Goal: Task Accomplishment & Management: Use online tool/utility

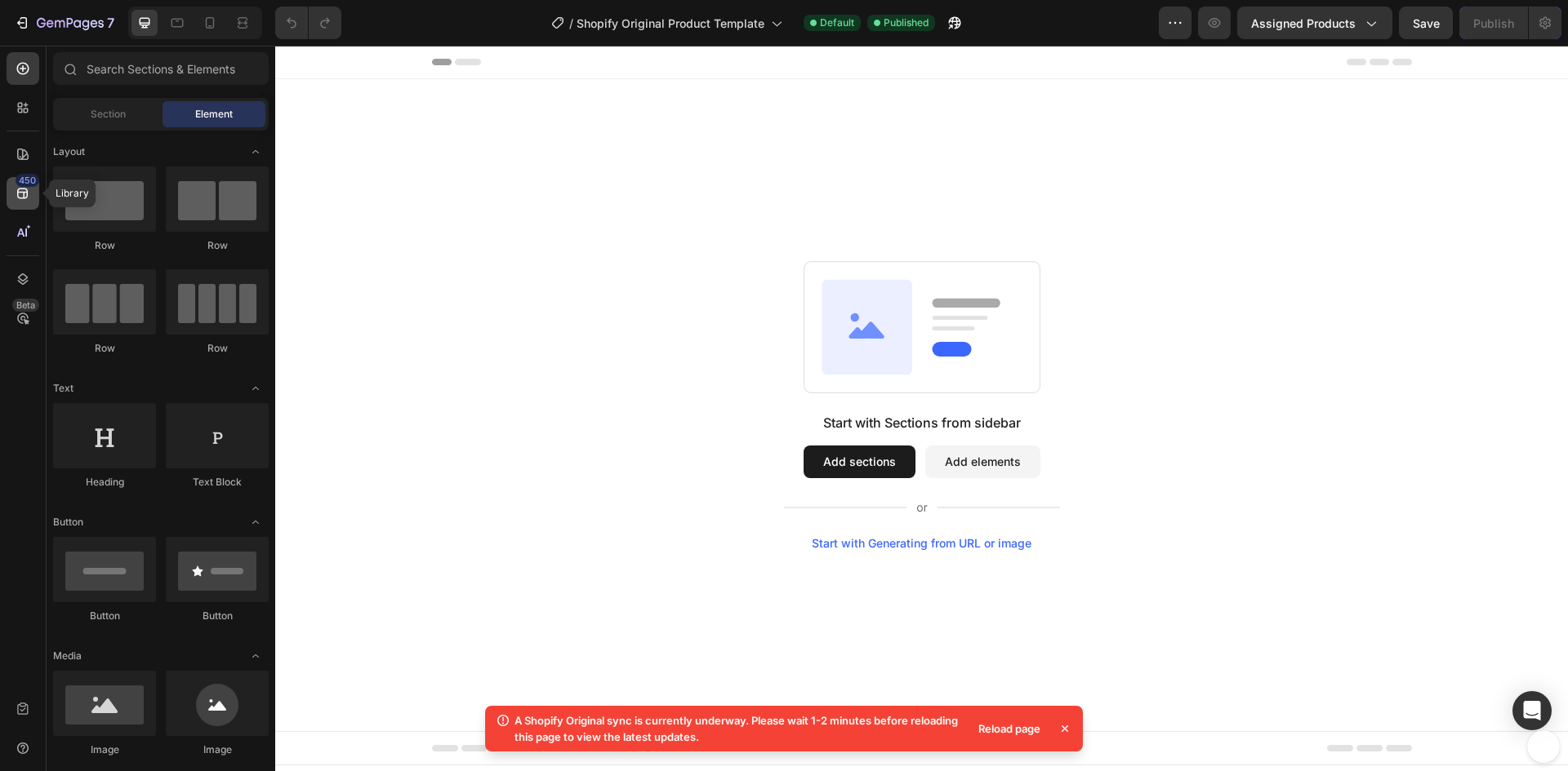
click at [29, 177] on div "450" at bounding box center [27, 180] width 23 height 13
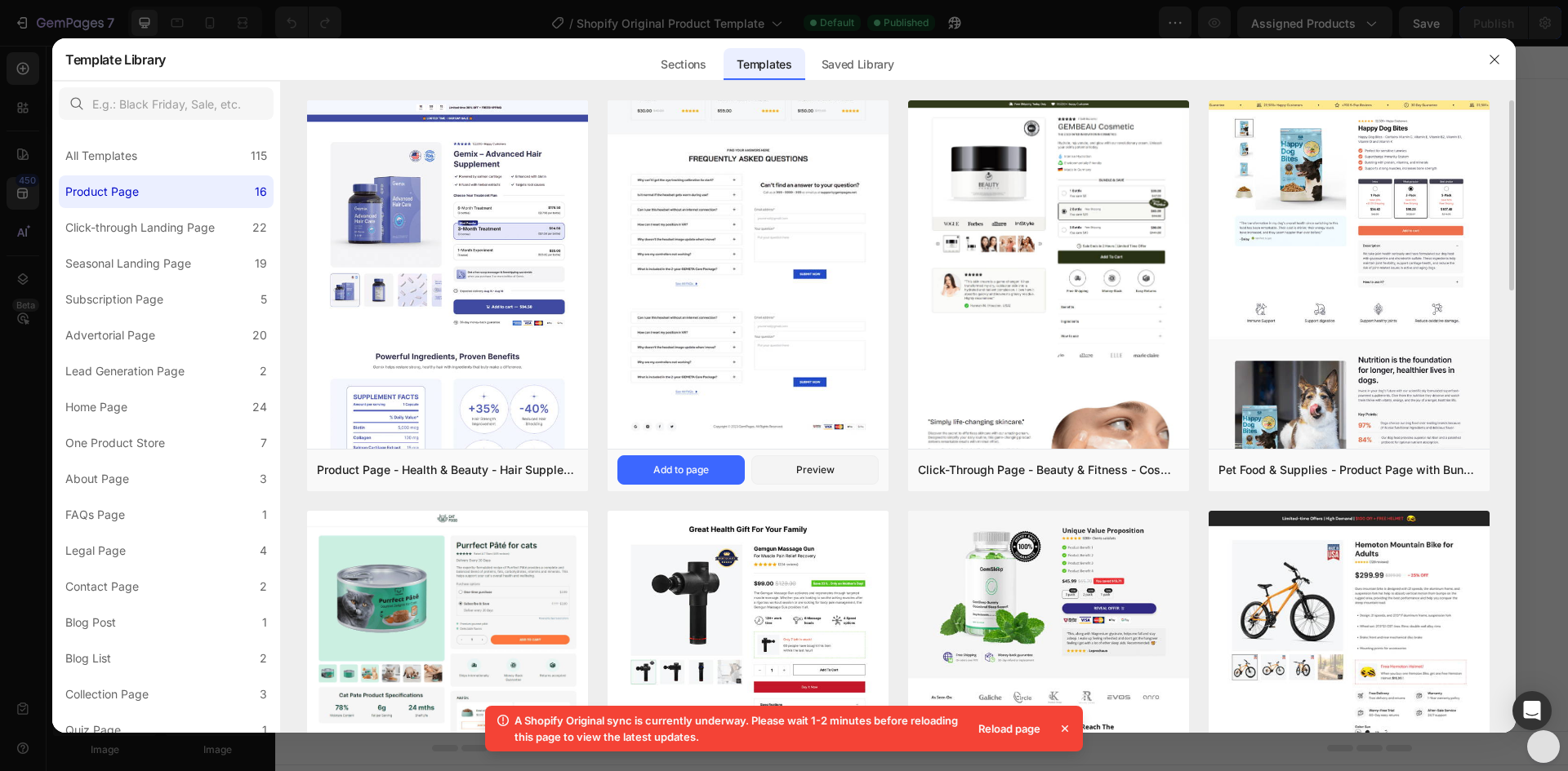
scroll to position [82, 0]
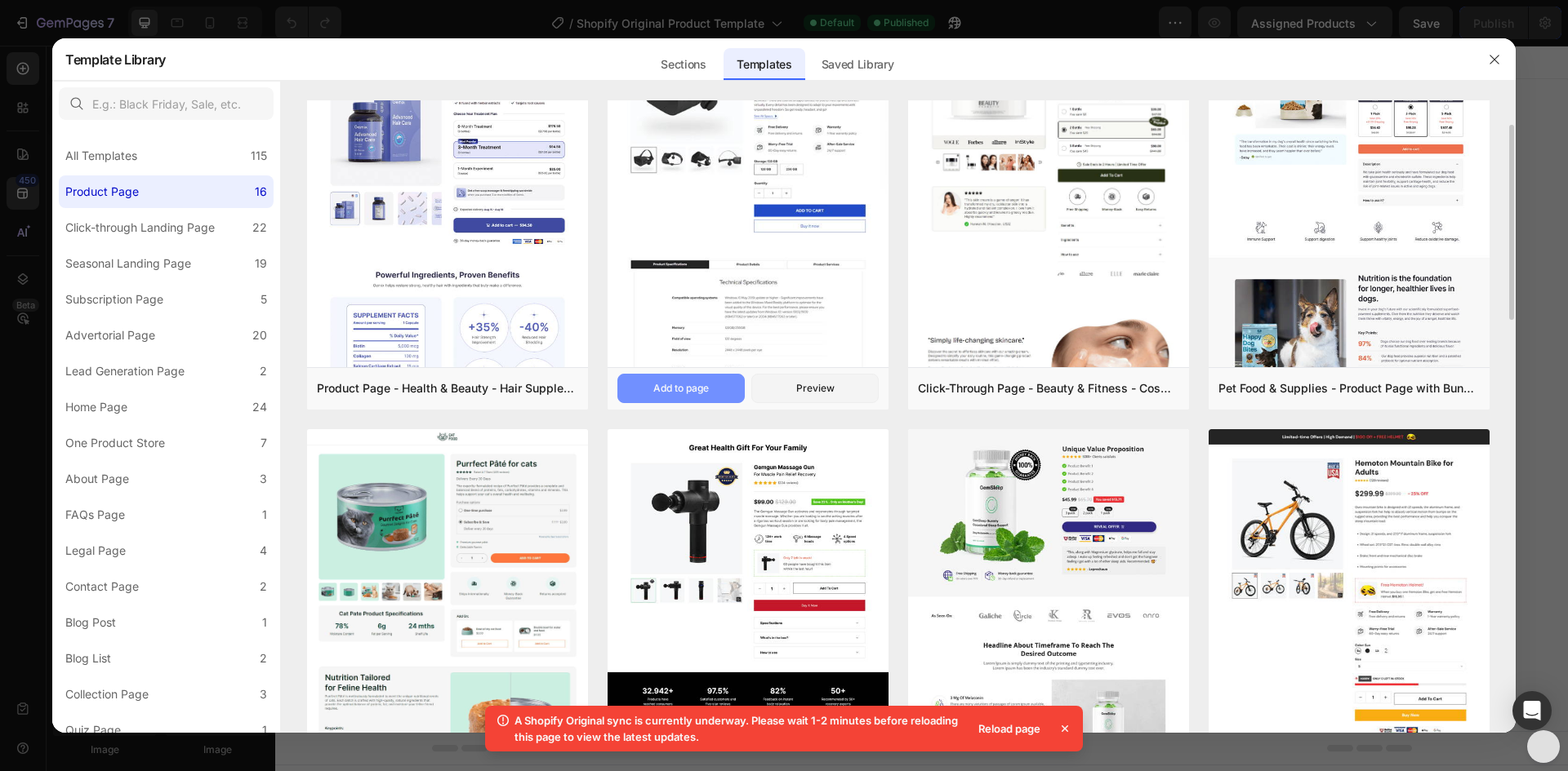
click at [677, 393] on div "Add to page" at bounding box center [681, 388] width 56 height 15
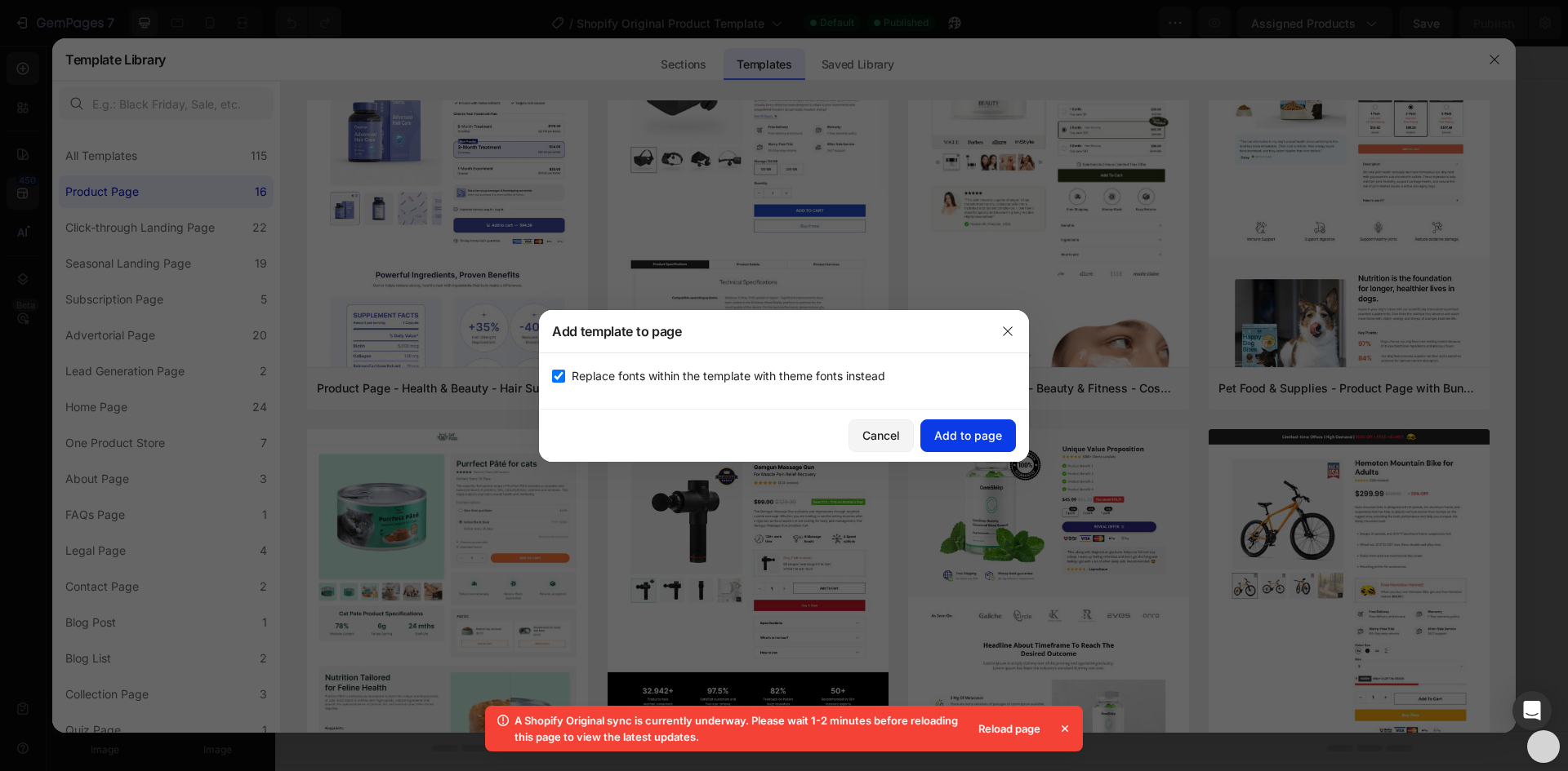
click at [958, 437] on div "Add to page" at bounding box center [968, 435] width 68 height 17
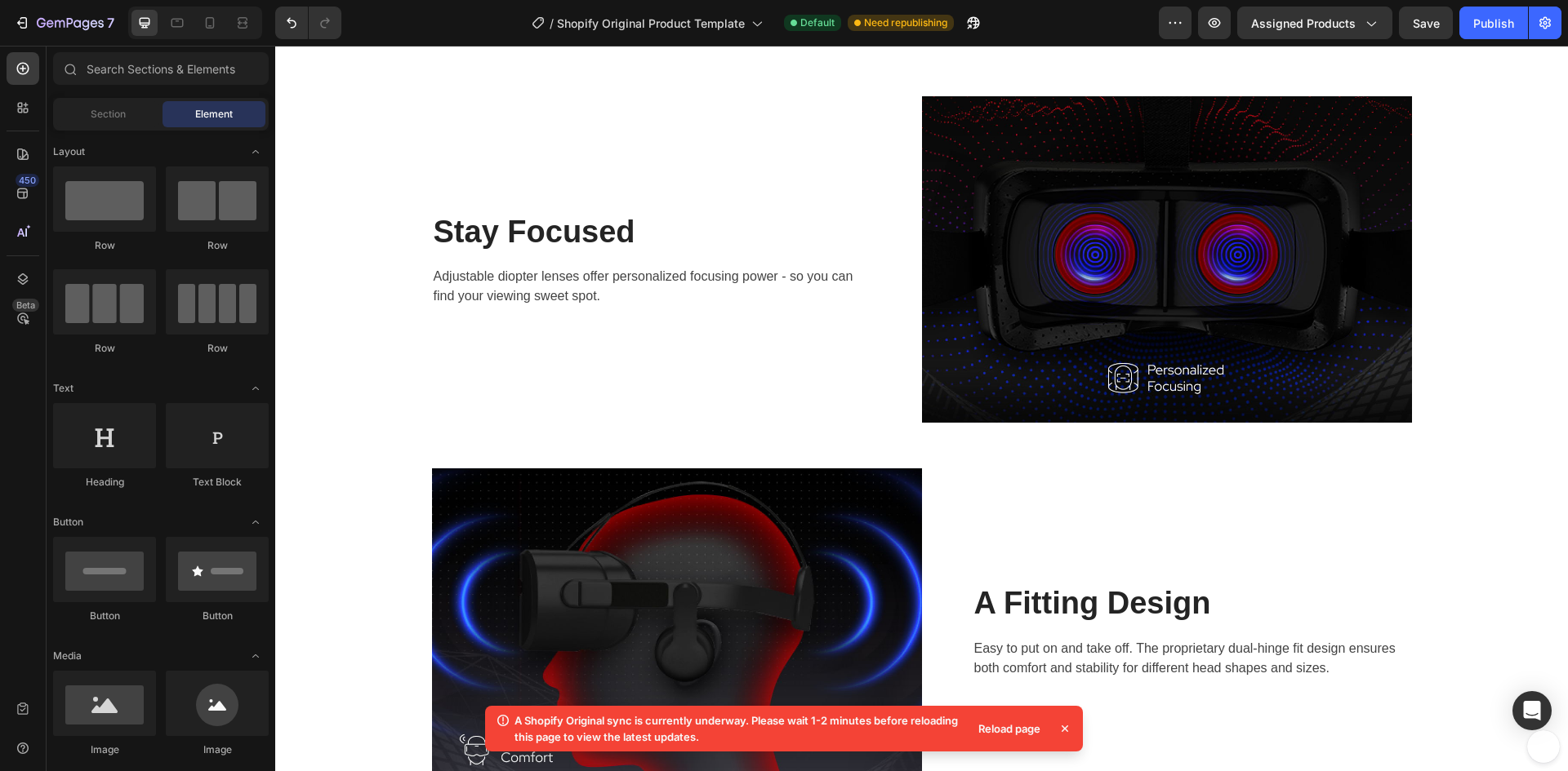
scroll to position [2073, 0]
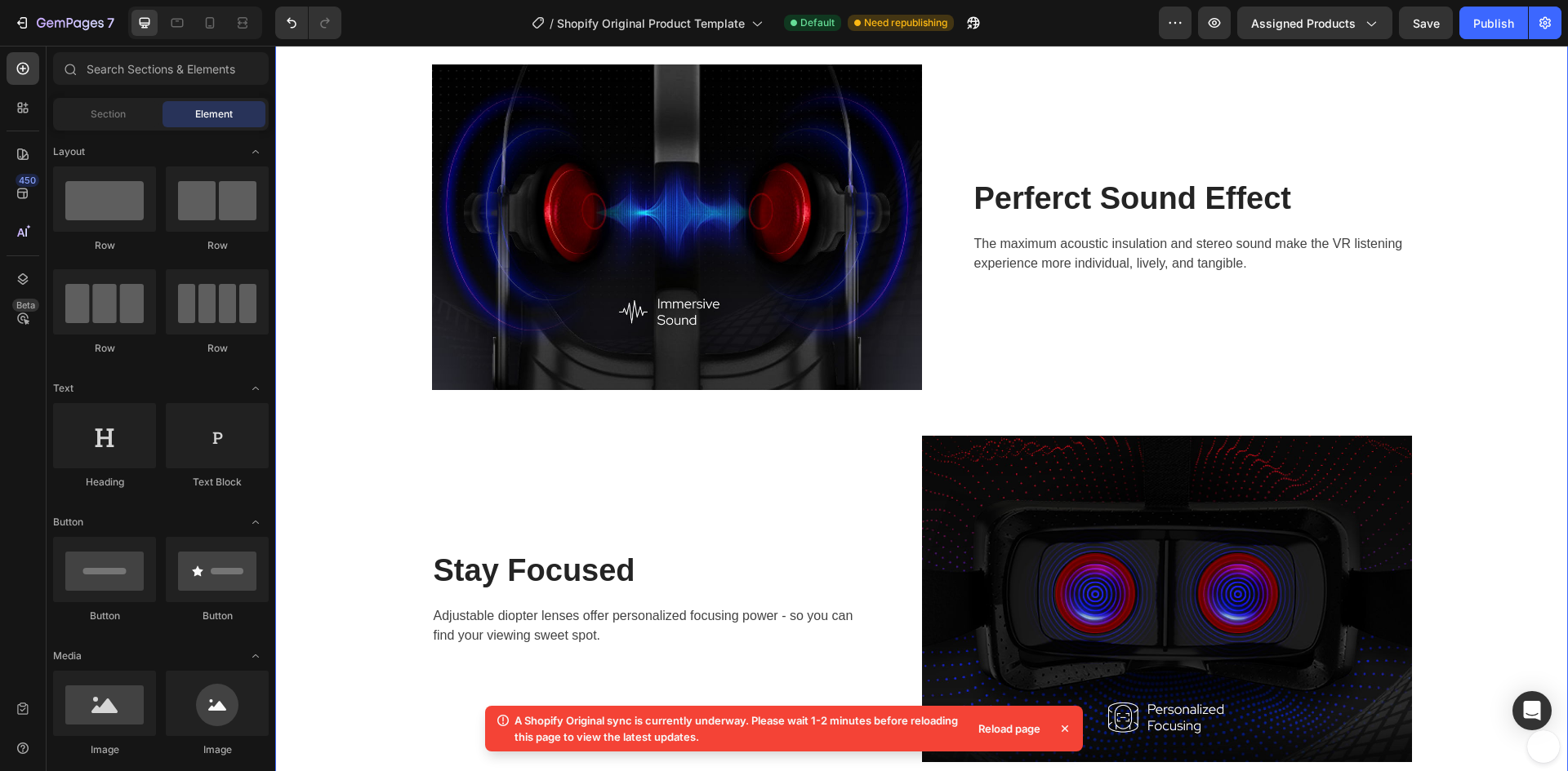
drag, startPoint x: 1834, startPoint y: 386, endPoint x: 1548, endPoint y: 211, distance: 335.3
drag, startPoint x: 1561, startPoint y: 320, endPoint x: 1556, endPoint y: 209, distance: 111.1
click at [1556, 209] on writeseed-modal at bounding box center [1560, 386] width 17 height 771
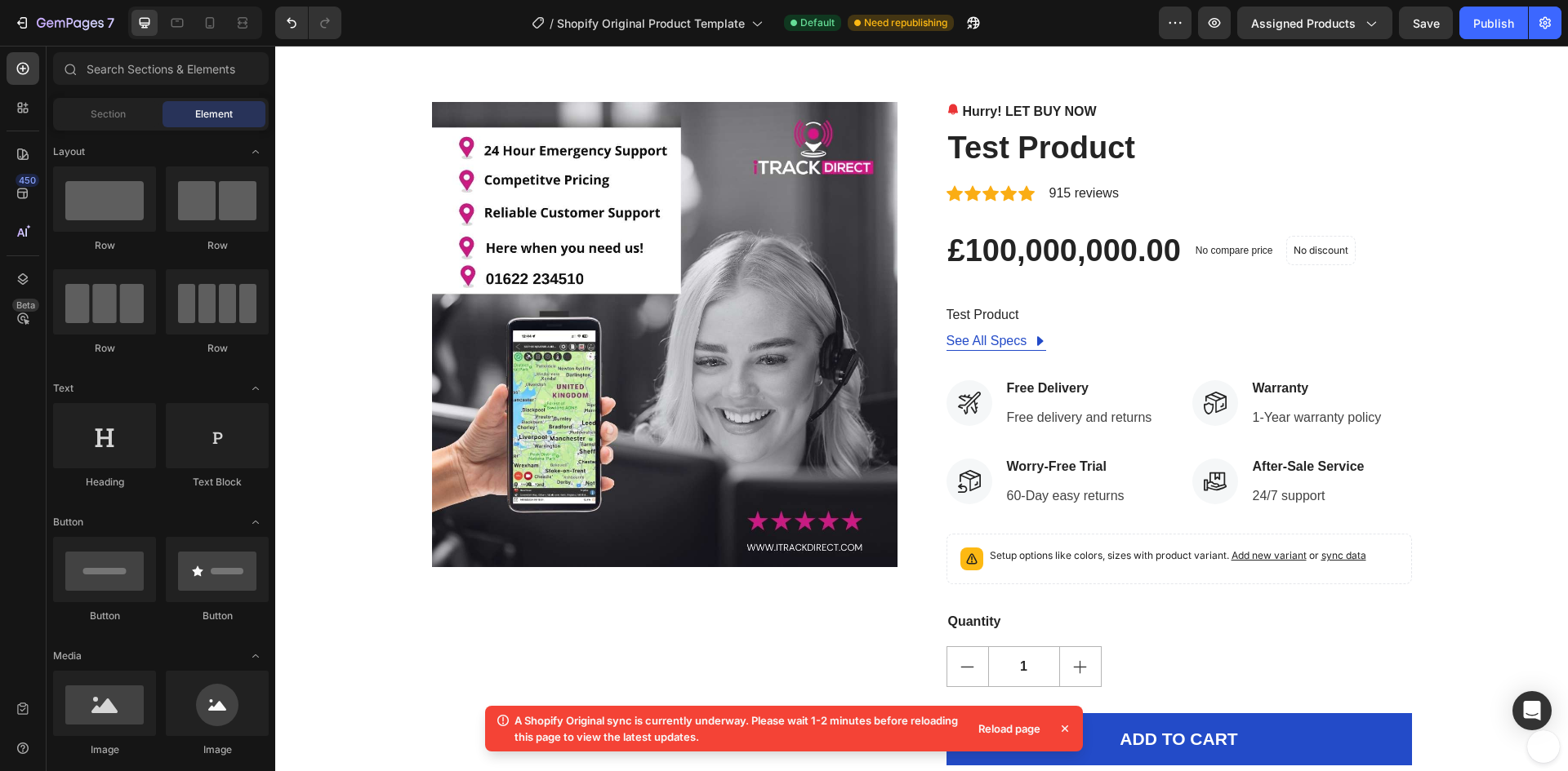
scroll to position [0, 0]
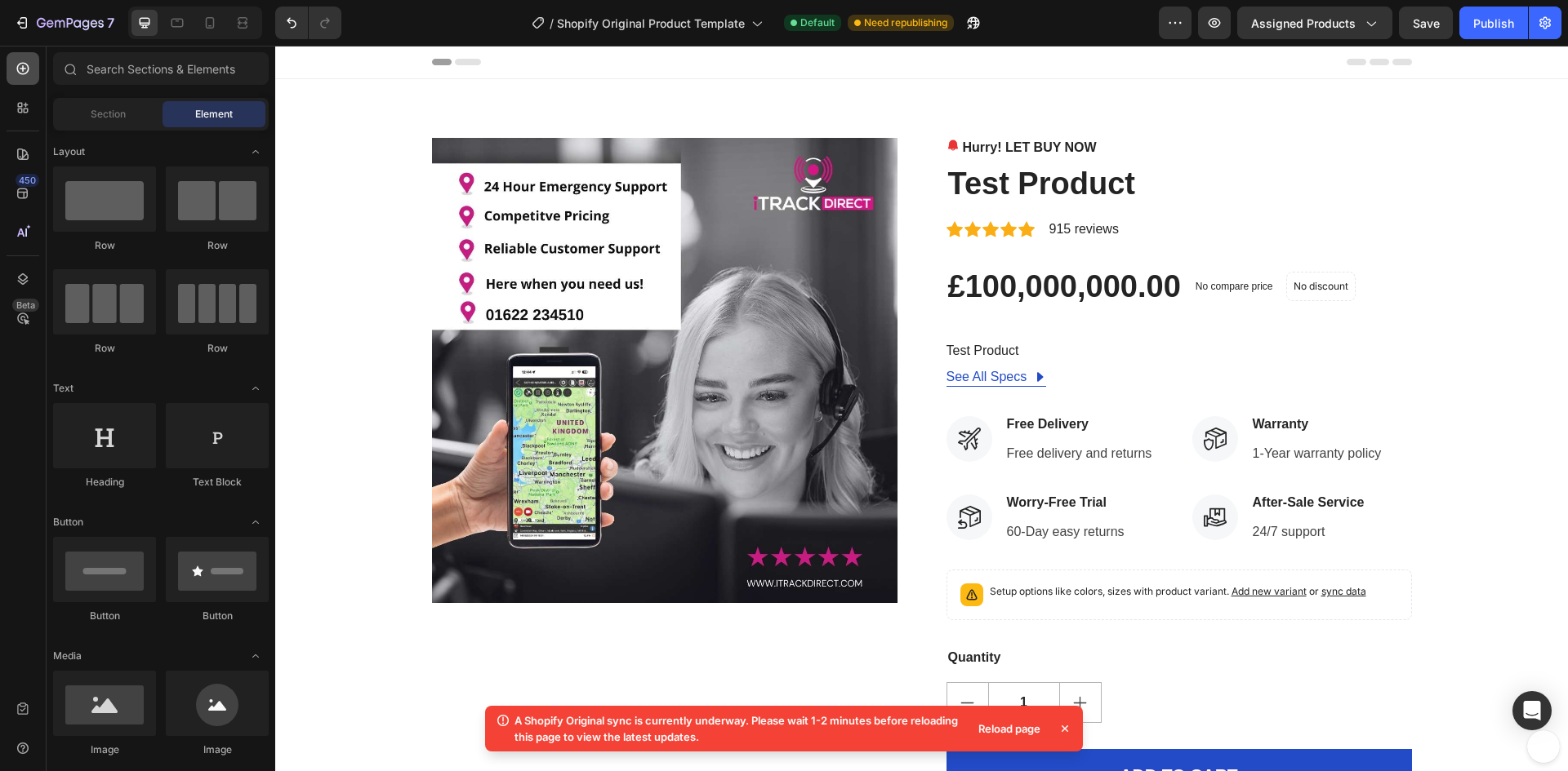
click at [17, 71] on icon at bounding box center [23, 69] width 17 height 17
click at [91, 112] on span "Section" at bounding box center [109, 114] width 35 height 15
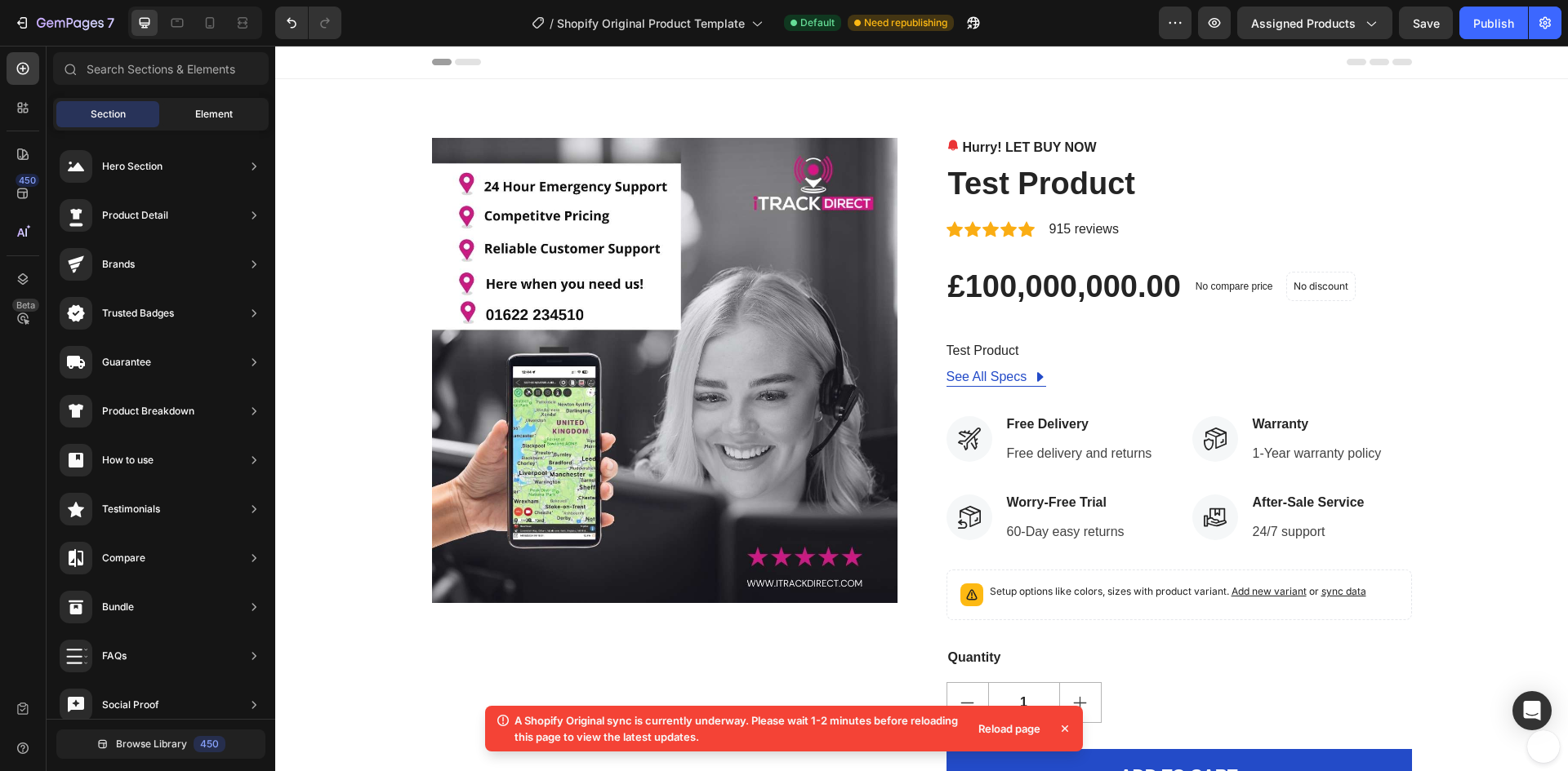
click at [197, 111] on span "Element" at bounding box center [214, 114] width 37 height 15
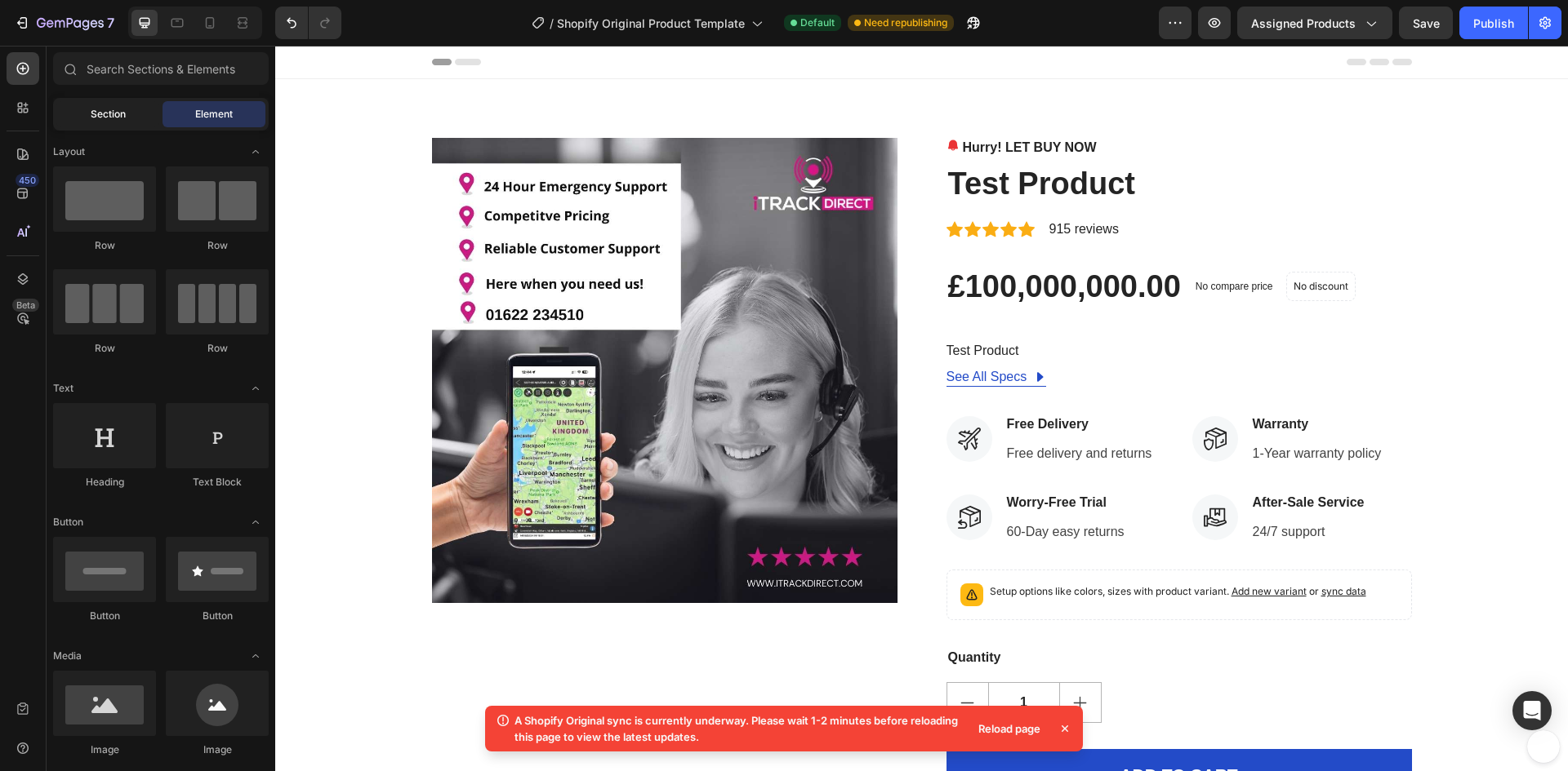
click at [111, 111] on span "Section" at bounding box center [109, 114] width 35 height 15
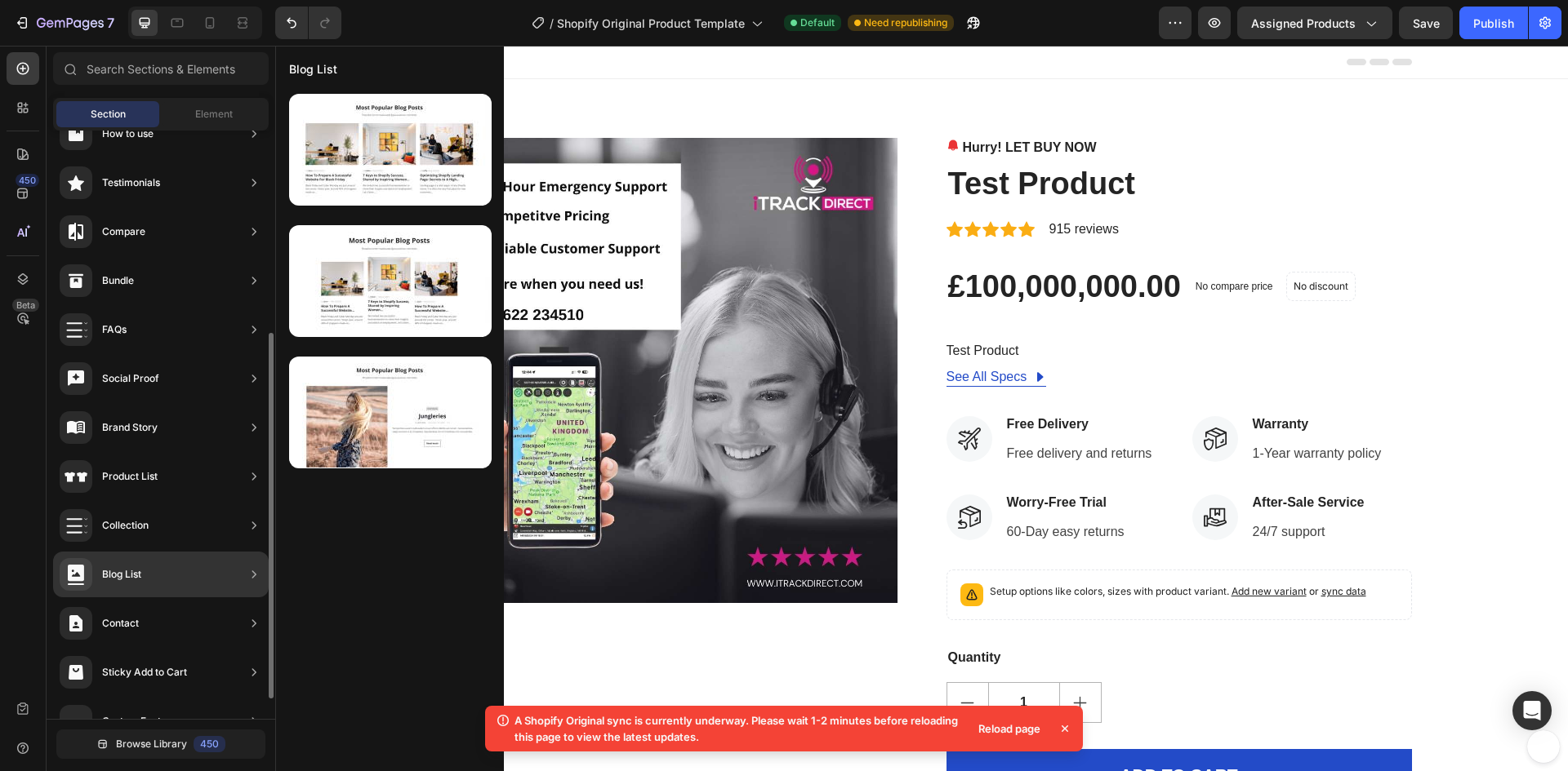
scroll to position [359, 0]
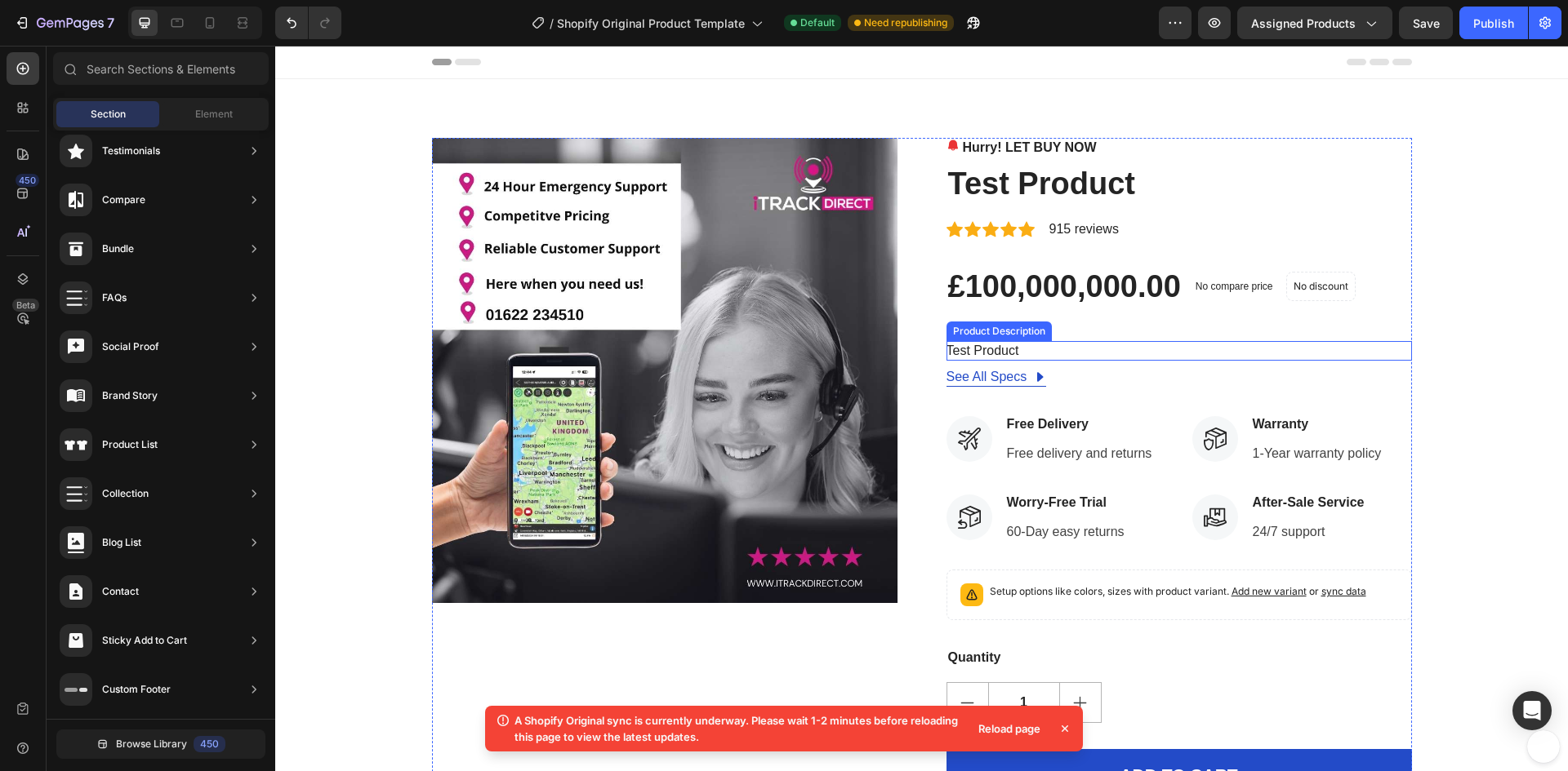
click at [1017, 332] on div "Product Description" at bounding box center [999, 332] width 99 height 15
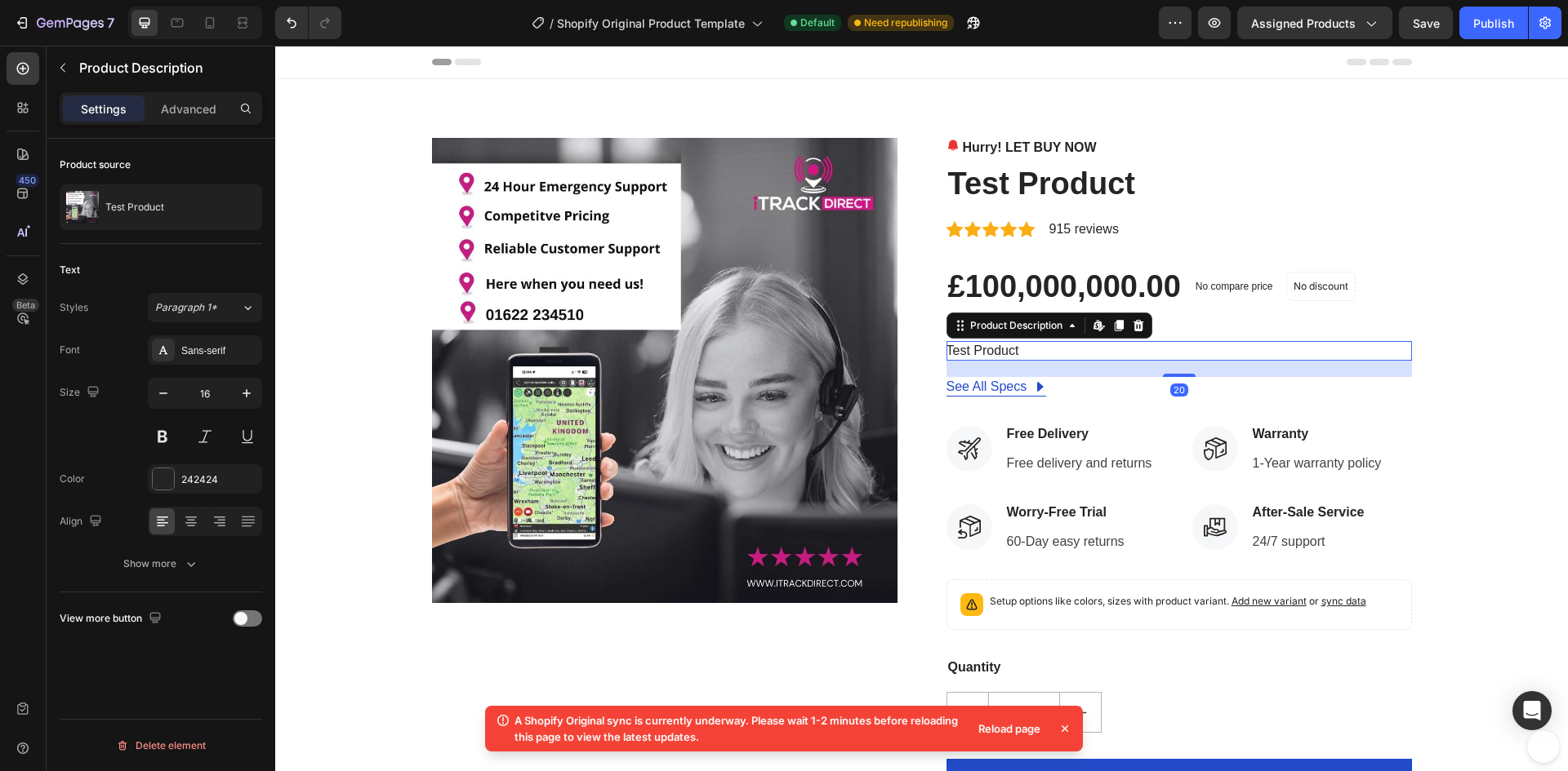
drag, startPoint x: 1177, startPoint y: 364, endPoint x: 1177, endPoint y: 373, distance: 9.0
click at [1177, 373] on div at bounding box center [1179, 375] width 33 height 4
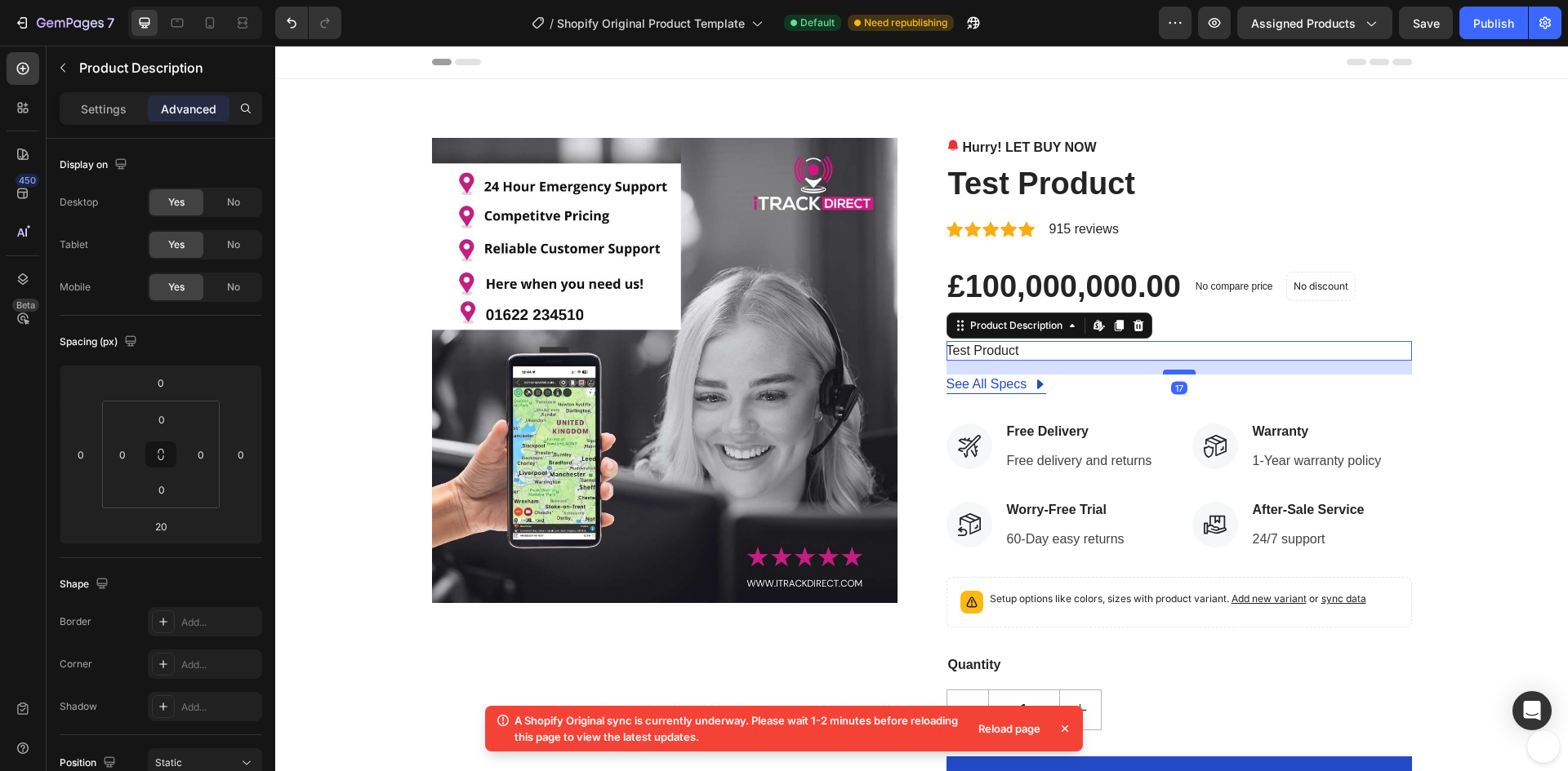
click at [1178, 372] on div at bounding box center [1179, 372] width 33 height 5
type input "17"
click at [1011, 325] on div "Product Description" at bounding box center [1016, 326] width 99 height 15
click at [1043, 393] on div "See All Specs Button Row" at bounding box center [1179, 384] width 466 height 20
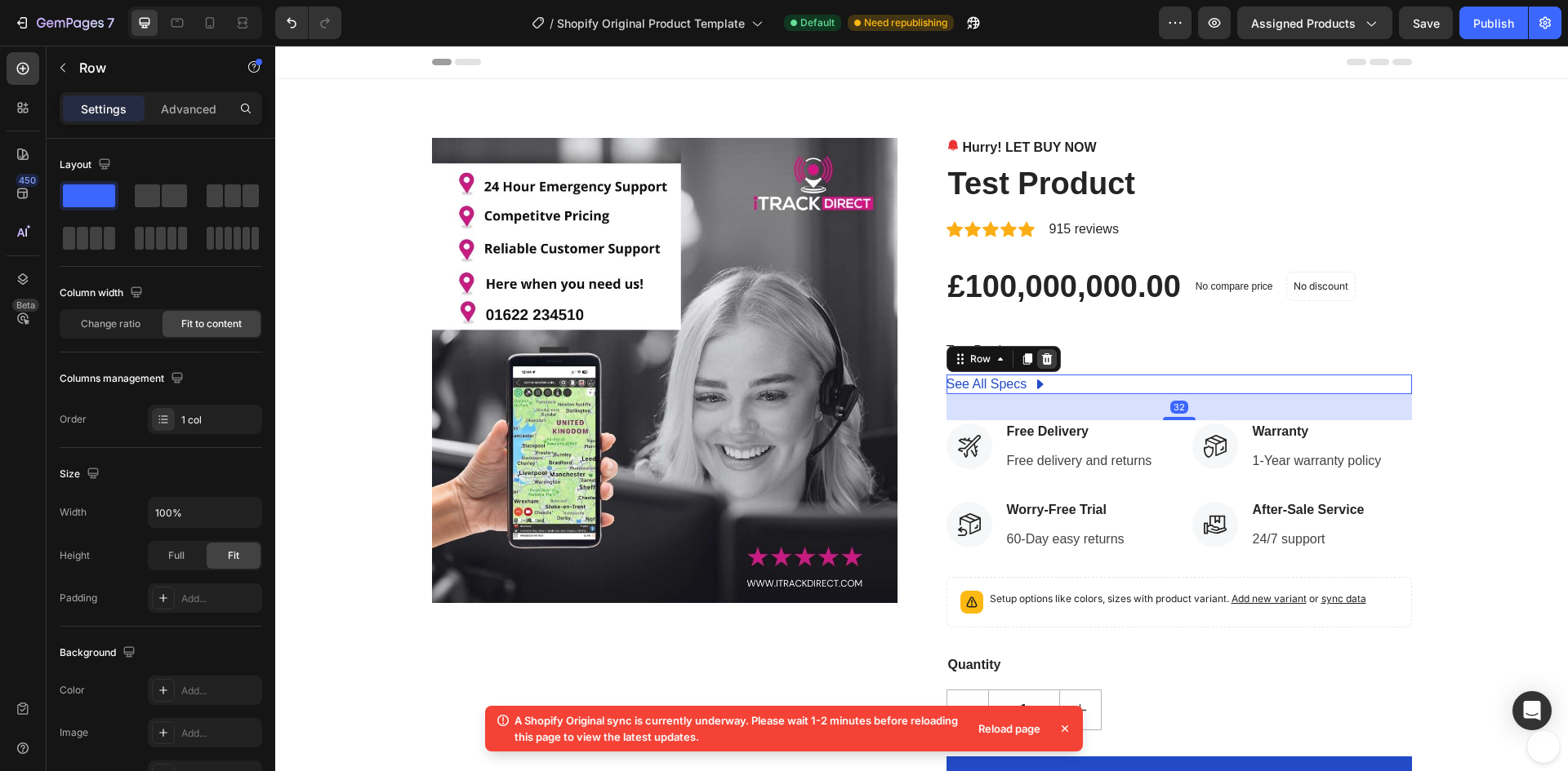
click at [1041, 362] on icon at bounding box center [1047, 359] width 13 height 13
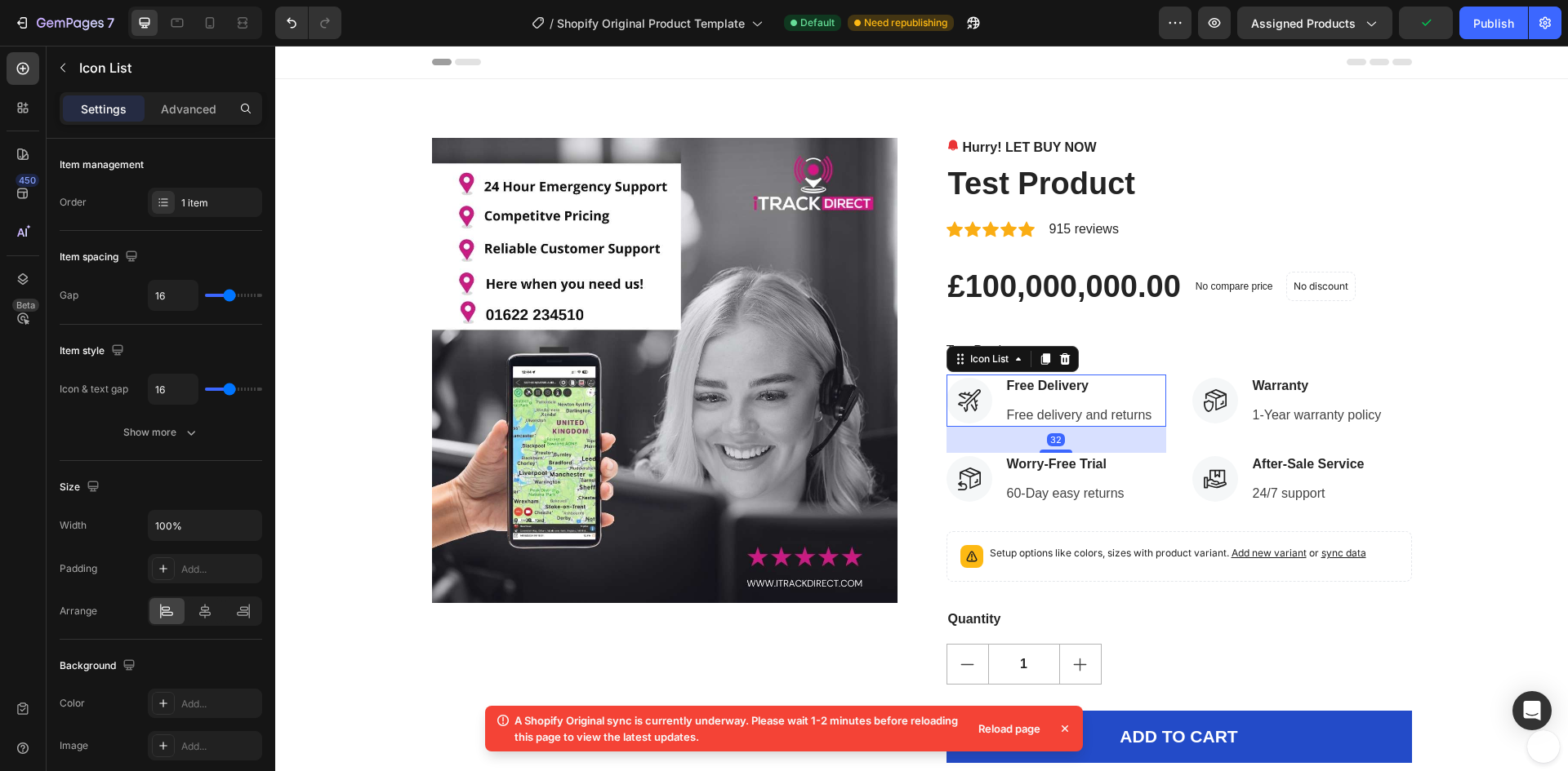
click at [1042, 399] on div "Free Delivery Text block Free delivery and returns Text block" at bounding box center [1079, 400] width 149 height 52
click at [1060, 359] on icon at bounding box center [1063, 359] width 10 height 11
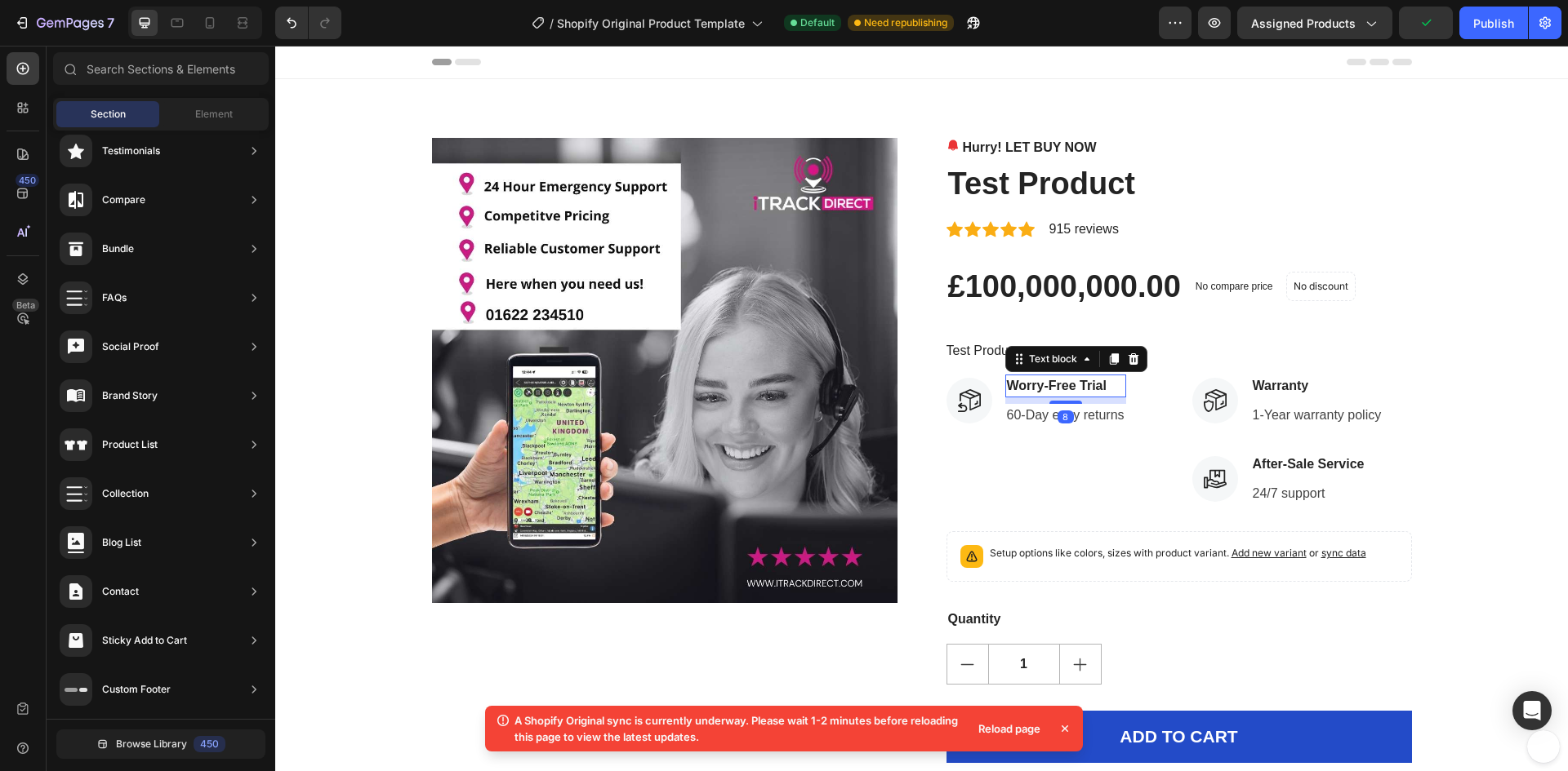
click at [1052, 385] on p "Worry-Free Trial" at bounding box center [1065, 386] width 118 height 20
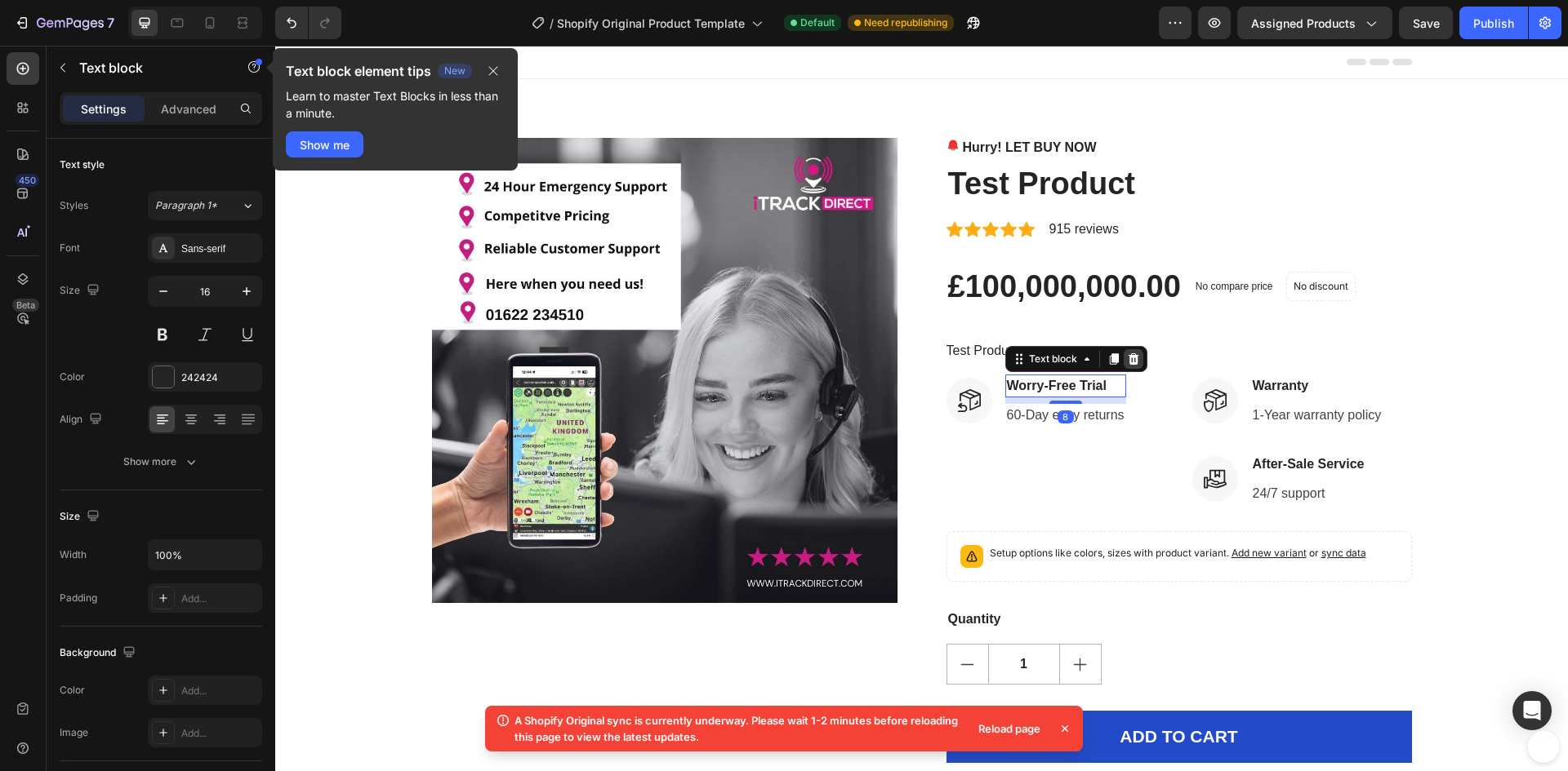
click at [1127, 364] on icon at bounding box center [1132, 359] width 10 height 11
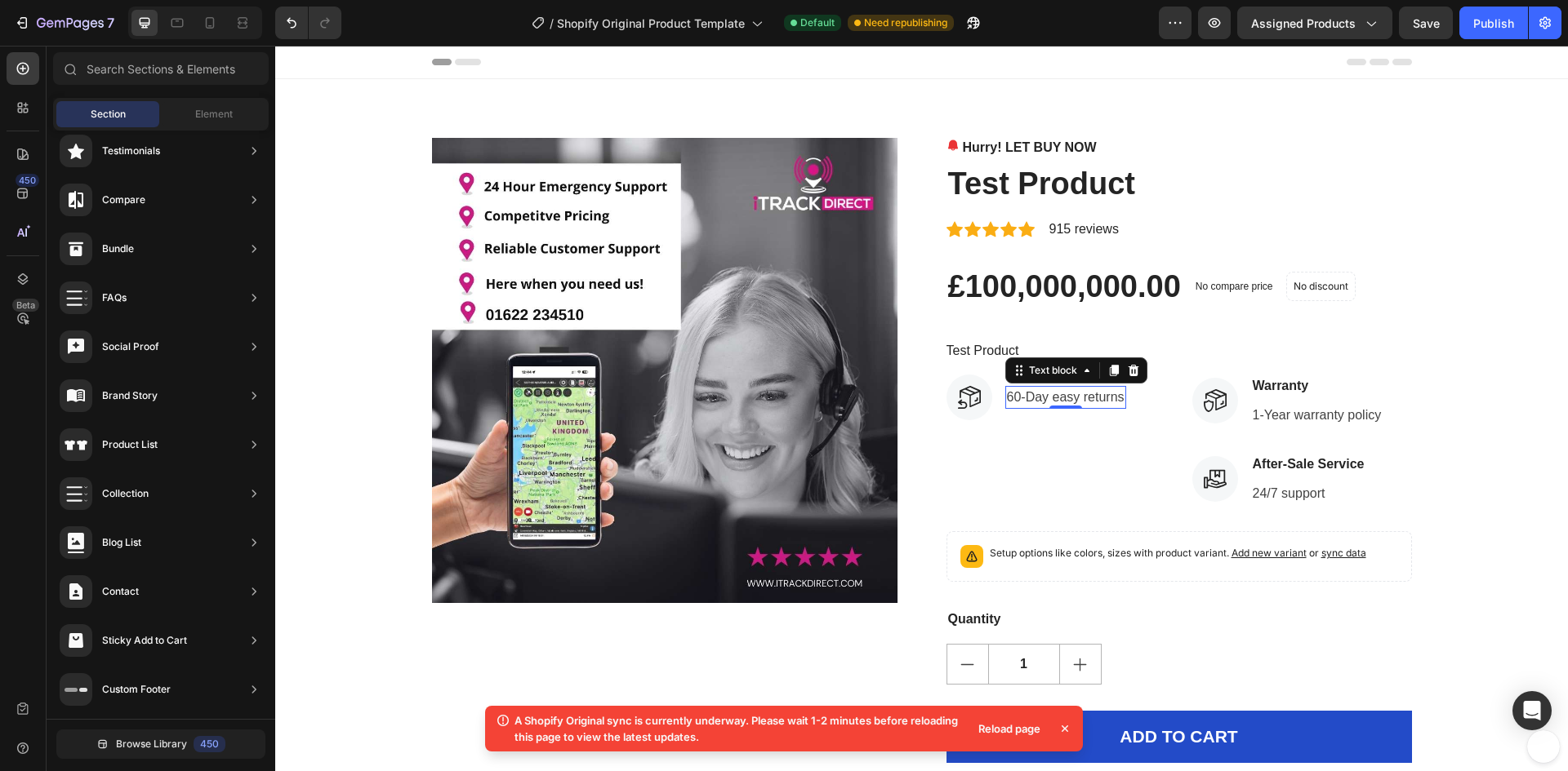
click at [1076, 400] on p "60-Day easy returns" at bounding box center [1065, 397] width 118 height 20
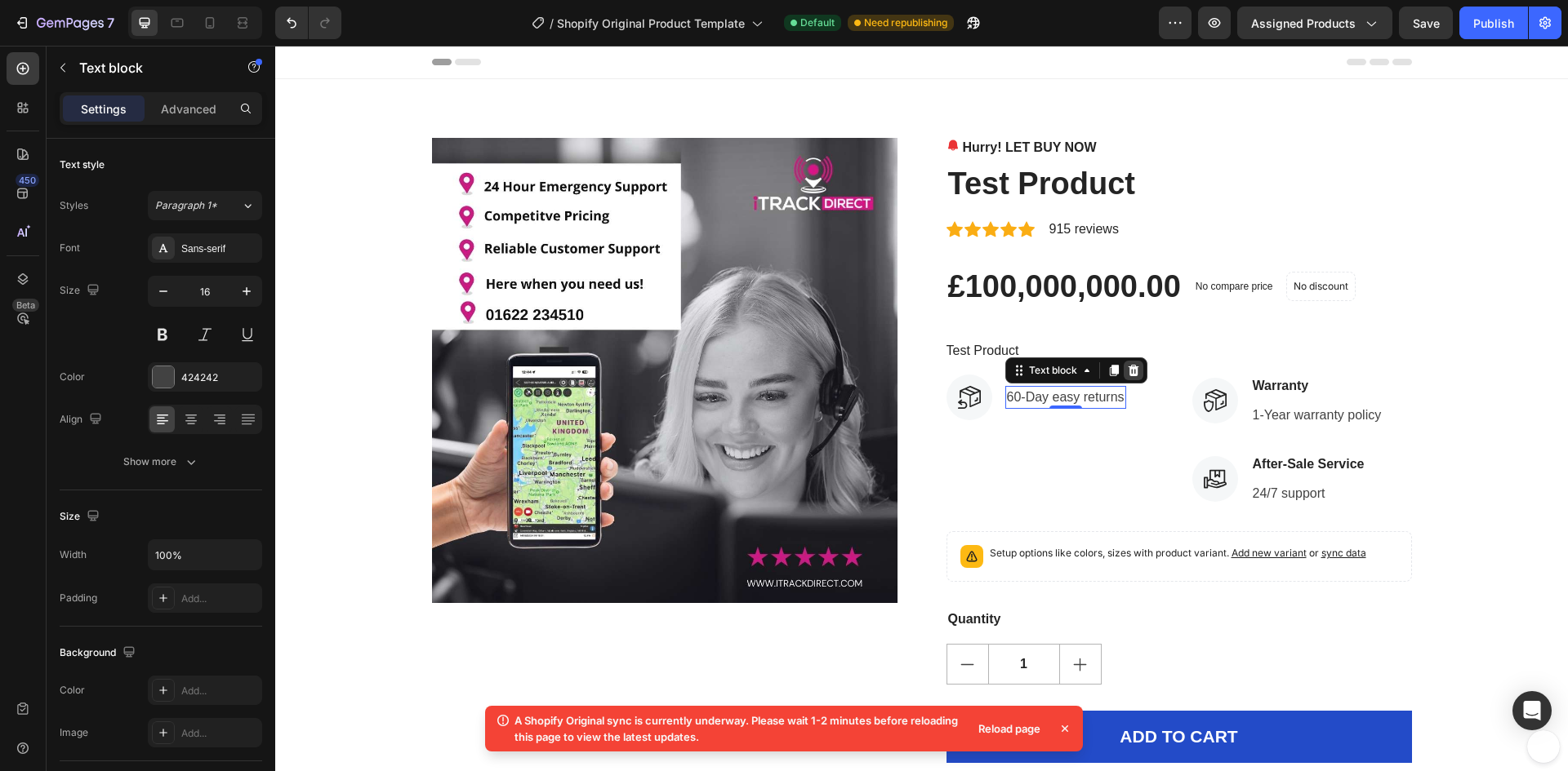
click at [1127, 372] on icon at bounding box center [1132, 371] width 10 height 11
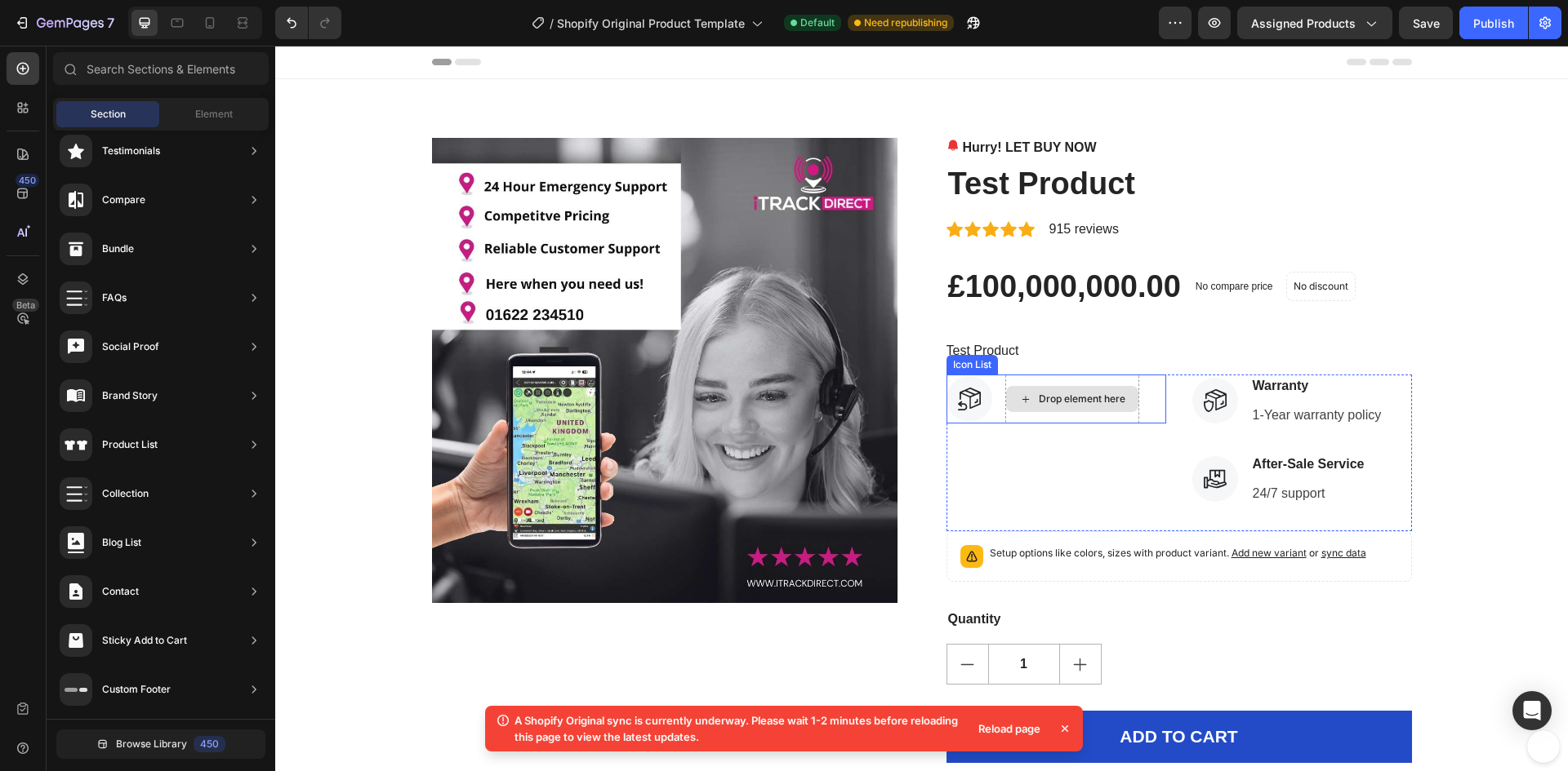
click at [1086, 398] on div "Drop element here" at bounding box center [1081, 399] width 86 height 13
click at [965, 369] on div "Icon" at bounding box center [980, 360] width 59 height 20
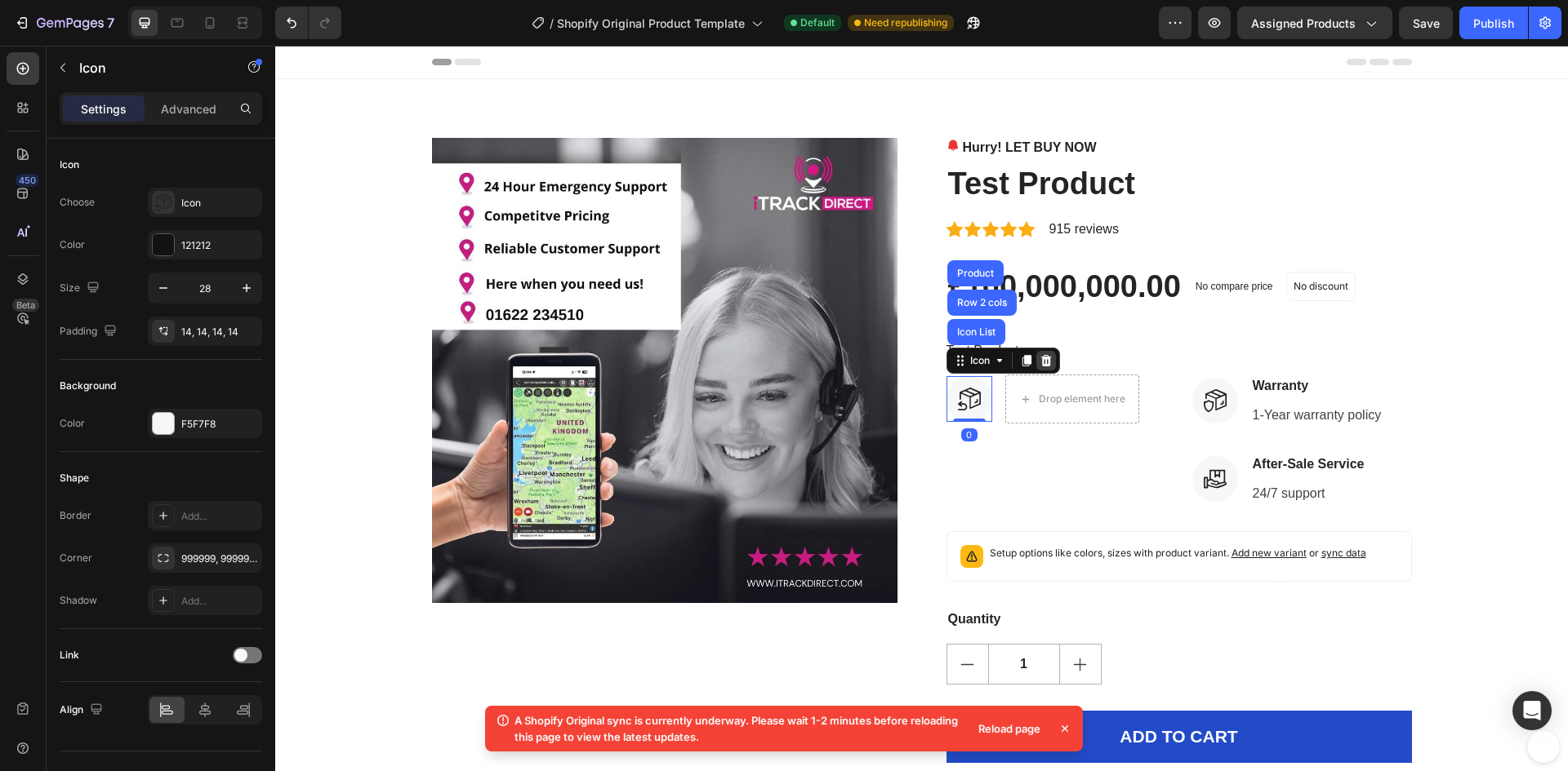
click at [1042, 365] on icon at bounding box center [1045, 360] width 10 height 11
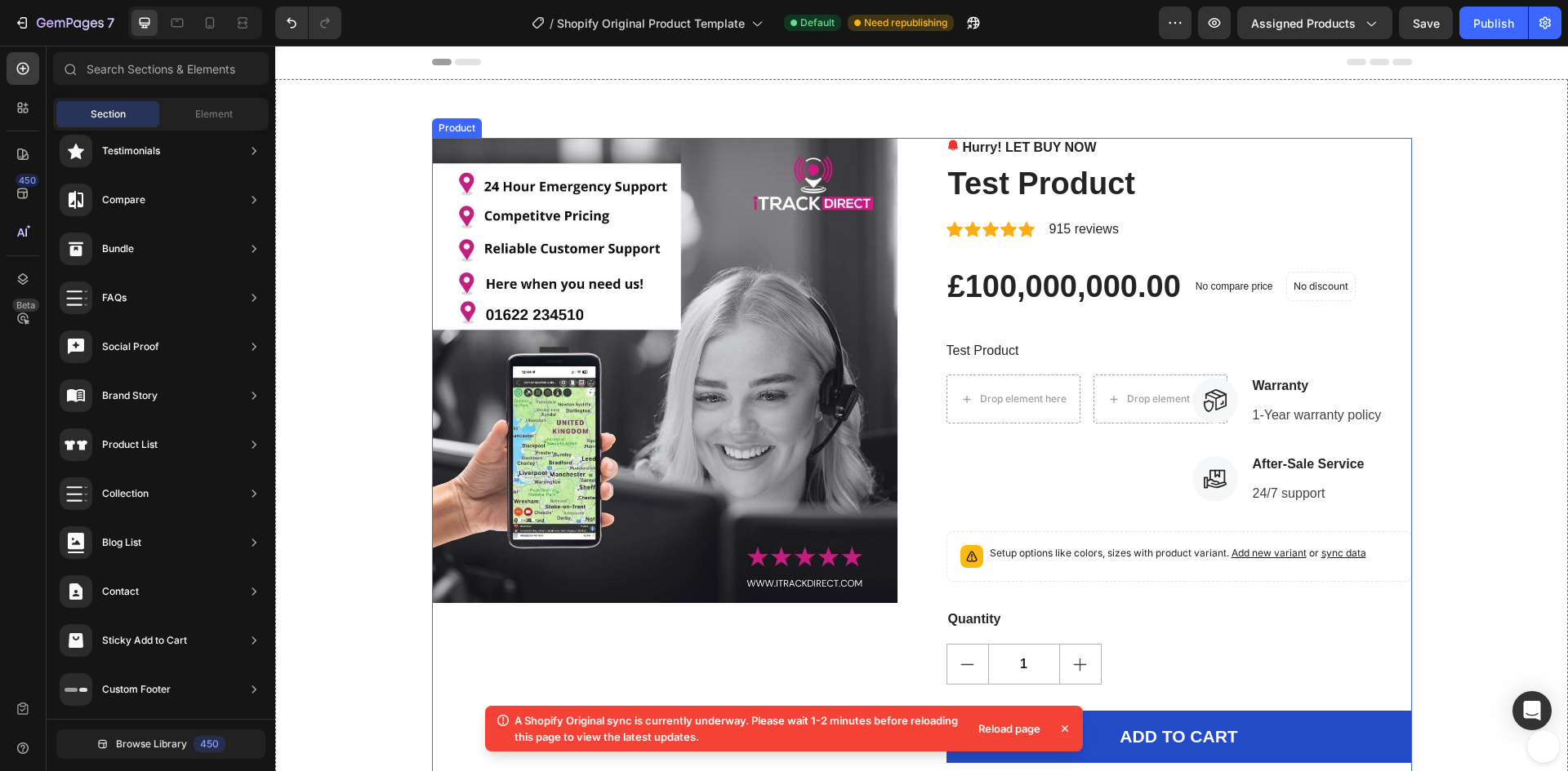
click at [970, 365] on div "Hurry! LET BUY NOW Stock Counter Test Product Product Title Icon Icon Icon Icon…" at bounding box center [1179, 482] width 466 height 689
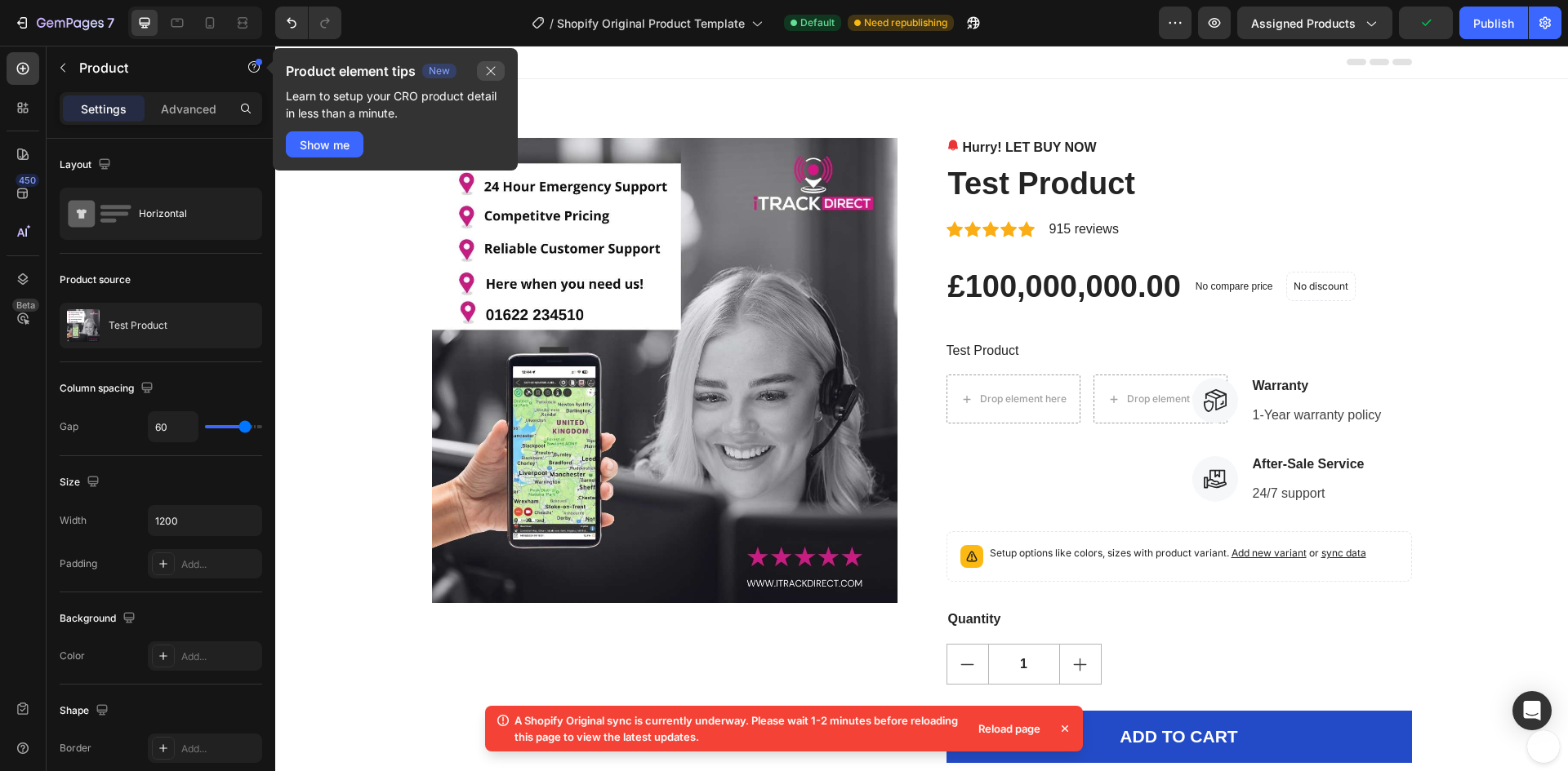
drag, startPoint x: 481, startPoint y: 77, endPoint x: 359, endPoint y: 133, distance: 134.2
click at [481, 77] on button "button" at bounding box center [491, 71] width 28 height 20
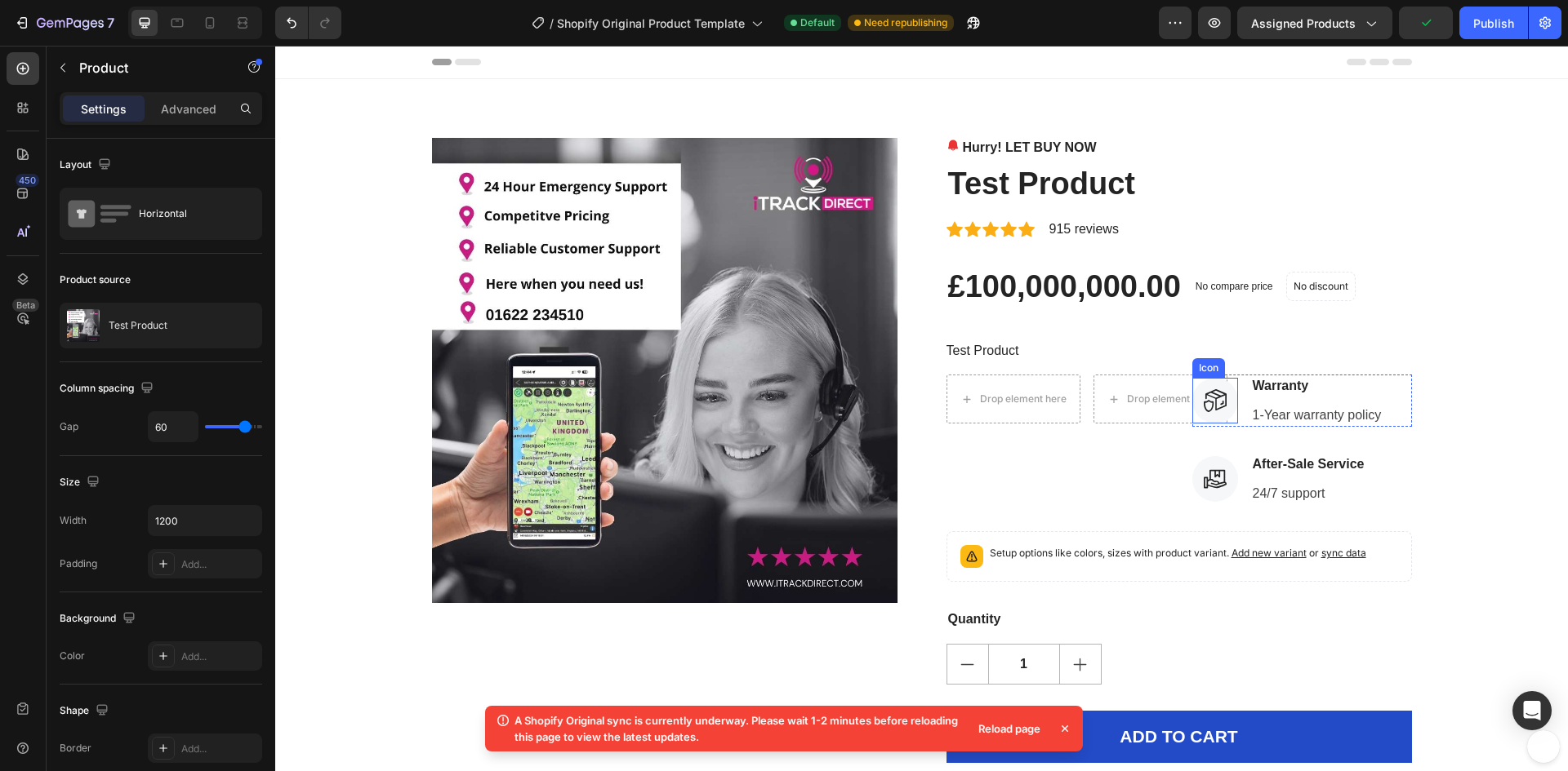
click at [1206, 399] on icon at bounding box center [1215, 399] width 21 height 21
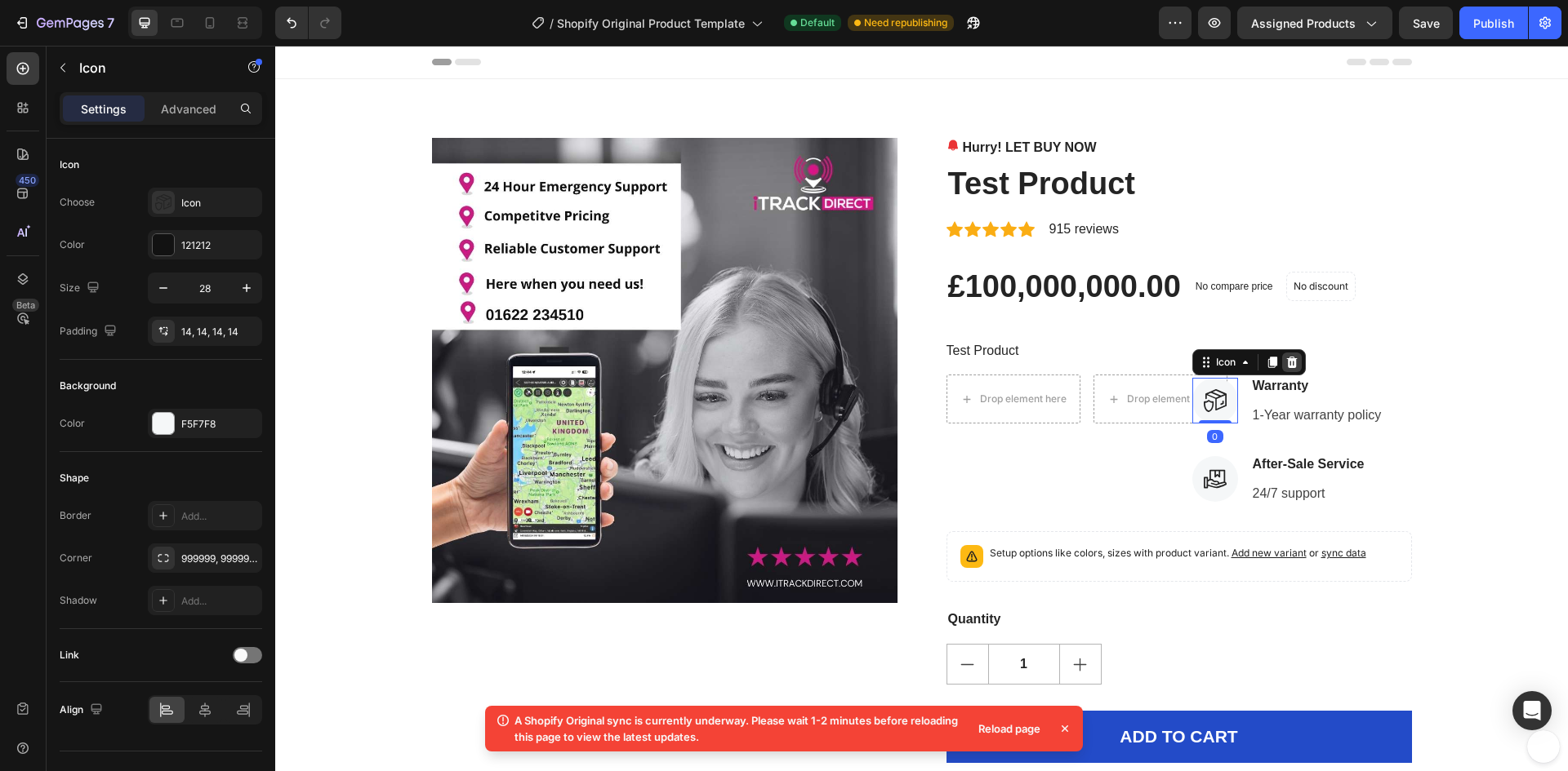
click at [1286, 360] on icon at bounding box center [1291, 362] width 10 height 11
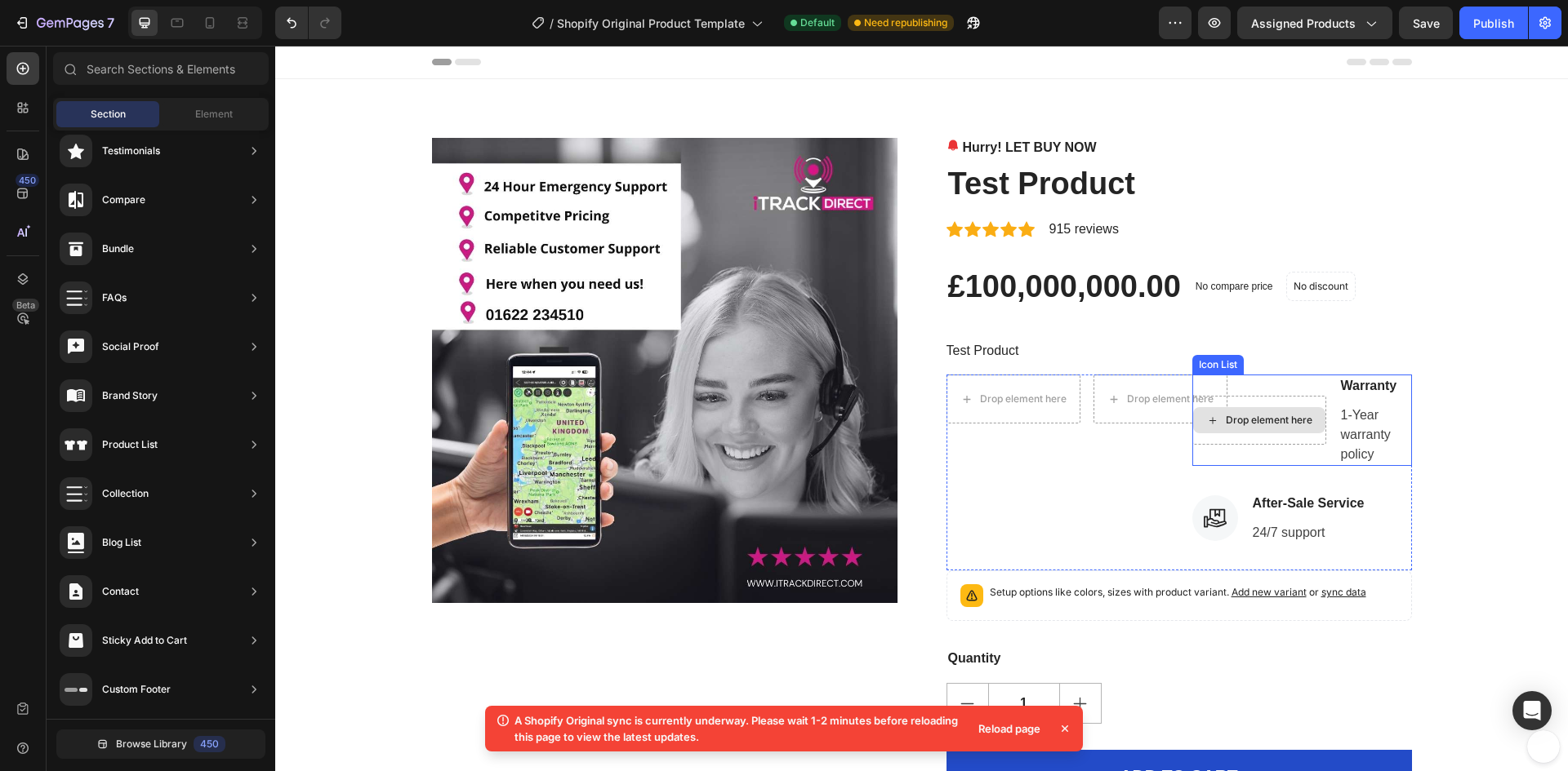
click at [1254, 426] on div "Drop element here" at bounding box center [1269, 420] width 86 height 13
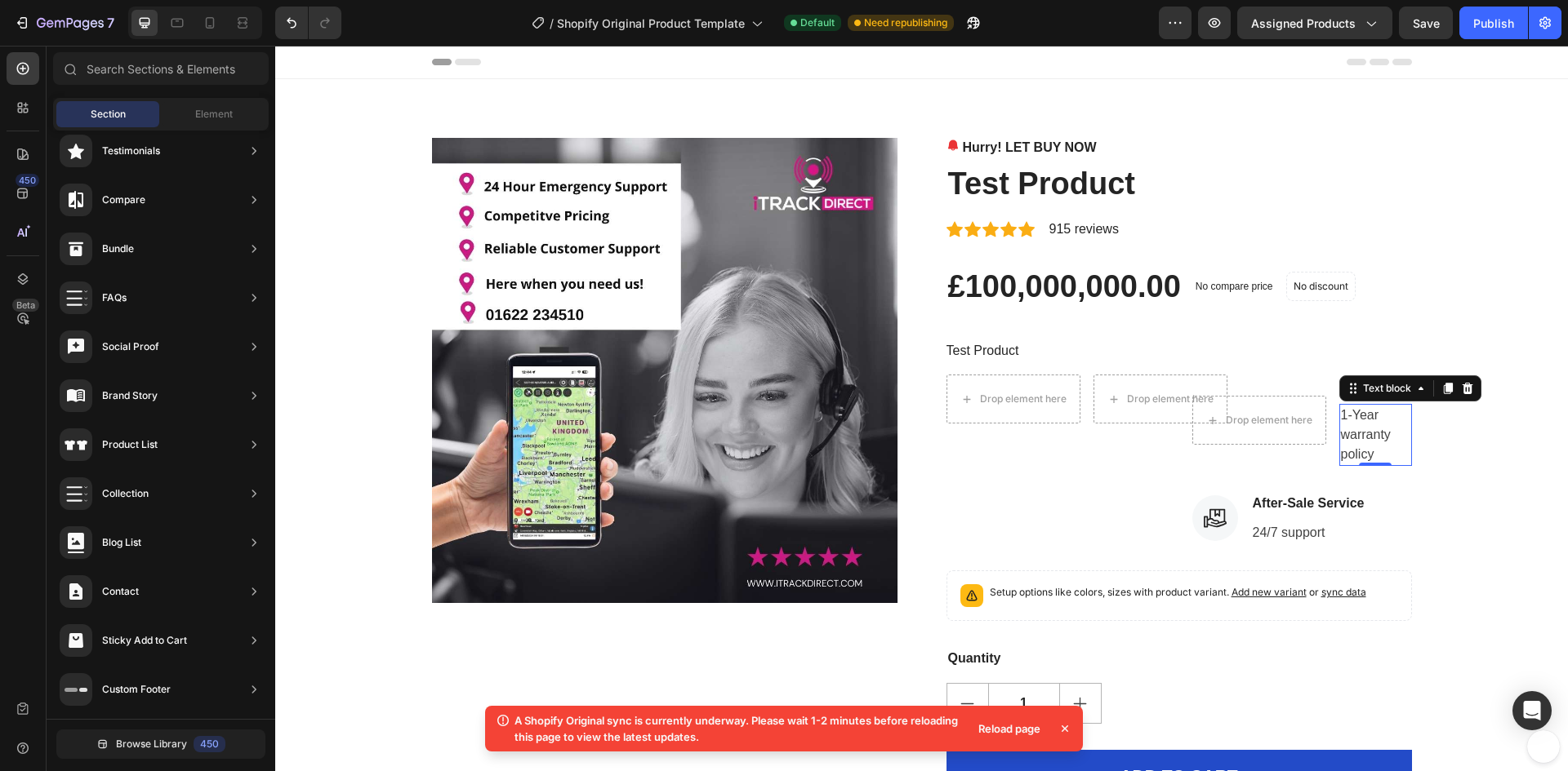
click at [1357, 438] on p "1-Year warranty policy" at bounding box center [1376, 435] width 70 height 59
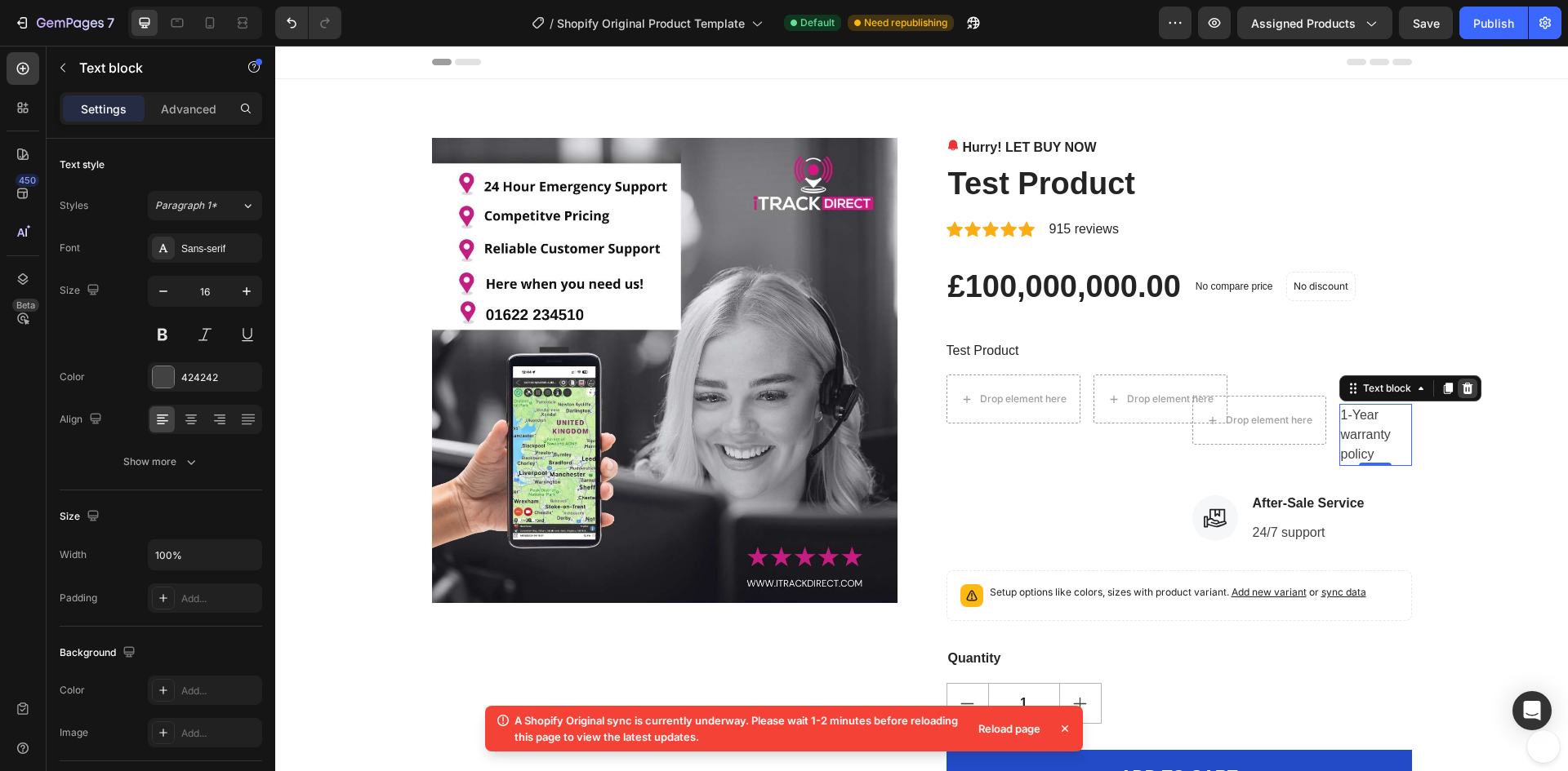
click at [1462, 391] on icon at bounding box center [1467, 388] width 10 height 11
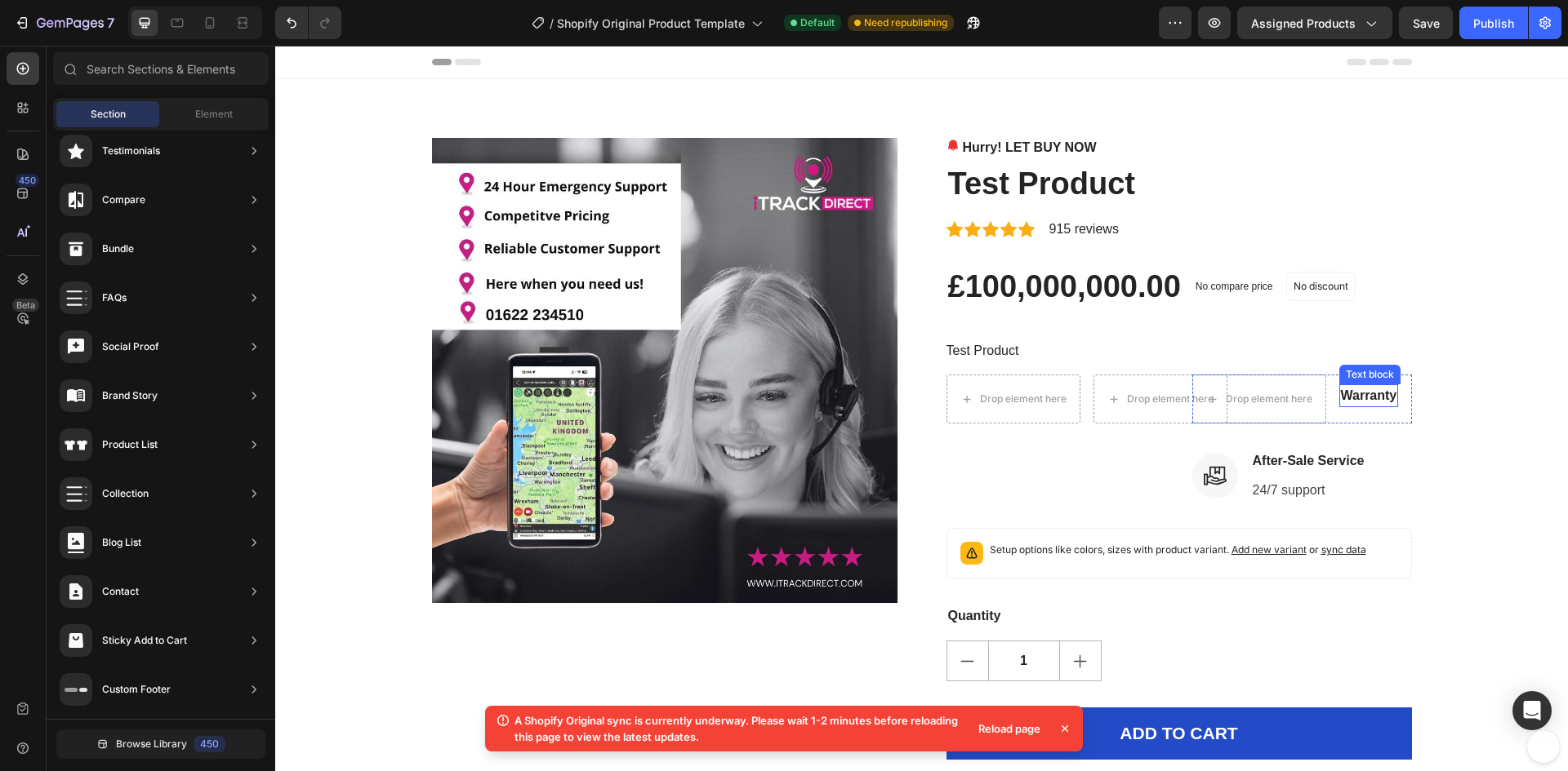
click at [1385, 394] on p "Warranty" at bounding box center [1369, 396] width 57 height 20
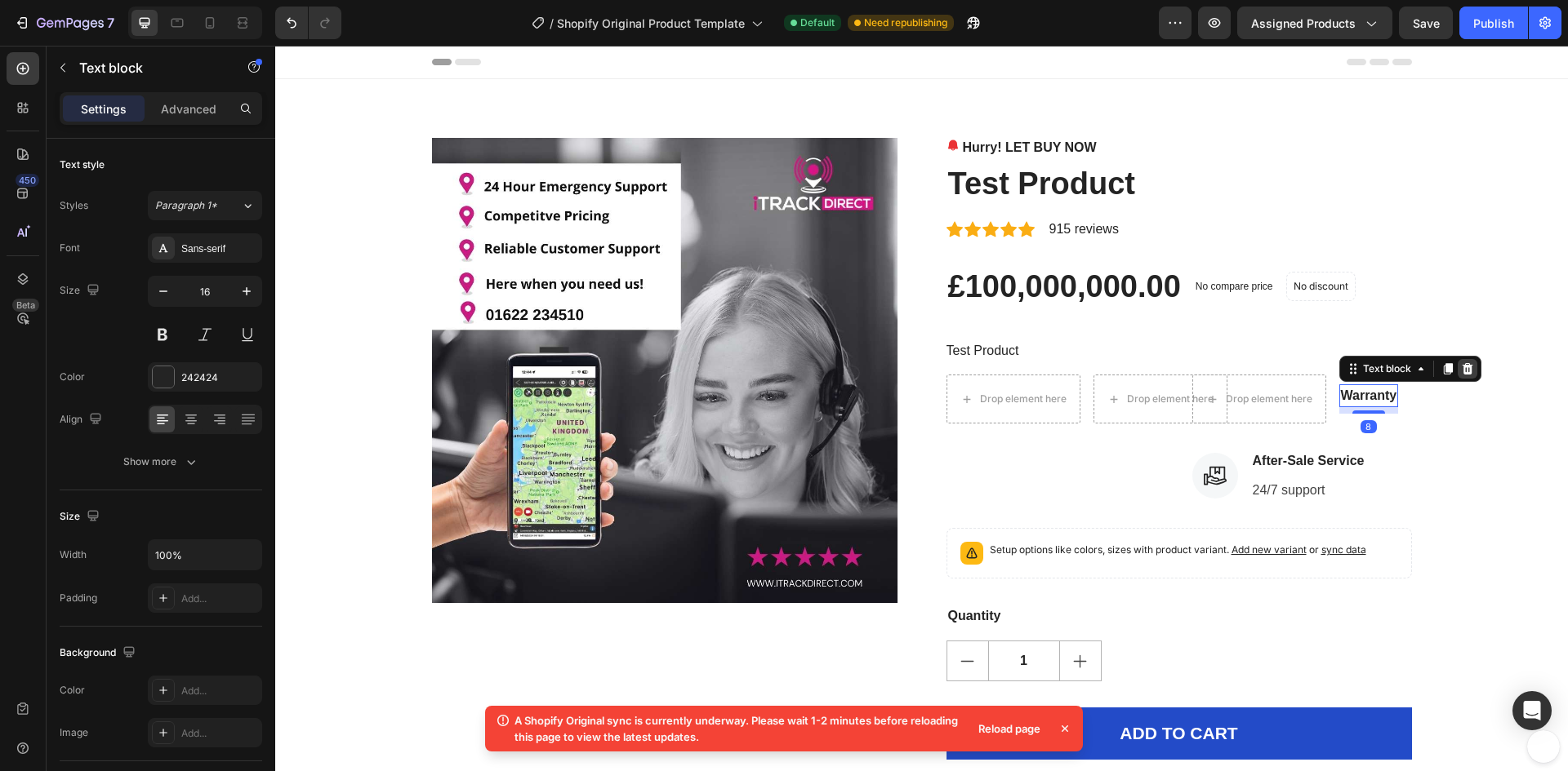
click at [1462, 372] on icon at bounding box center [1467, 369] width 10 height 11
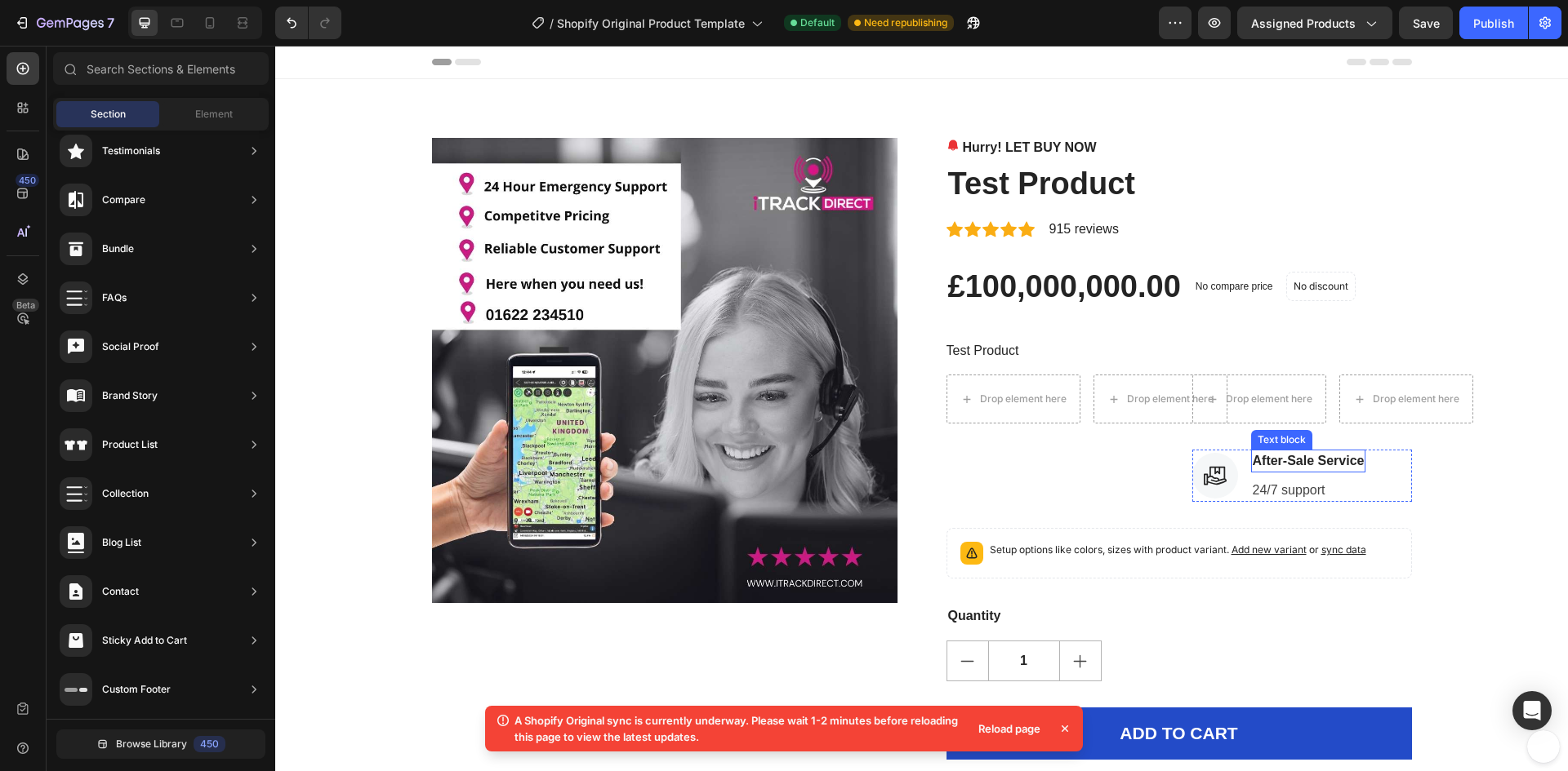
click at [1338, 460] on p "After-Sale Service" at bounding box center [1309, 461] width 112 height 20
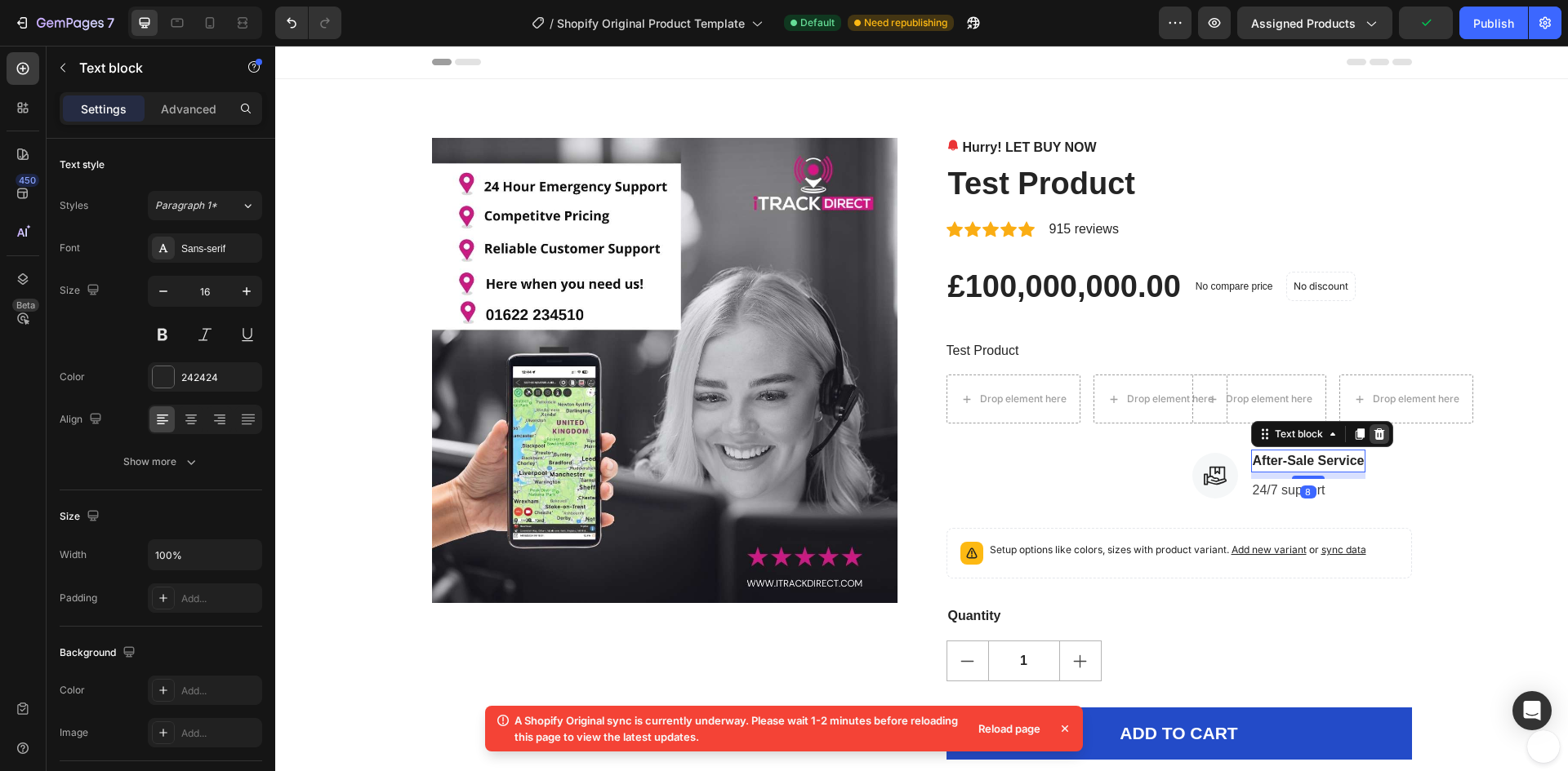
click at [1374, 435] on icon at bounding box center [1378, 434] width 10 height 11
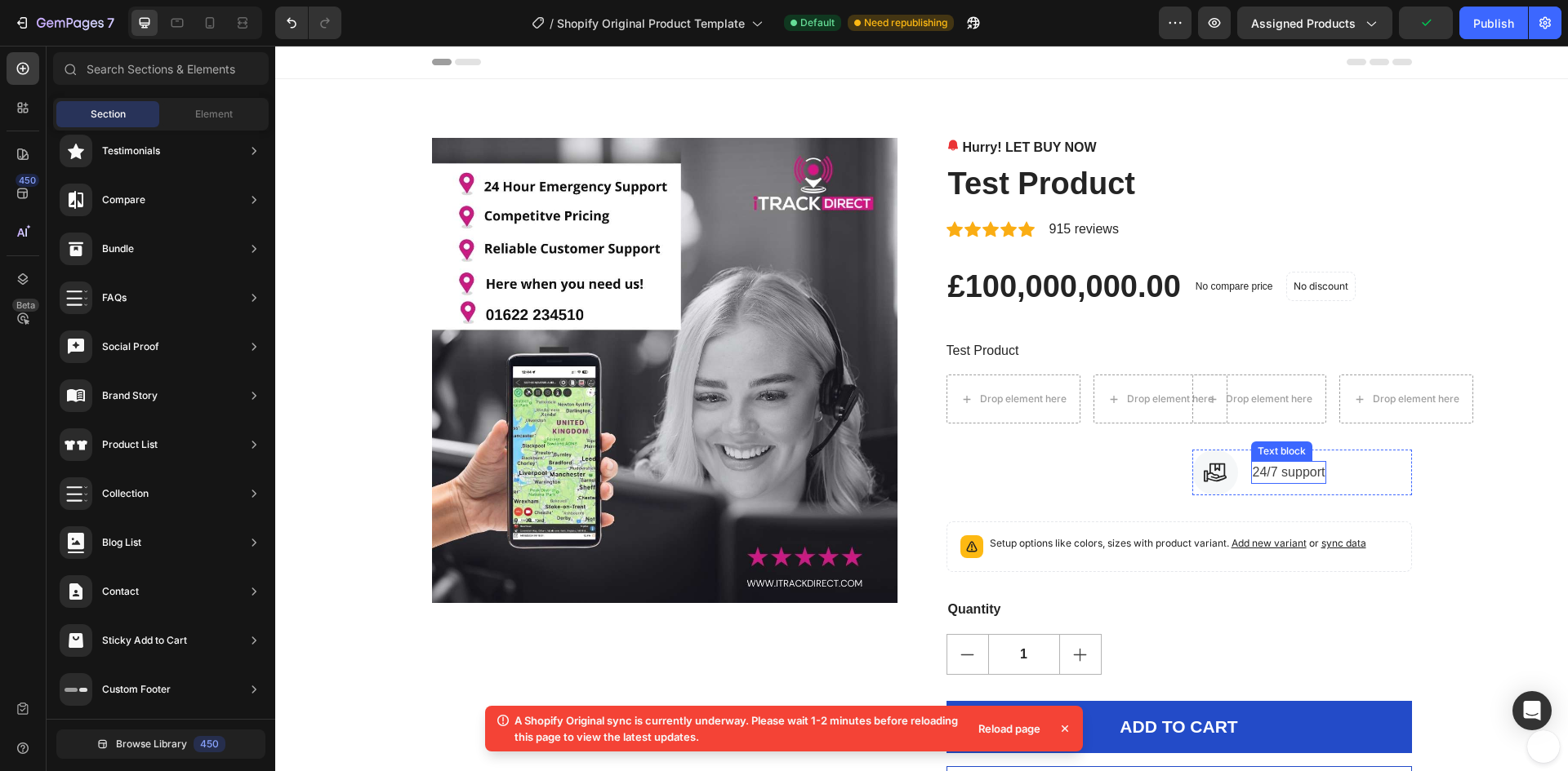
click at [1301, 464] on p "24/7 support" at bounding box center [1289, 472] width 72 height 20
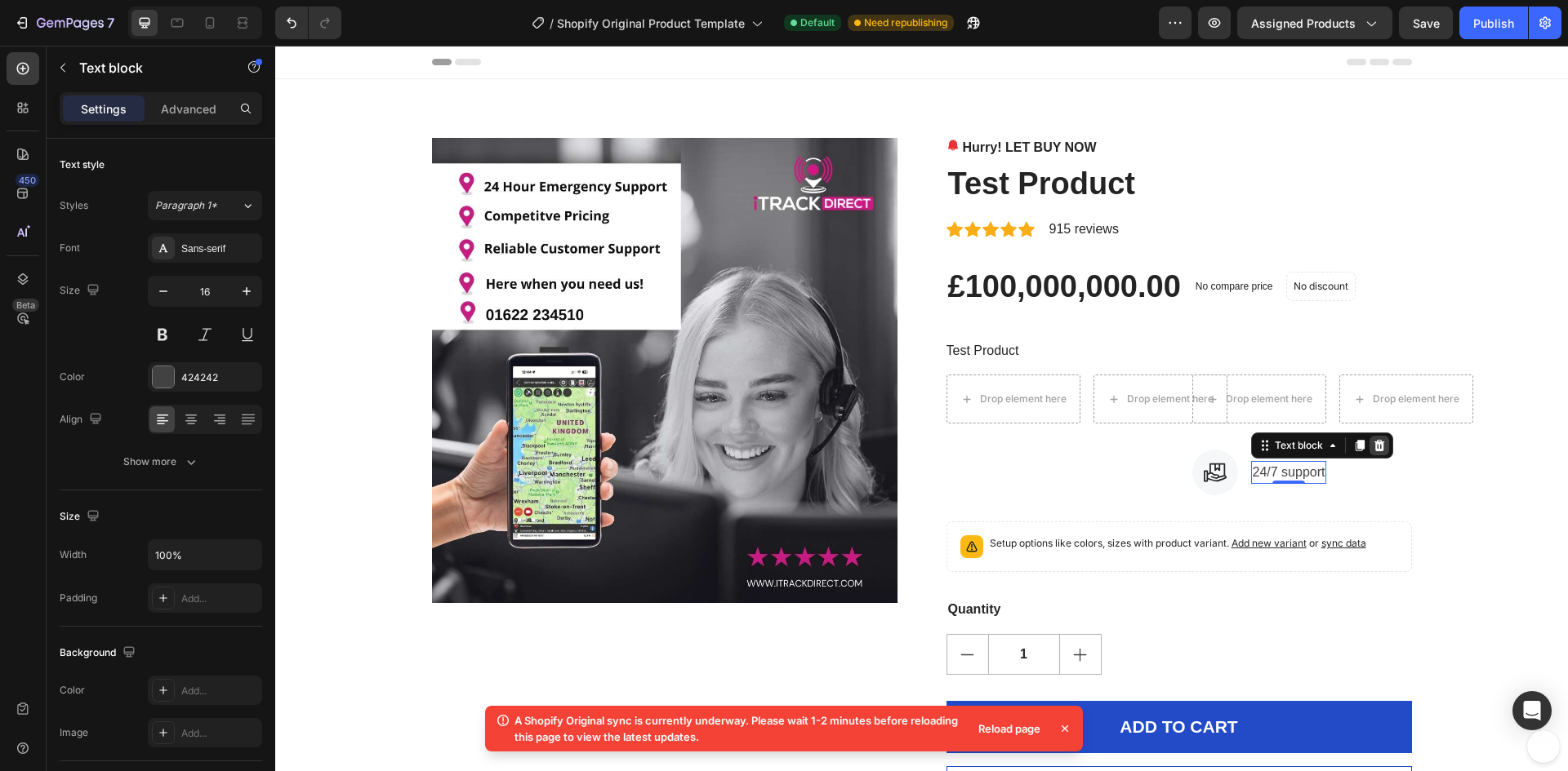
click at [1374, 444] on icon at bounding box center [1378, 446] width 10 height 11
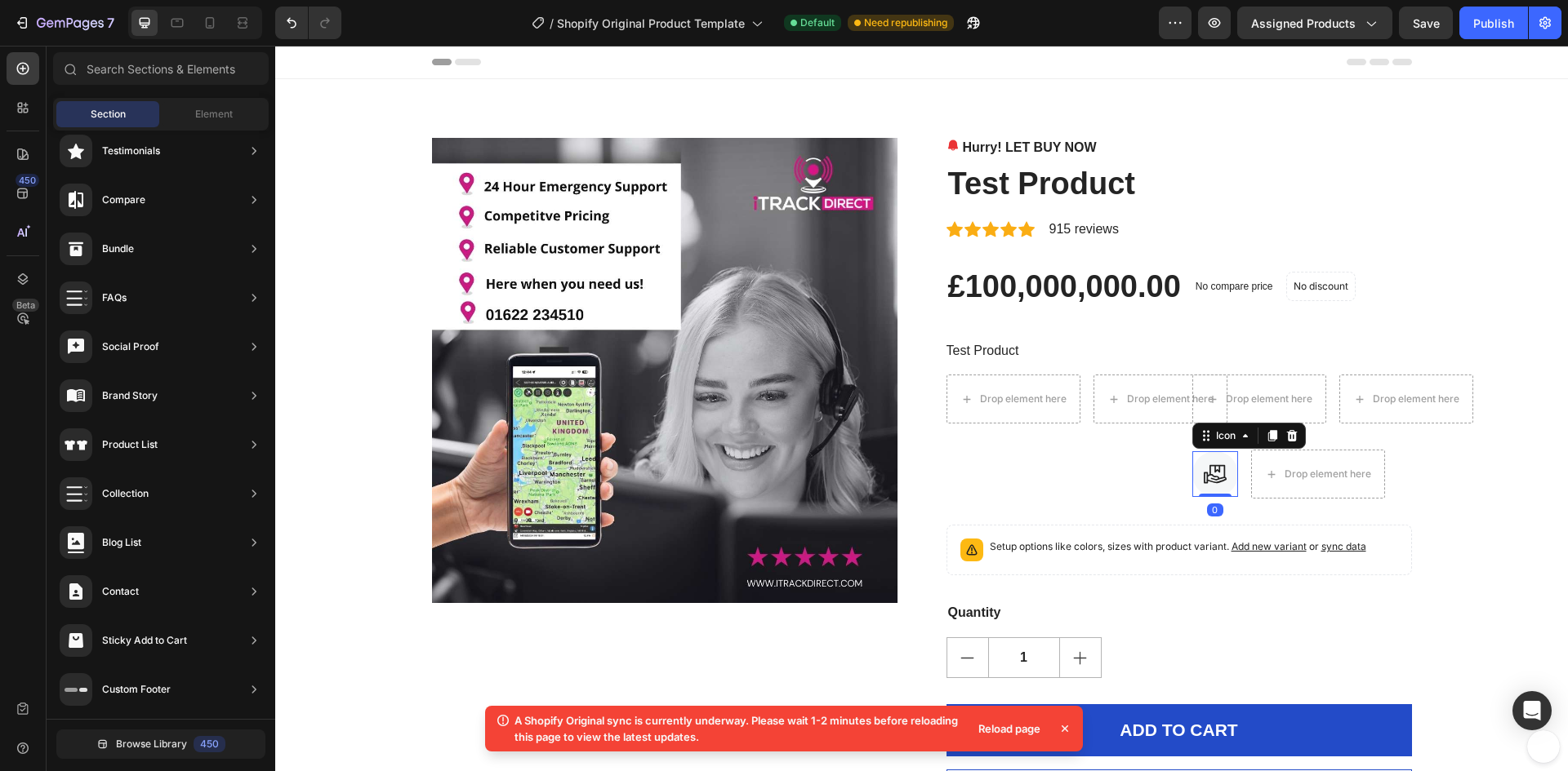
click at [1215, 470] on icon at bounding box center [1215, 474] width 23 height 23
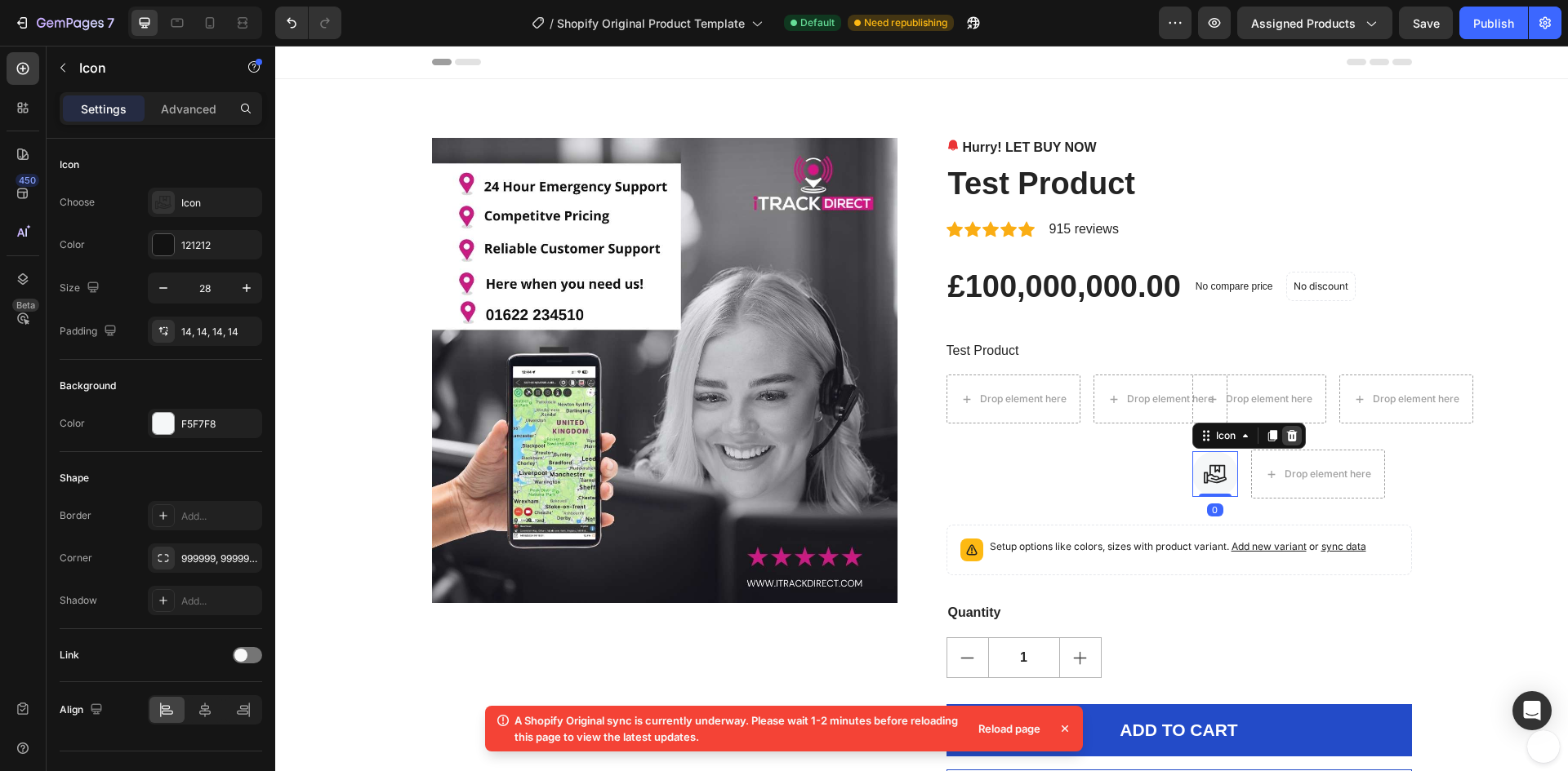
click at [1286, 433] on icon at bounding box center [1291, 436] width 10 height 11
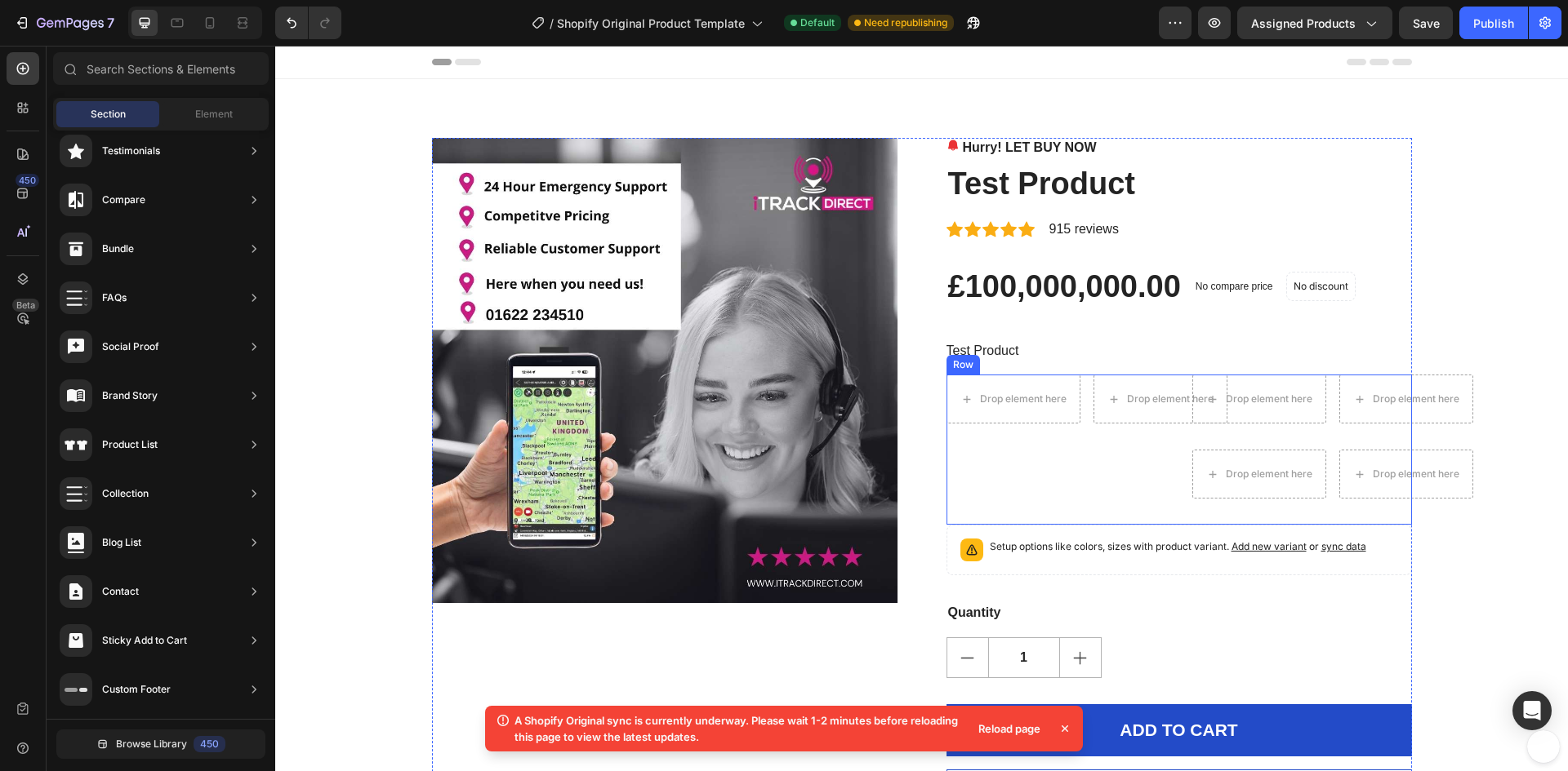
click at [1011, 474] on div "Drop element here Drop element here Icon List" at bounding box center [1056, 450] width 219 height 150
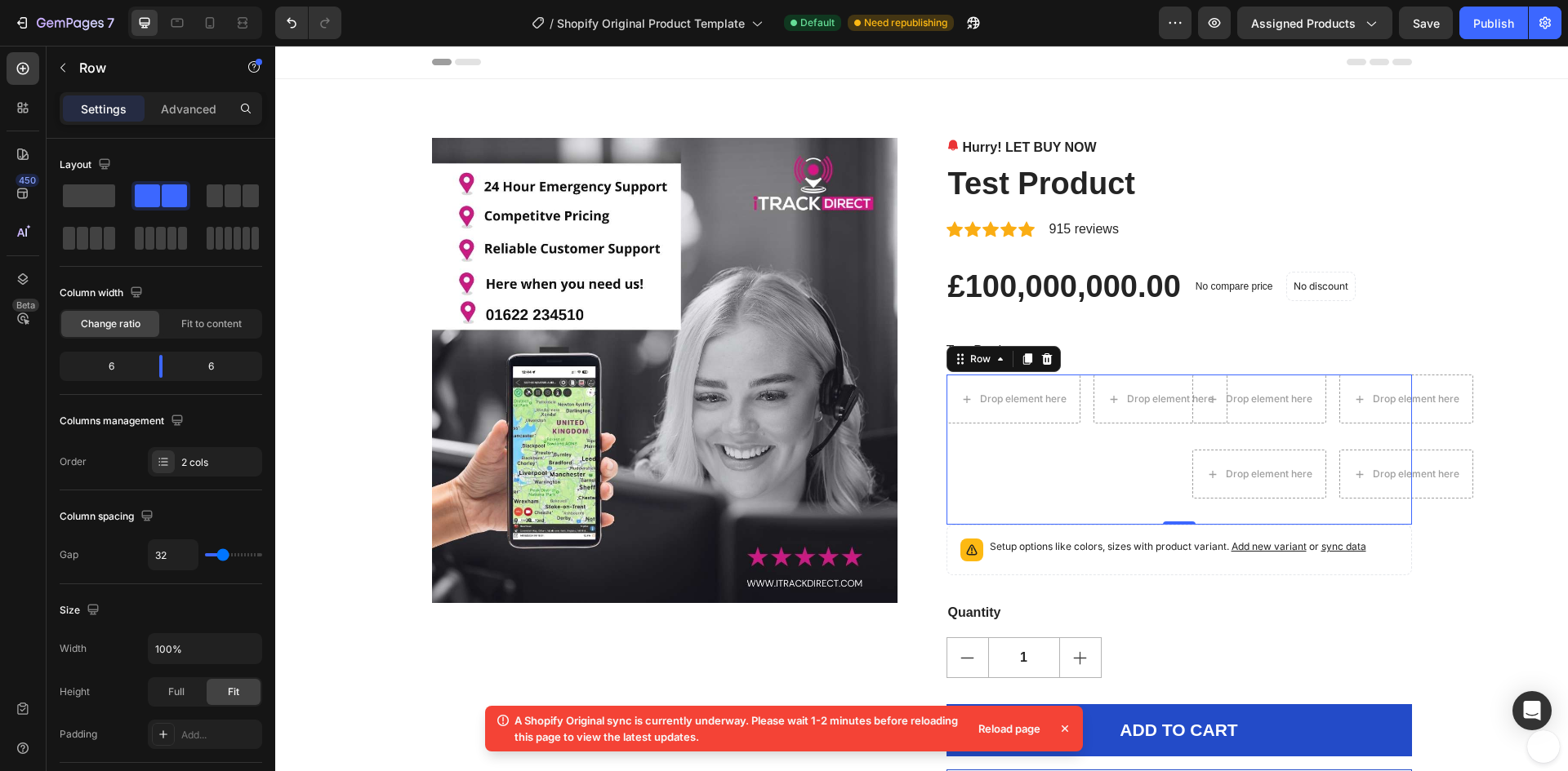
click at [1040, 358] on icon at bounding box center [1047, 359] width 13 height 13
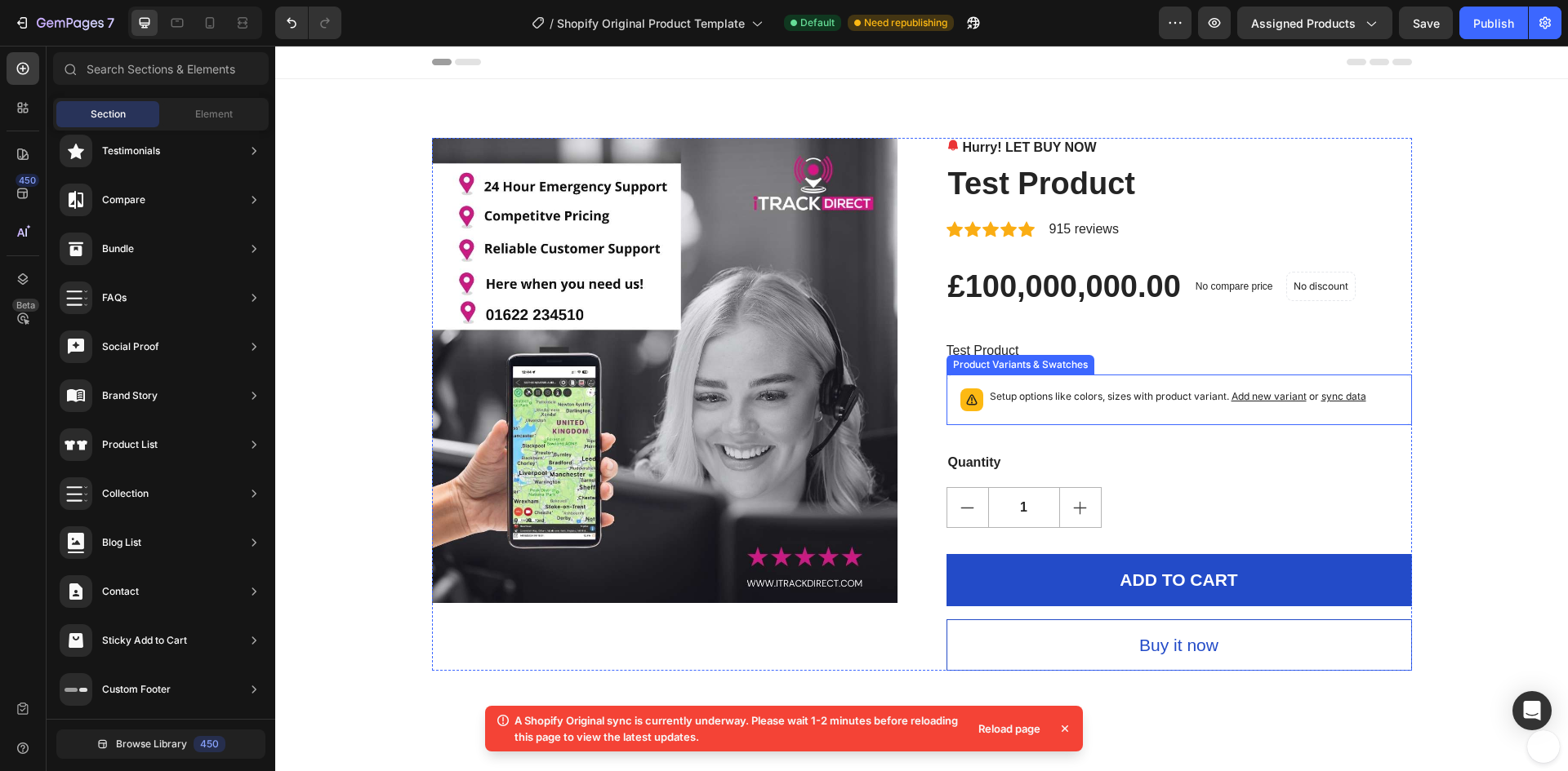
click at [1031, 398] on p "Setup options like colors, sizes with product variant. Add new variant or sync …" at bounding box center [1178, 397] width 376 height 17
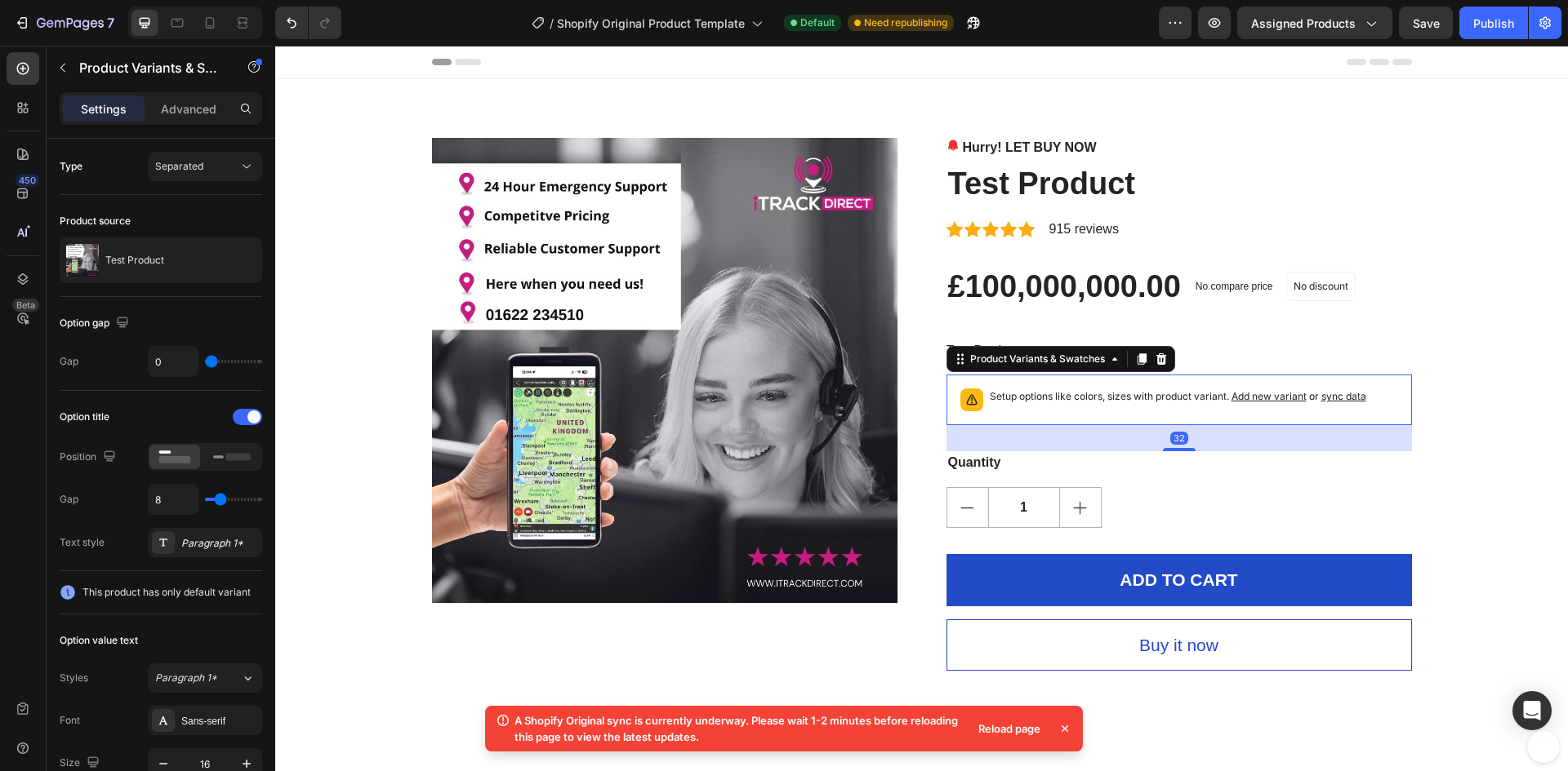
click at [1255, 399] on span "Add new variant" at bounding box center [1269, 396] width 75 height 12
click at [987, 726] on div "Reload page" at bounding box center [1009, 728] width 82 height 23
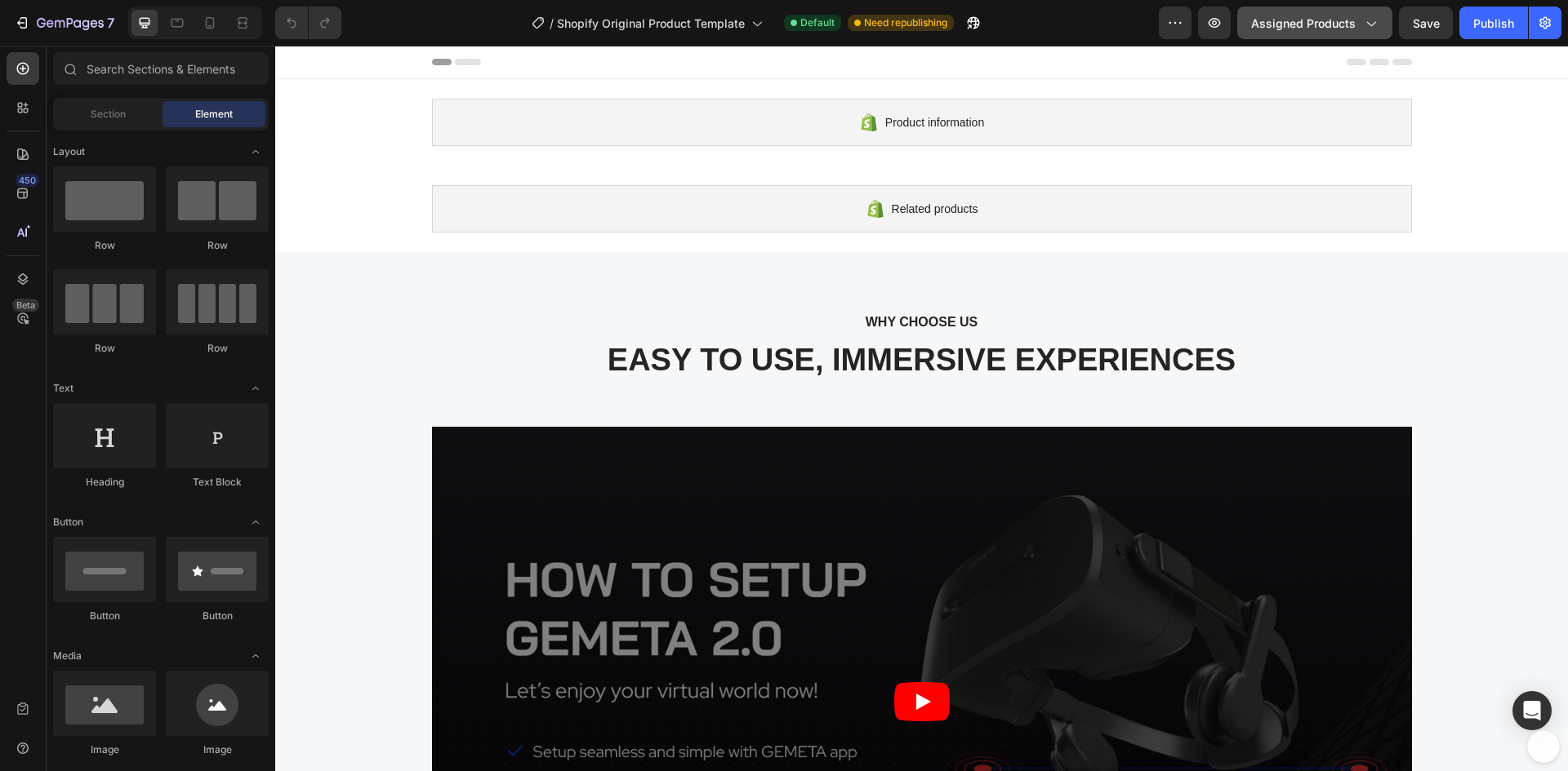
click at [1322, 30] on span "Assigned Products" at bounding box center [1303, 23] width 104 height 17
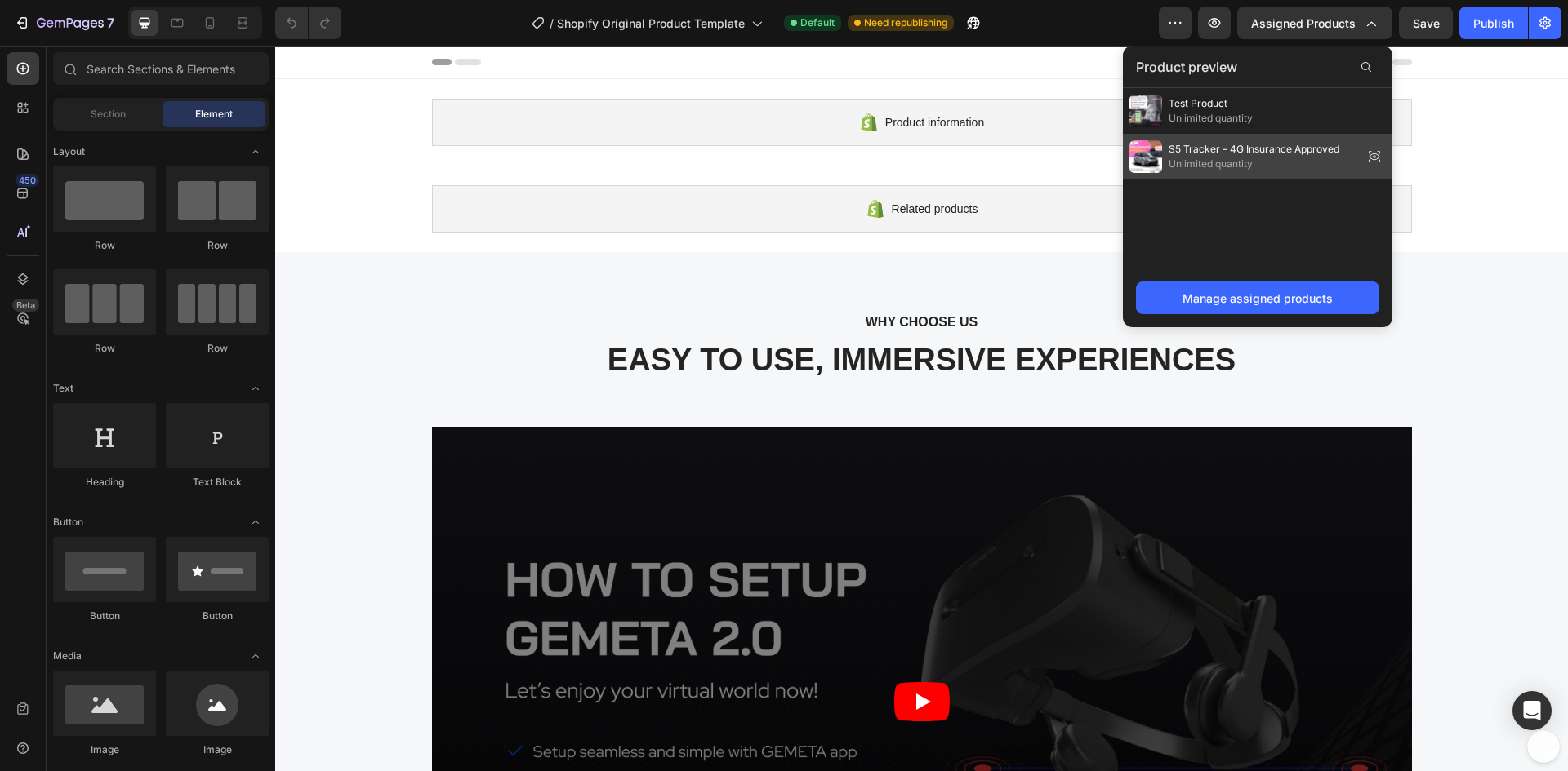
click at [1227, 163] on span "Unlimited quantity" at bounding box center [1254, 164] width 171 height 15
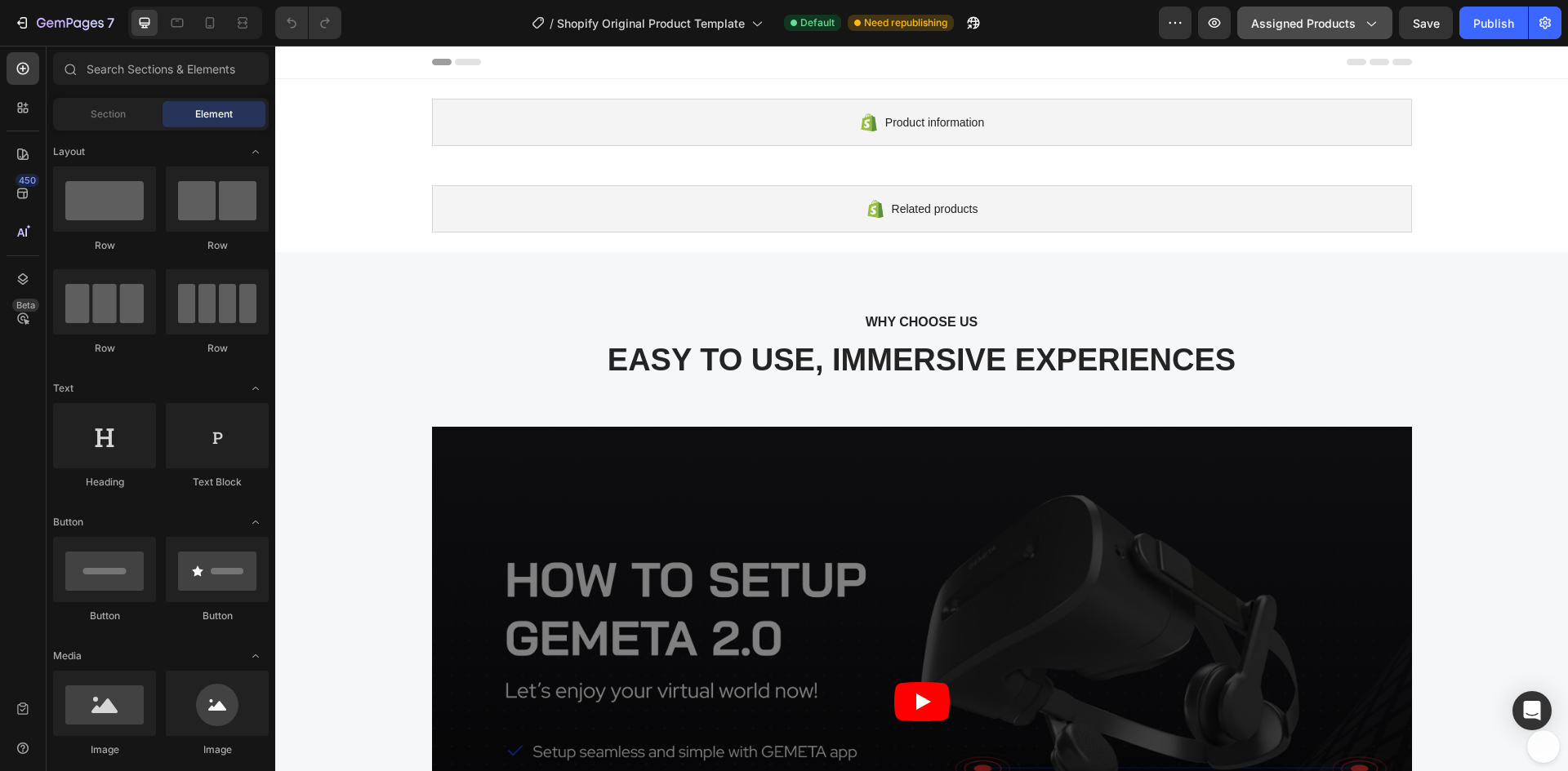
click at [1317, 37] on button "Assigned Products" at bounding box center [1314, 22] width 155 height 33
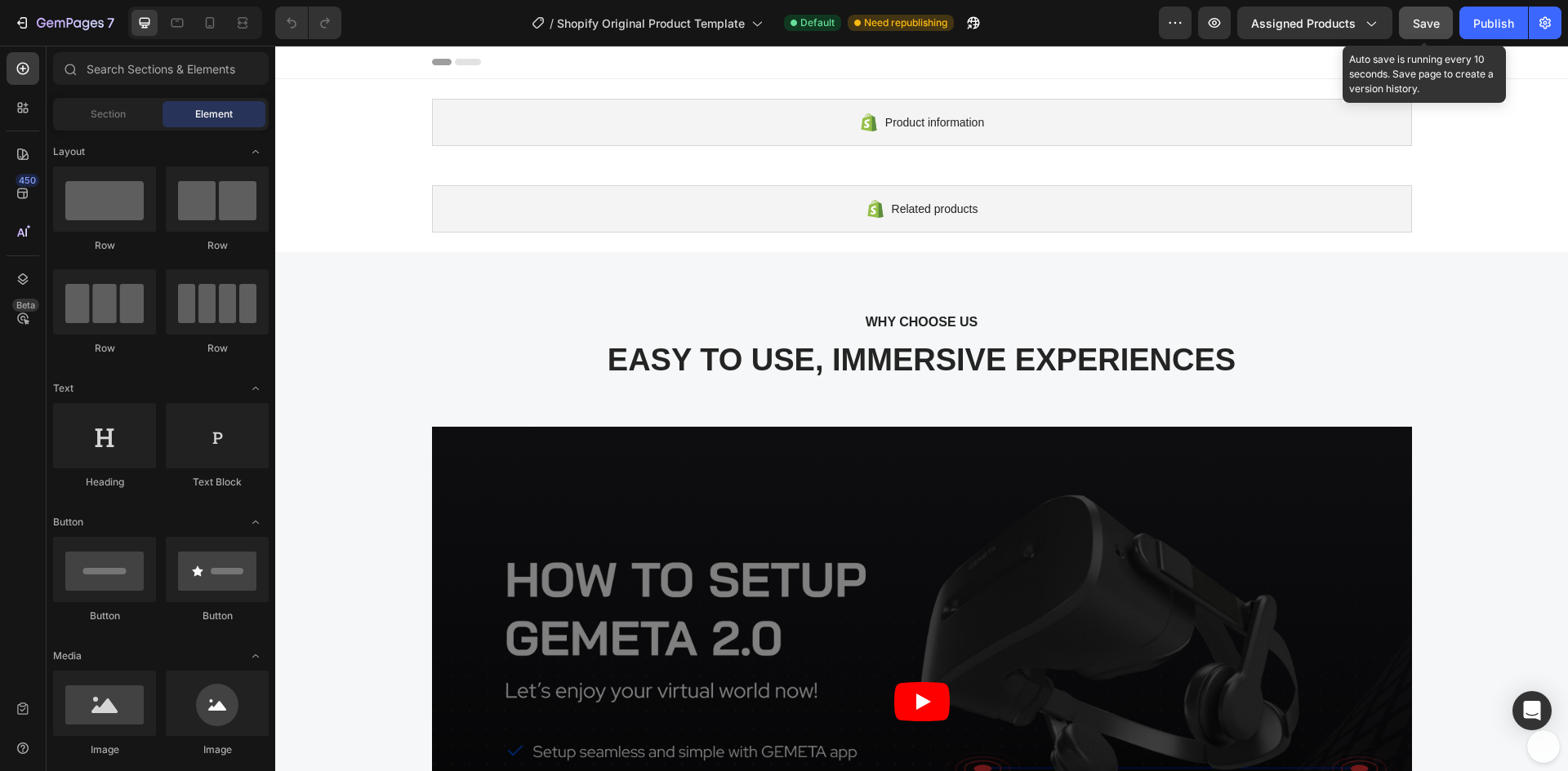
click at [1434, 22] on span "Save" at bounding box center [1426, 23] width 27 height 14
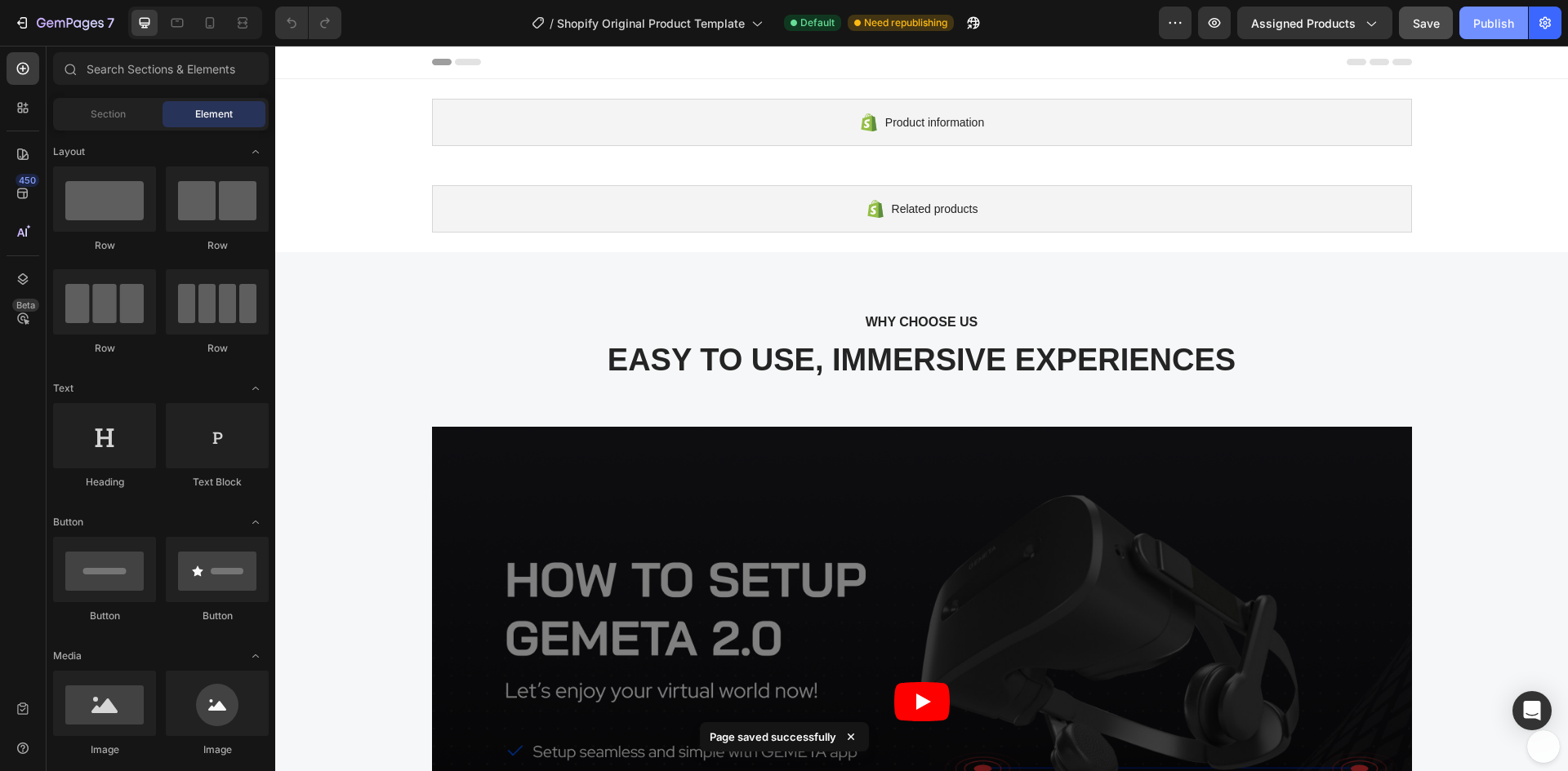
click at [1475, 23] on div "Publish" at bounding box center [1494, 23] width 41 height 17
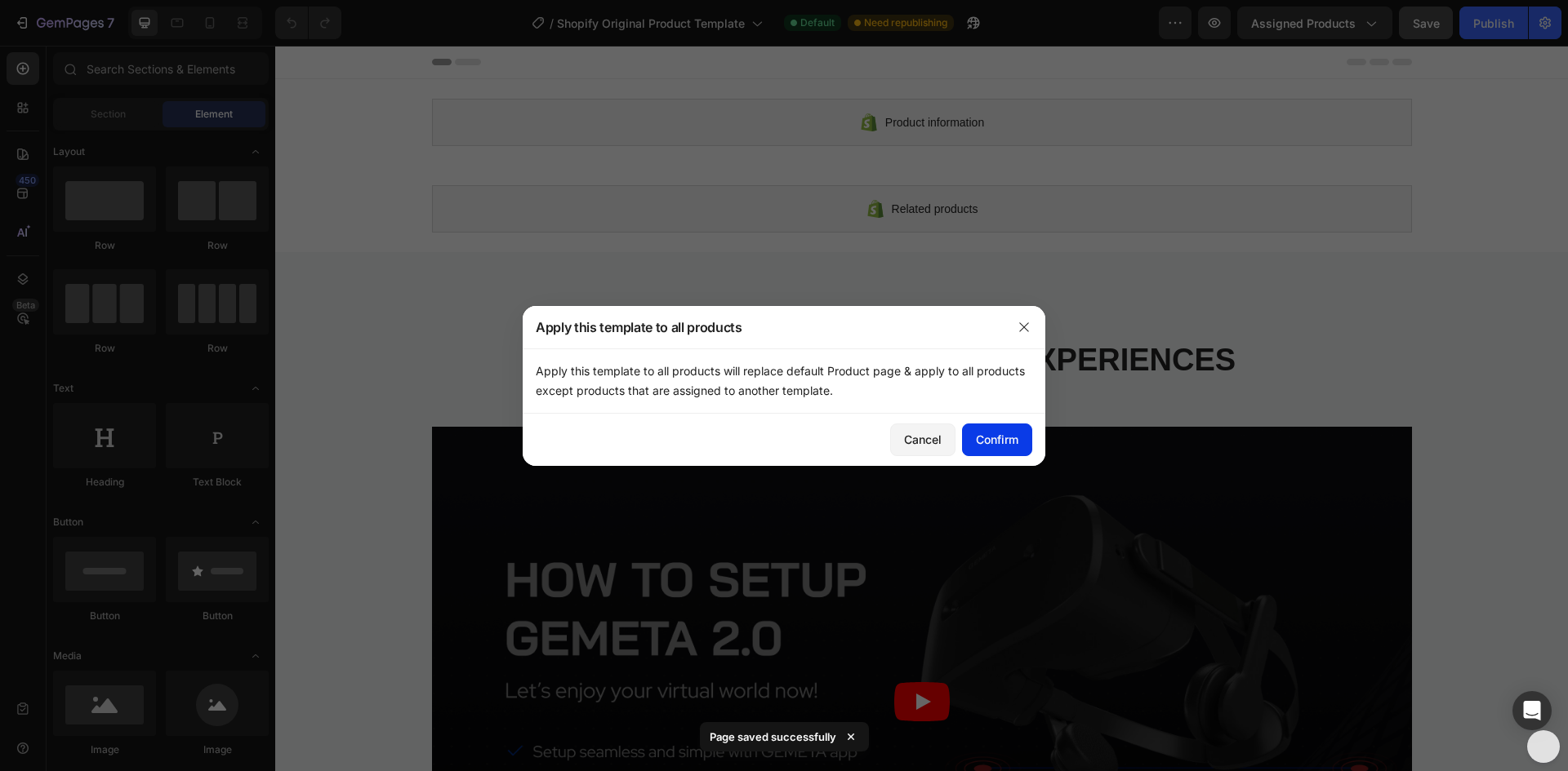
click at [999, 445] on div "Confirm" at bounding box center [997, 439] width 43 height 17
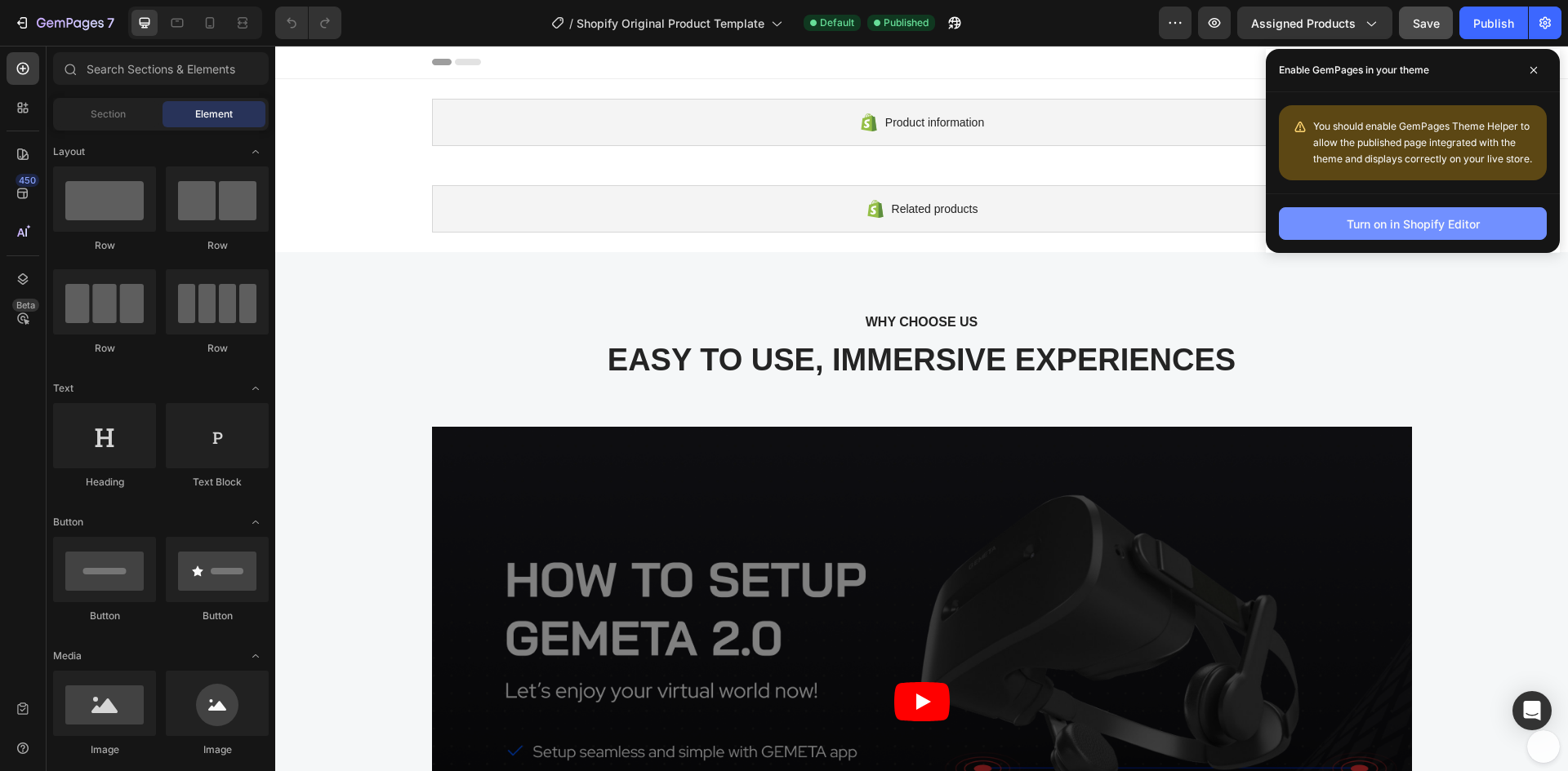
click at [1416, 218] on div "Turn on in Shopify Editor" at bounding box center [1413, 224] width 133 height 17
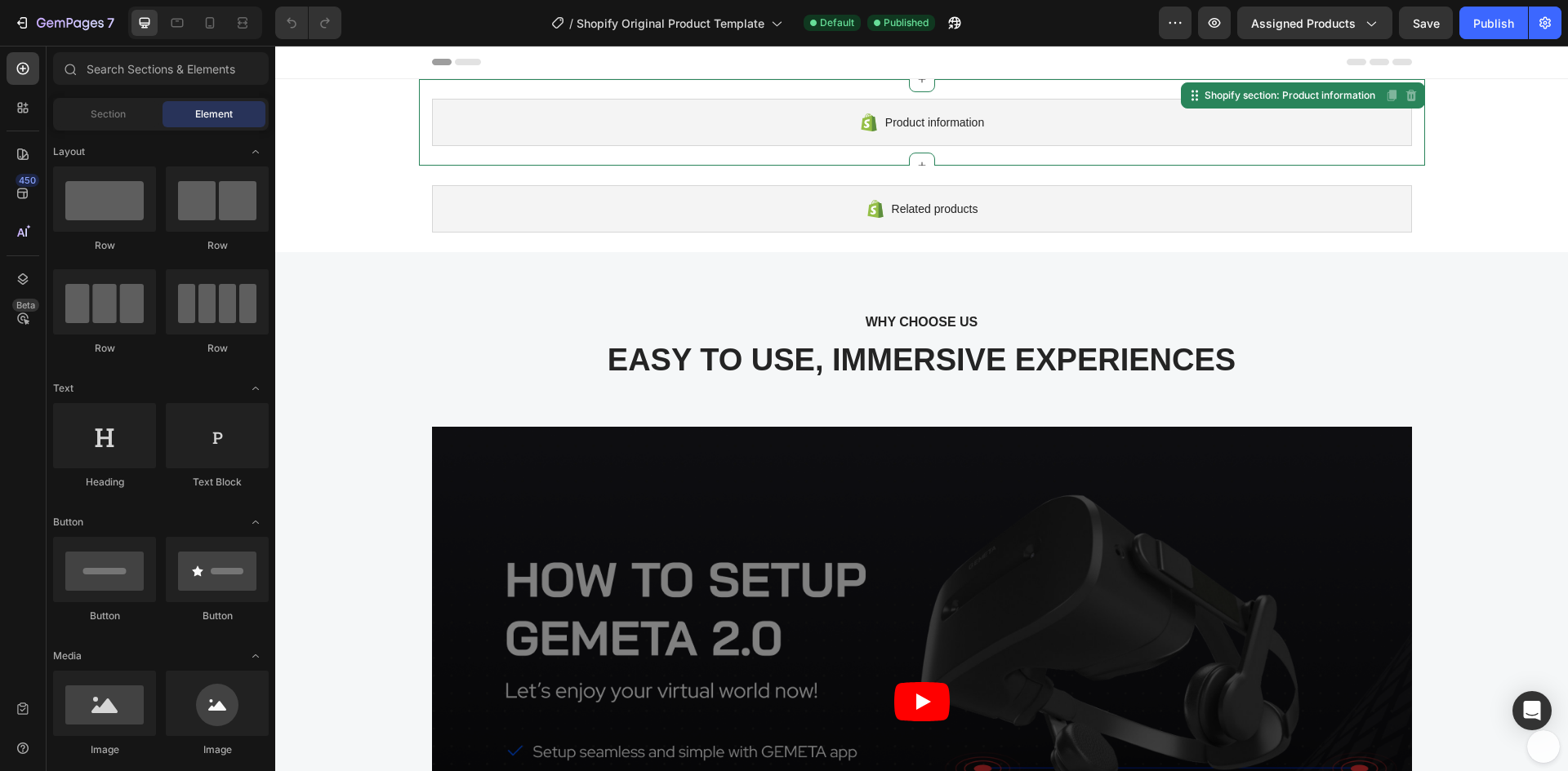
click at [1016, 106] on div "Product information" at bounding box center [922, 122] width 980 height 47
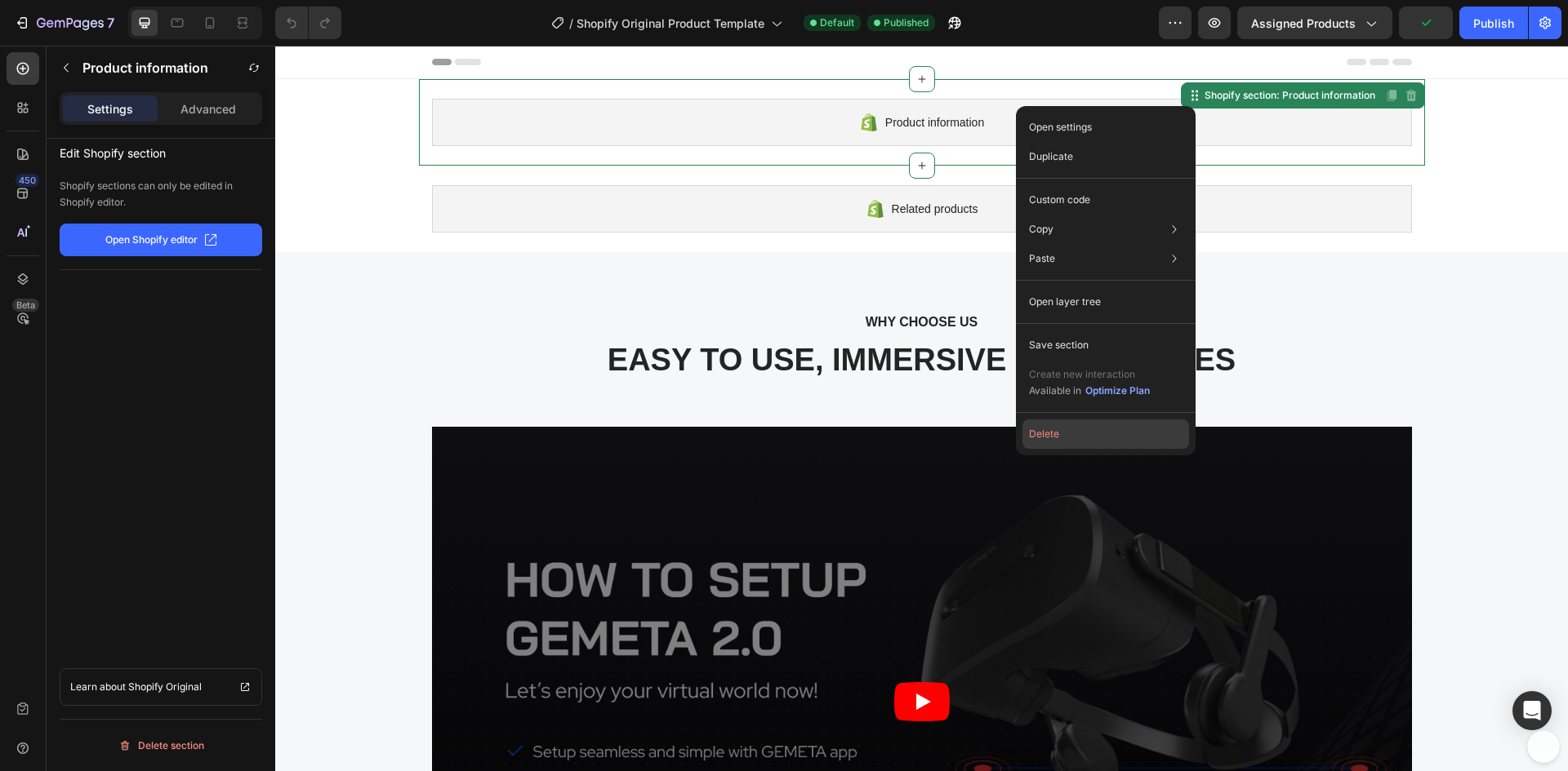
click at [1088, 440] on button "Delete" at bounding box center [1105, 435] width 166 height 30
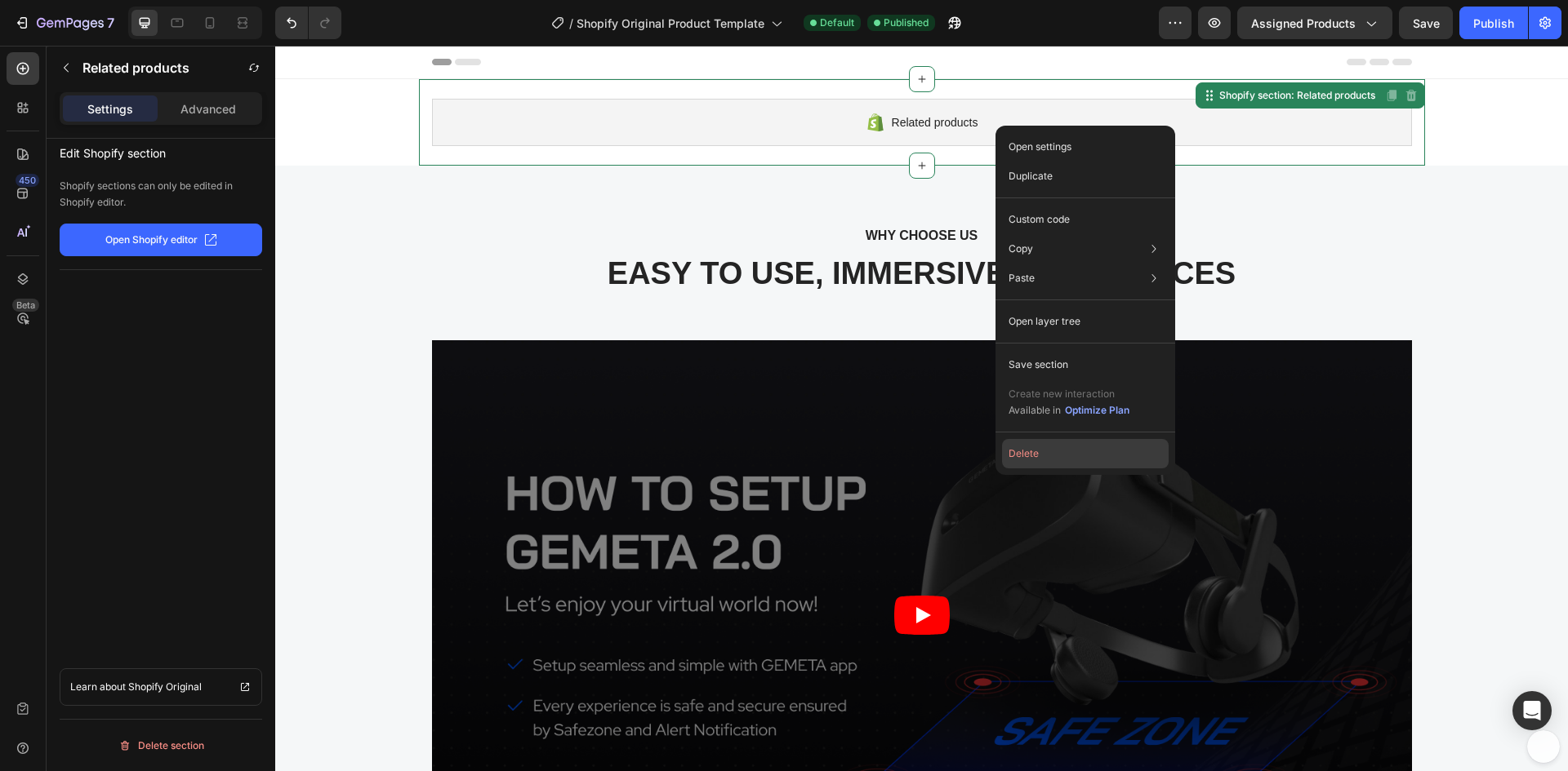
click at [1052, 458] on button "Delete" at bounding box center [1085, 454] width 166 height 30
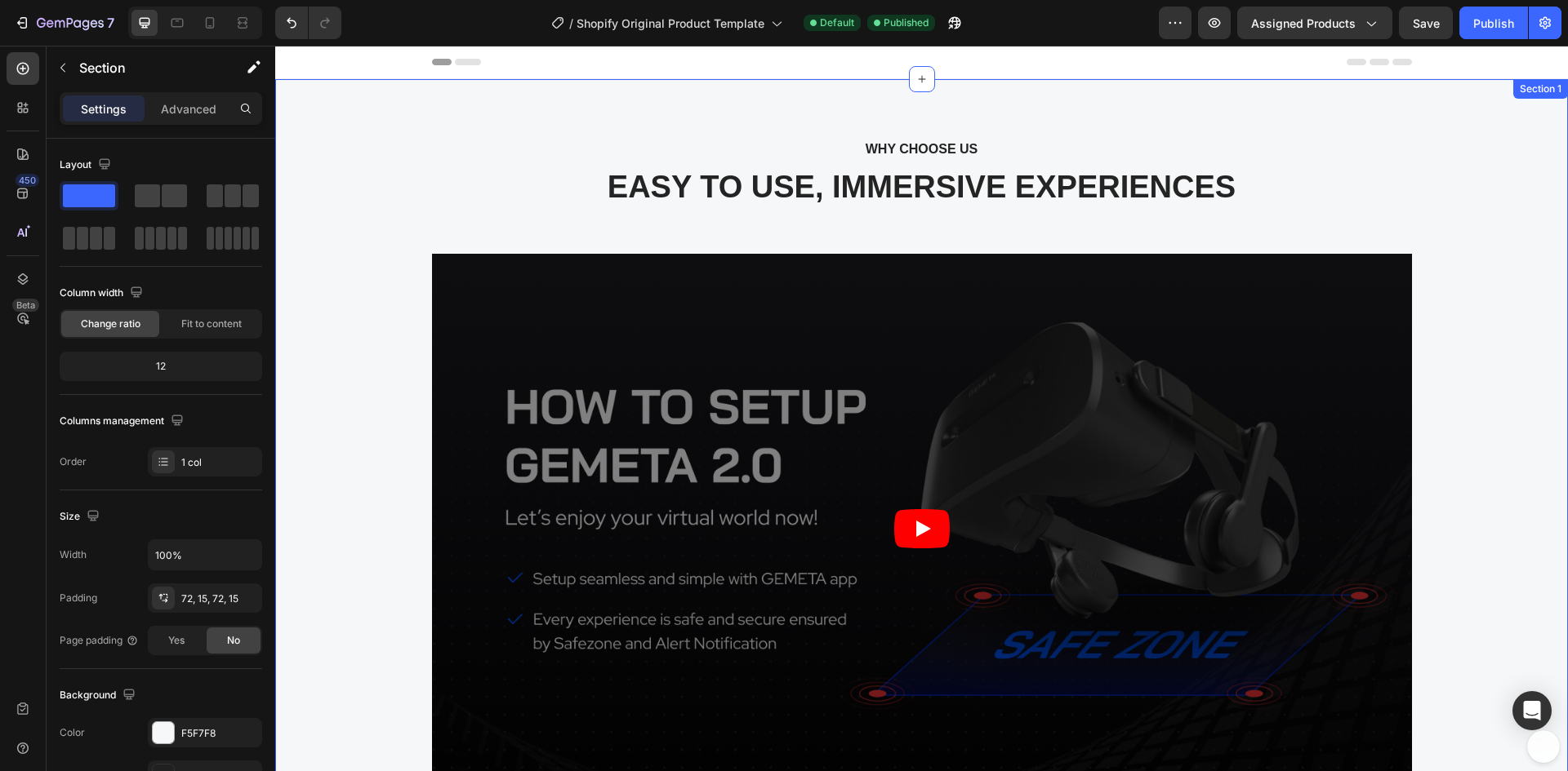
click at [984, 112] on div "WHY CHOOSE US Text block EASY TO USE, IMMERSIVE EXPERIENCES Heading Video Image…" at bounding box center [921, 602] width 1293 height 1046
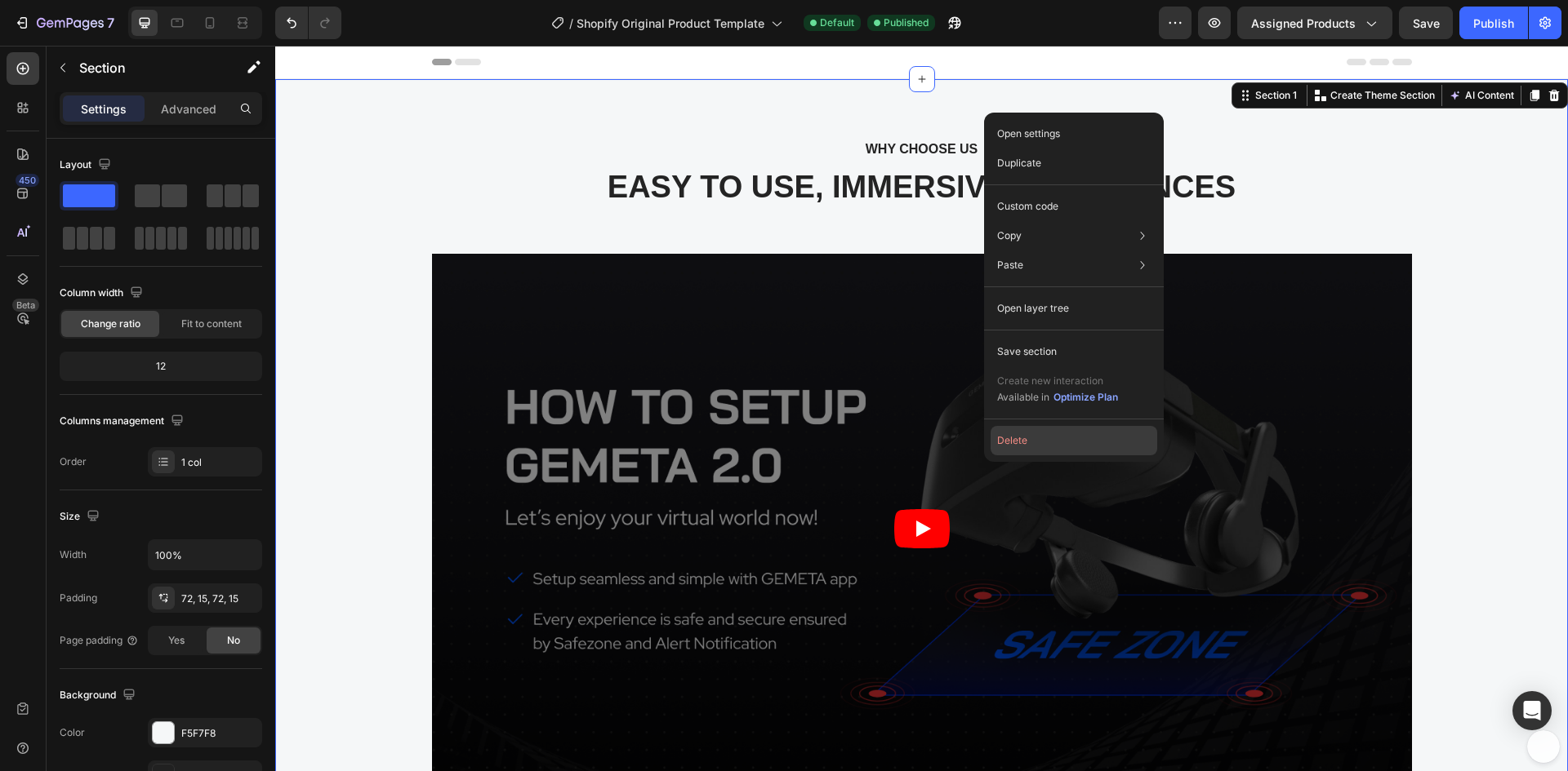
click at [1064, 436] on button "Delete" at bounding box center [1074, 441] width 166 height 30
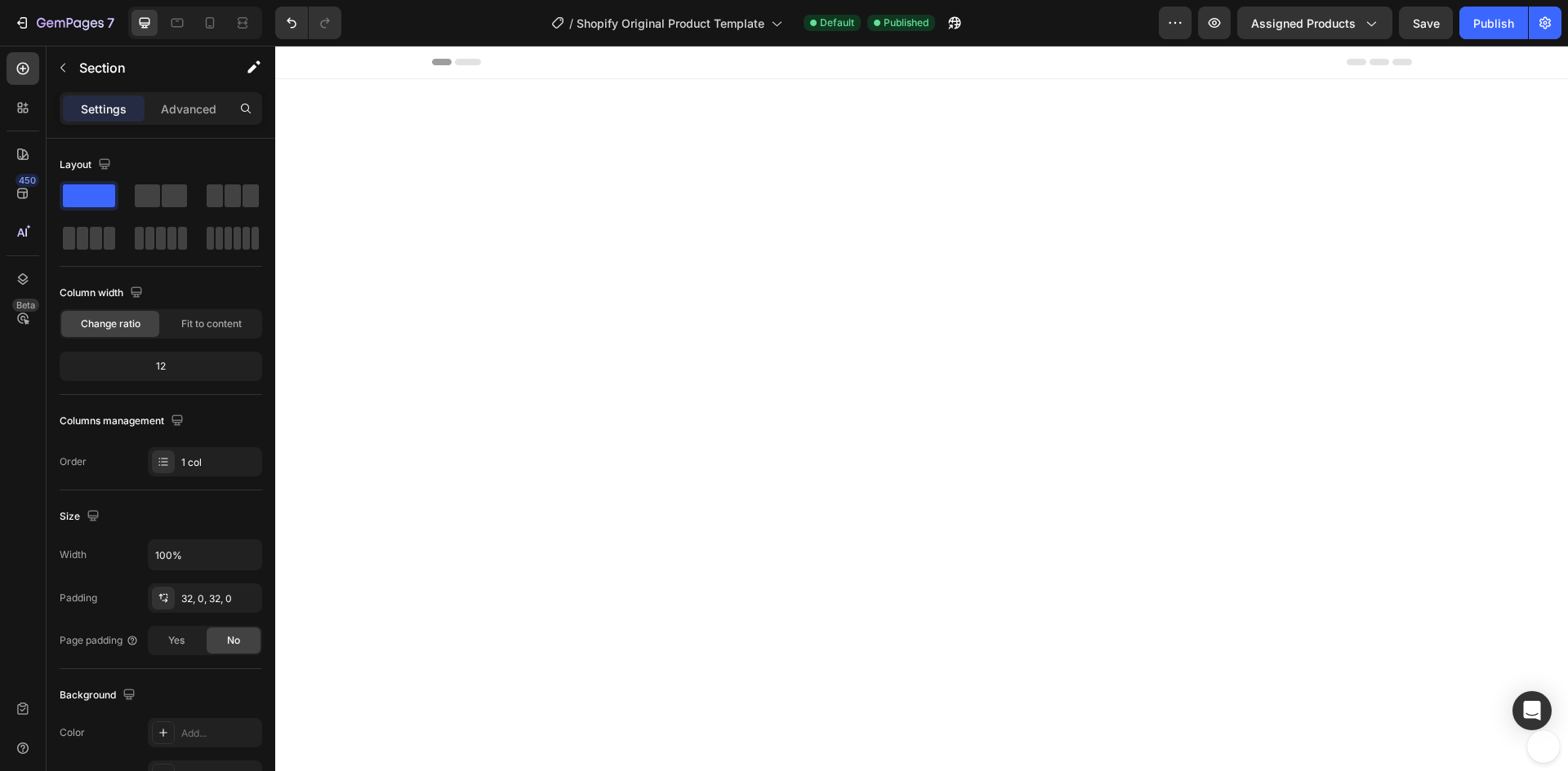
click at [945, 276] on div at bounding box center [921, 265] width 1293 height 372
click at [992, 71] on div at bounding box center [922, 61] width 980 height 33
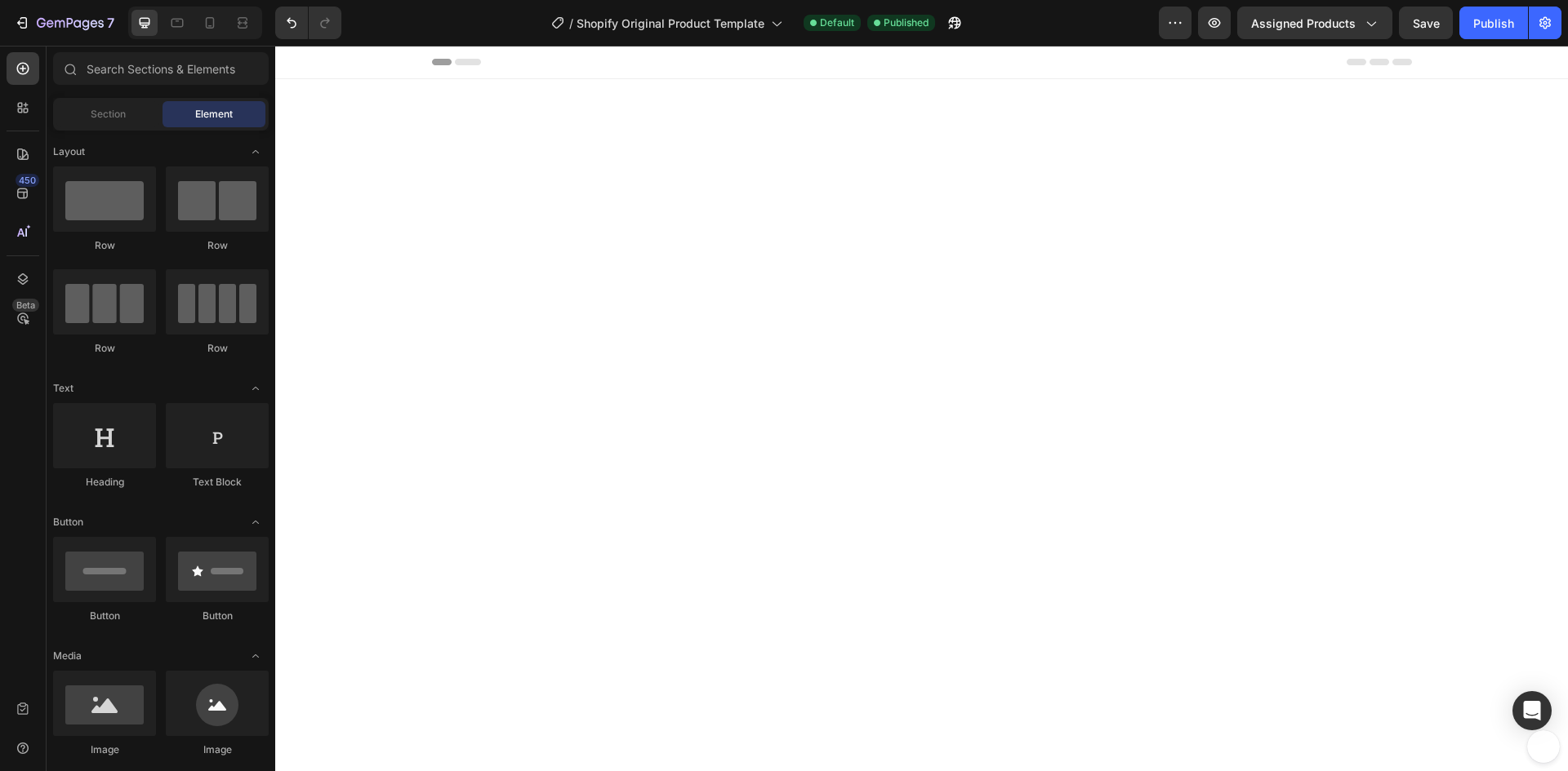
click at [994, 63] on div at bounding box center [922, 61] width 980 height 33
drag, startPoint x: 994, startPoint y: 63, endPoint x: 824, endPoint y: 227, distance: 236.2
click at [824, 227] on div at bounding box center [921, 265] width 1293 height 372
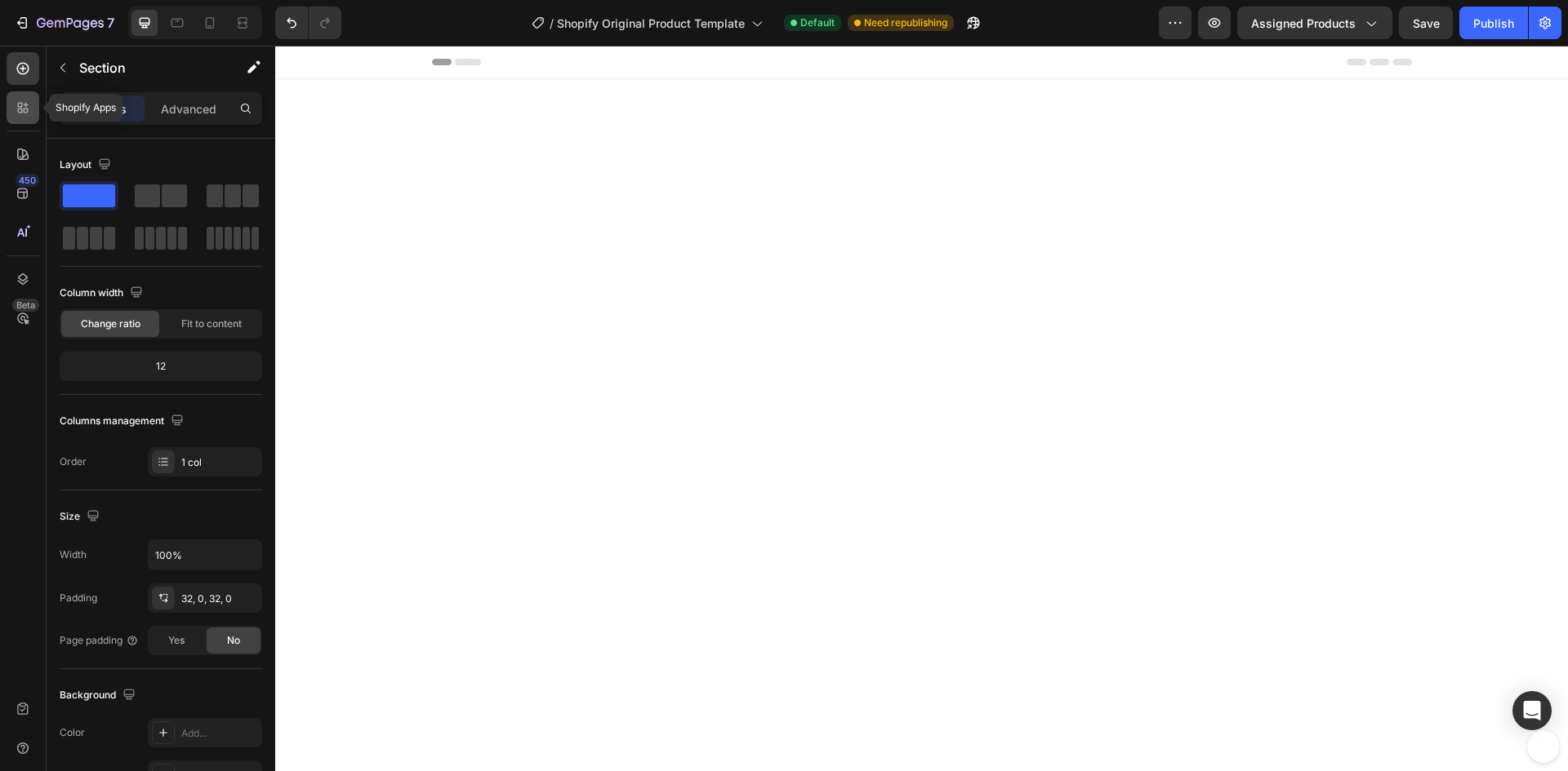
click at [17, 107] on icon at bounding box center [23, 108] width 17 height 17
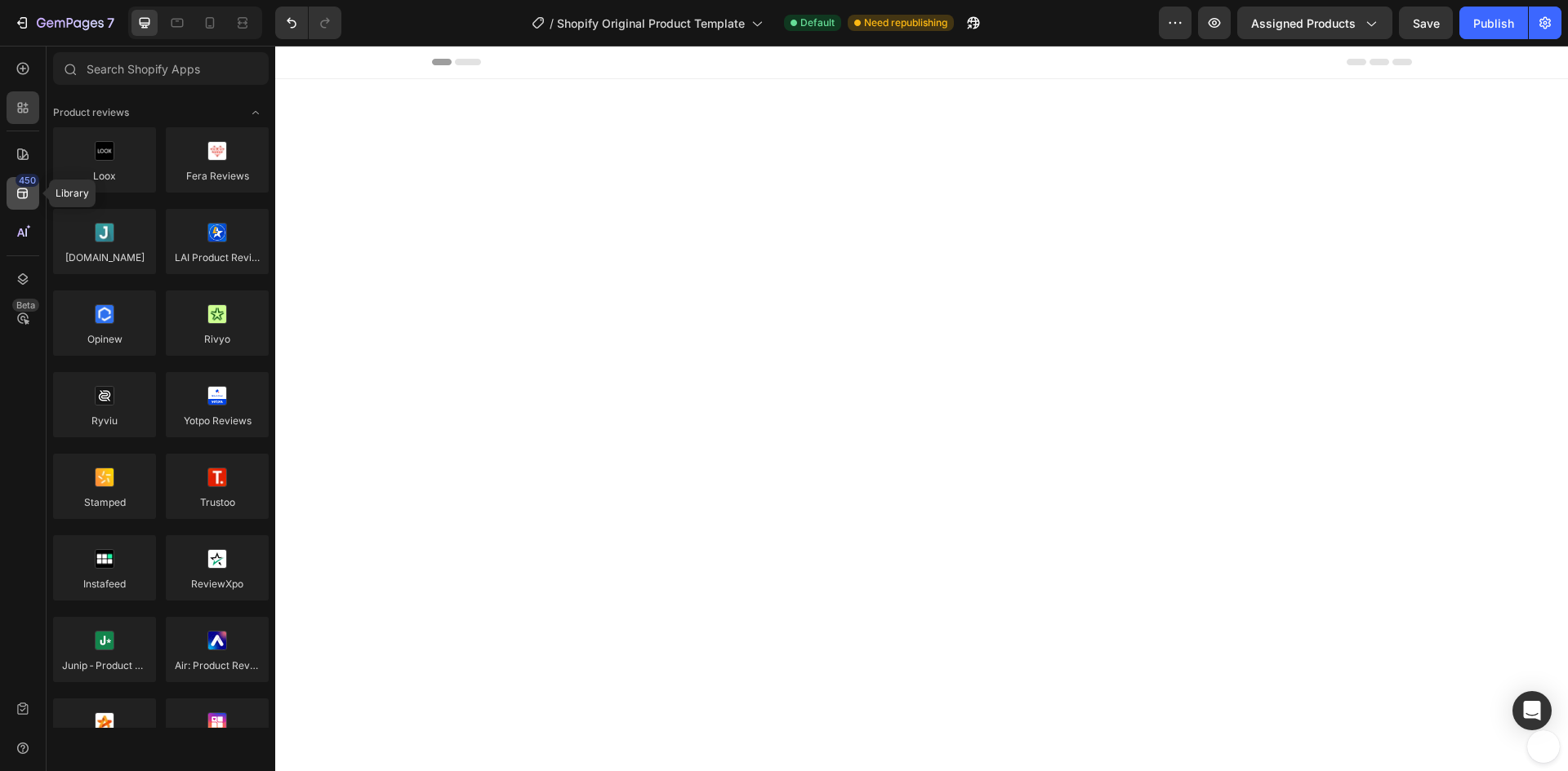
click at [20, 181] on div "450" at bounding box center [27, 180] width 23 height 13
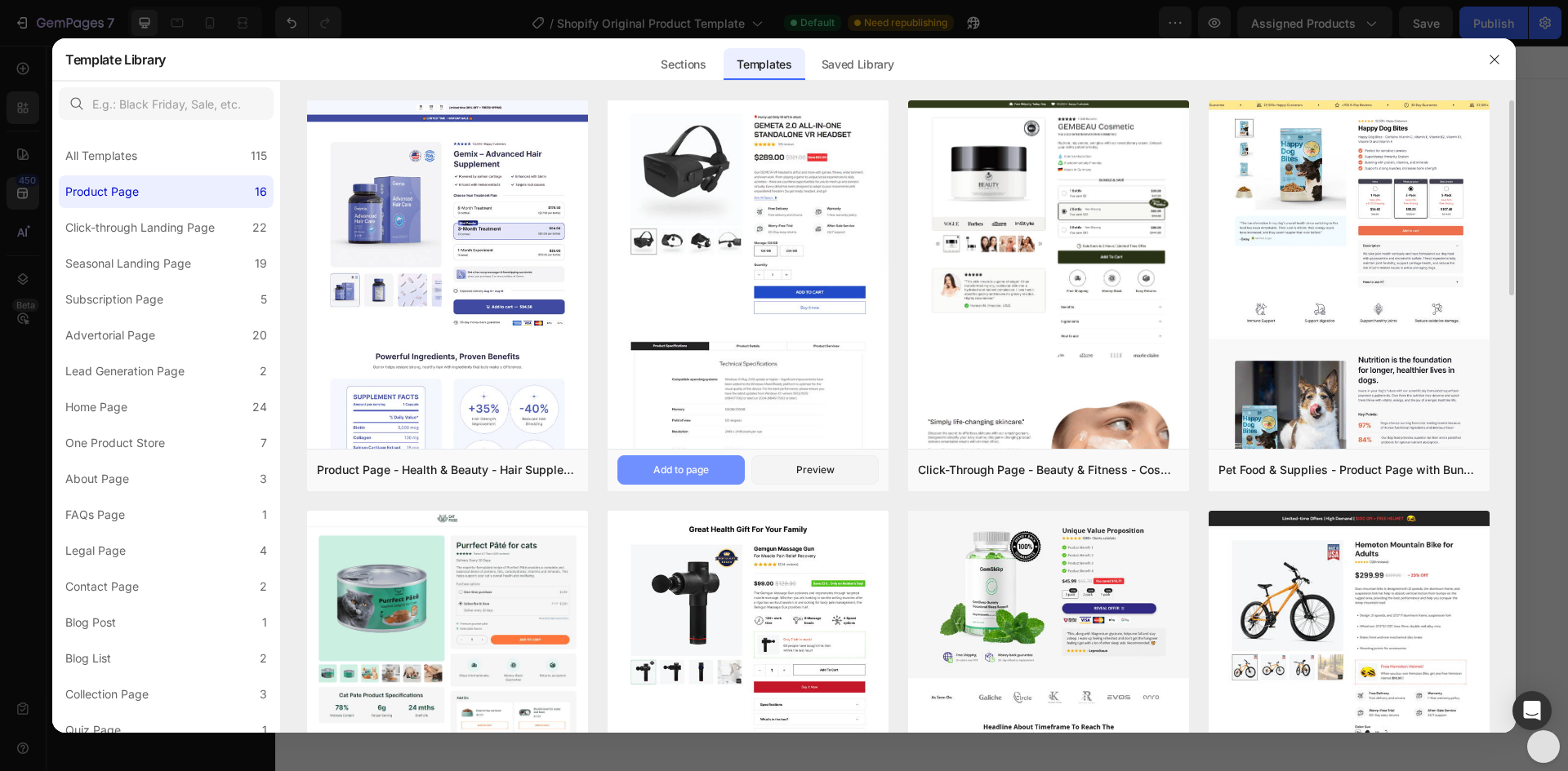
click at [682, 464] on div "Add to page" at bounding box center [681, 470] width 56 height 15
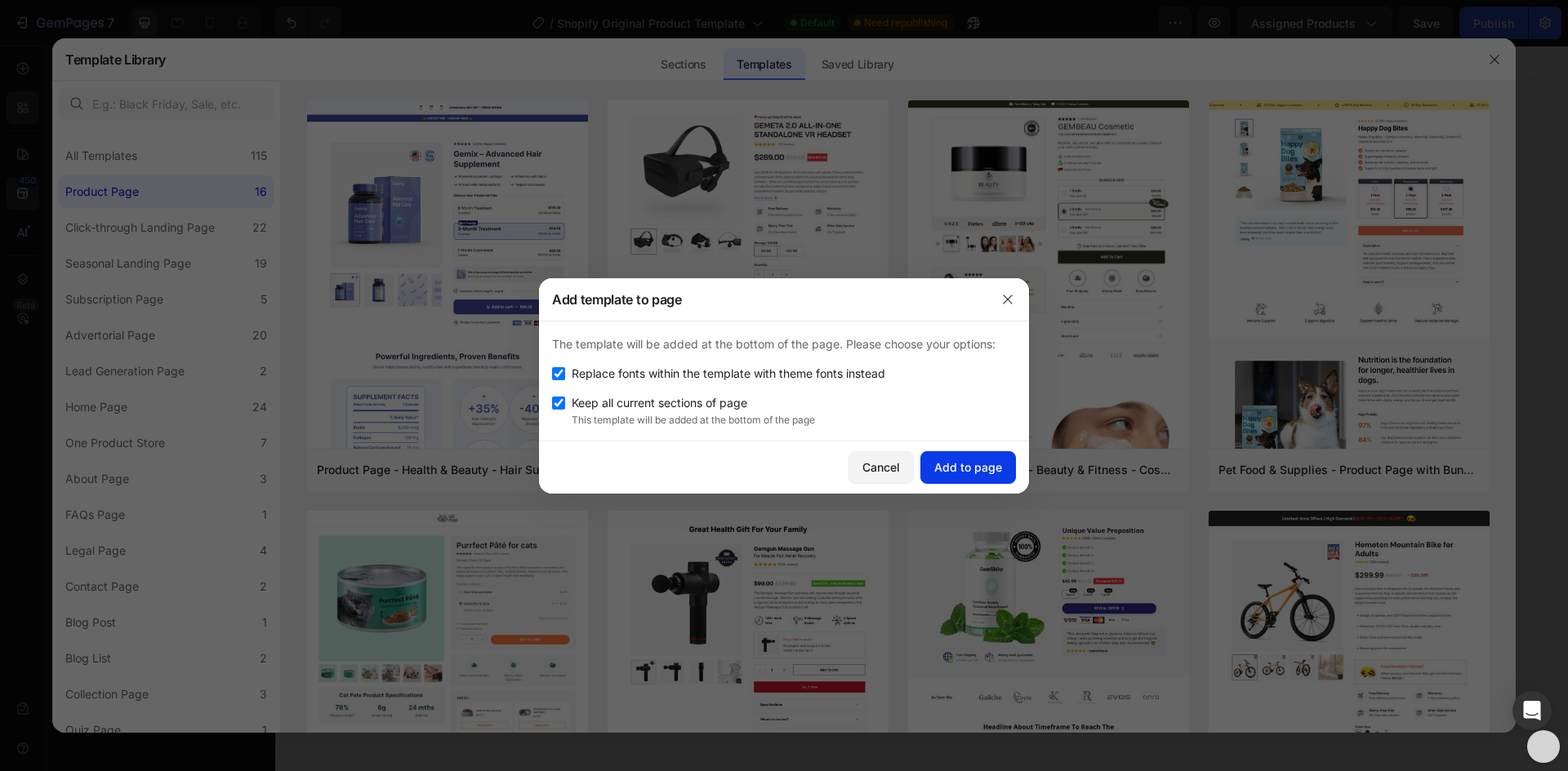
click at [981, 460] on div "Add to page" at bounding box center [968, 467] width 68 height 17
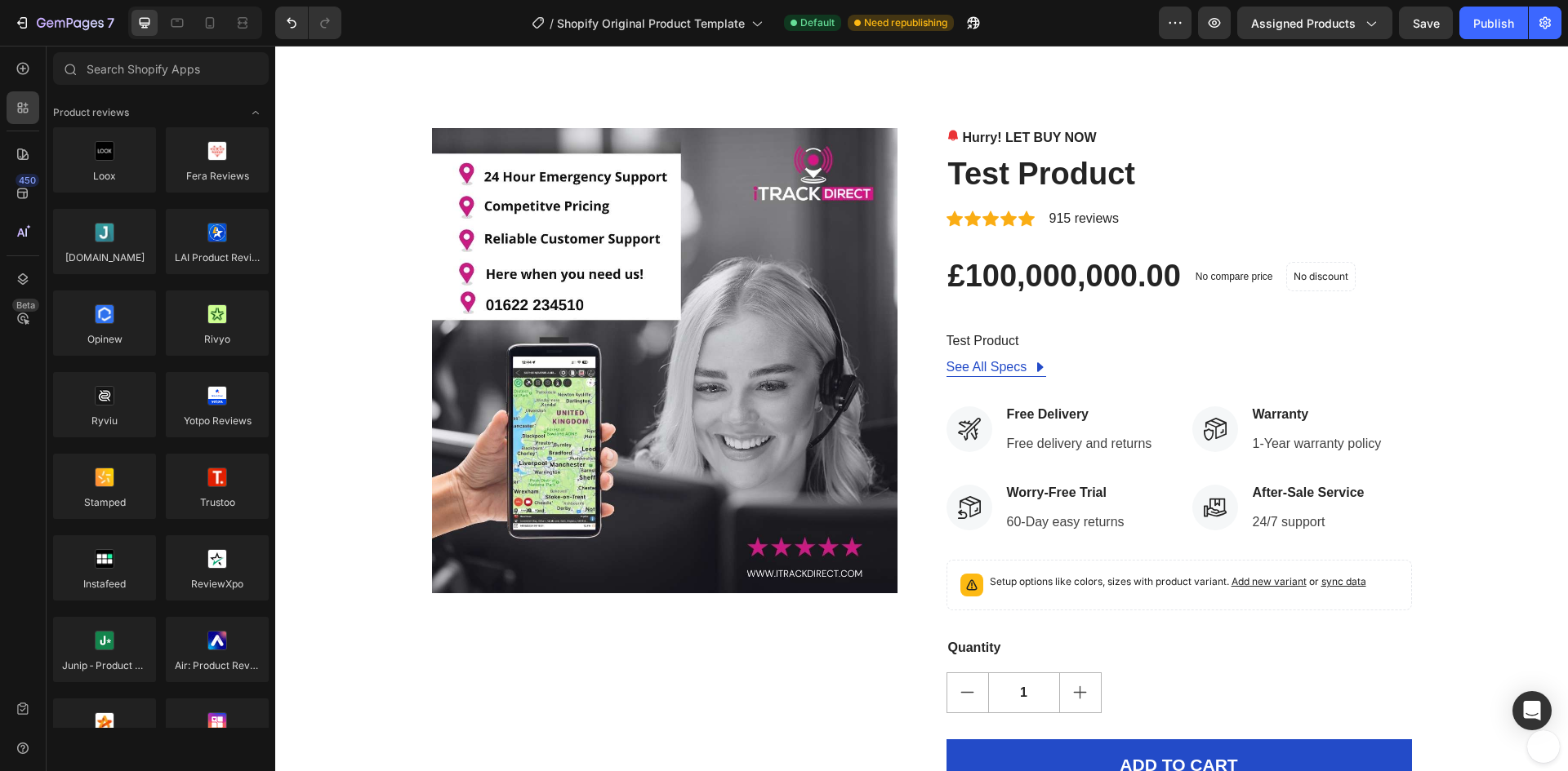
scroll to position [3756, 0]
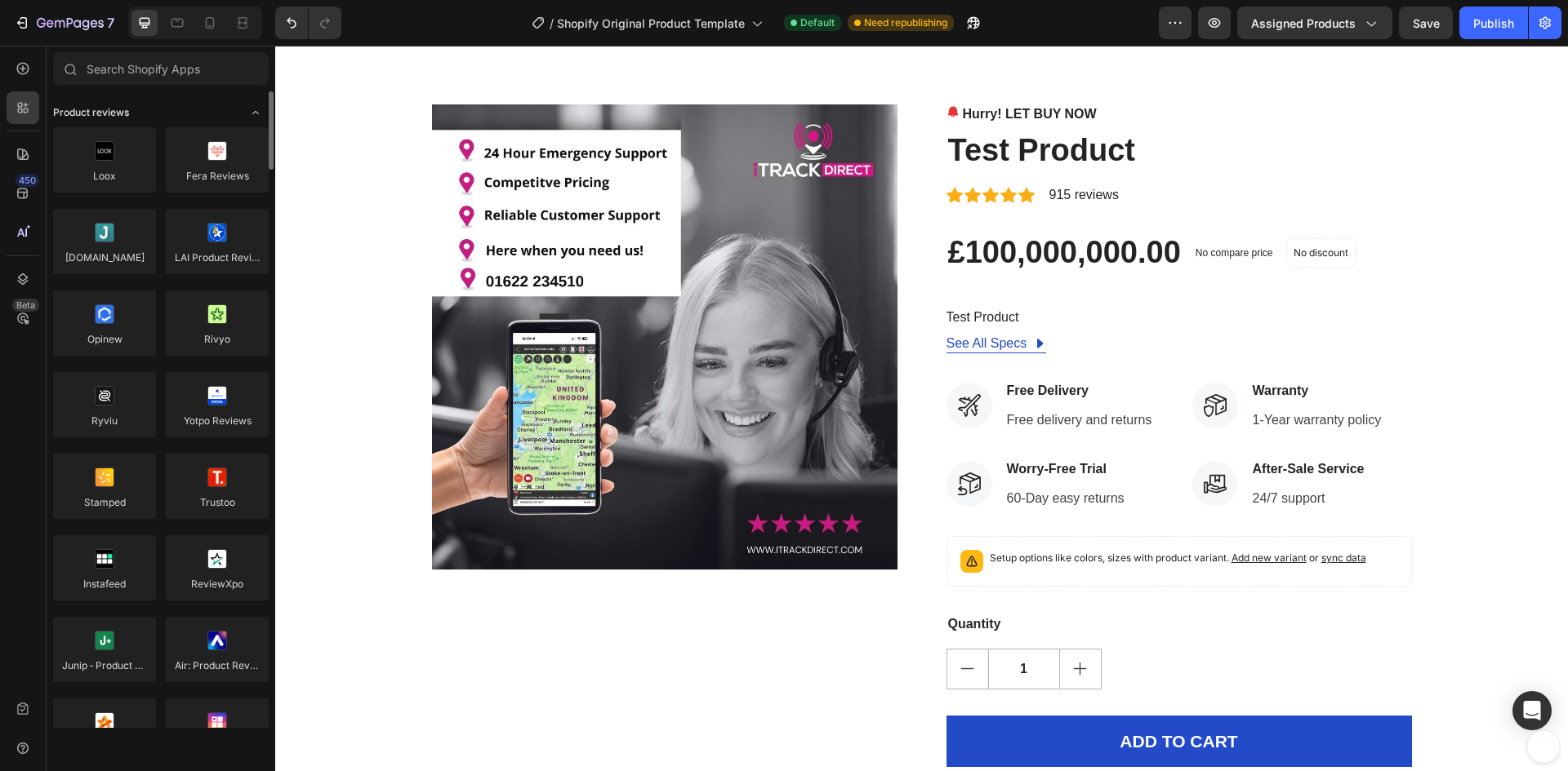
click at [249, 112] on icon "Toggle open" at bounding box center [256, 112] width 13 height 13
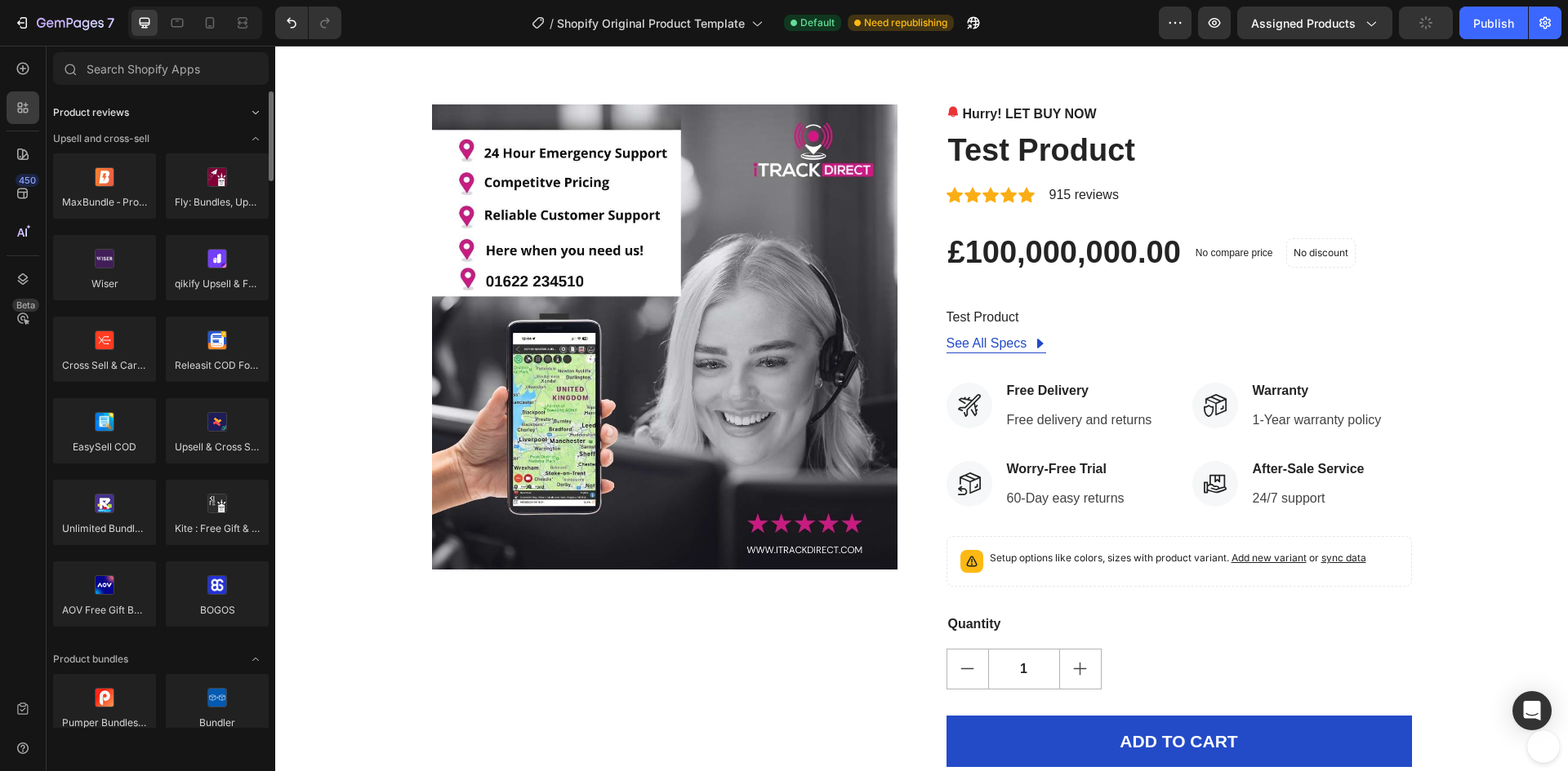
click at [249, 112] on icon "Toggle open" at bounding box center [256, 112] width 13 height 13
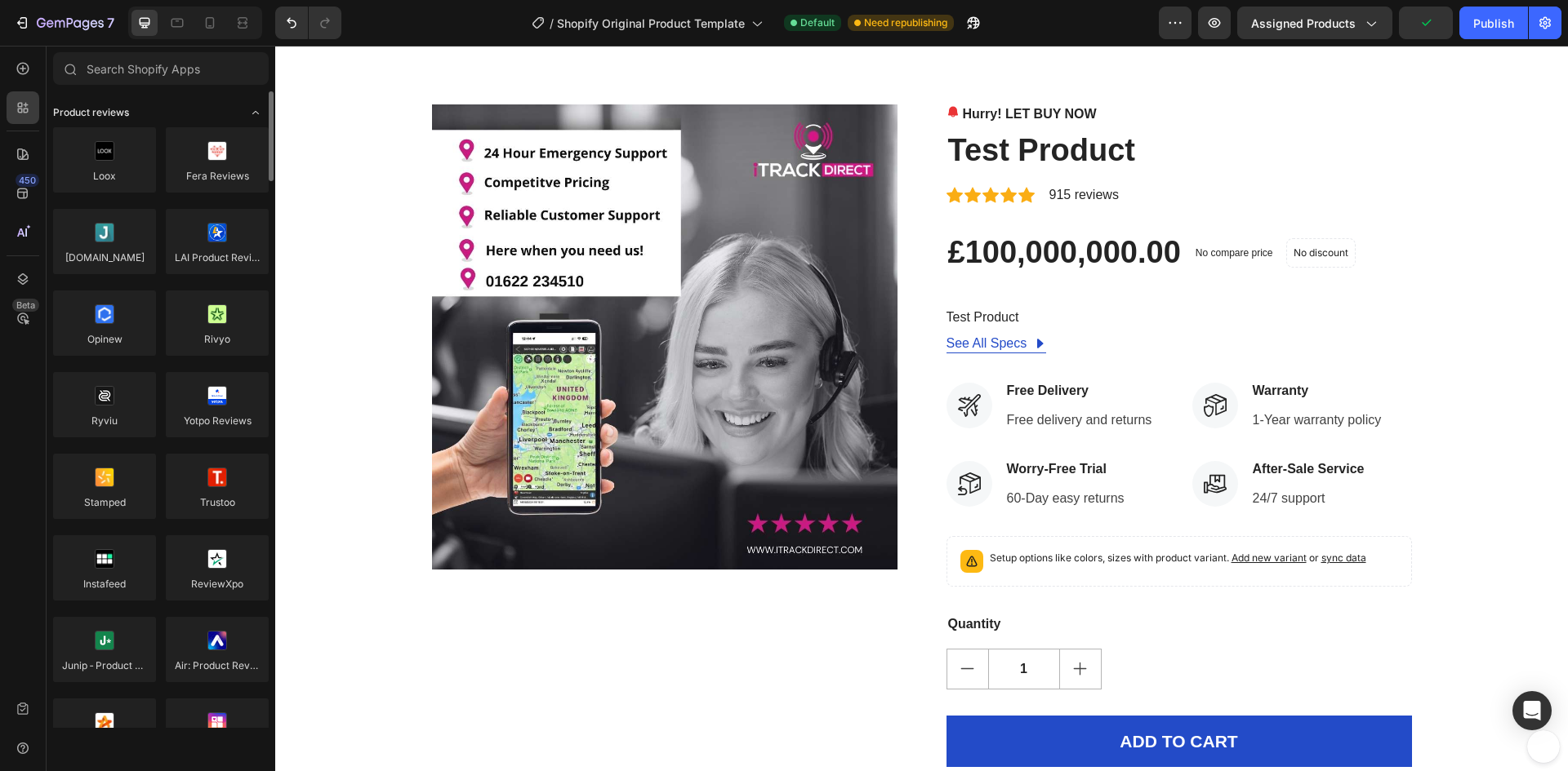
click at [249, 112] on icon "Toggle open" at bounding box center [256, 112] width 13 height 13
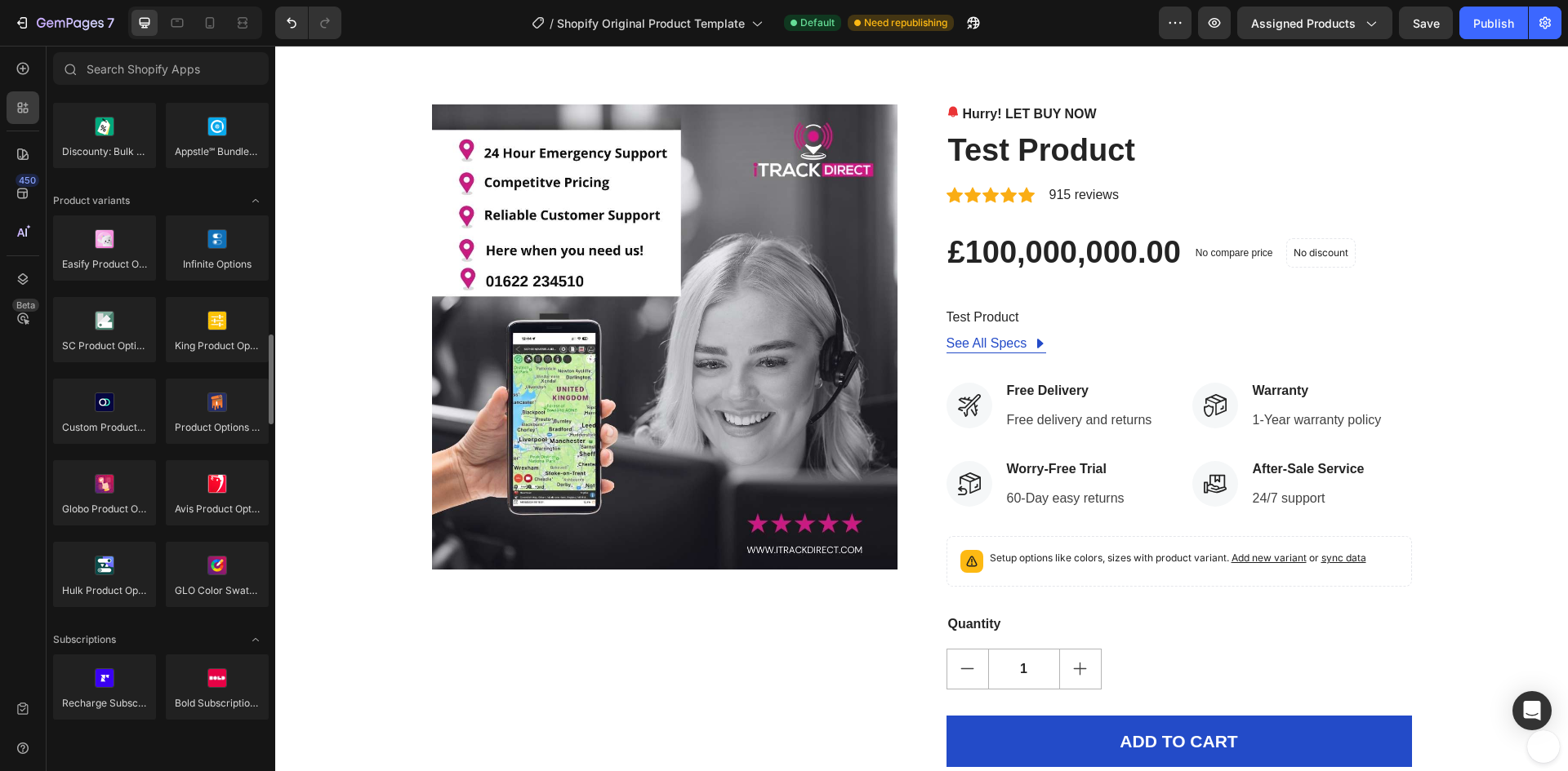
scroll to position [1143, 0]
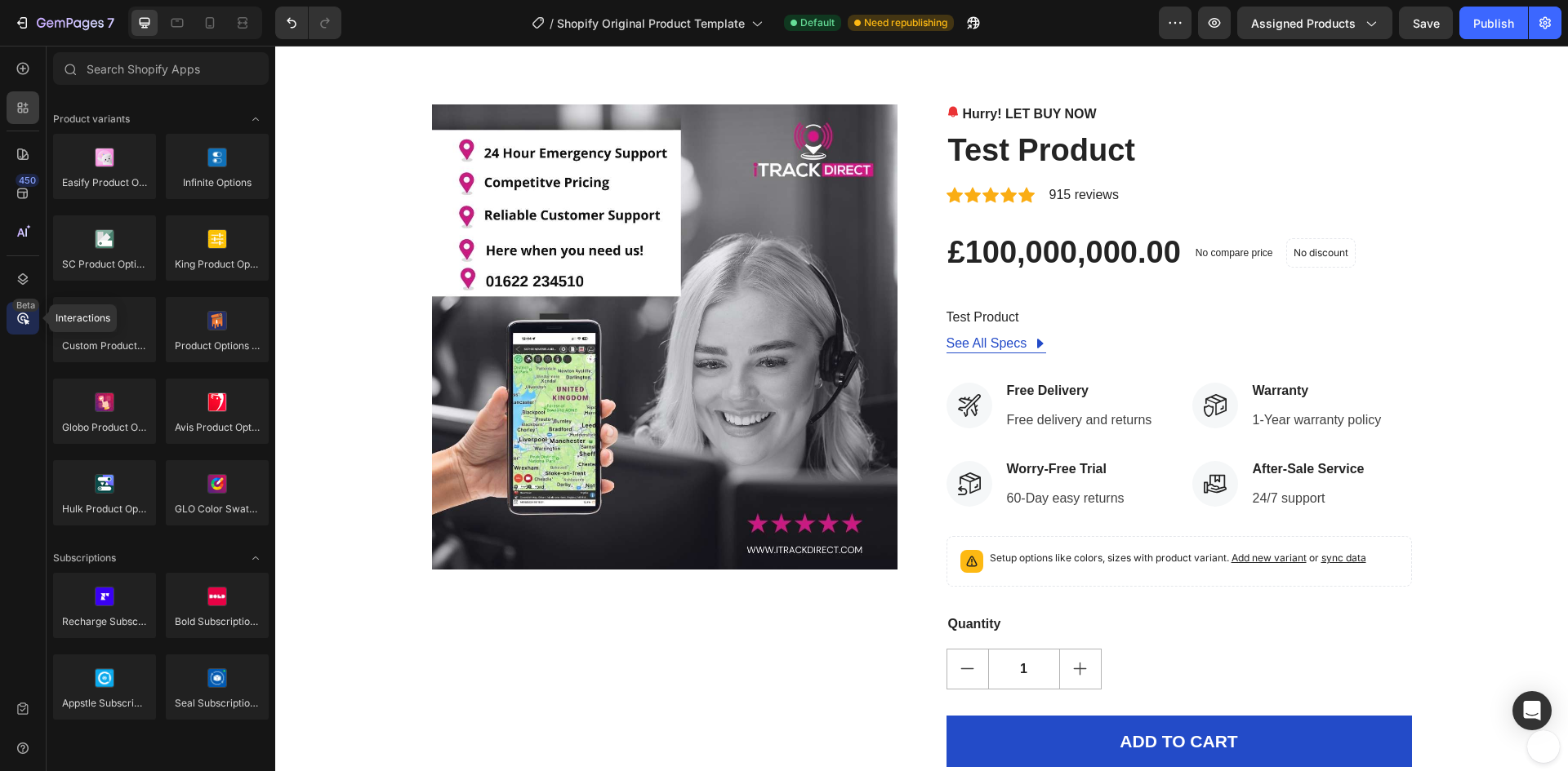
click at [24, 306] on div "Beta" at bounding box center [25, 306] width 27 height 13
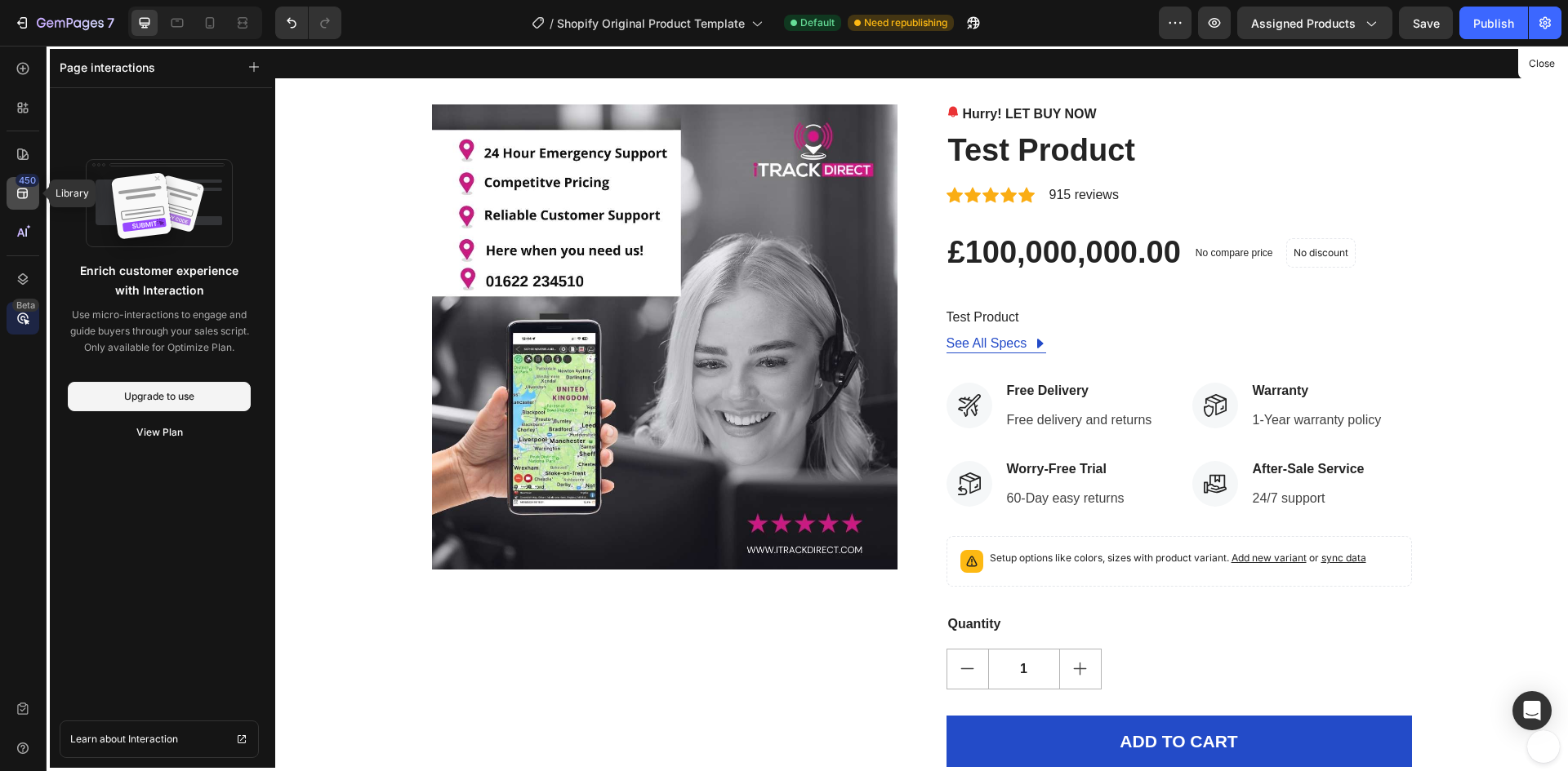
click at [24, 203] on div "450" at bounding box center [22, 193] width 33 height 33
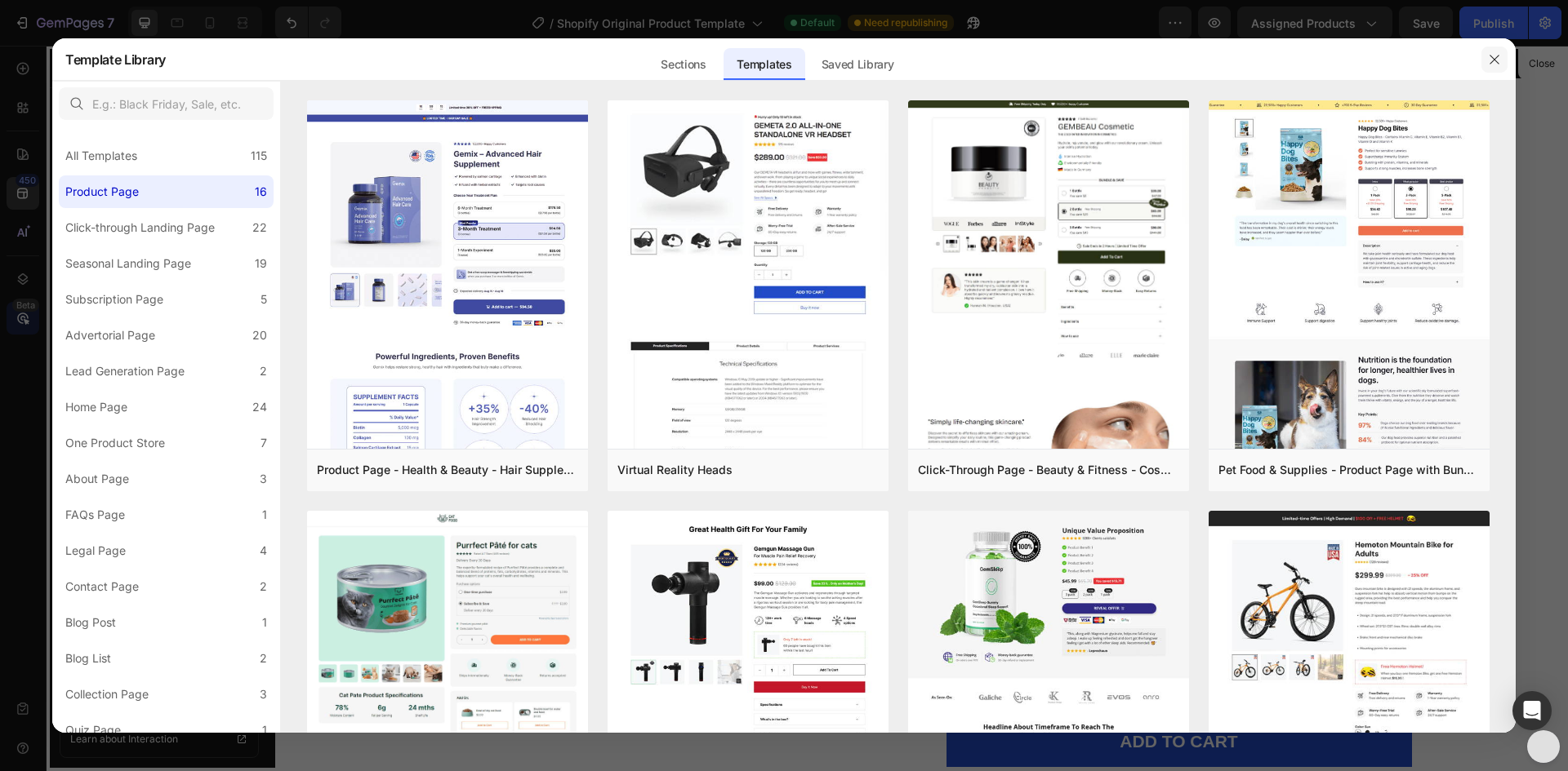
click at [1494, 58] on icon "button" at bounding box center [1495, 59] width 13 height 13
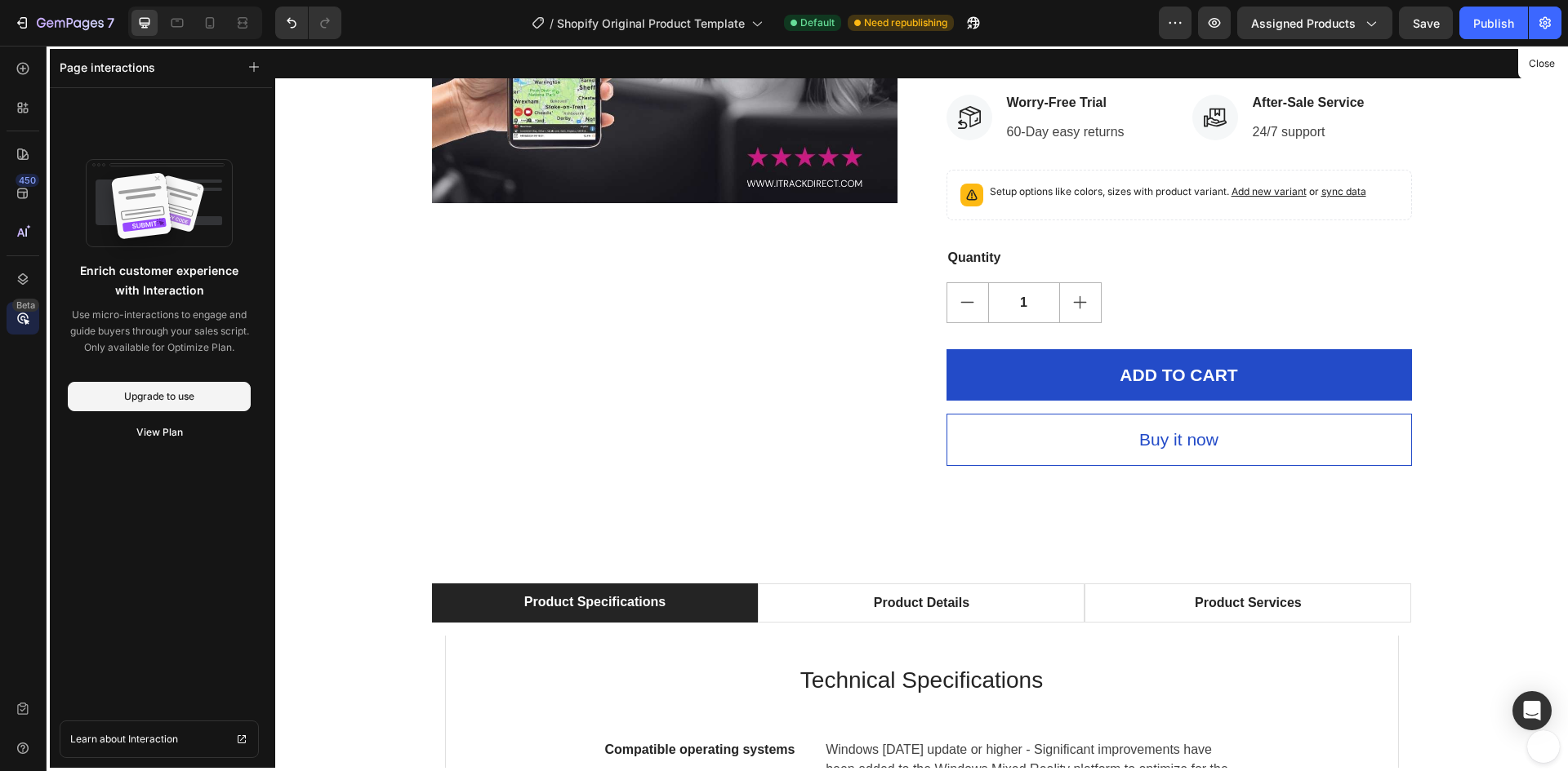
scroll to position [4082, 0]
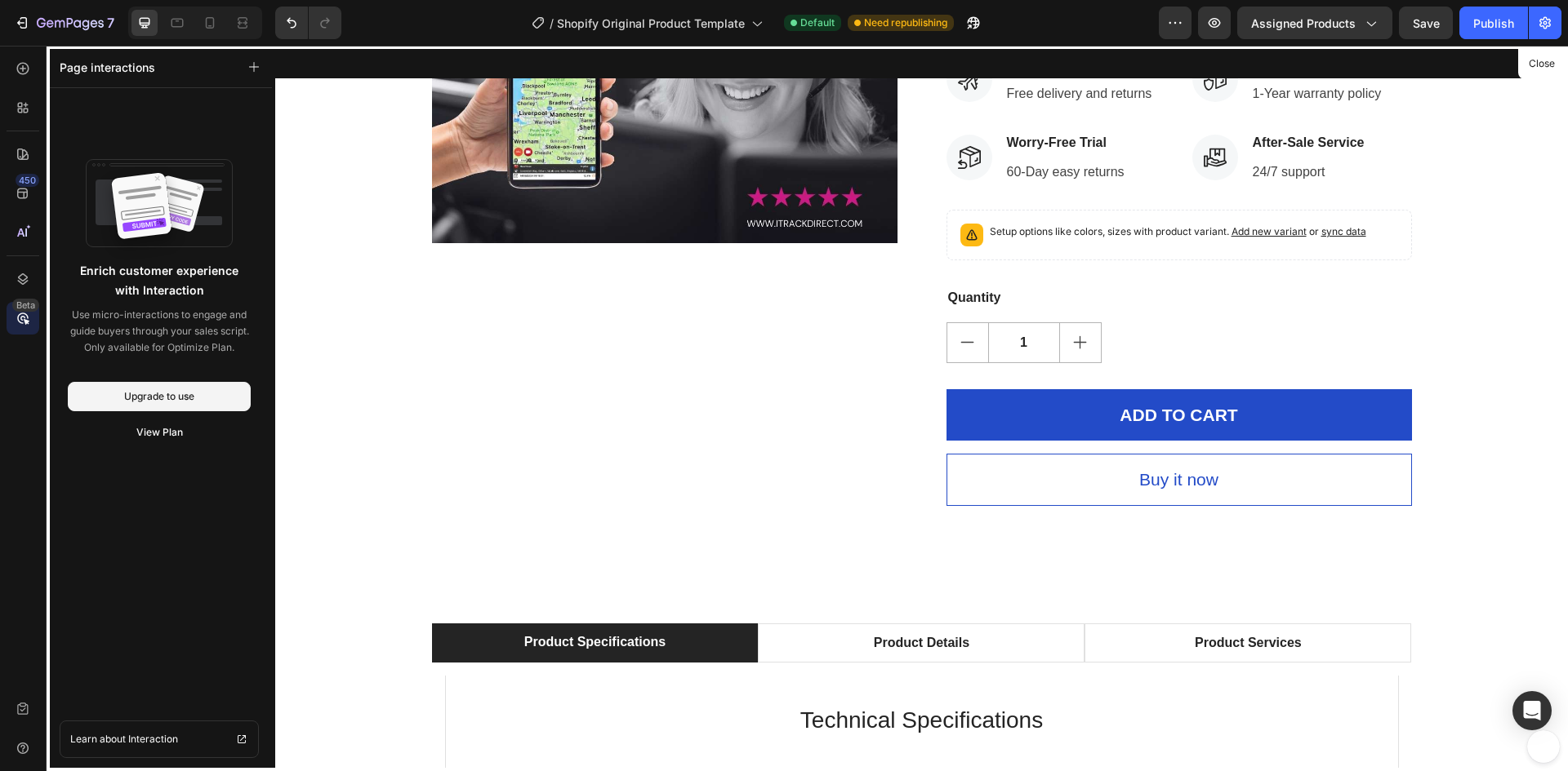
click at [1127, 285] on div at bounding box center [921, 408] width 1293 height 725
click at [1001, 216] on div at bounding box center [921, 408] width 1293 height 725
click at [28, 111] on icon at bounding box center [25, 111] width 5 height 5
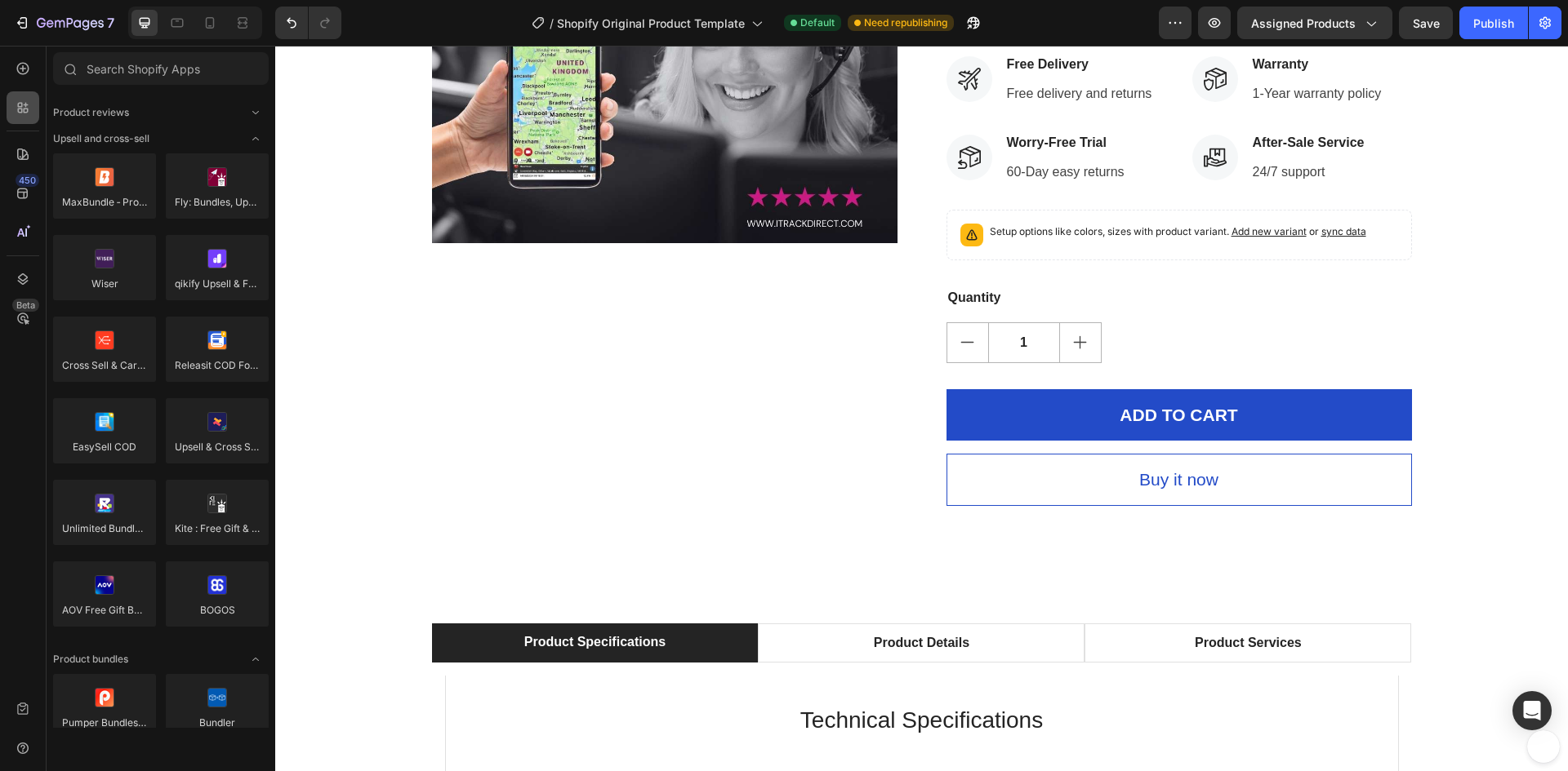
scroll to position [1143, 0]
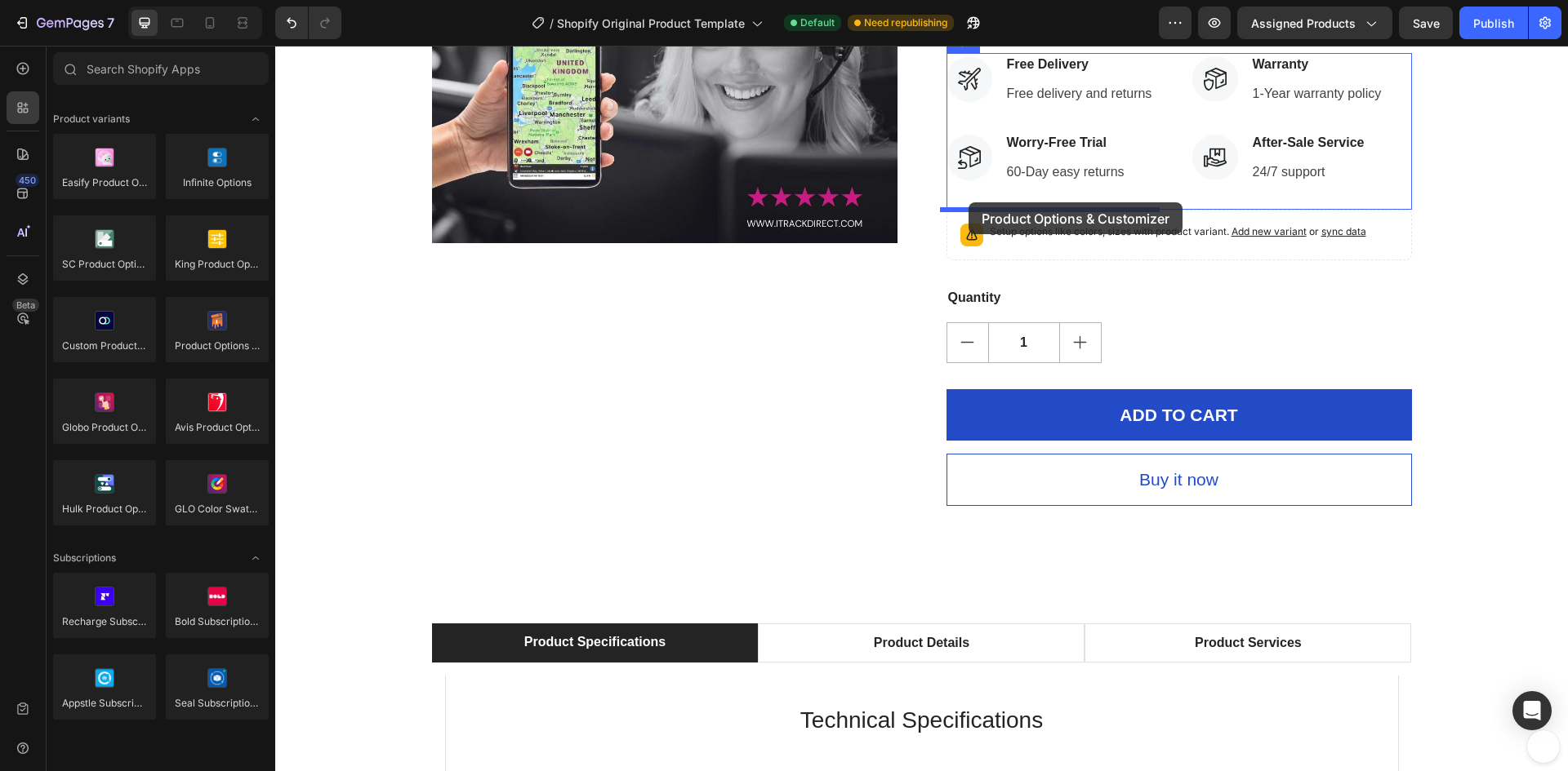
drag, startPoint x: 481, startPoint y: 378, endPoint x: 968, endPoint y: 203, distance: 517.5
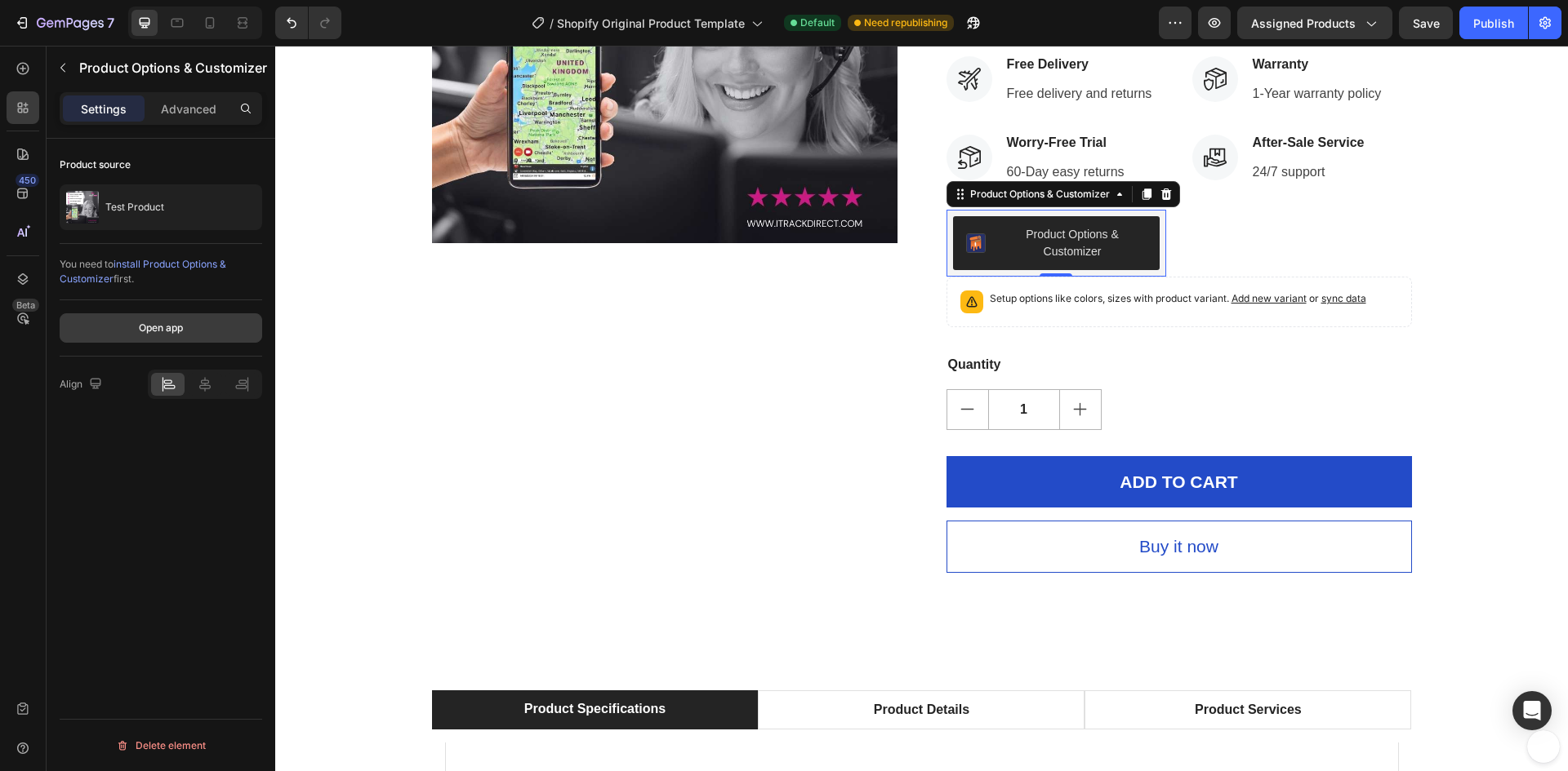
click at [158, 321] on div "Open app" at bounding box center [160, 328] width 44 height 15
click at [1163, 192] on icon at bounding box center [1165, 194] width 10 height 11
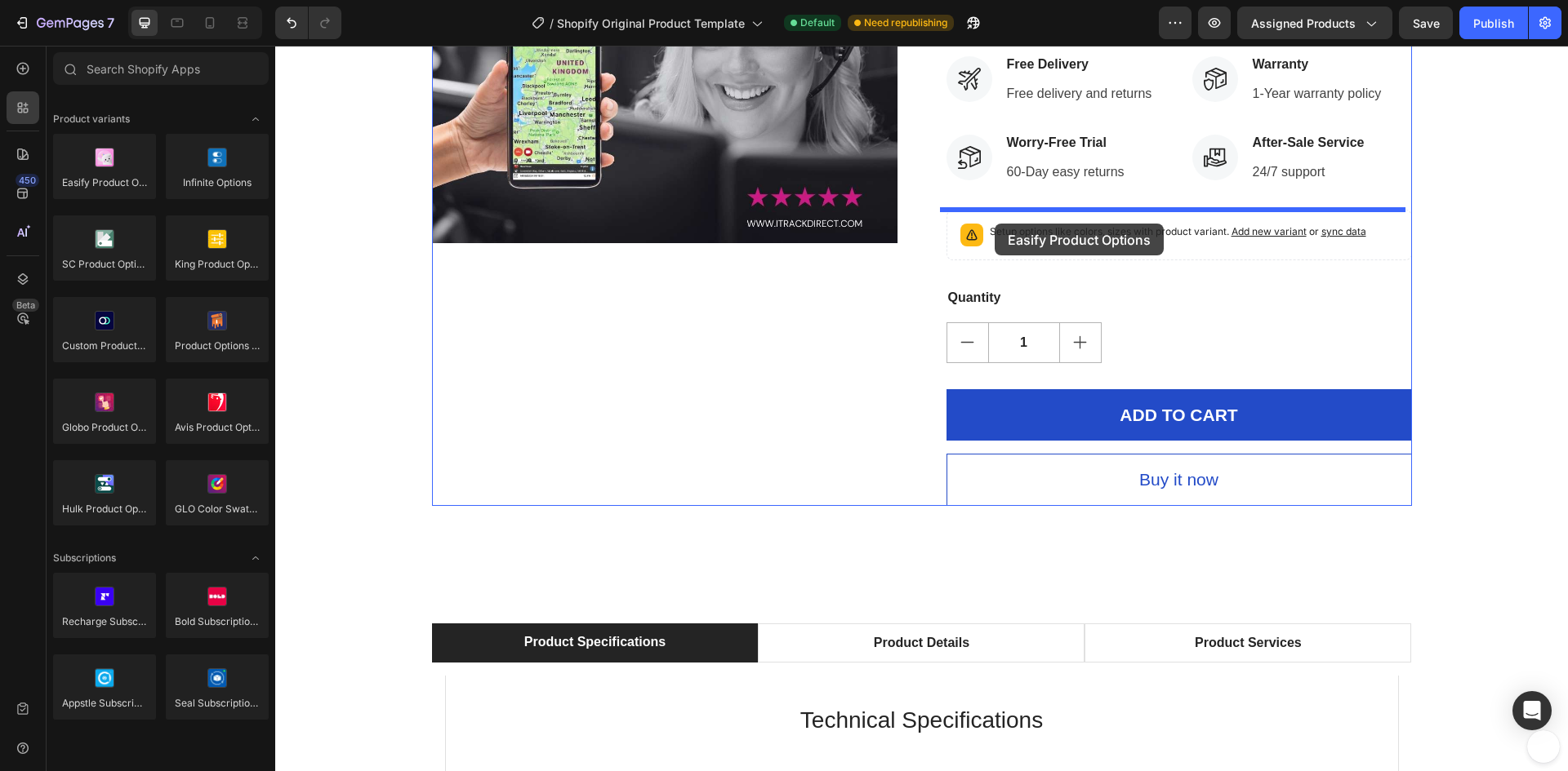
drag, startPoint x: 376, startPoint y: 208, endPoint x: 995, endPoint y: 224, distance: 619.2
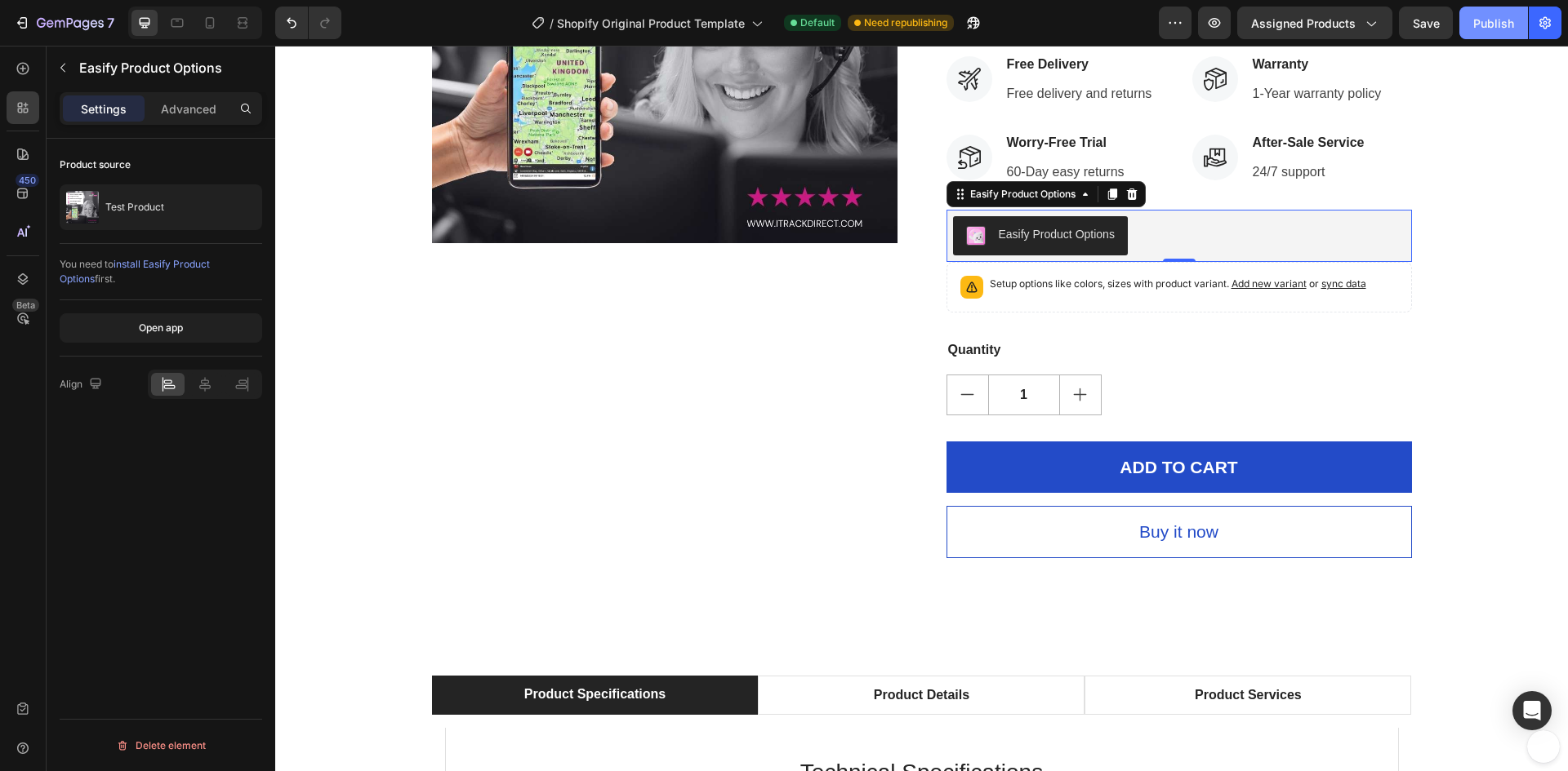
click at [1503, 27] on div "Publish" at bounding box center [1494, 23] width 41 height 17
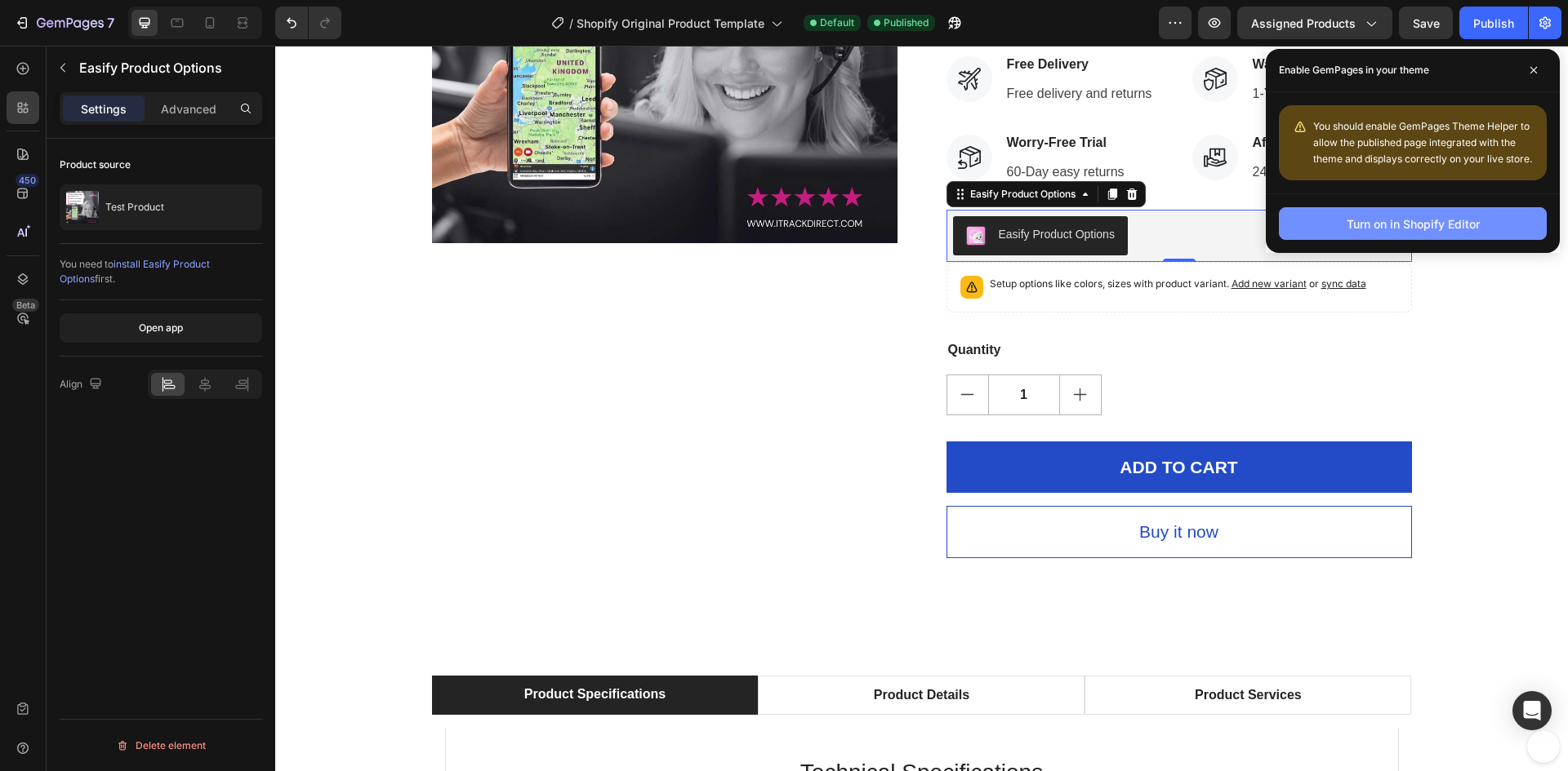
click at [1415, 218] on div "Turn on in Shopify Editor" at bounding box center [1413, 224] width 133 height 17
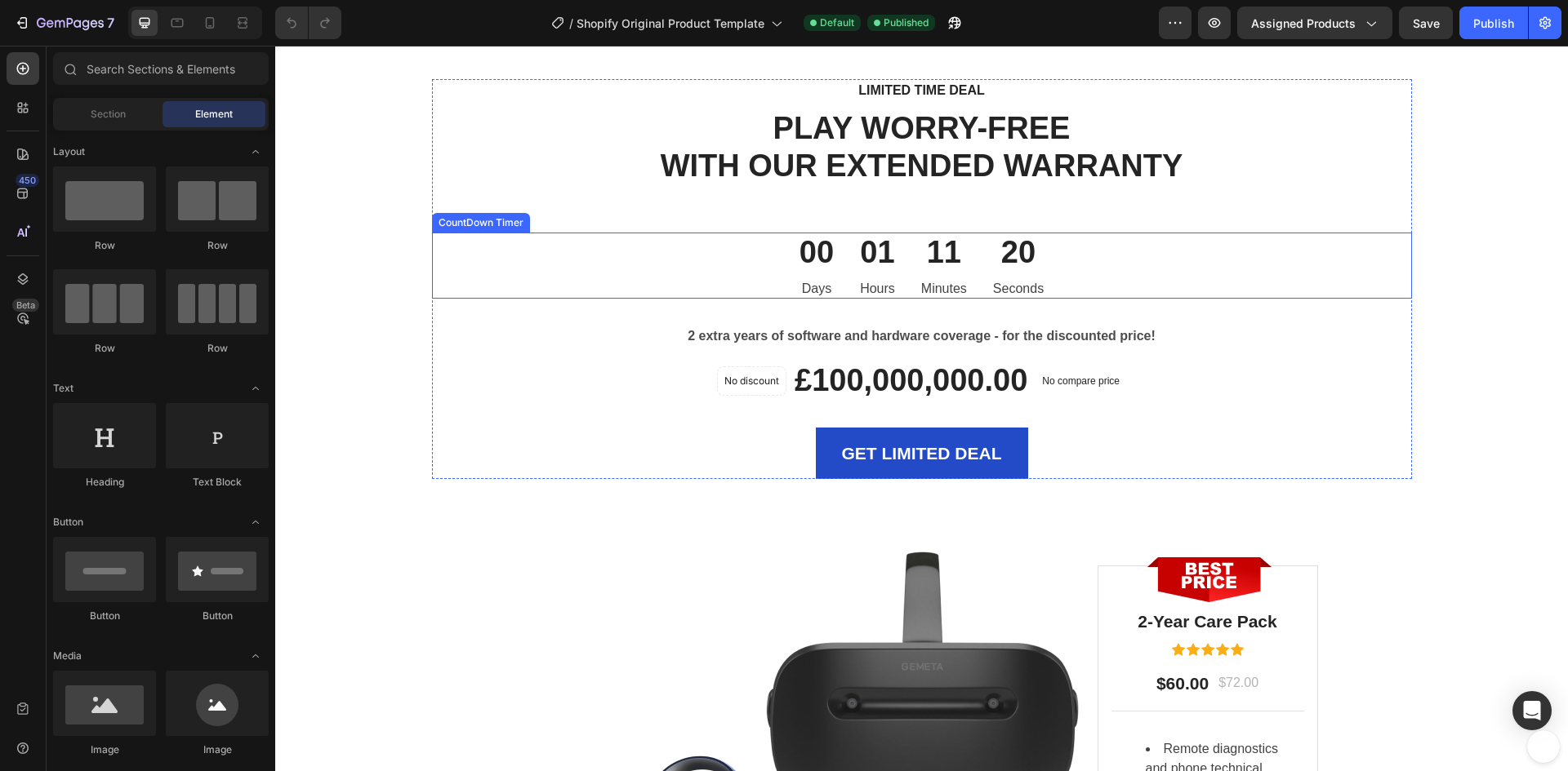
scroll to position [490, 0]
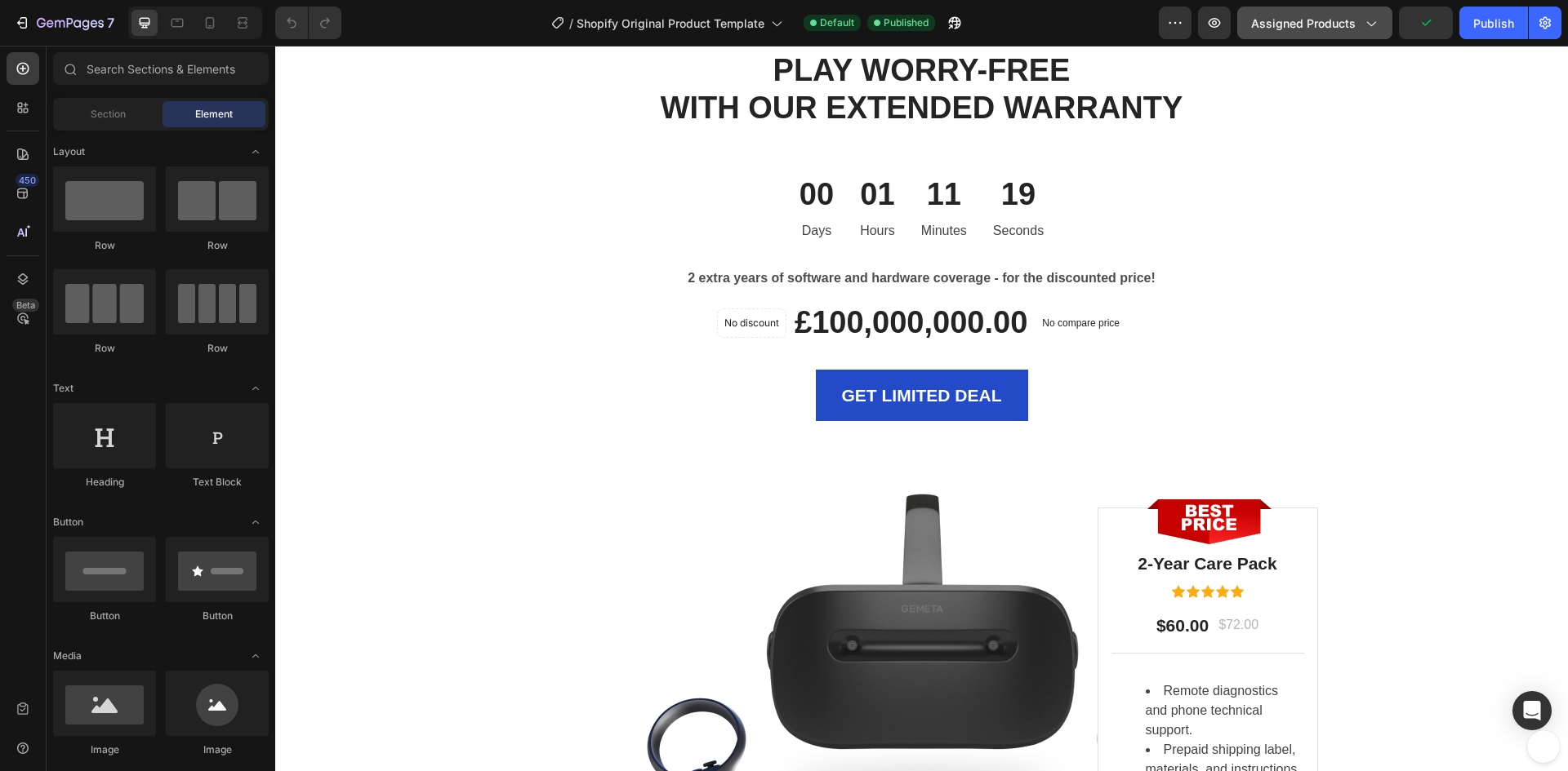
click at [1341, 27] on span "Assigned Products" at bounding box center [1303, 23] width 104 height 17
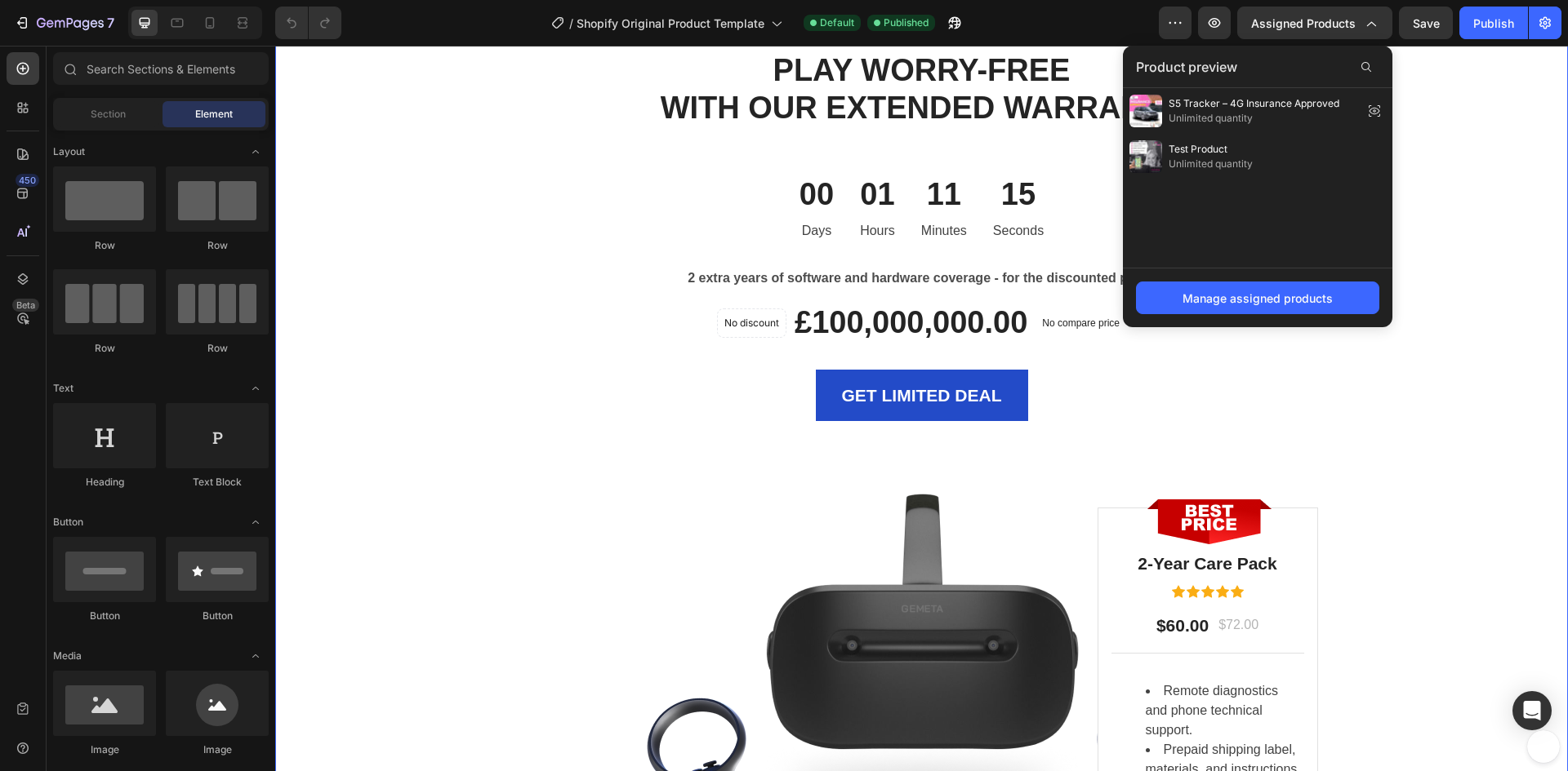
click at [1439, 102] on div "LIMITED TIME DEAL Text block PLAY WORRY-FREE WITH OUR EXTENDED WARRANTY Heading…" at bounding box center [921, 454] width 1268 height 866
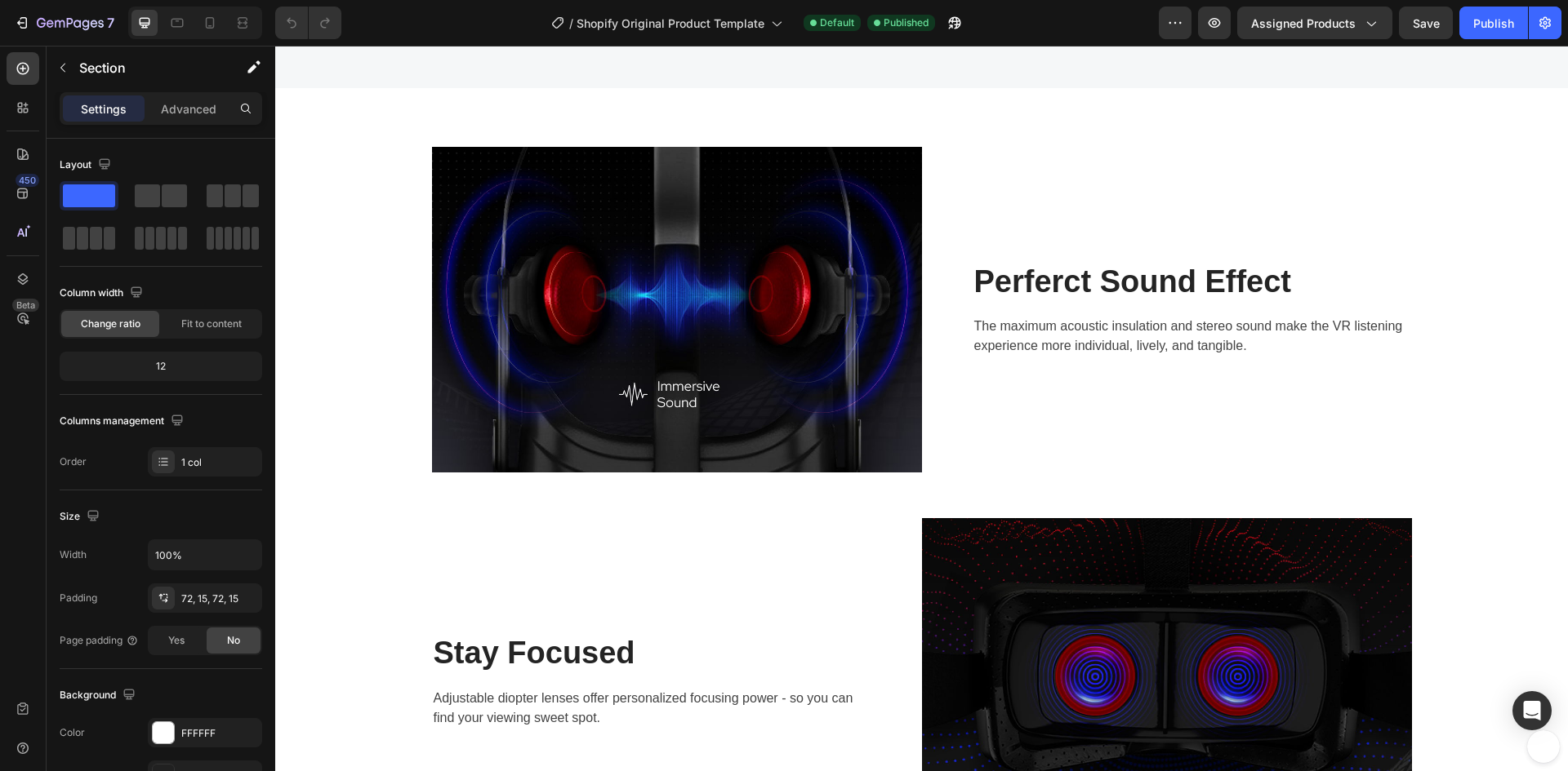
scroll to position [4325, 0]
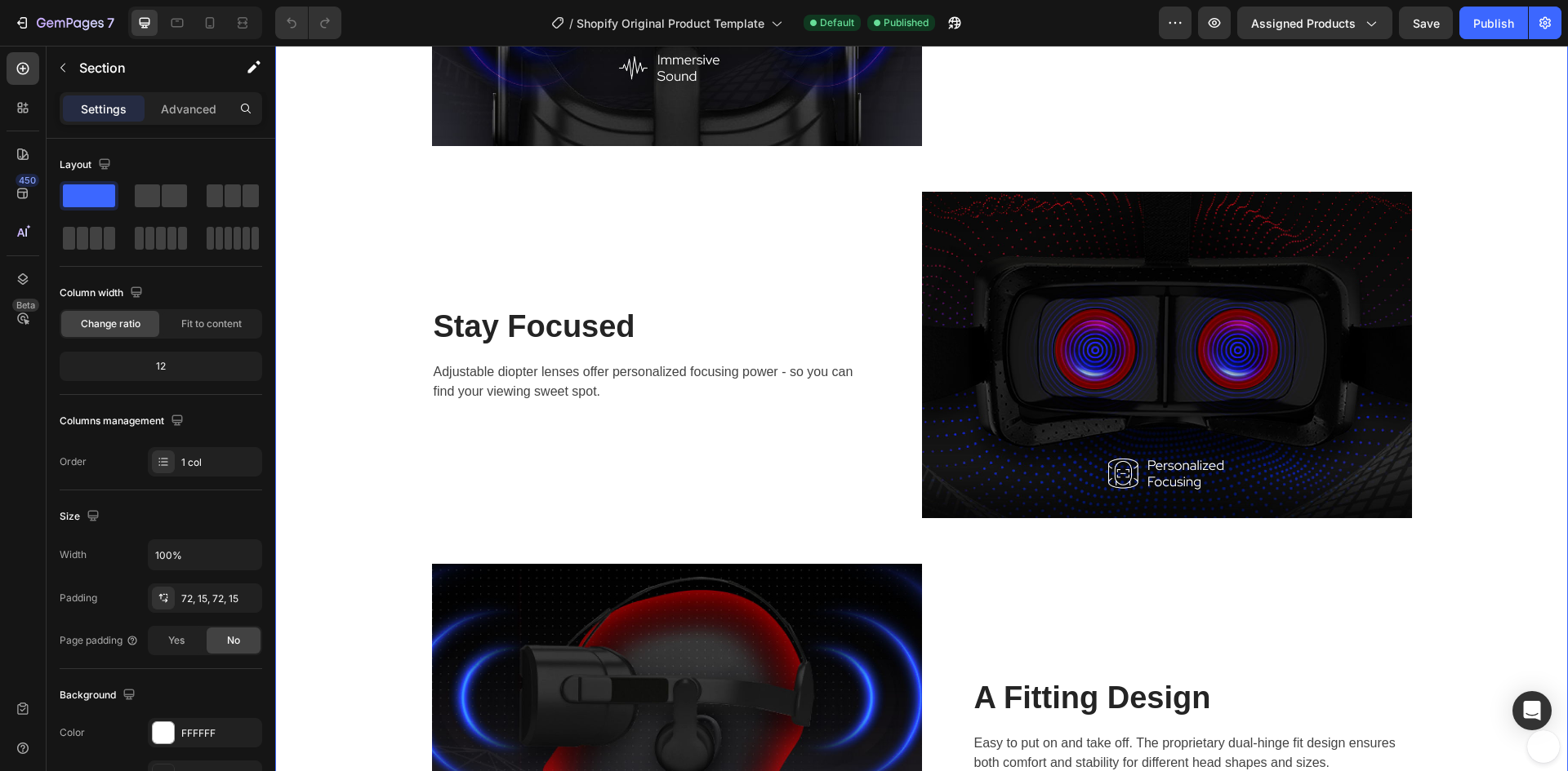
drag, startPoint x: 1838, startPoint y: 415, endPoint x: 1547, endPoint y: 198, distance: 363.0
drag, startPoint x: 1563, startPoint y: 357, endPoint x: 1555, endPoint y: 255, distance: 102.3
click at [1555, 255] on writeseed-modal at bounding box center [1560, 386] width 17 height 771
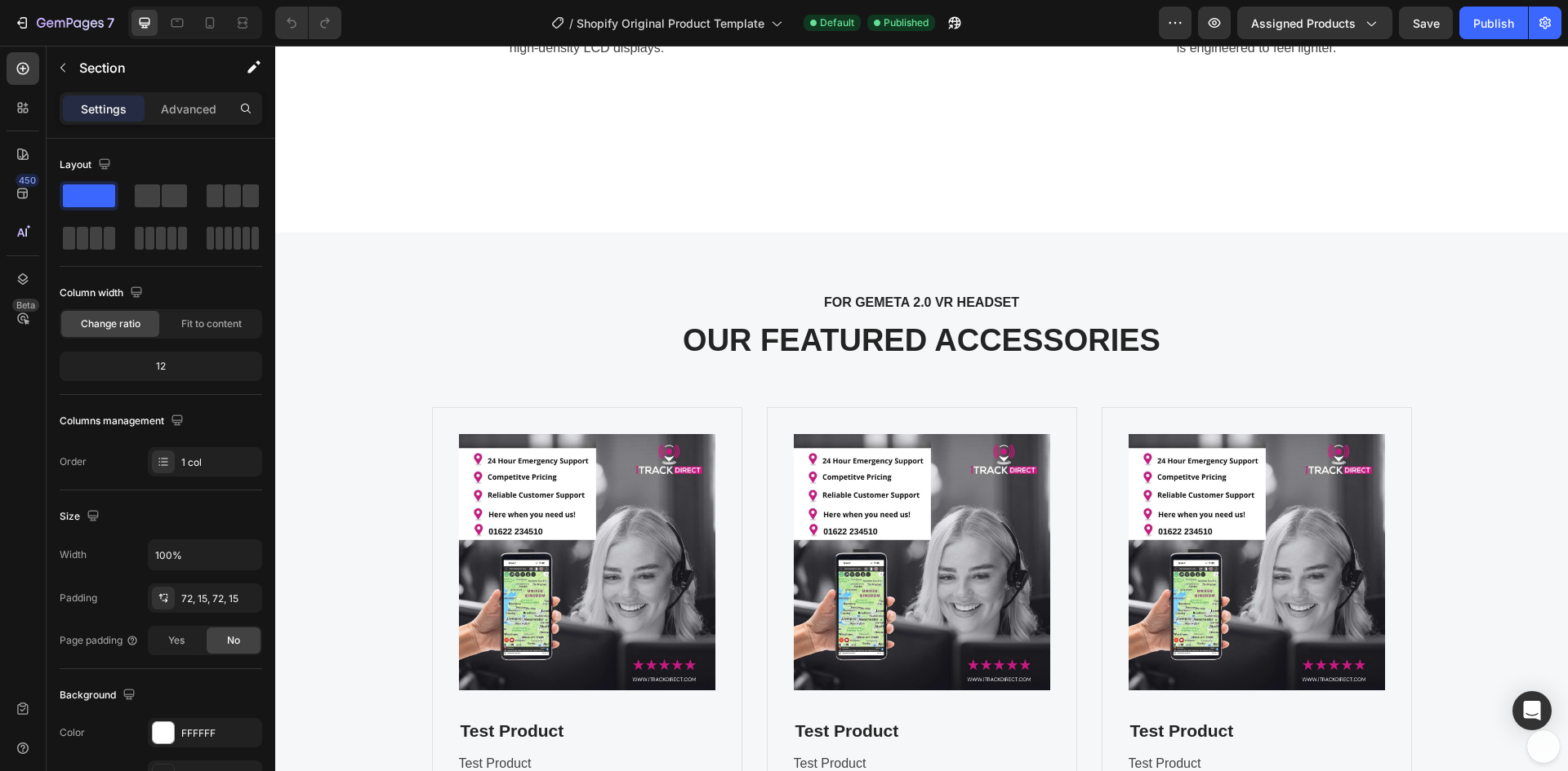
scroll to position [2868, 0]
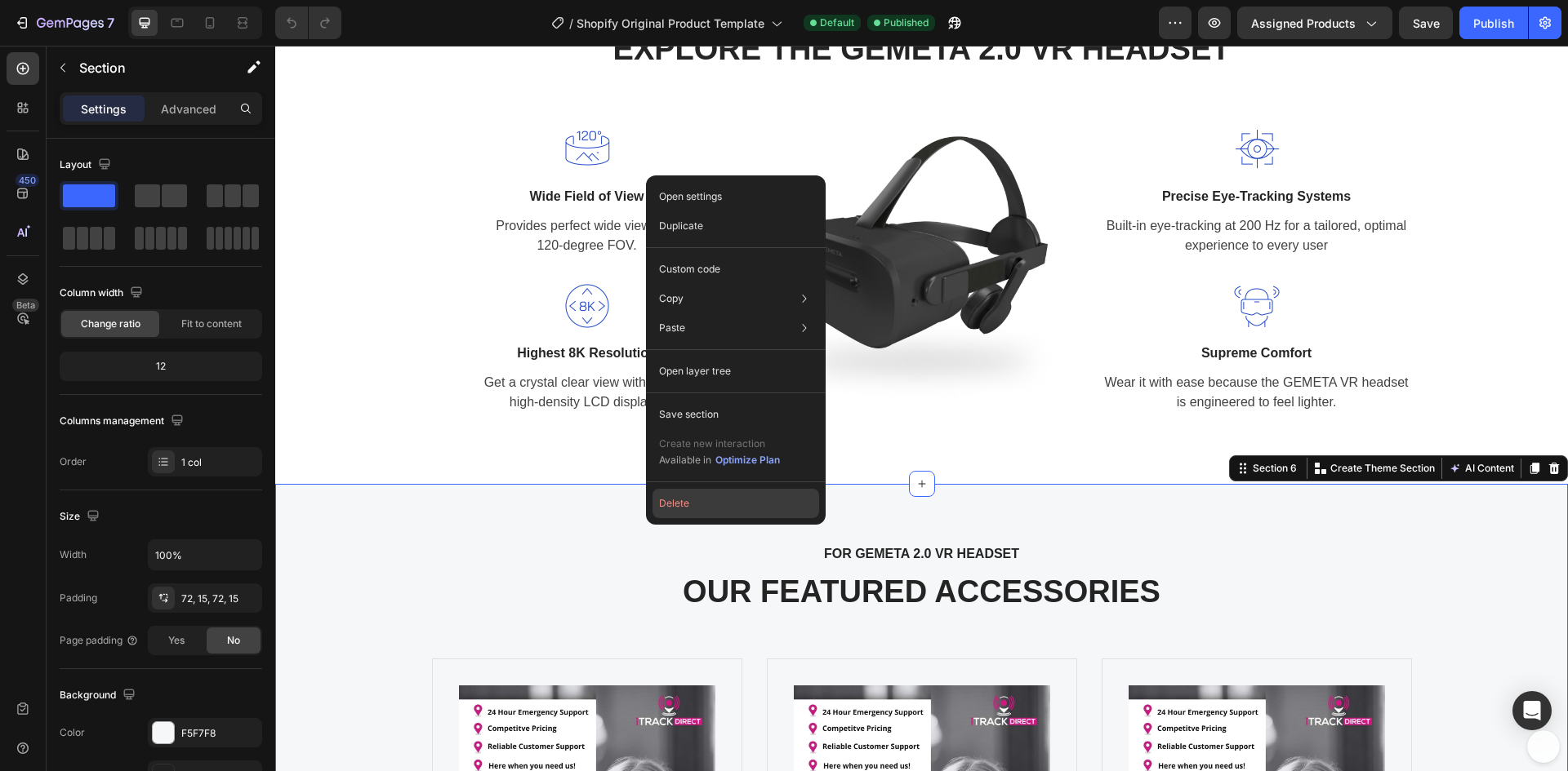
click at [673, 507] on button "Delete" at bounding box center [735, 503] width 166 height 30
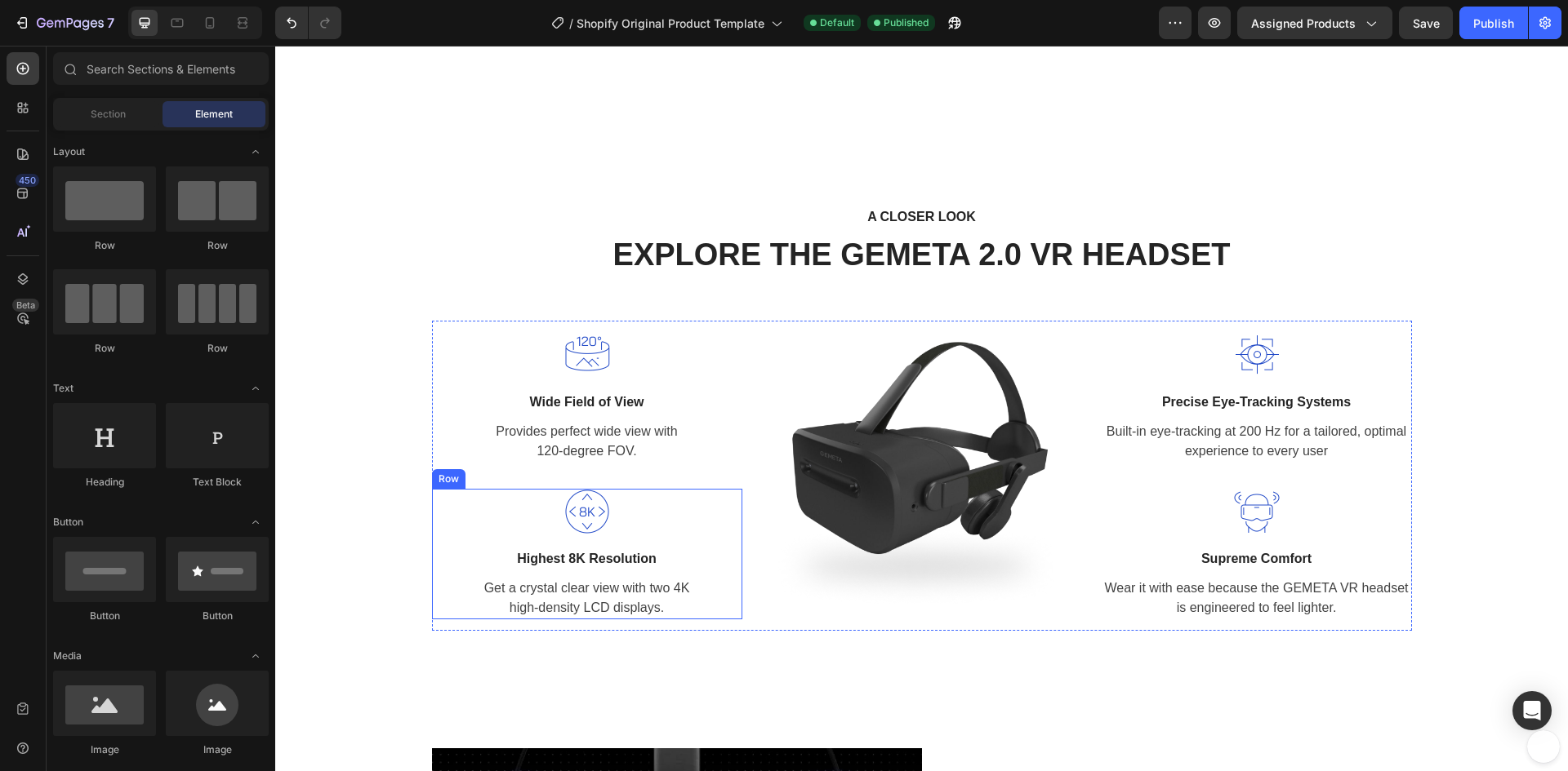
scroll to position [2623, 0]
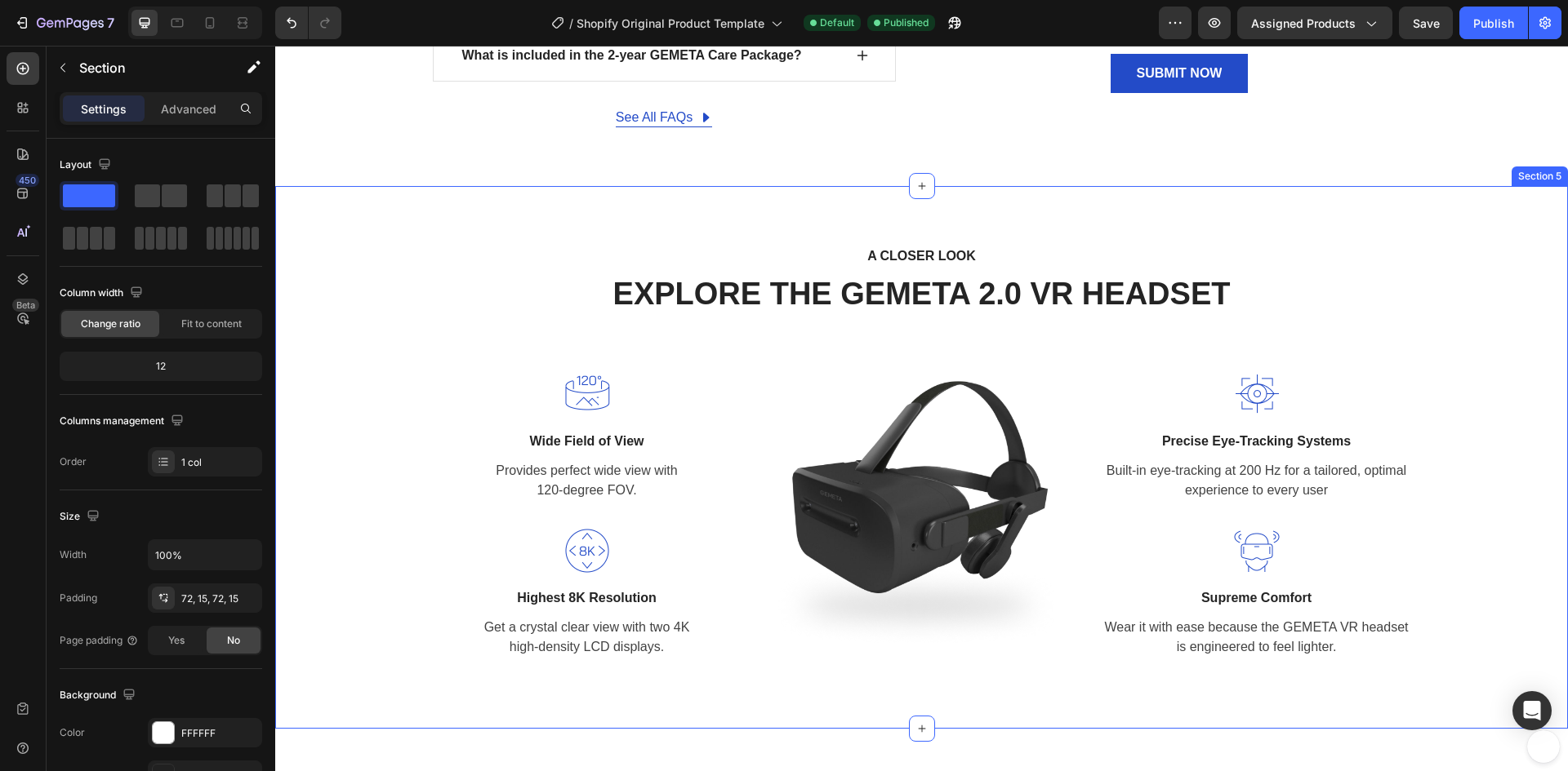
click at [424, 268] on div "A CLOSER LOOK Text block EXPLORE THE GEMETA 2.0 VR HEADSET Heading Row Image Wi…" at bounding box center [921, 458] width 1268 height 426
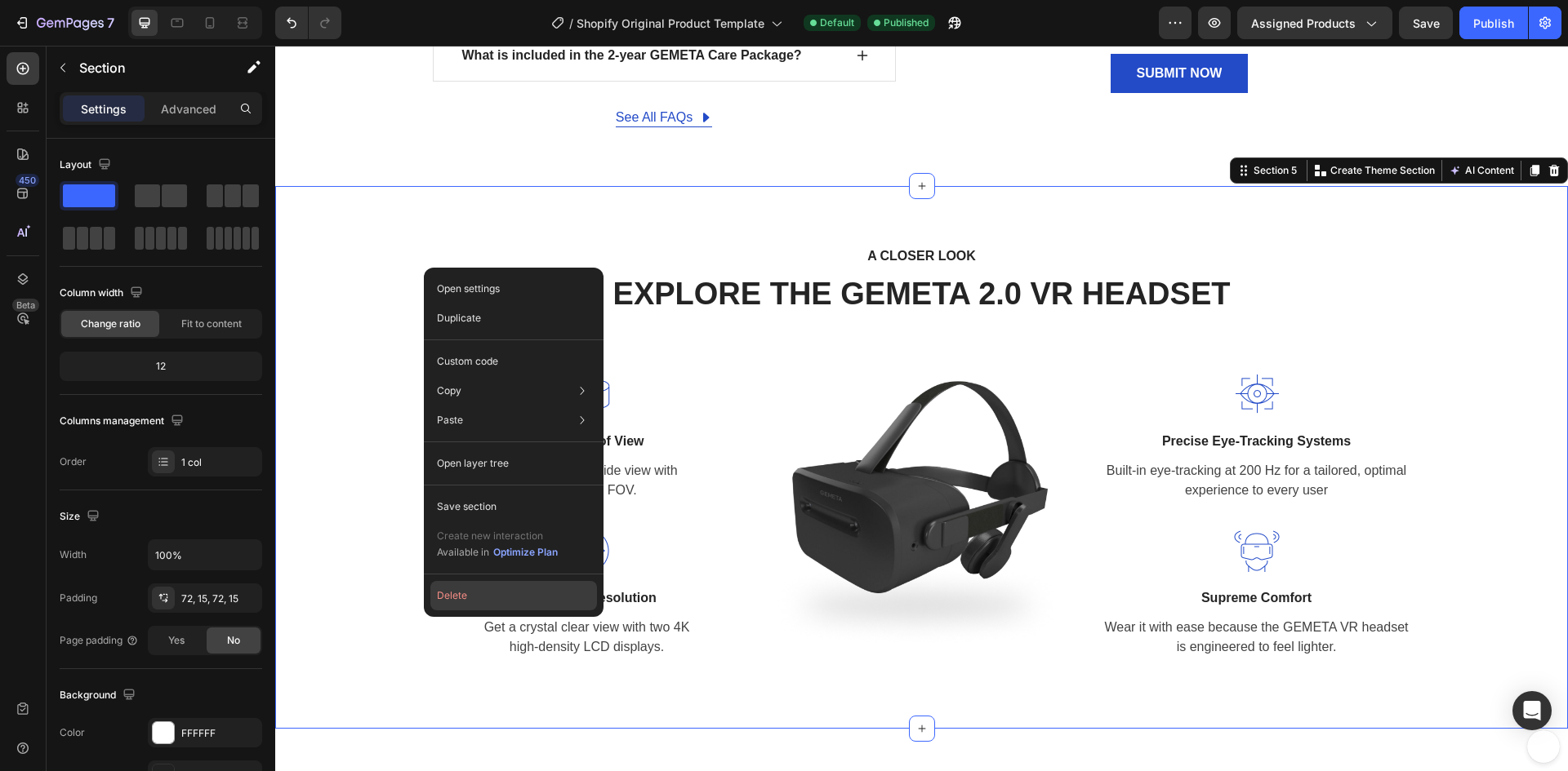
click at [483, 588] on button "Delete" at bounding box center [513, 595] width 166 height 30
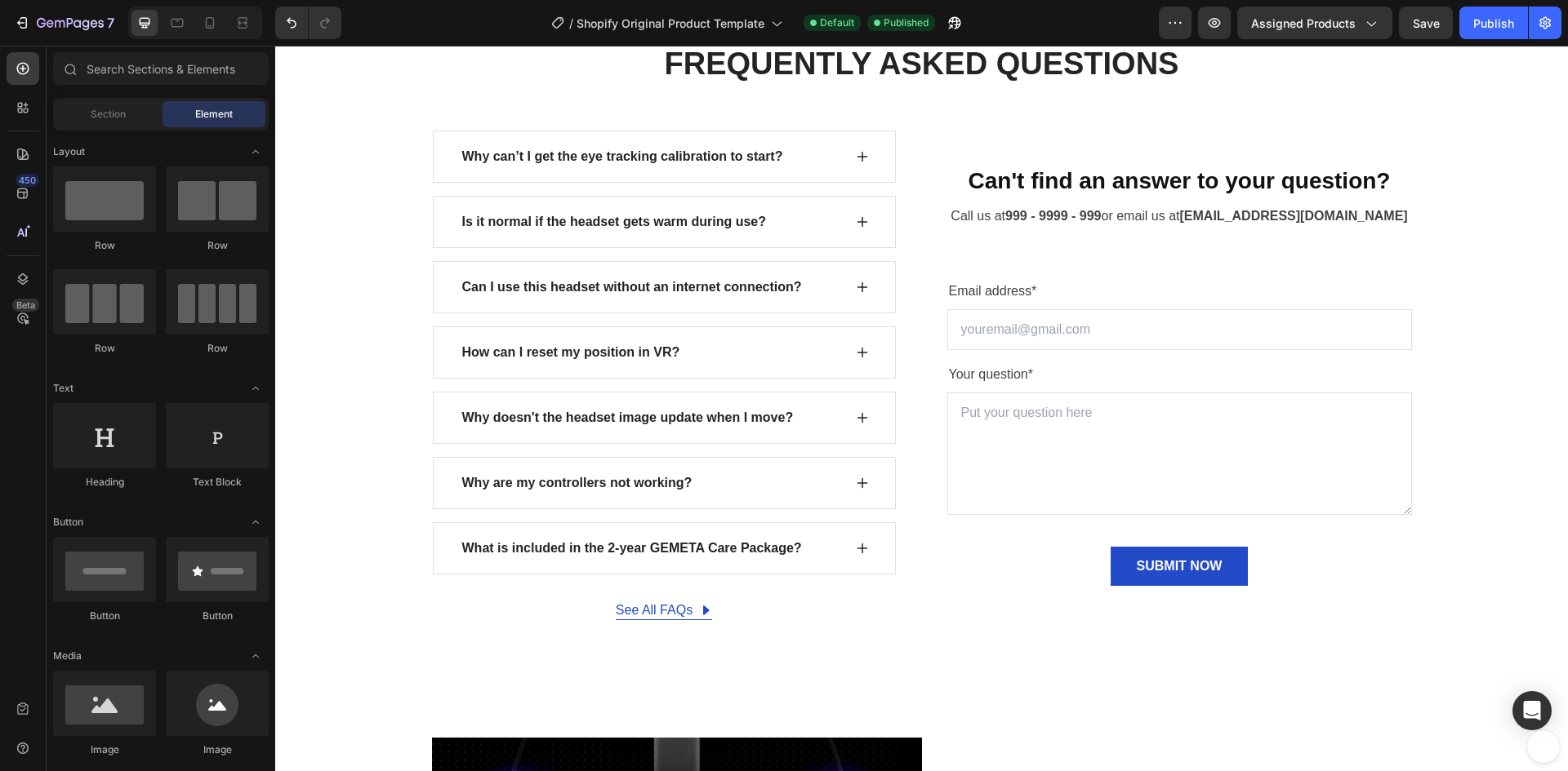
scroll to position [2133, 0]
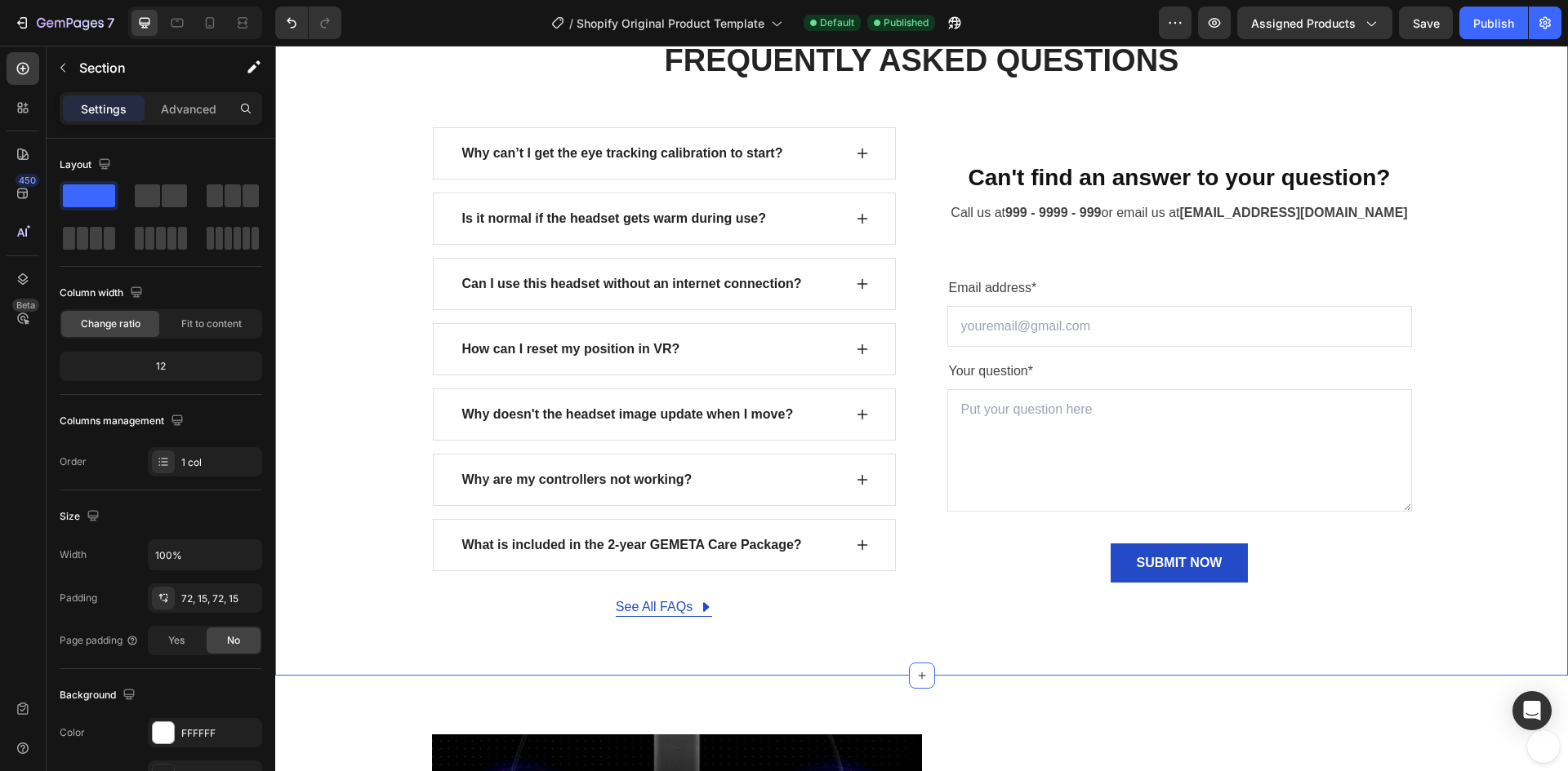
click at [342, 212] on div "FIND YOUR ANSWERS HERE Text block FREQUENTLY ASKED QUESTIONS Heading Row Why ca…" at bounding box center [921, 314] width 1268 height 606
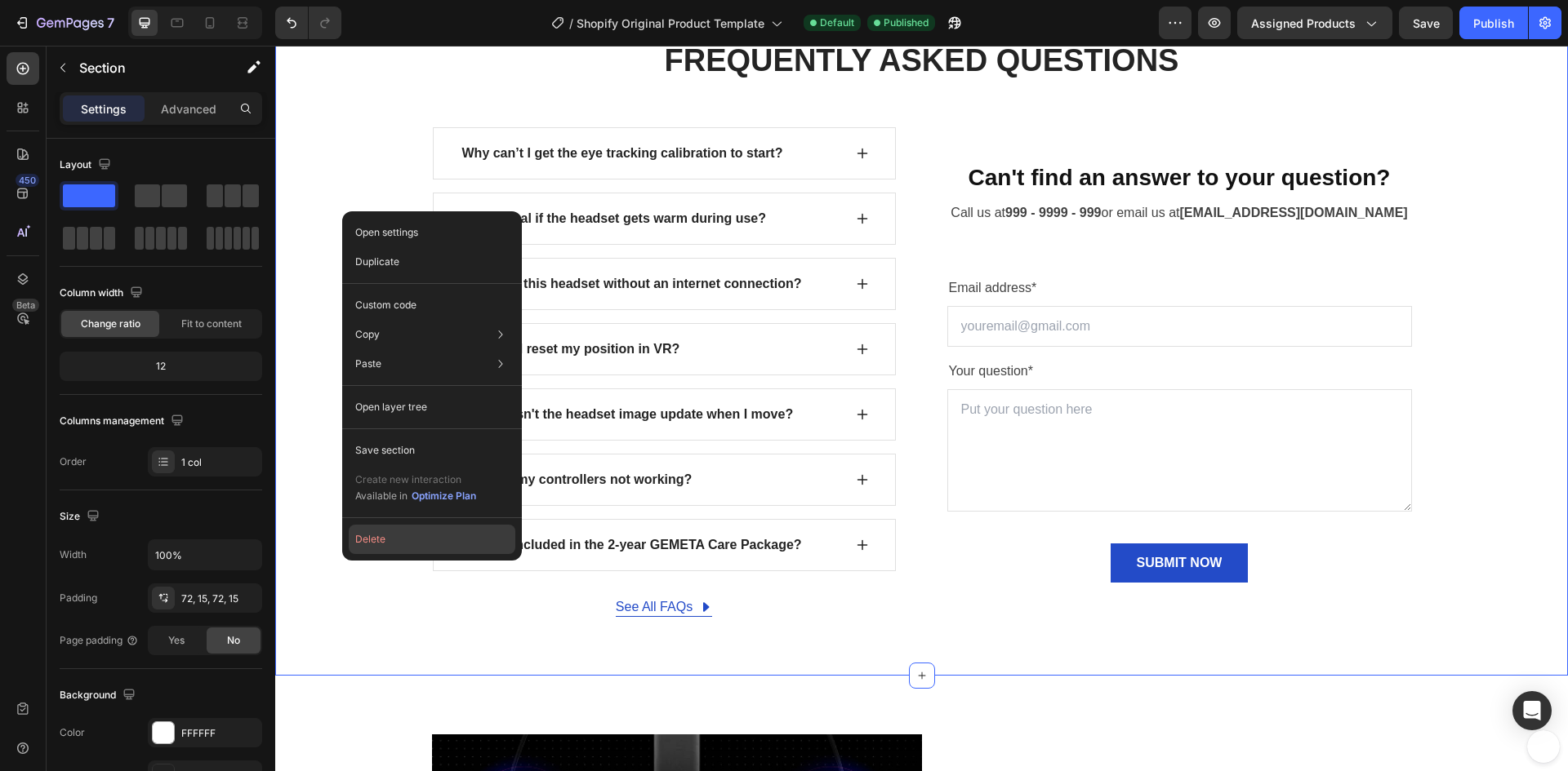
click at [393, 539] on button "Delete" at bounding box center [431, 540] width 166 height 30
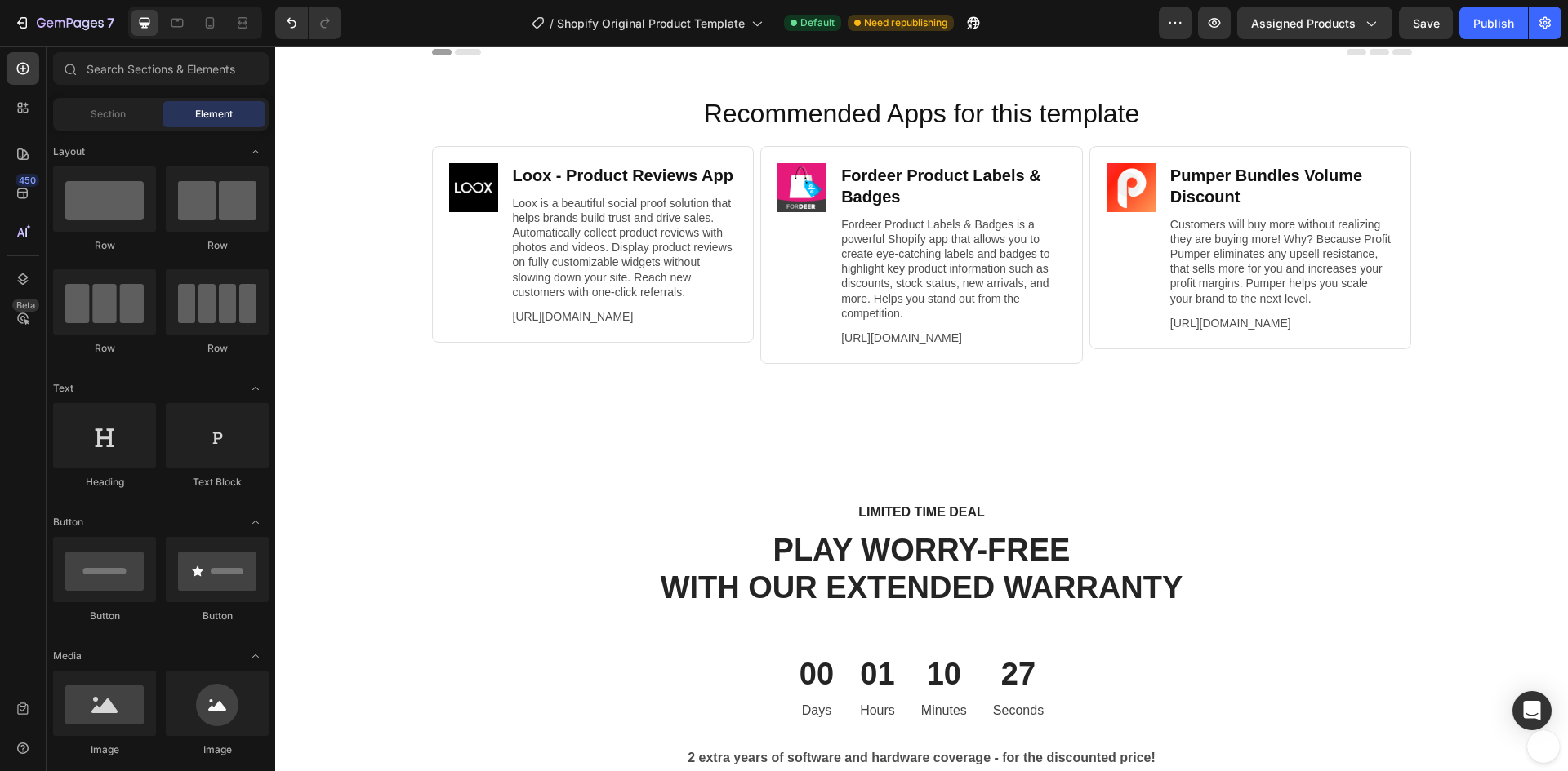
scroll to position [0, 0]
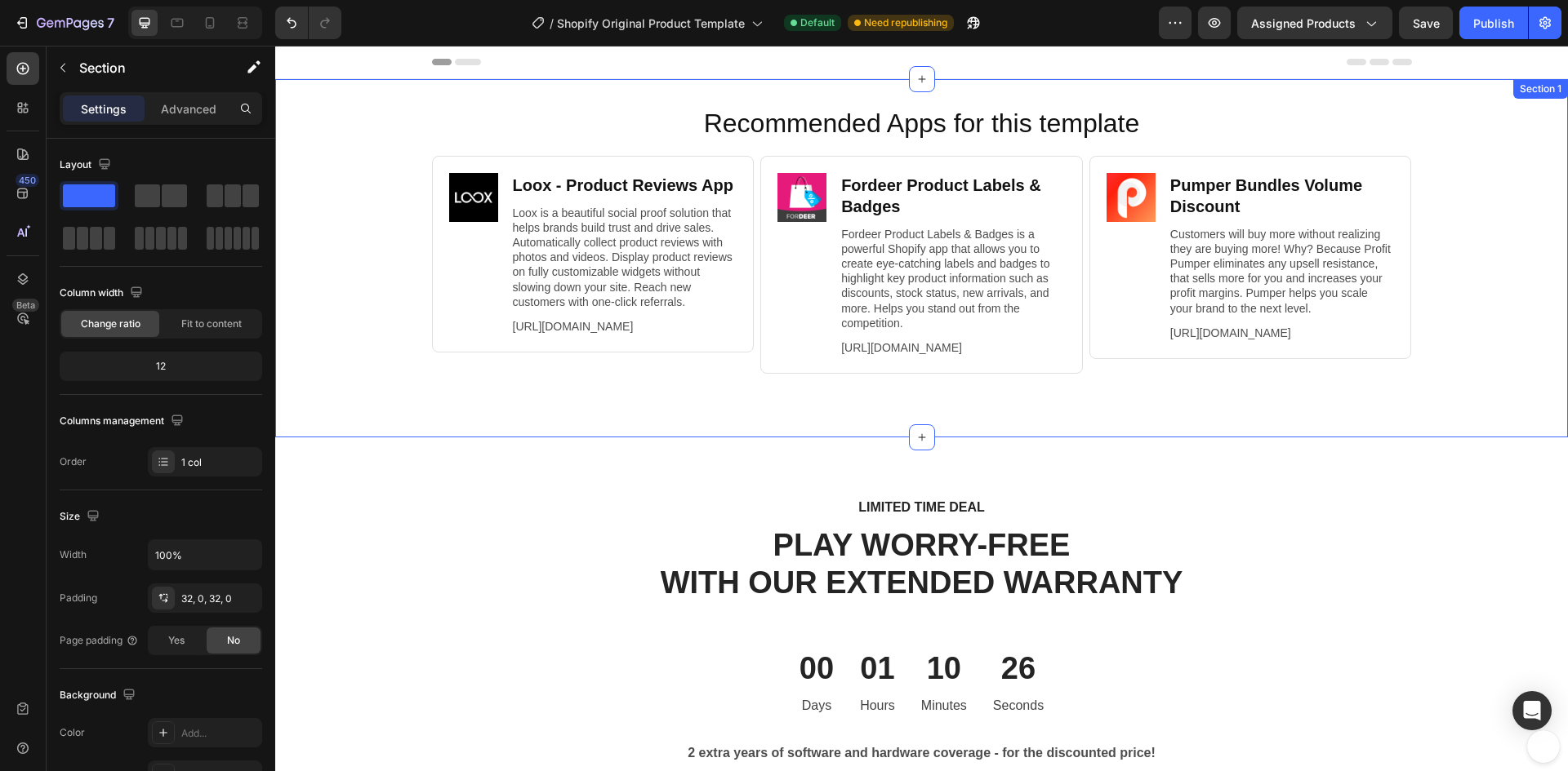
click at [357, 240] on div "Recommended Apps for this template Heading Image Loox ‑ Product Reviews App Hea…" at bounding box center [921, 257] width 1293 height 306
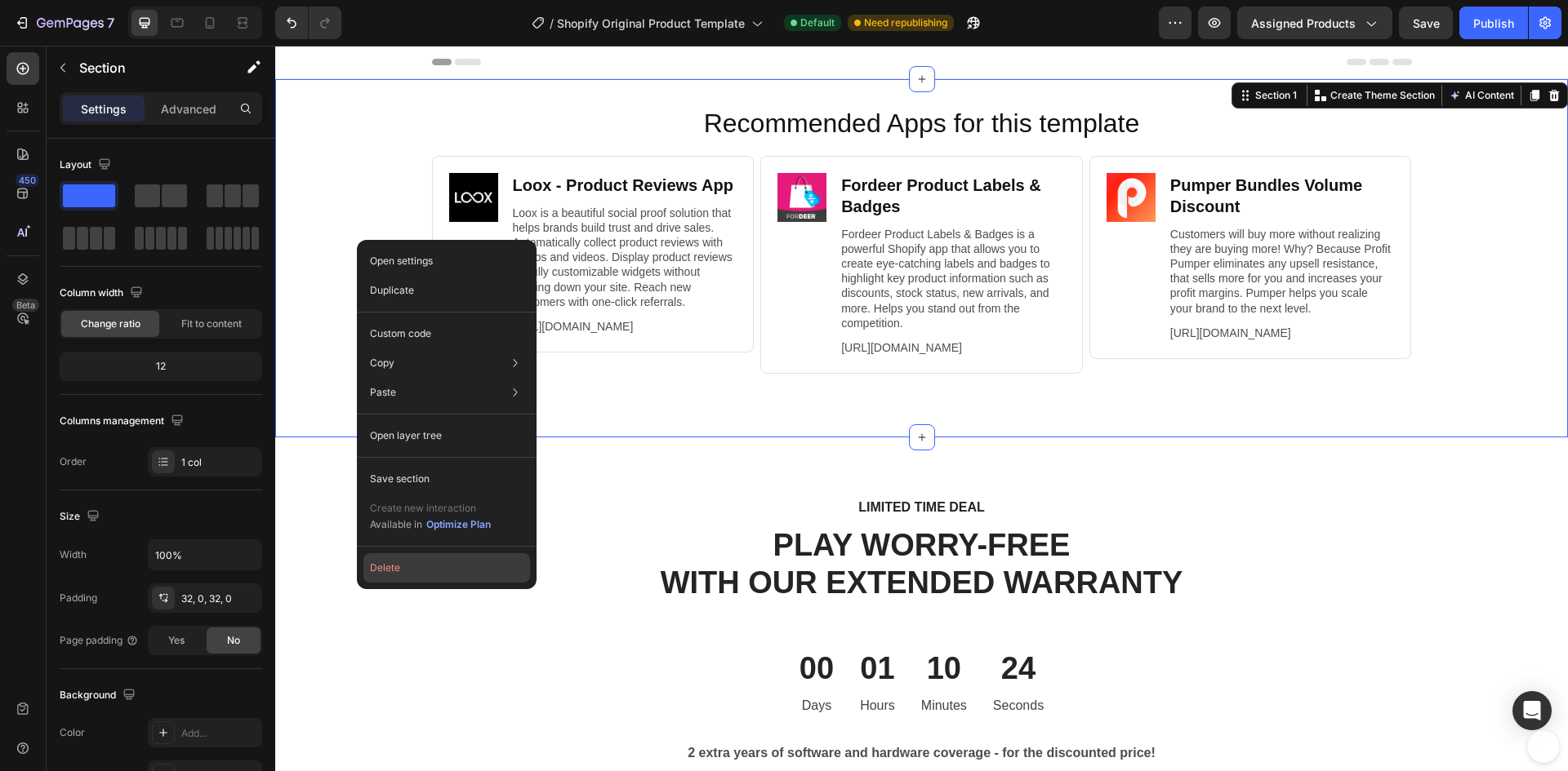
click at [400, 567] on button "Delete" at bounding box center [446, 568] width 166 height 30
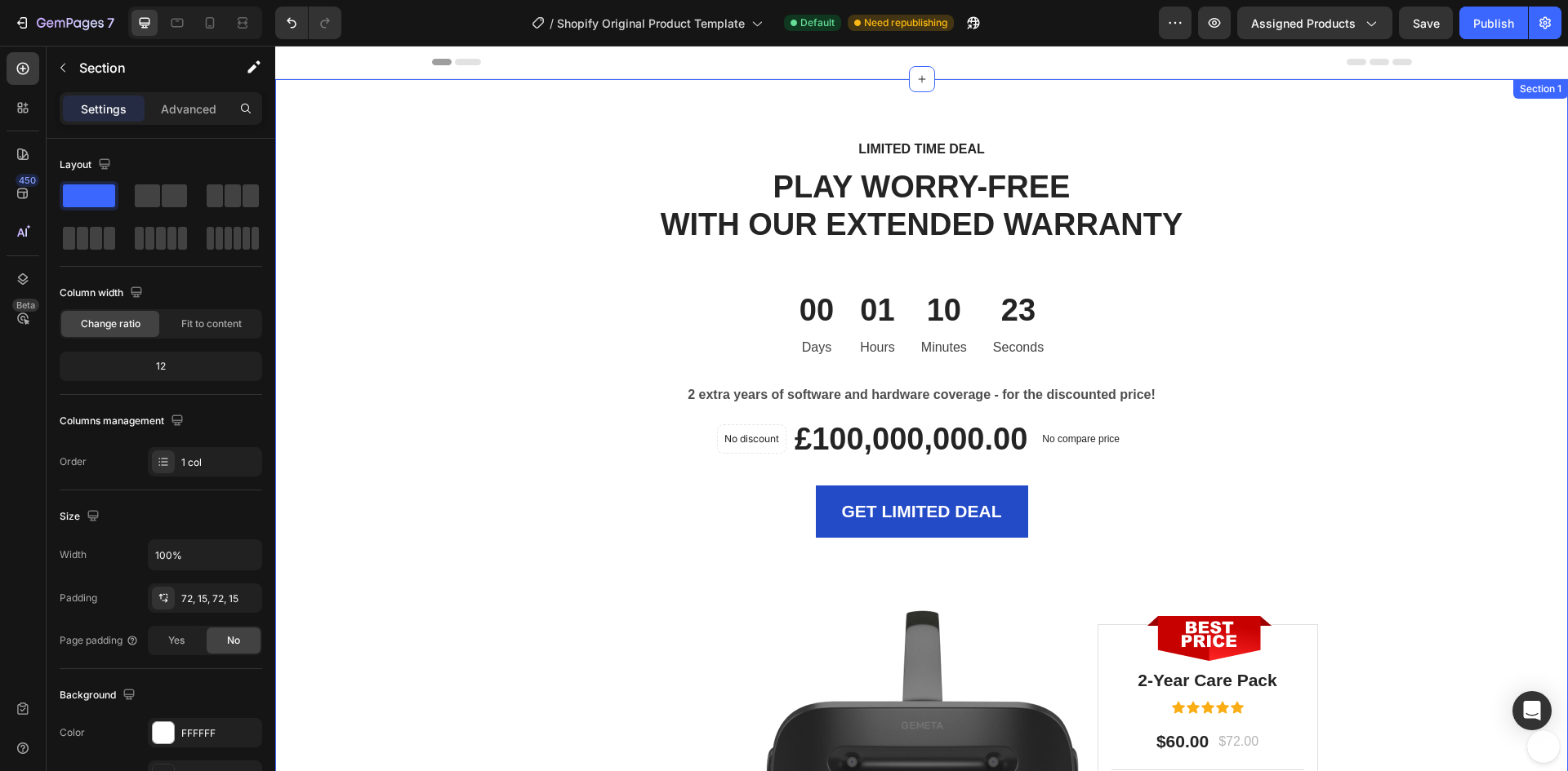
click at [406, 205] on div "LIMITED TIME DEAL Text block PLAY WORRY-FREE WITH OUR EXTENDED WARRANTY Heading…" at bounding box center [921, 570] width 1268 height 866
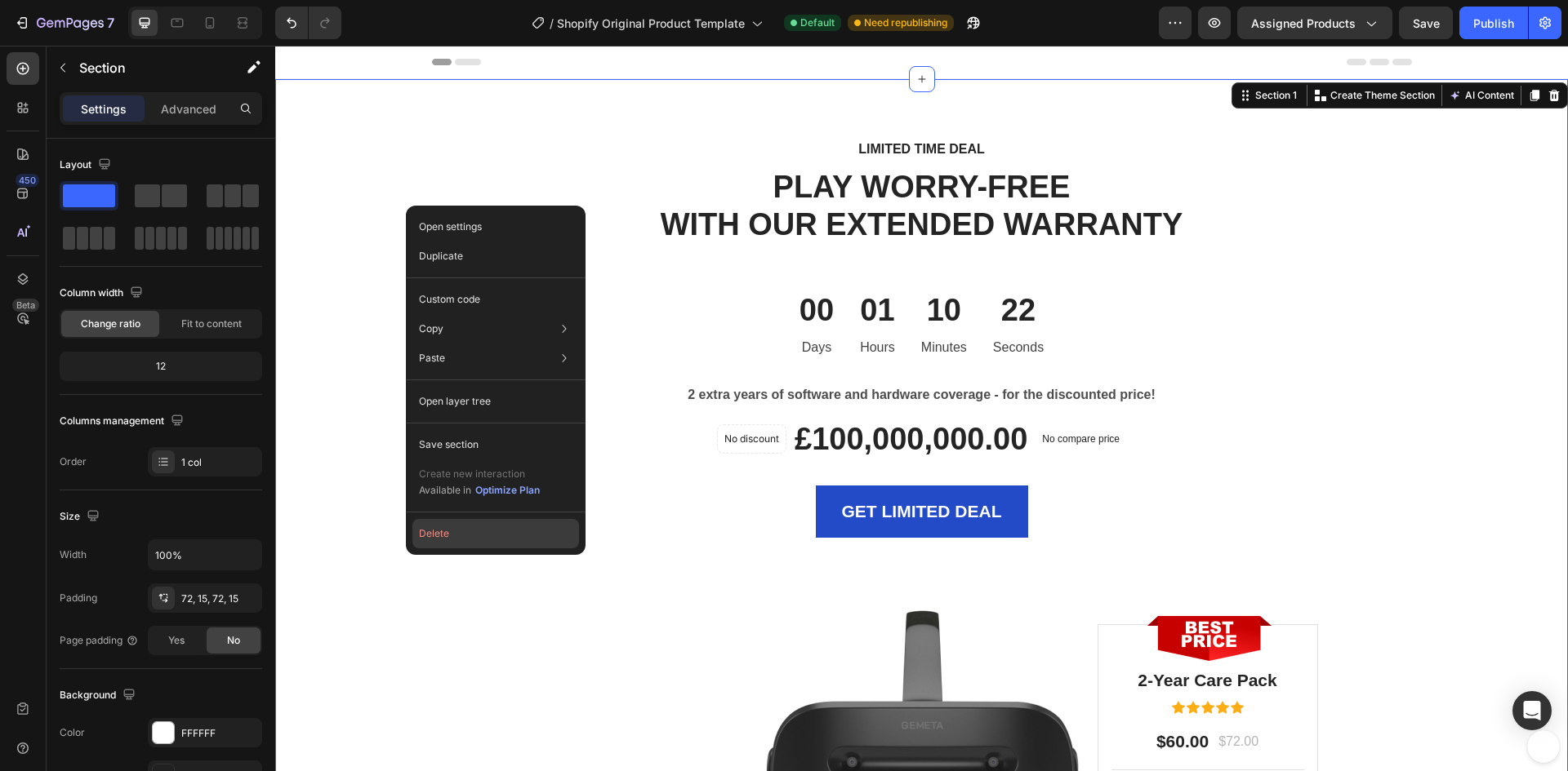
click at [436, 530] on button "Delete" at bounding box center [495, 534] width 166 height 30
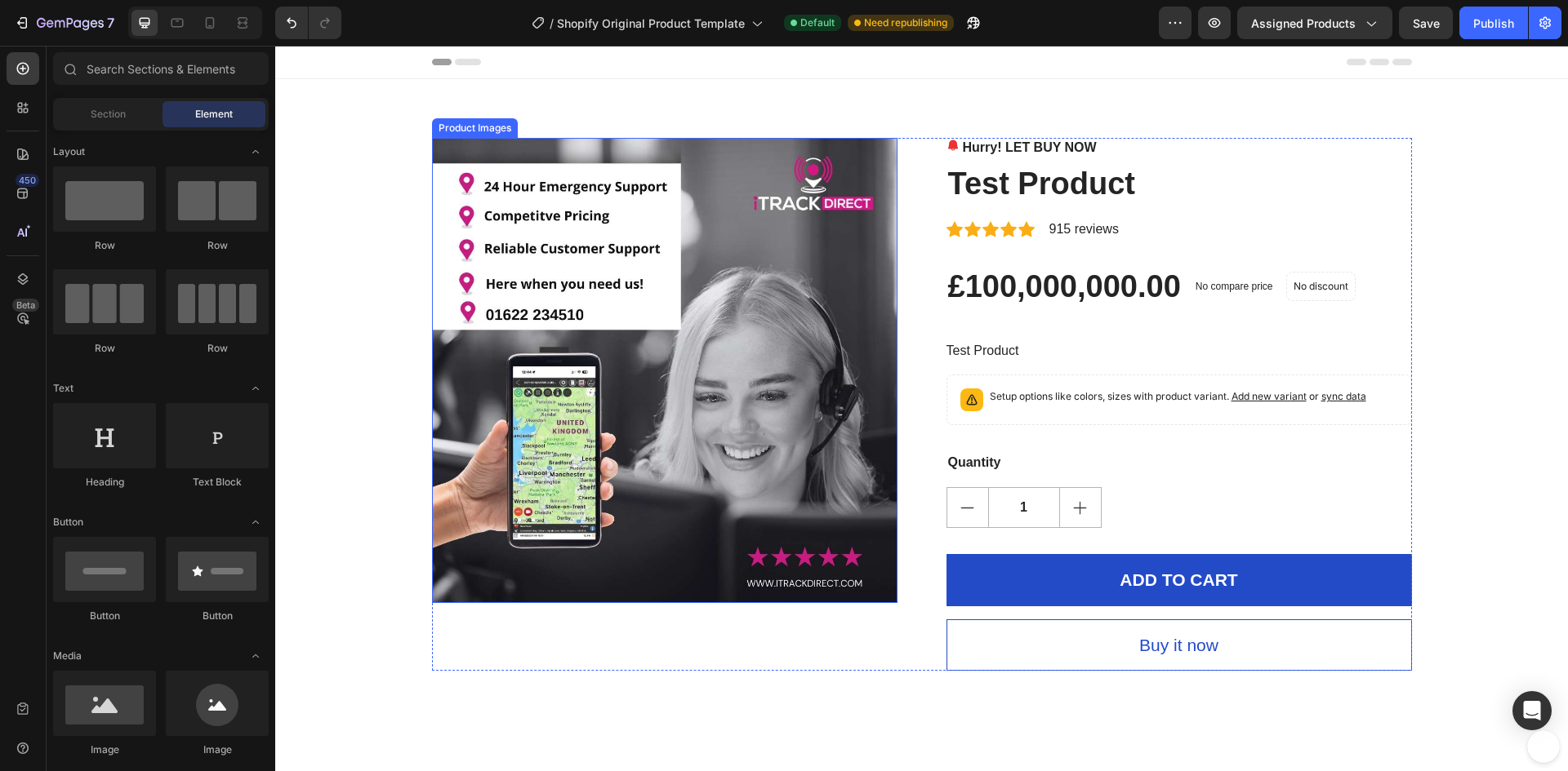
click at [722, 394] on img at bounding box center [665, 370] width 466 height 465
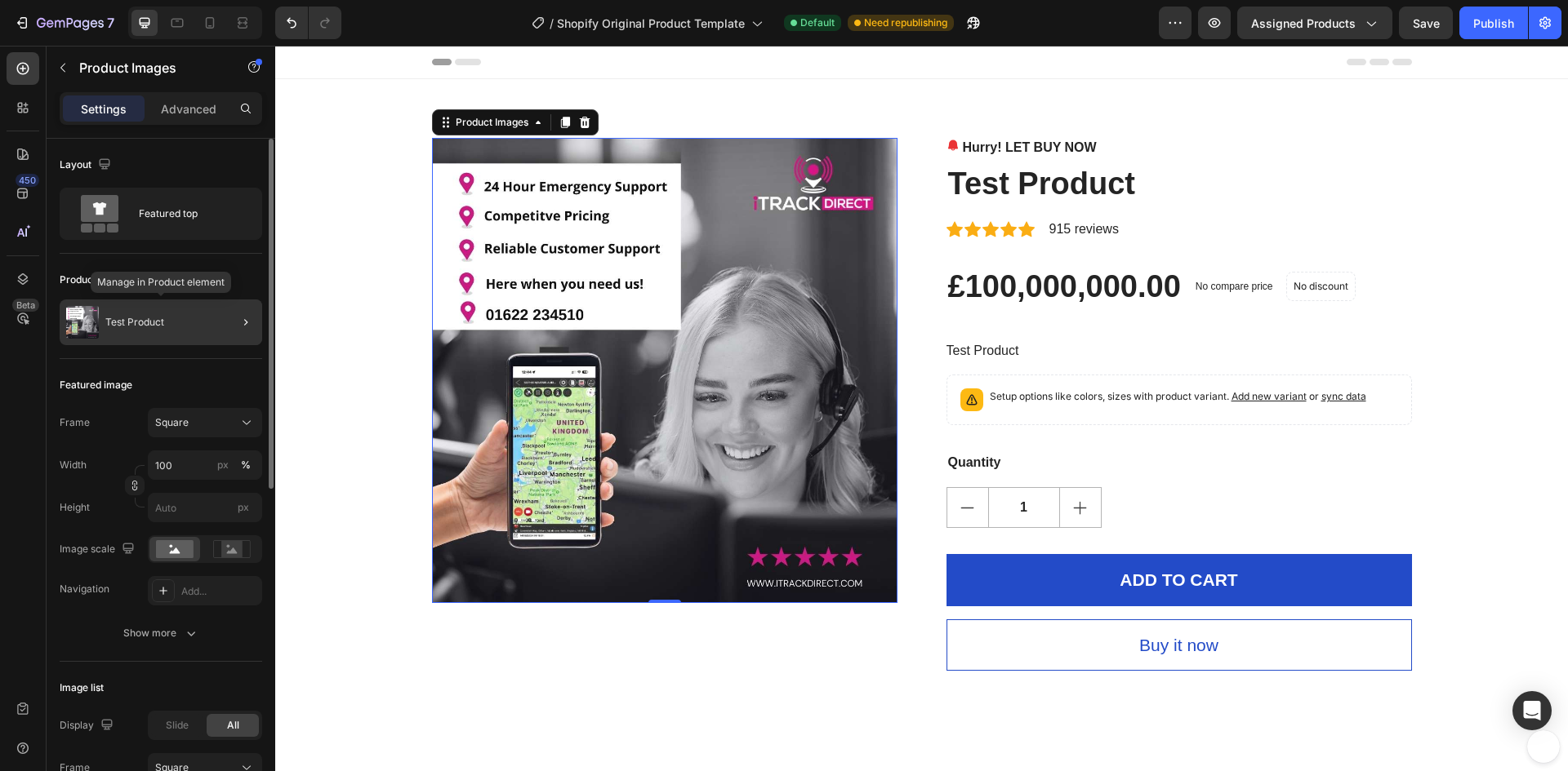
click at [116, 319] on p "Test Product" at bounding box center [134, 322] width 59 height 11
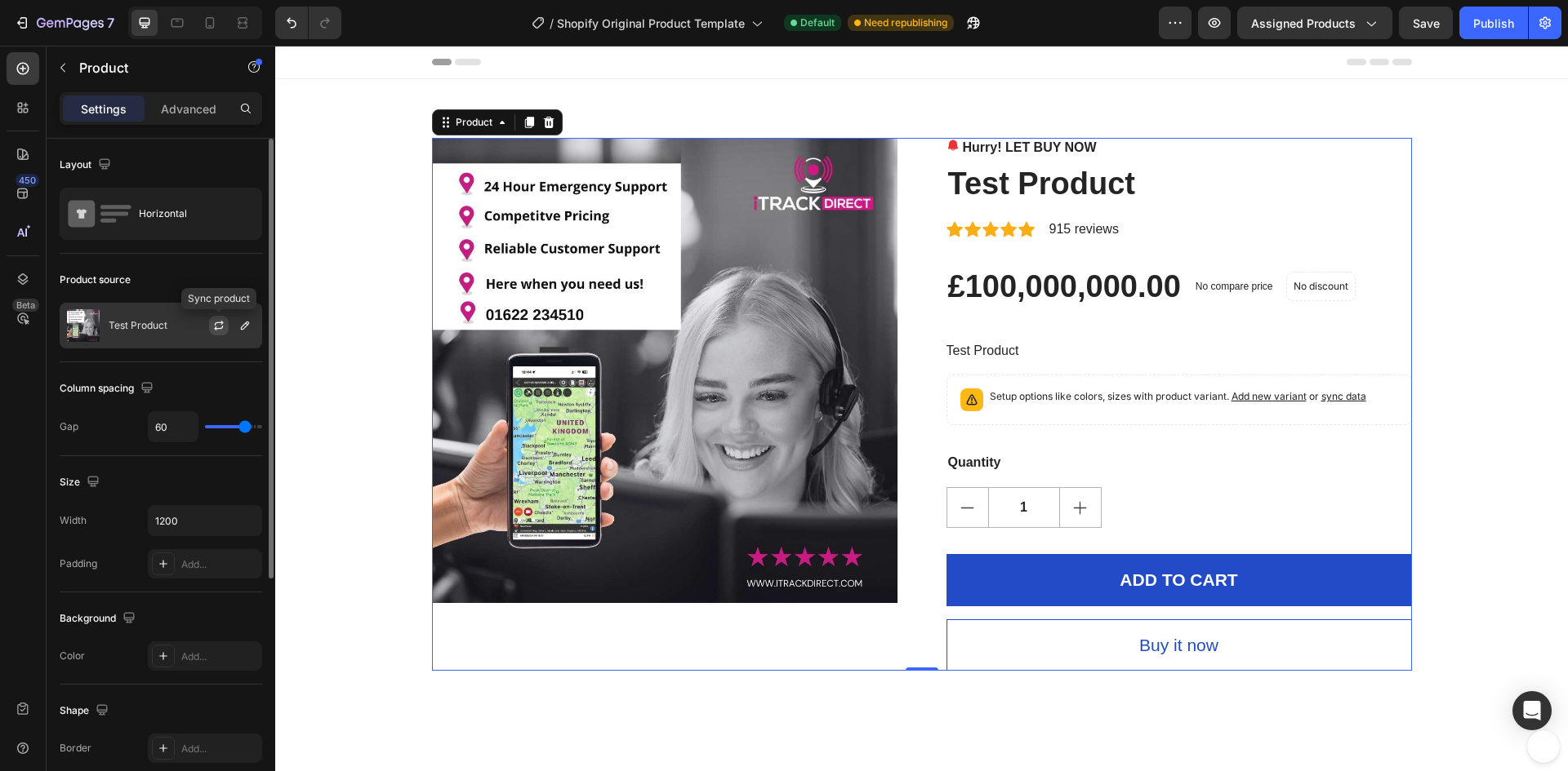
click at [214, 327] on icon "button" at bounding box center [218, 325] width 13 height 13
click at [245, 324] on icon "button" at bounding box center [245, 325] width 13 height 13
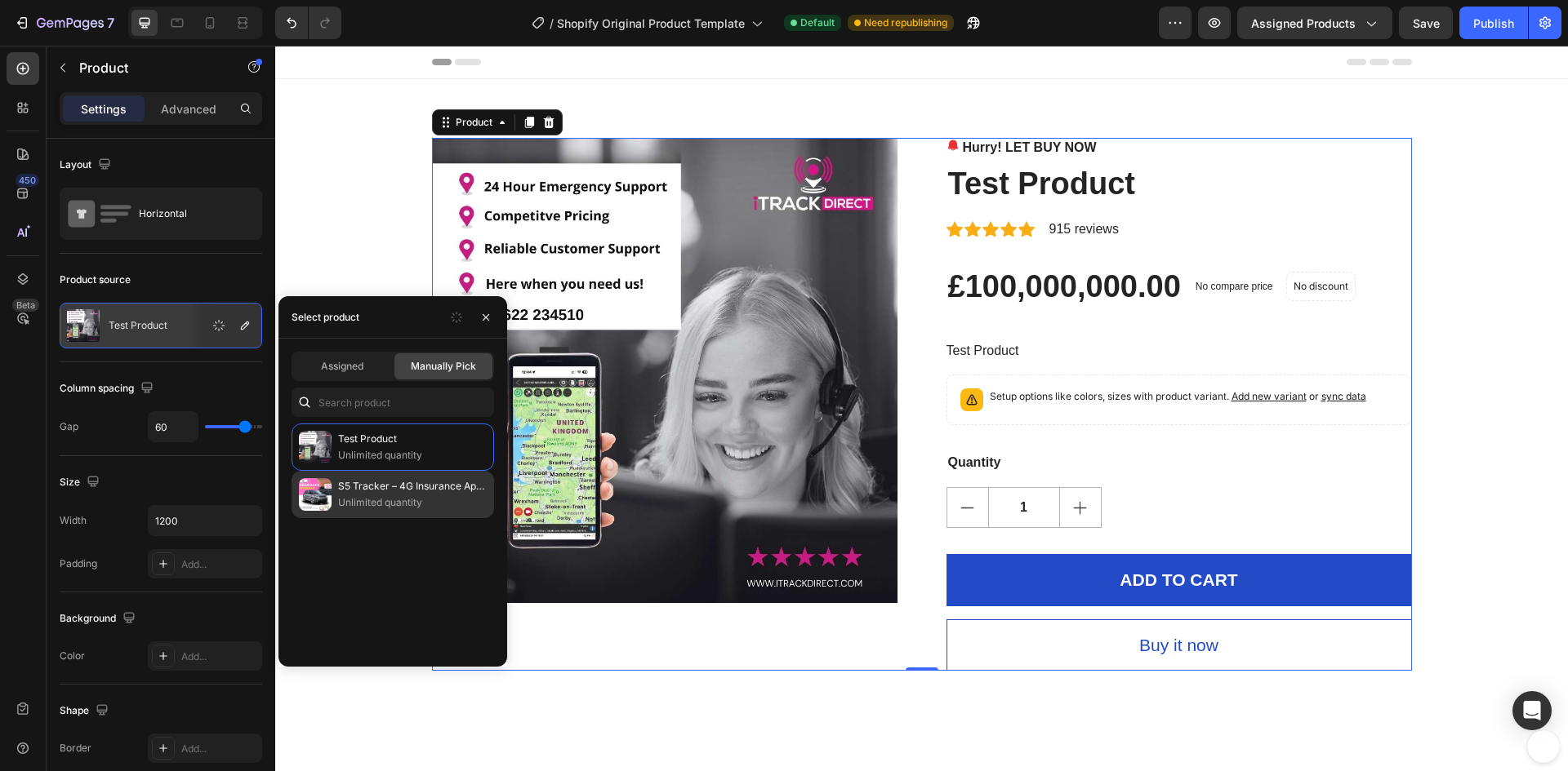
click at [332, 487] on div "S5 Tracker – 4G Insurance Approved Unlimited quantity" at bounding box center [393, 494] width 203 height 47
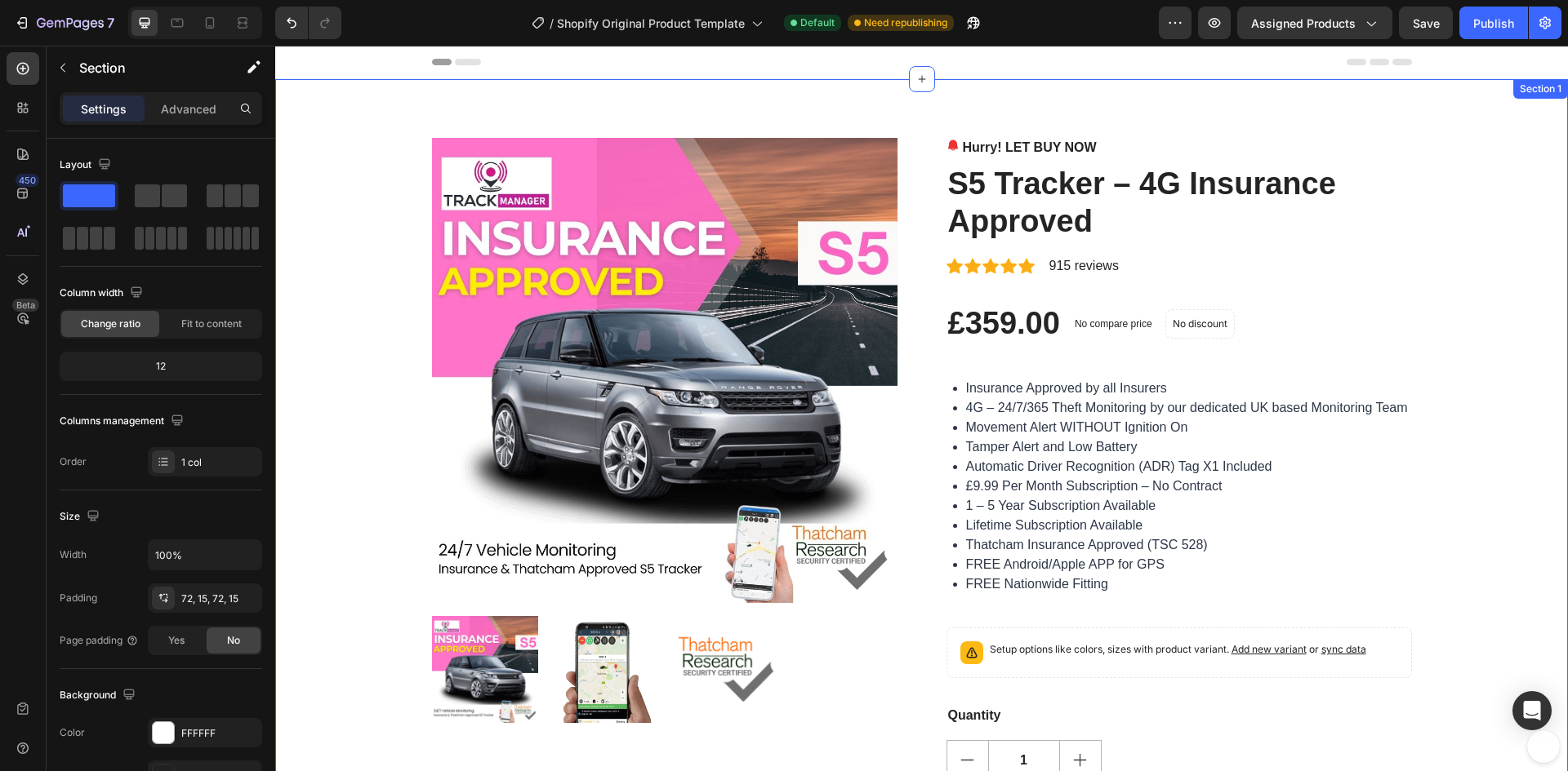
click at [322, 249] on div "Product Images Hurry! LET BUY NOW Stock Counter S5 Tracker – 4G Insurance Appro…" at bounding box center [921, 530] width 1268 height 786
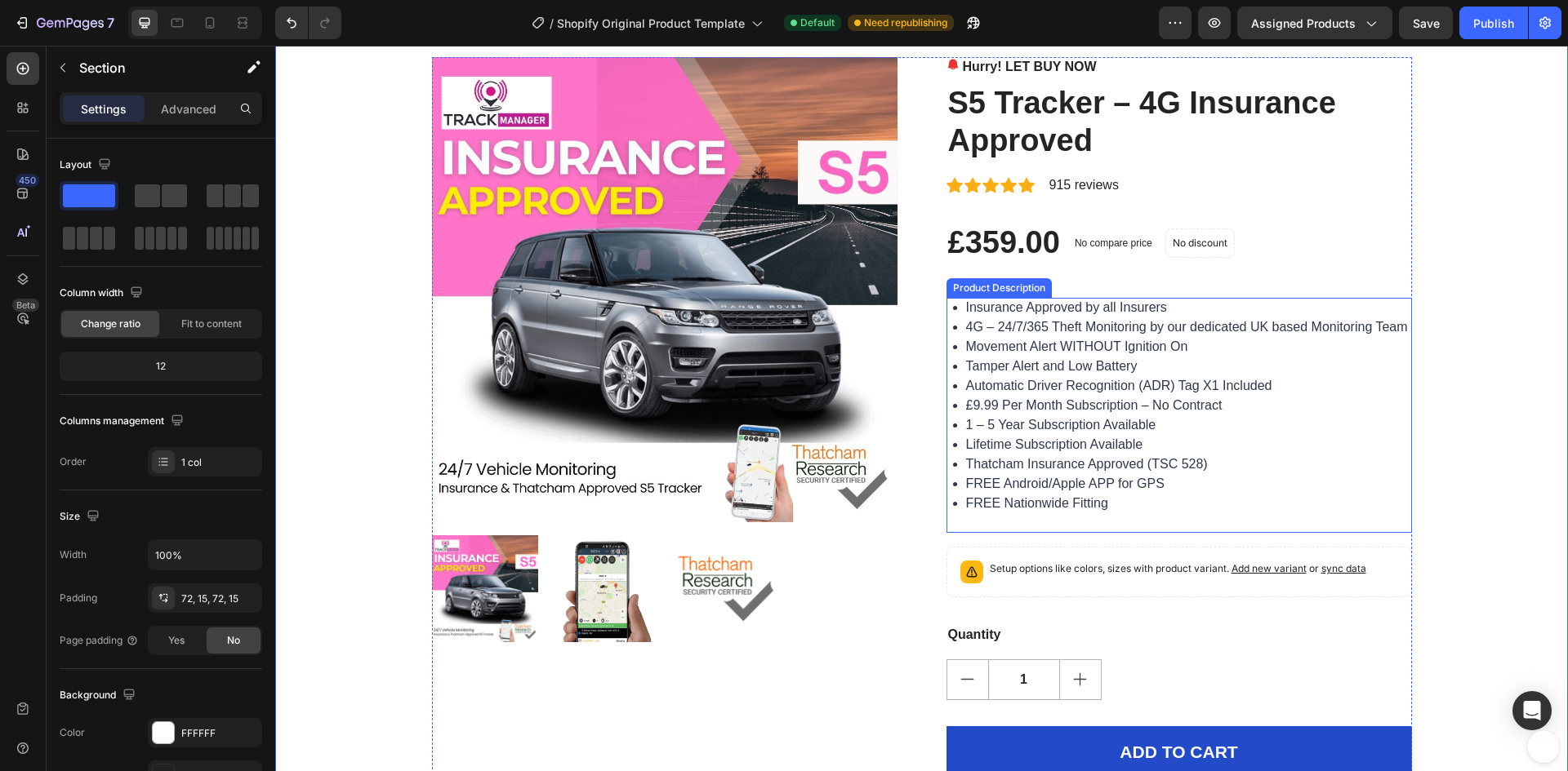
scroll to position [82, 0]
click at [1146, 566] on p "Setup options like colors, sizes with product variant. Add new variant or sync …" at bounding box center [1178, 568] width 376 height 17
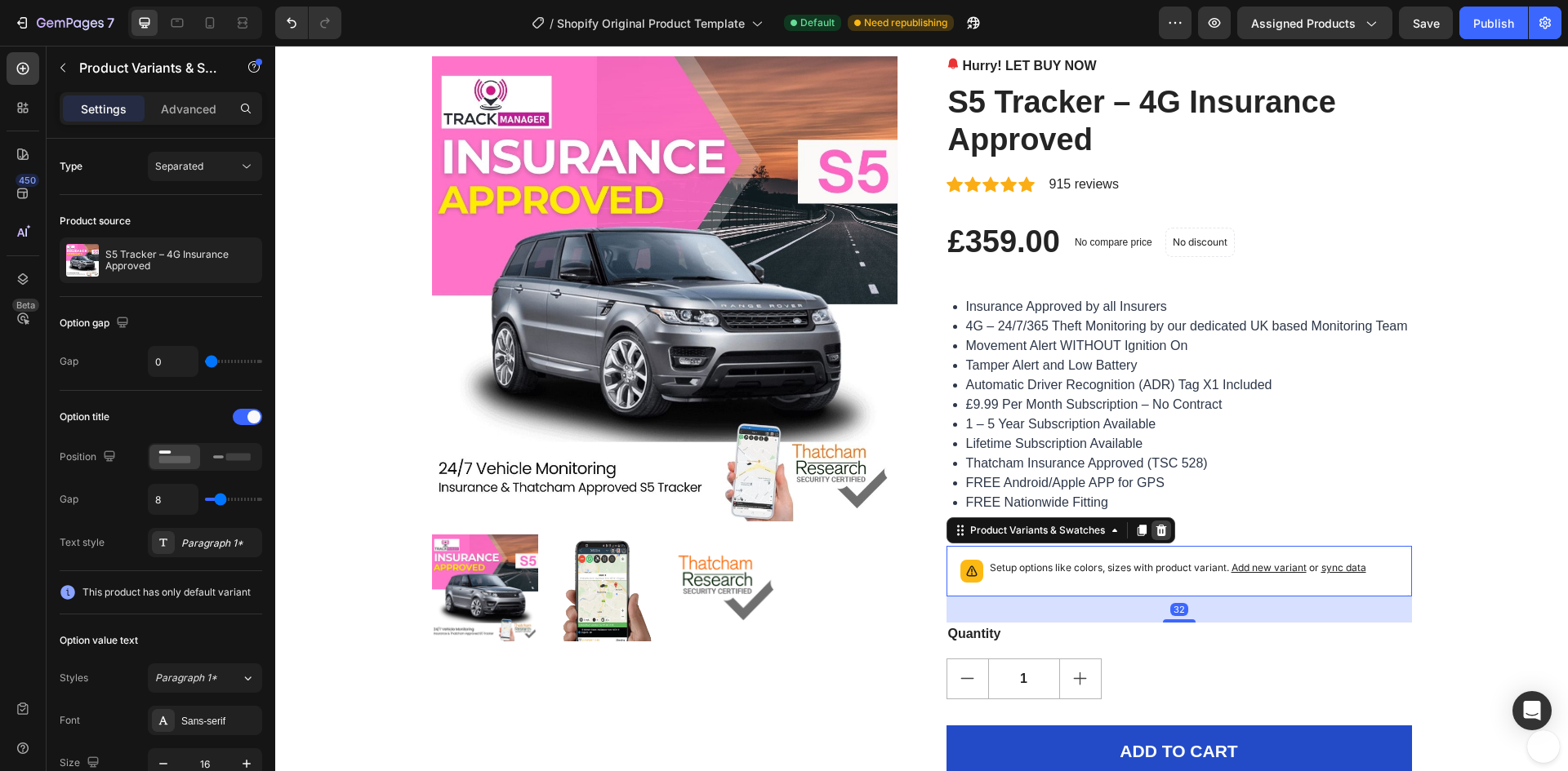
click at [1155, 534] on icon at bounding box center [1160, 530] width 10 height 11
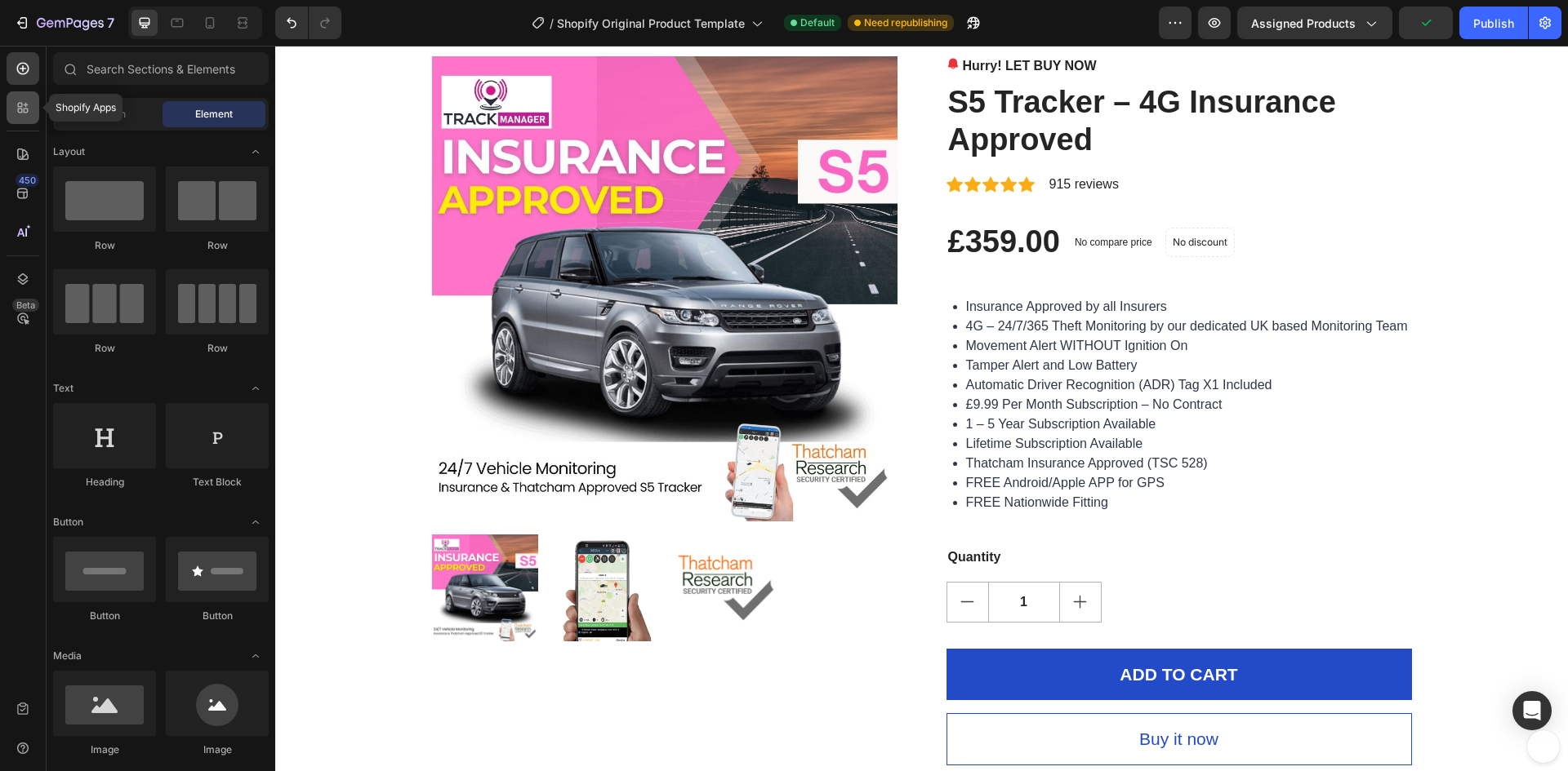
click at [23, 104] on icon at bounding box center [23, 108] width 17 height 17
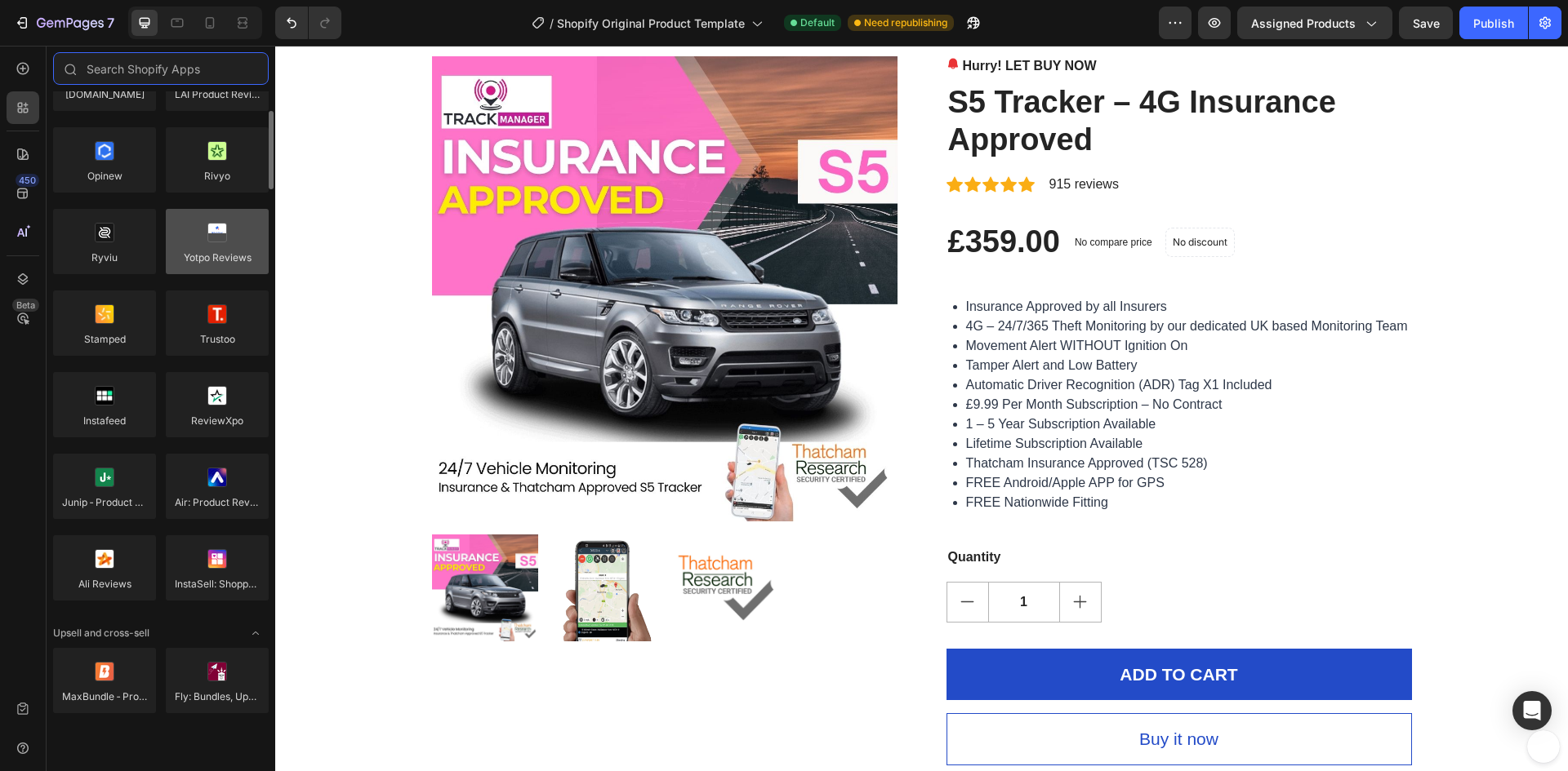
scroll to position [245, 0]
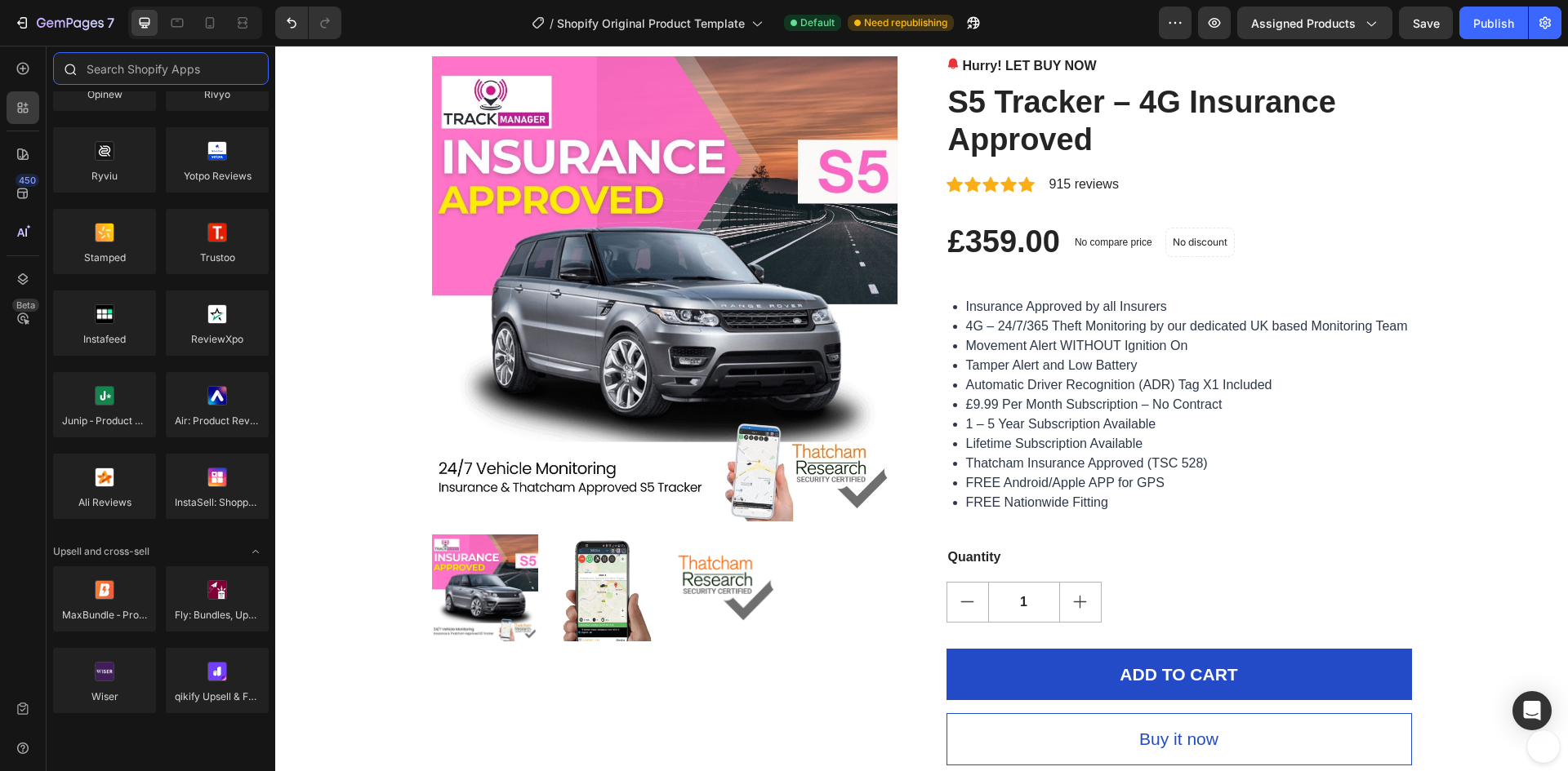
click at [123, 72] on input "text" at bounding box center [161, 68] width 216 height 33
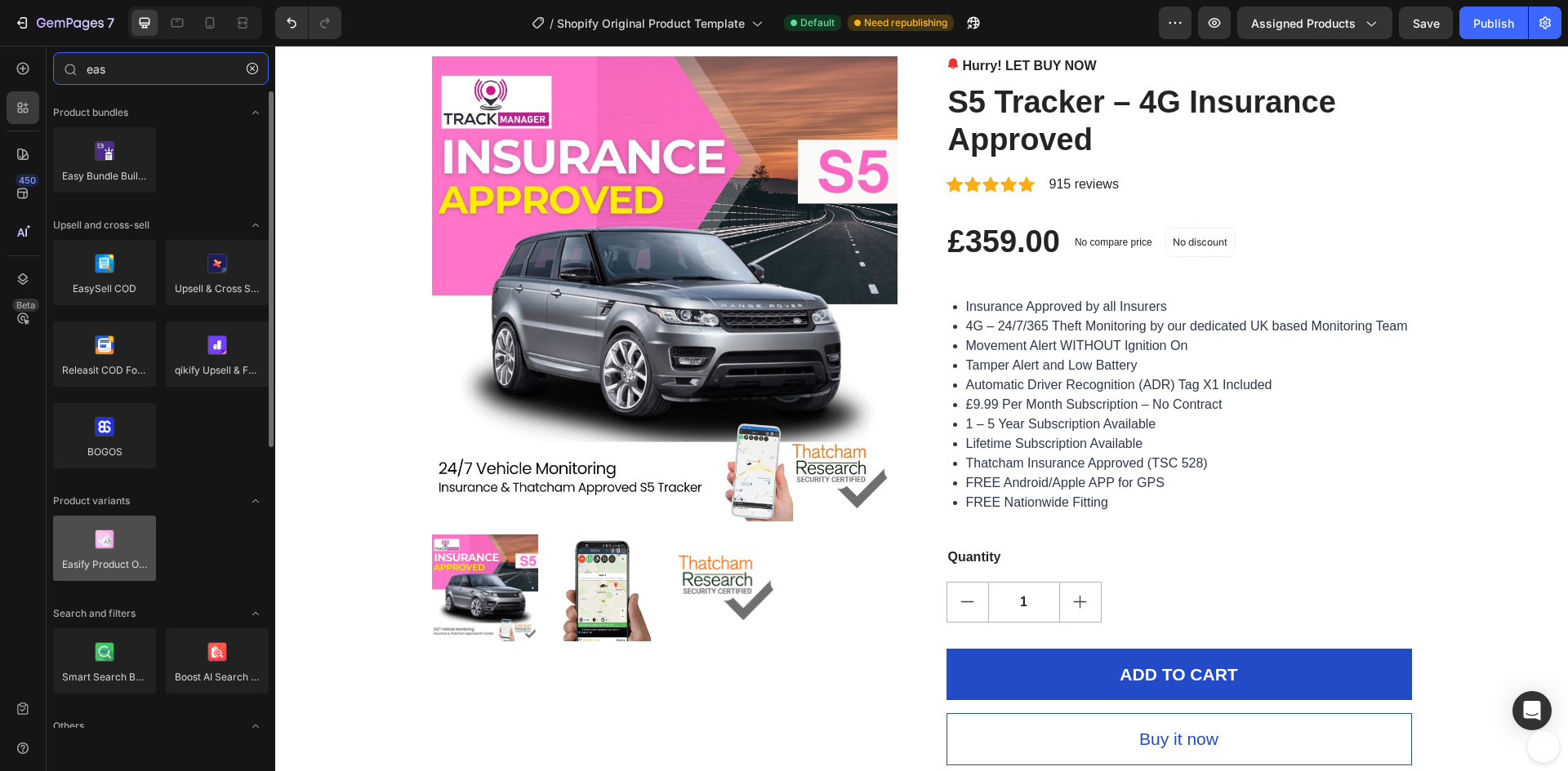
type input "eas"
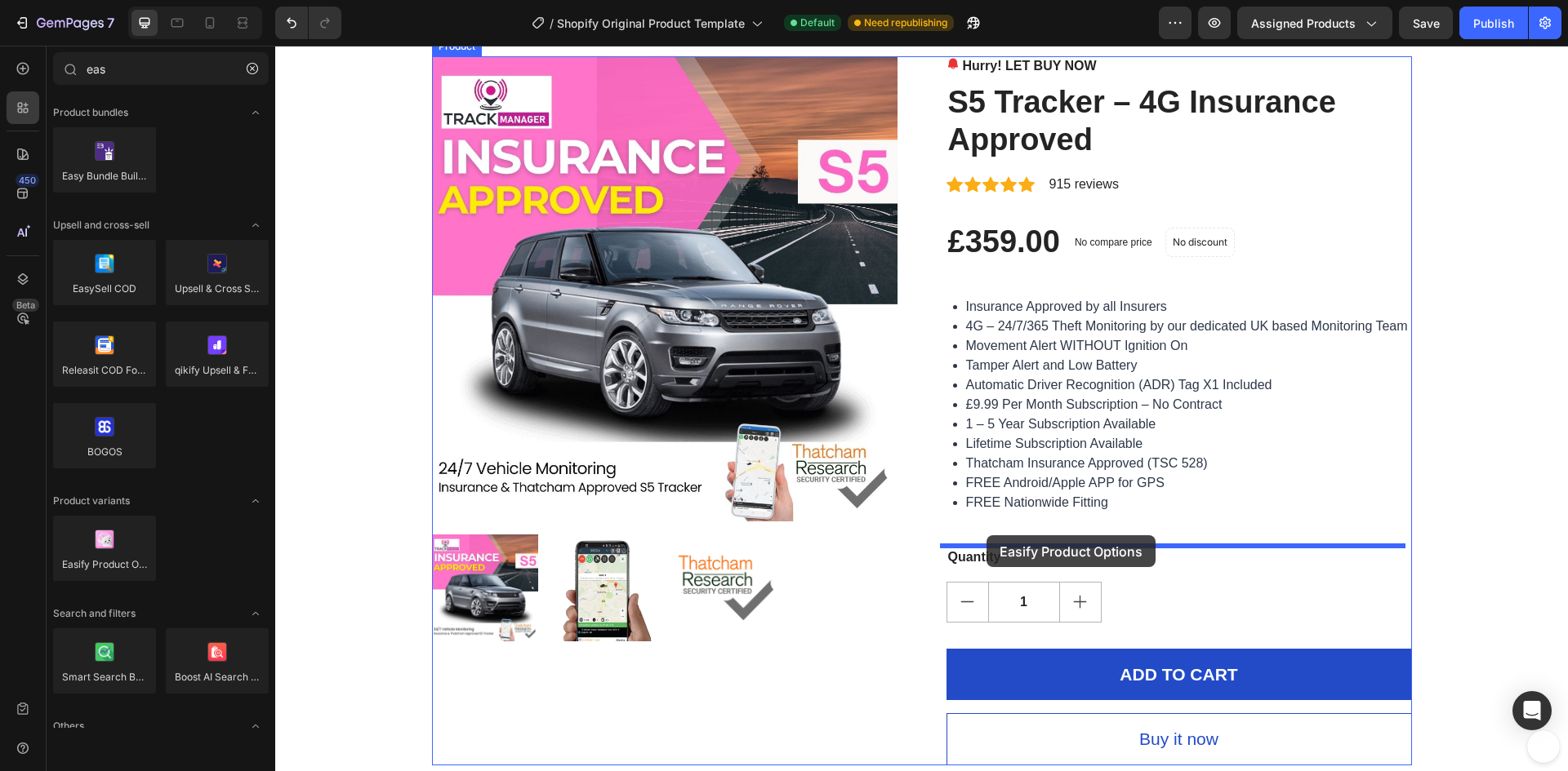
drag, startPoint x: 377, startPoint y: 589, endPoint x: 986, endPoint y: 535, distance: 611.4
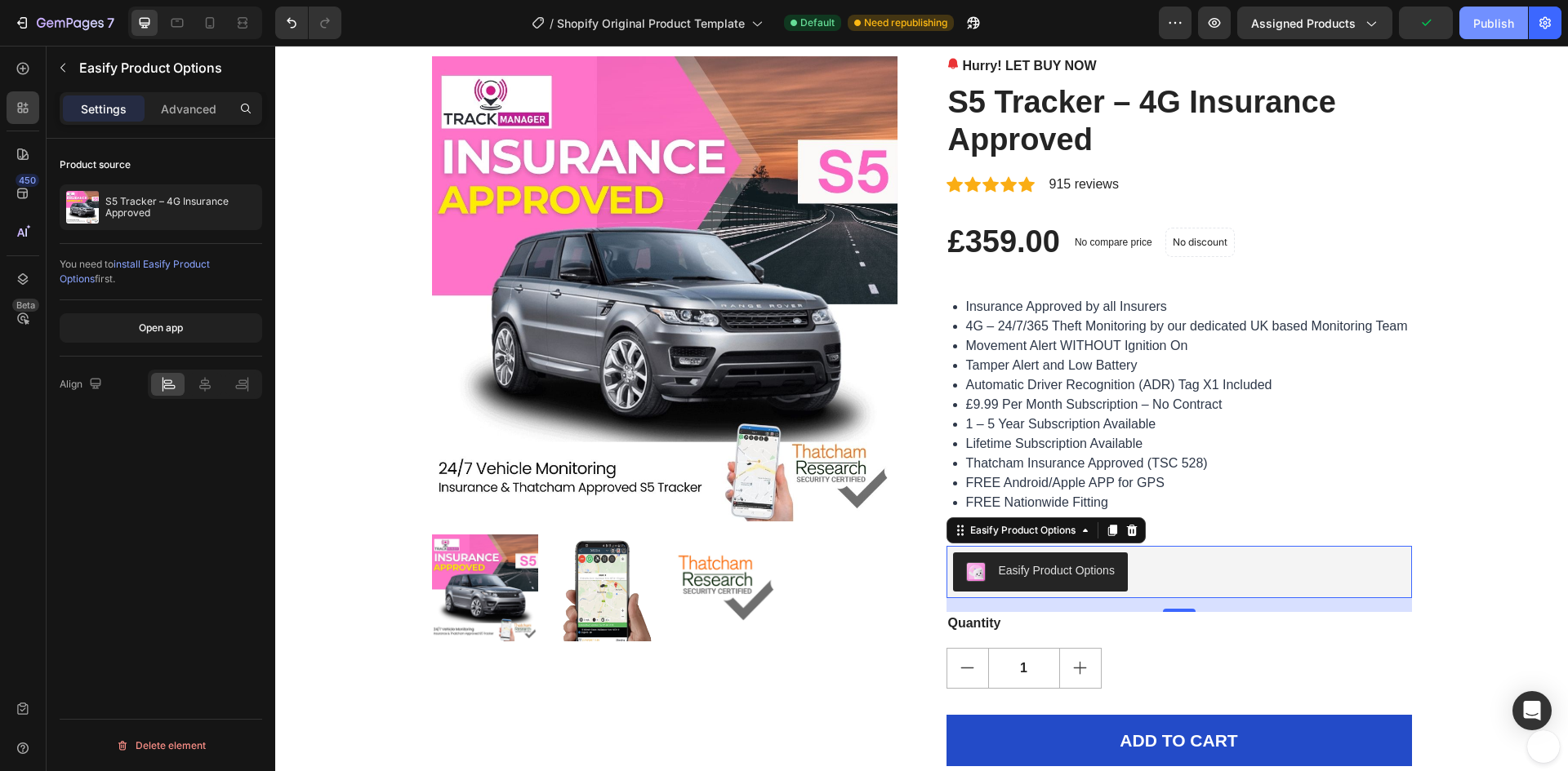
click at [1489, 27] on div "Publish" at bounding box center [1494, 23] width 41 height 17
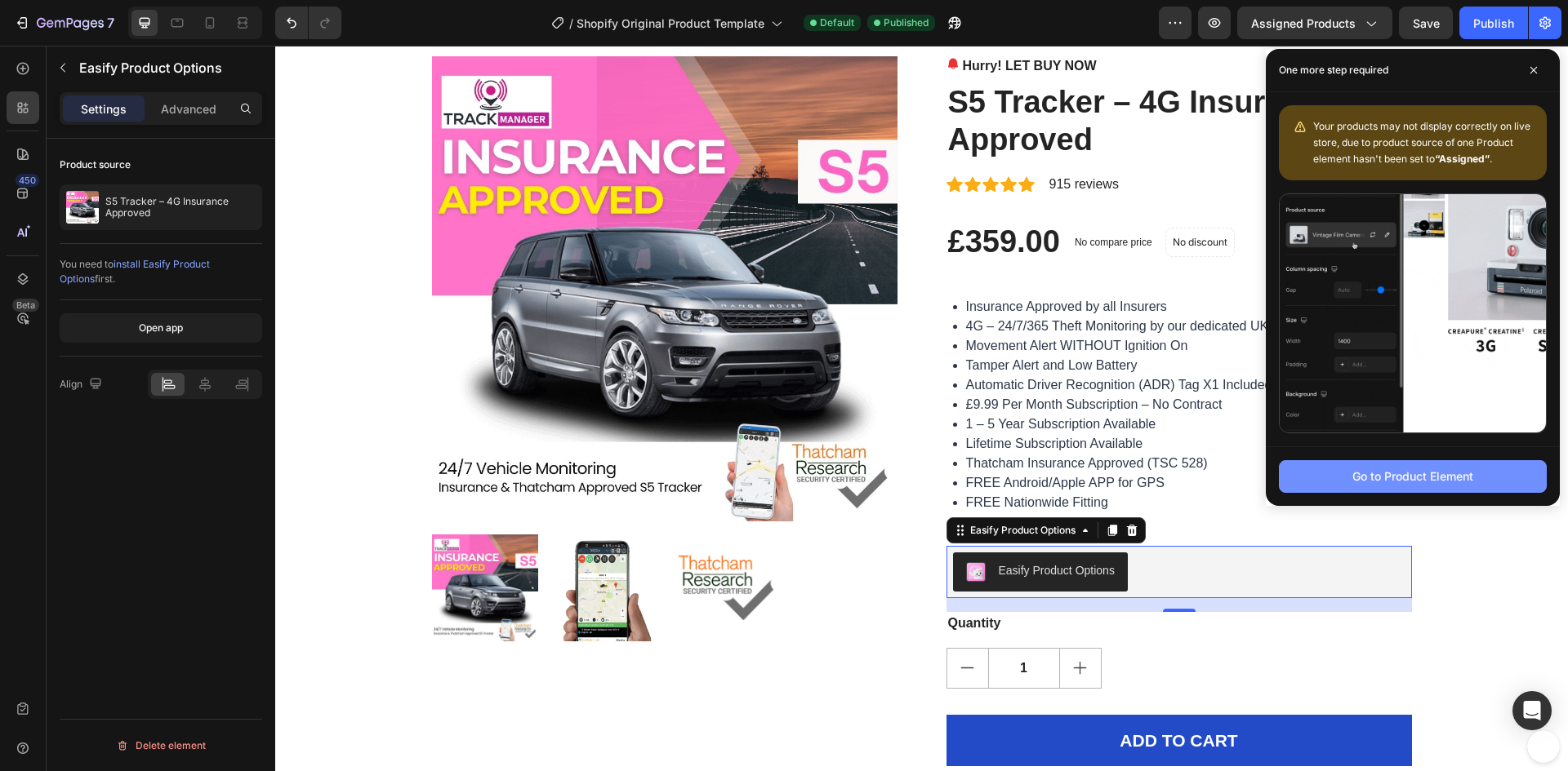
click at [1414, 469] on div "Go to Product Element" at bounding box center [1413, 476] width 121 height 17
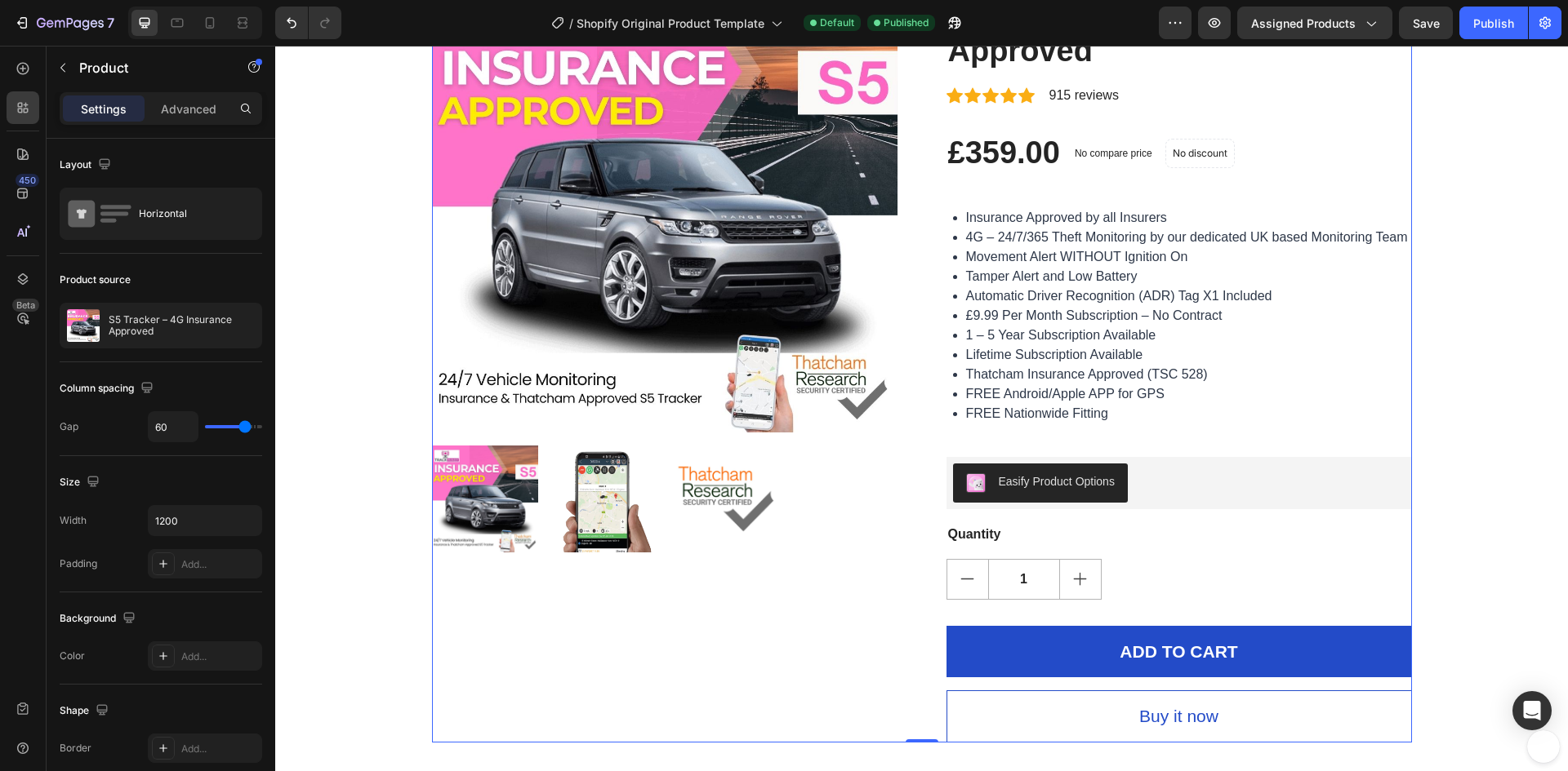
scroll to position [163, 0]
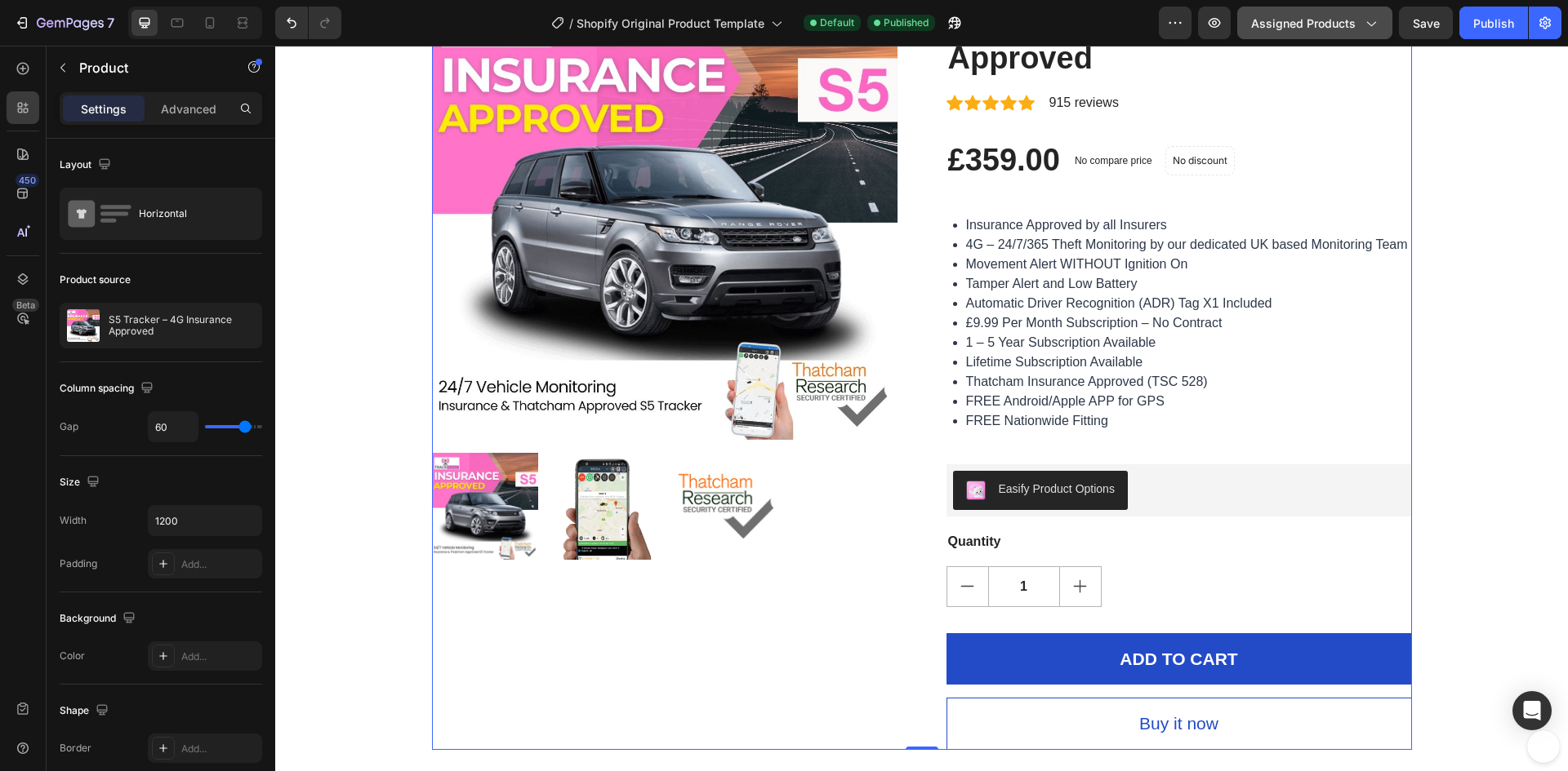
click at [1294, 20] on span "Assigned Products" at bounding box center [1303, 23] width 104 height 17
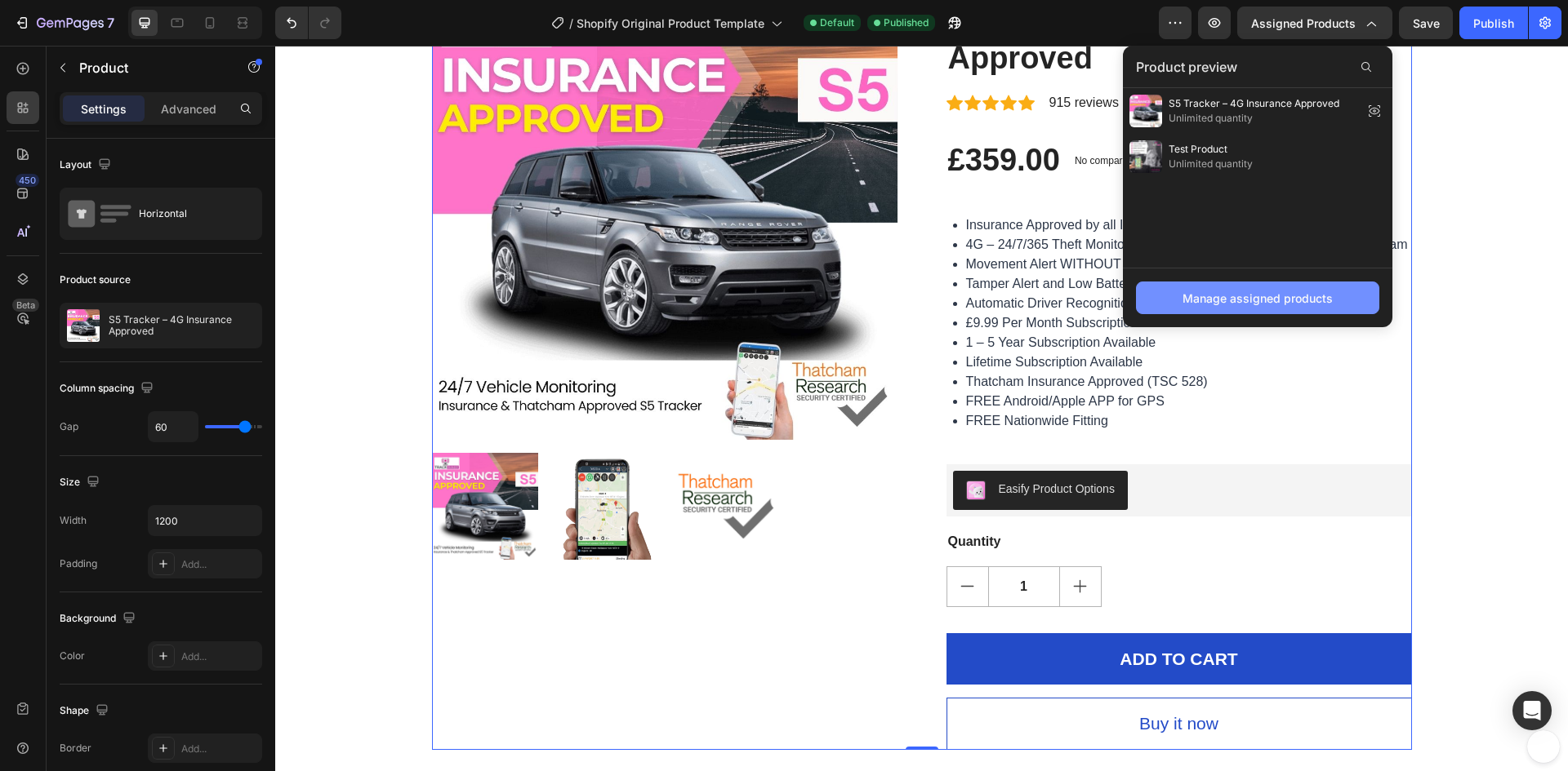
click at [1306, 305] on div "Manage assigned products" at bounding box center [1258, 298] width 151 height 17
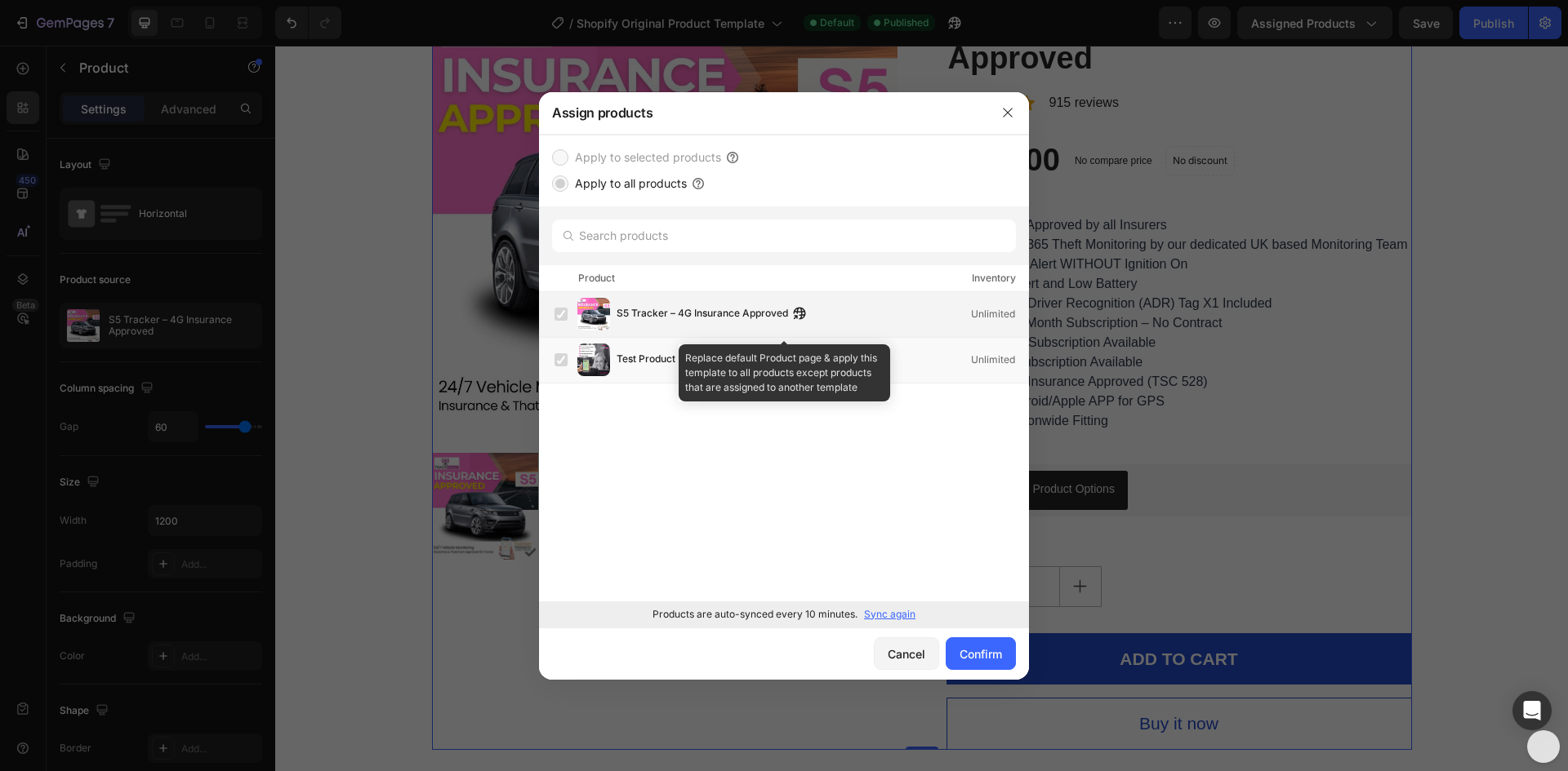
click at [564, 312] on label at bounding box center [561, 314] width 13 height 13
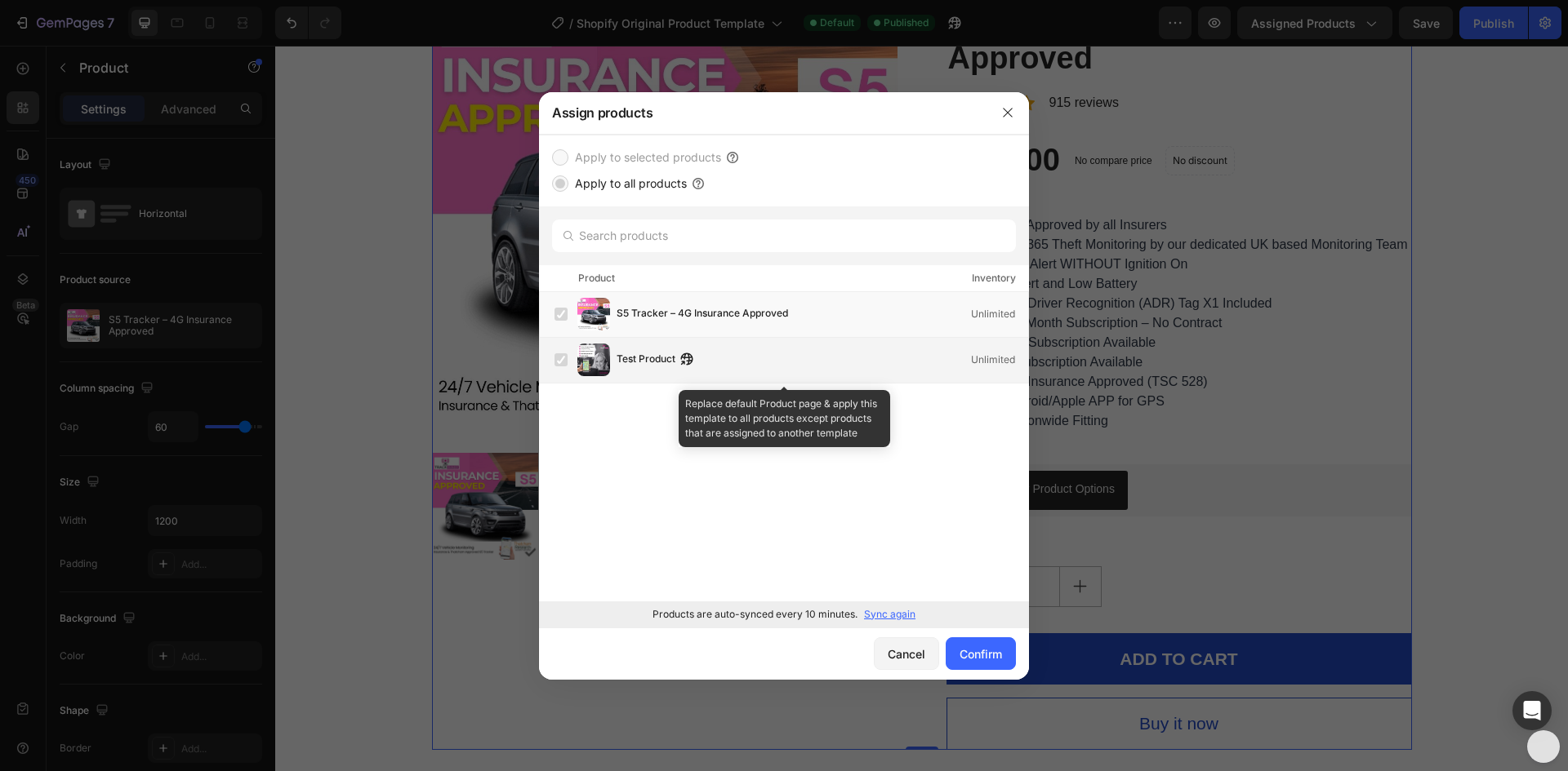
click at [561, 359] on label at bounding box center [561, 359] width 13 height 13
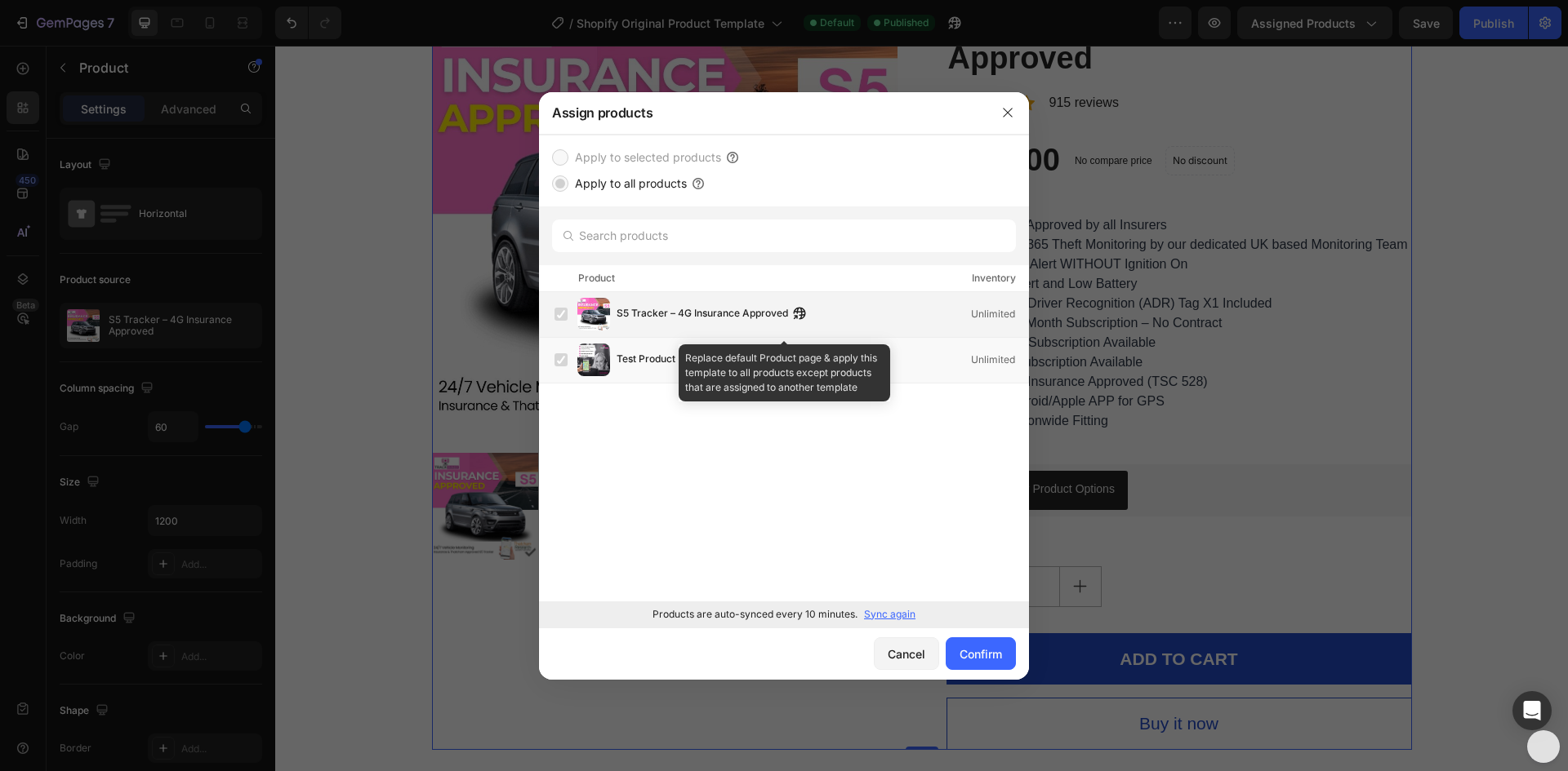
click at [566, 307] on label at bounding box center [561, 314] width 13 height 13
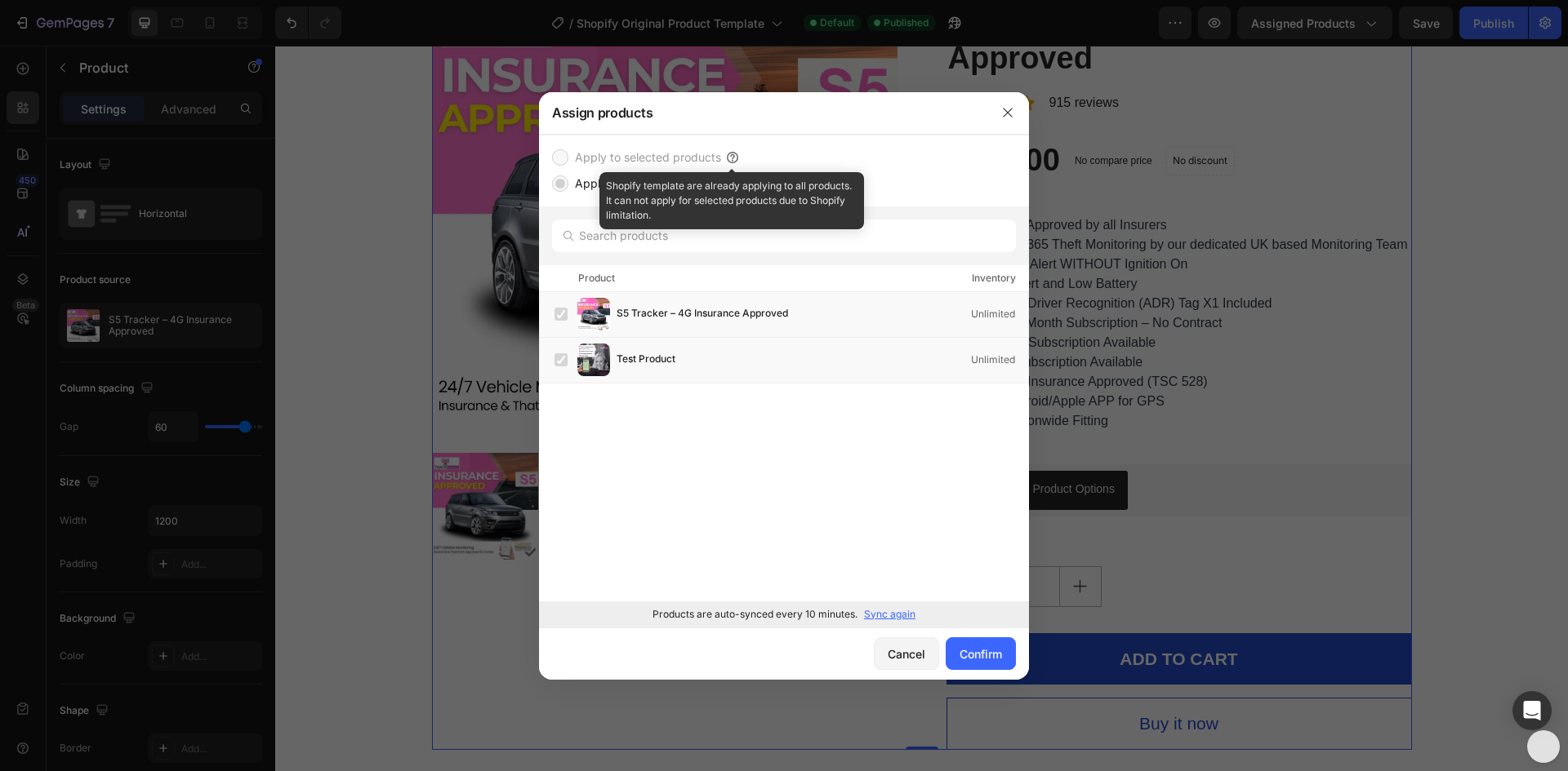
click at [730, 152] on icon at bounding box center [732, 157] width 11 height 11
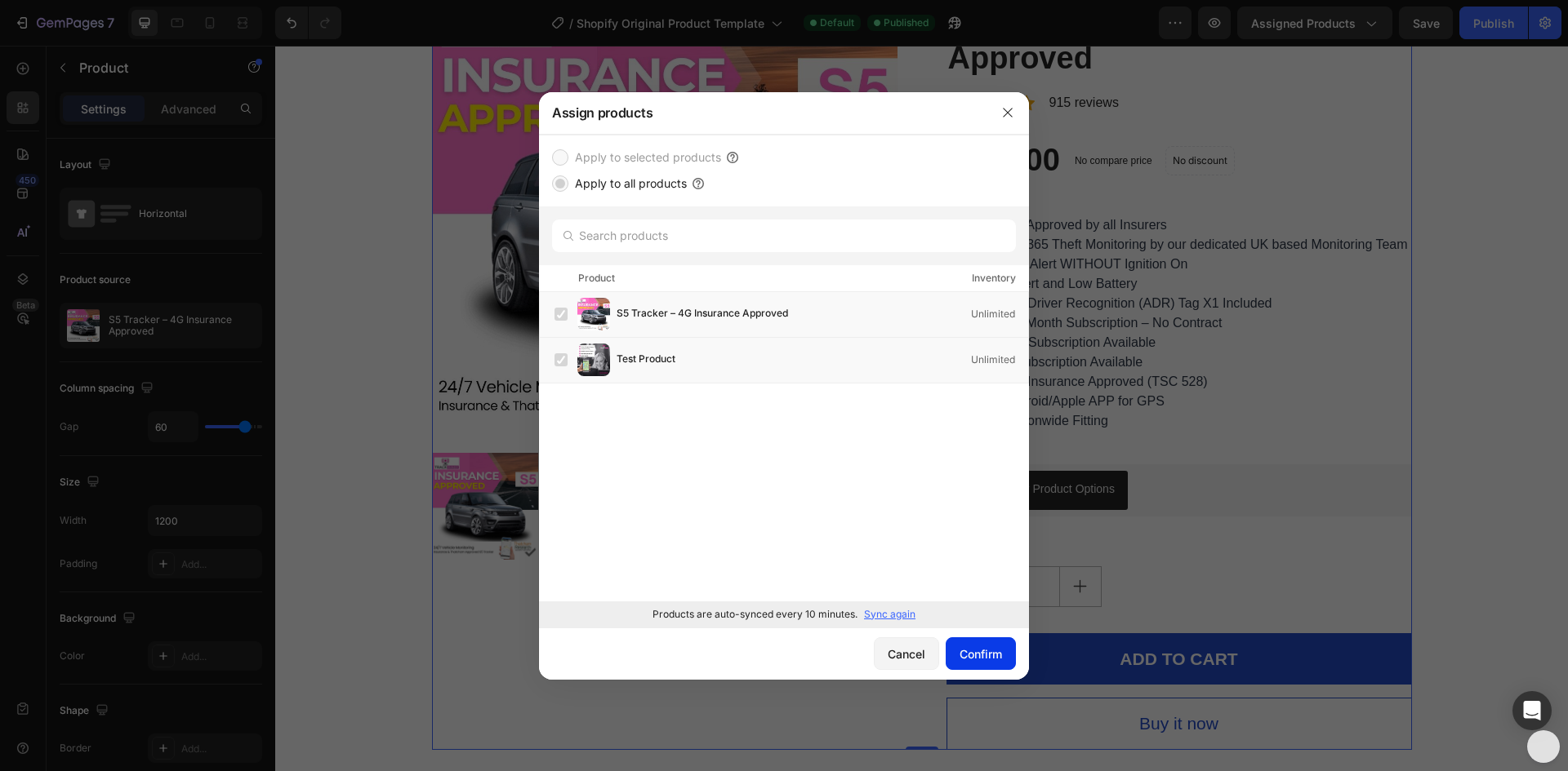
click at [978, 650] on div "Confirm" at bounding box center [981, 654] width 43 height 17
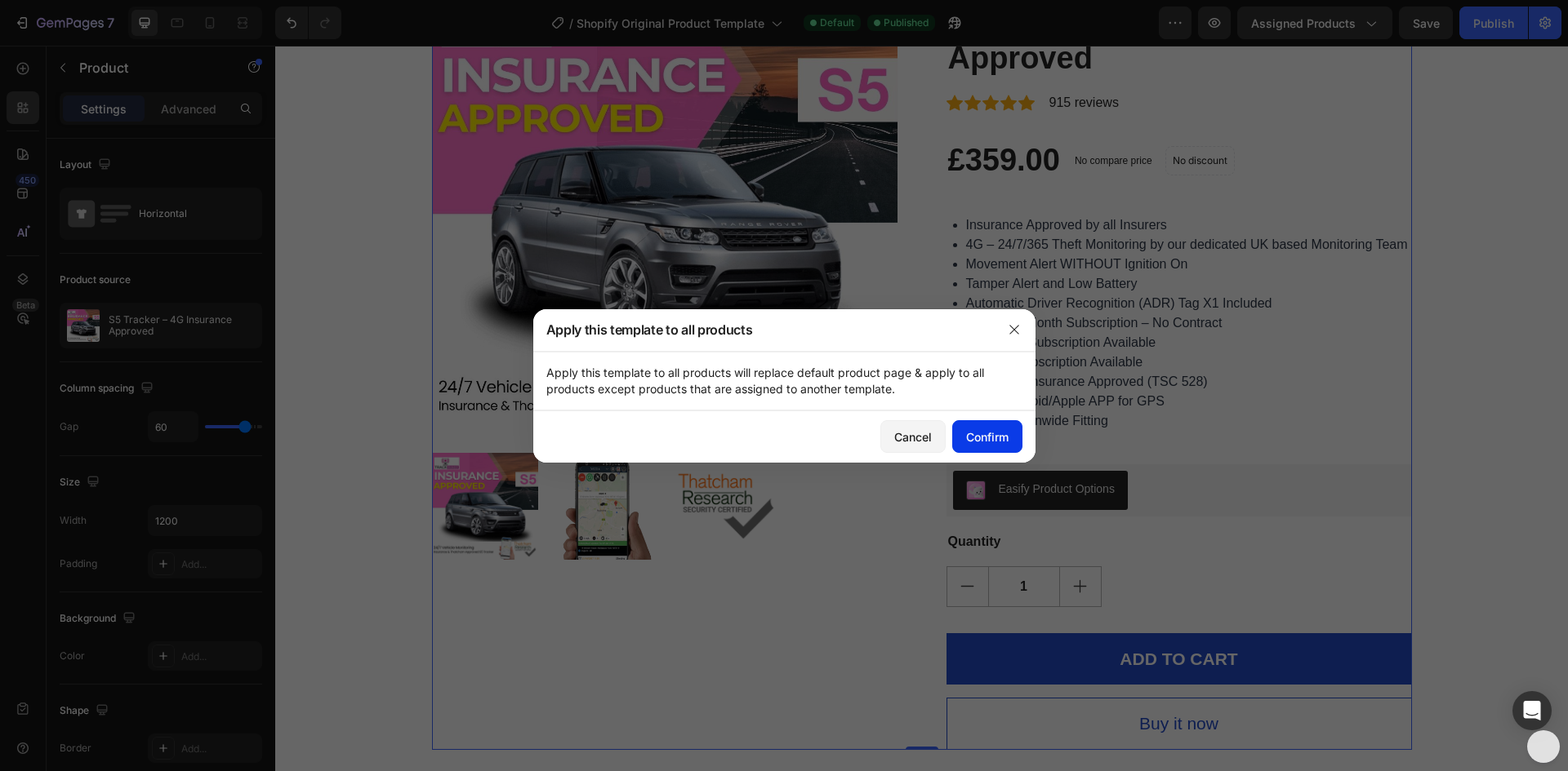
click at [969, 438] on div "Confirm" at bounding box center [987, 437] width 43 height 17
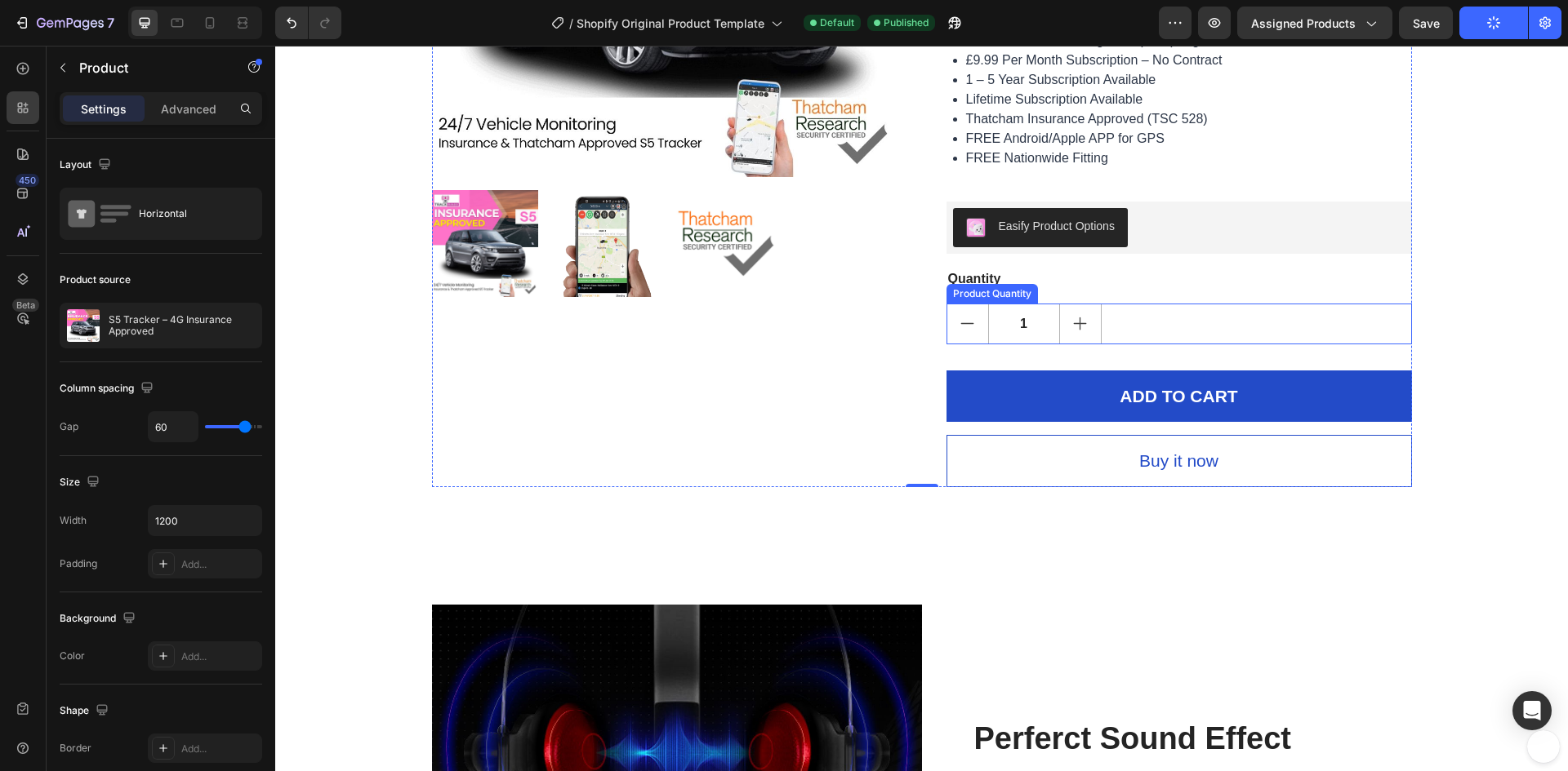
scroll to position [490, 0]
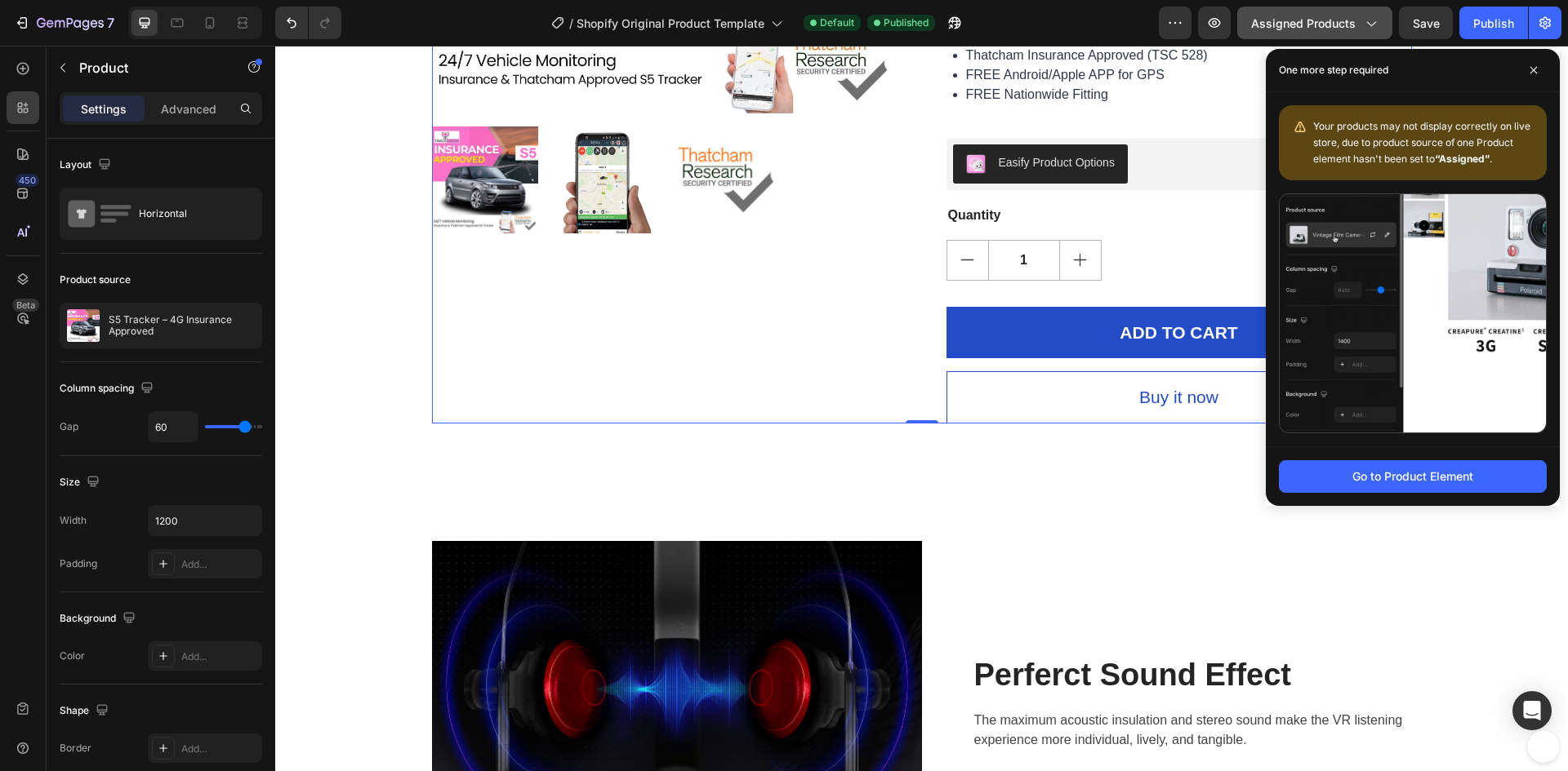
click at [1368, 24] on icon "button" at bounding box center [1370, 23] width 17 height 17
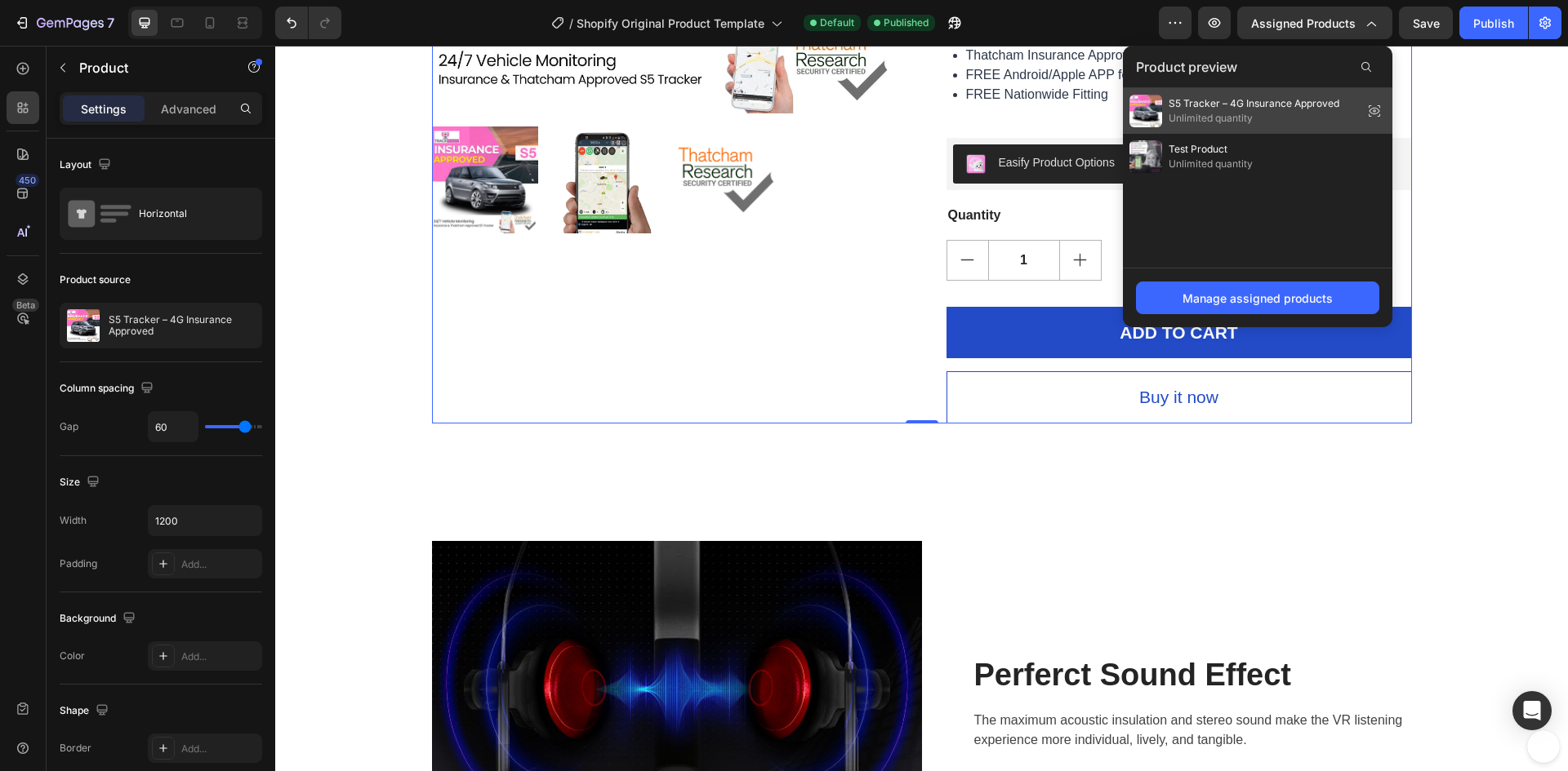
click at [1375, 111] on icon at bounding box center [1375, 111] width 4 height 4
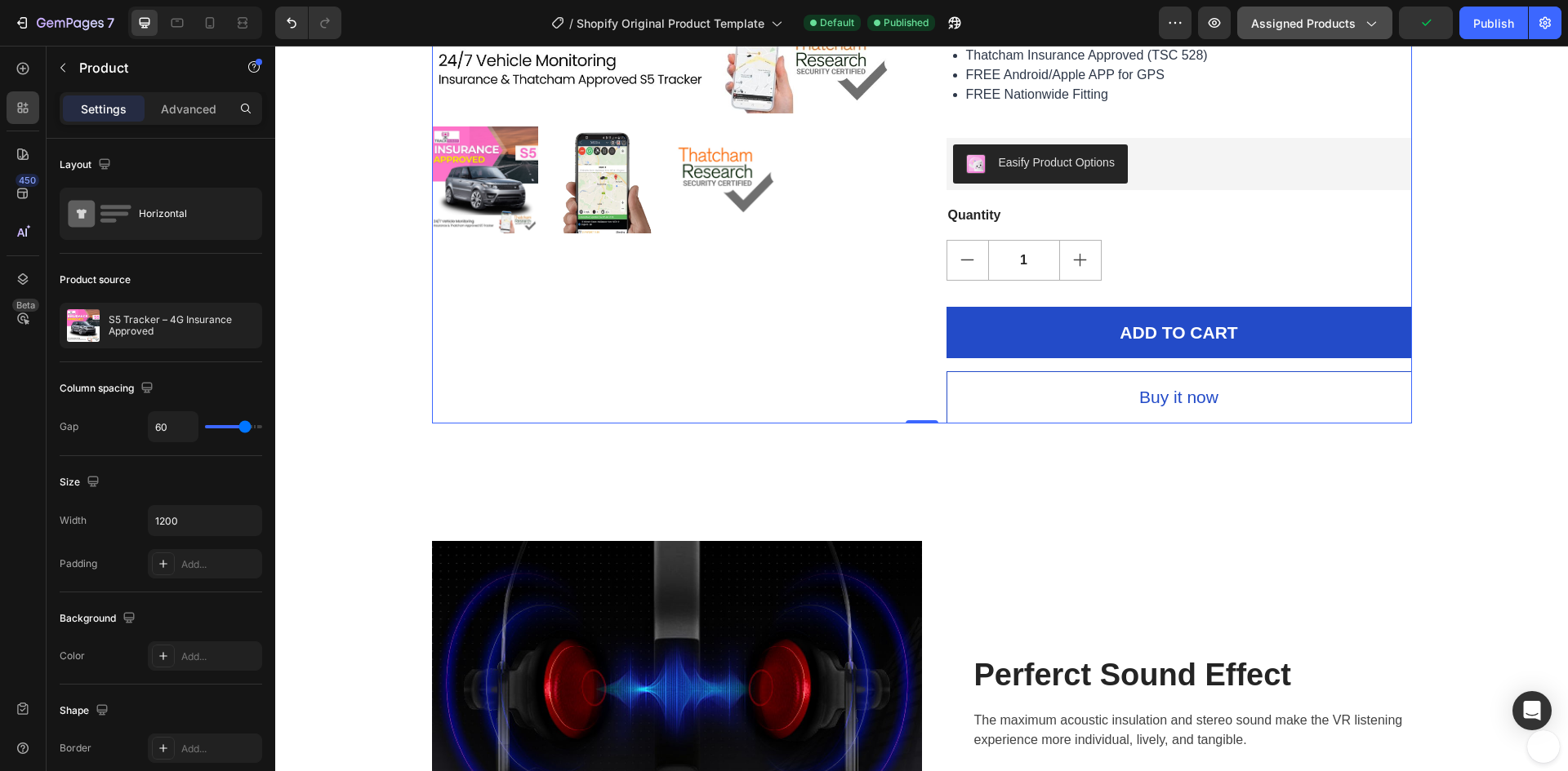
click at [1362, 21] on icon "button" at bounding box center [1370, 23] width 17 height 17
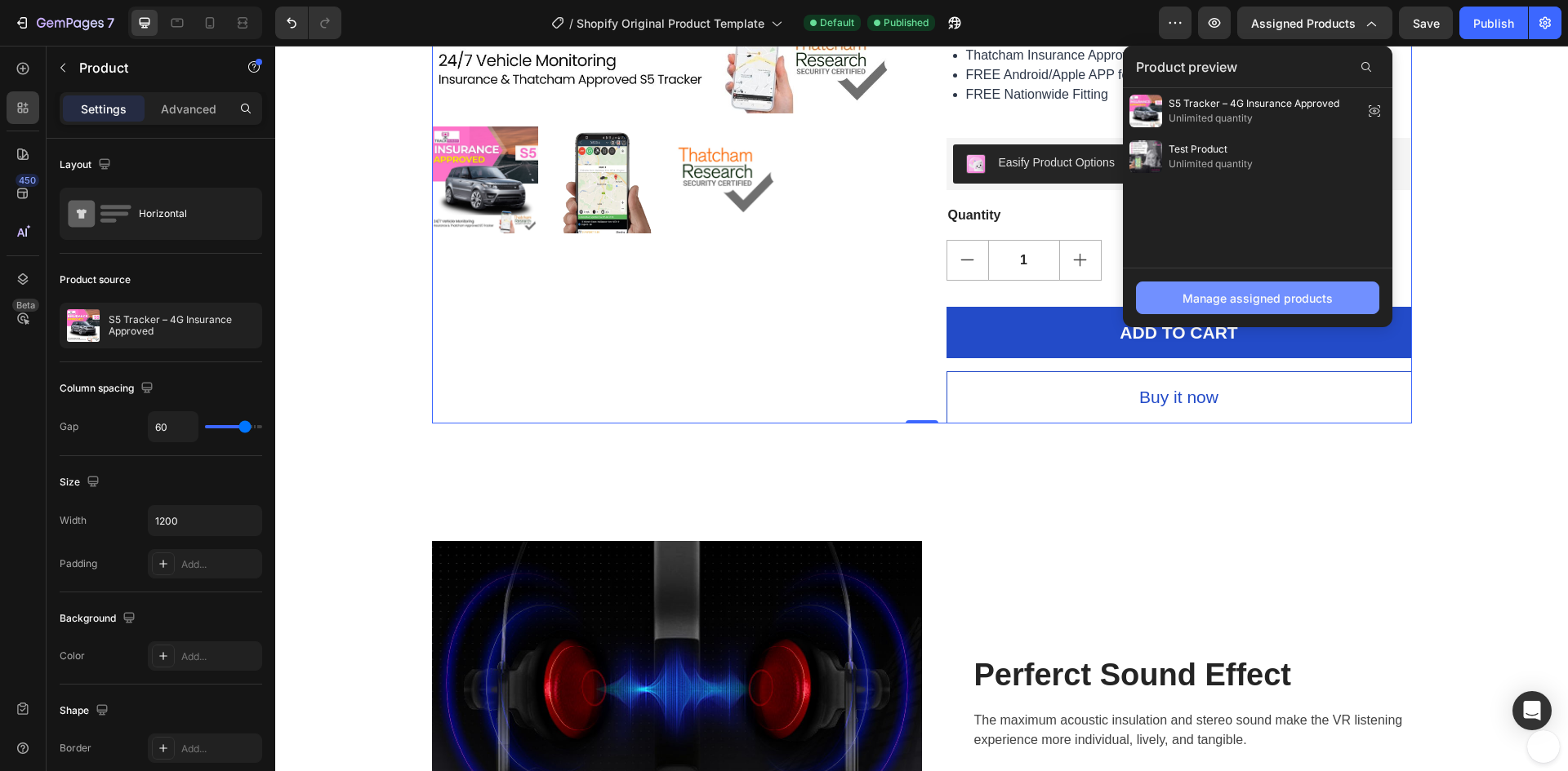
click at [1241, 299] on div "Manage assigned products" at bounding box center [1258, 298] width 151 height 17
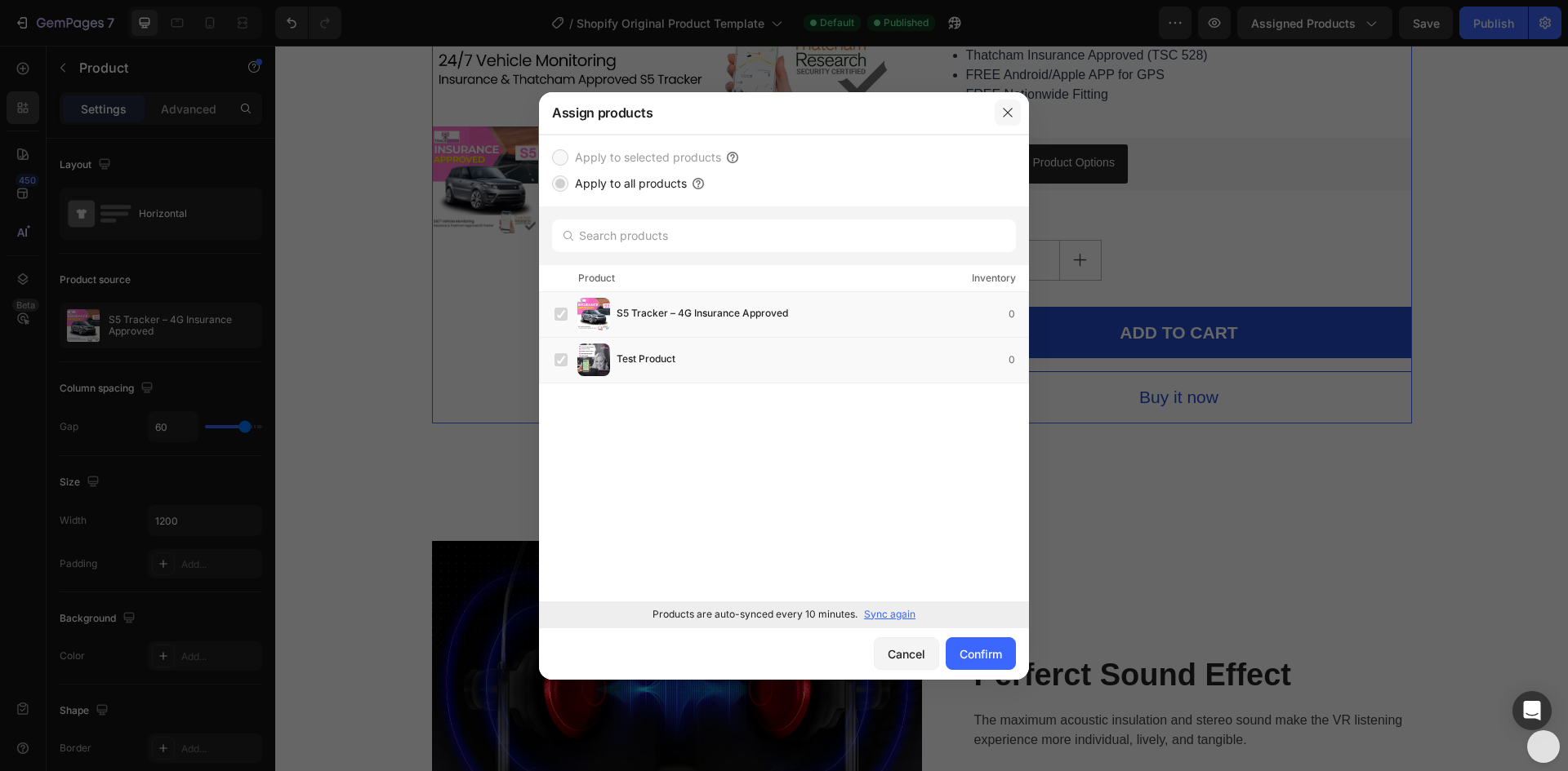
click at [999, 107] on button "button" at bounding box center [1008, 112] width 26 height 26
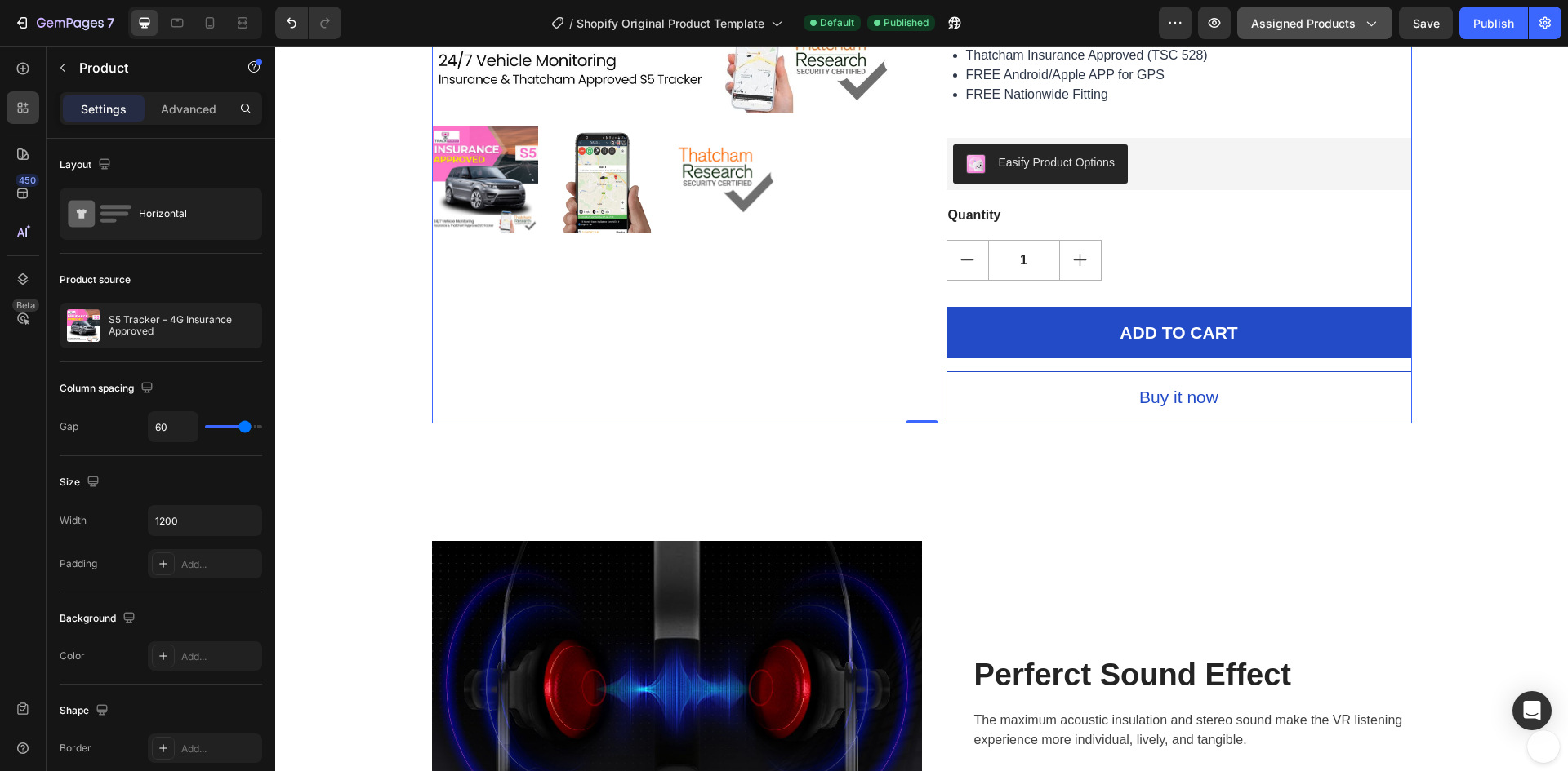
click at [1337, 26] on span "Assigned Products" at bounding box center [1303, 23] width 104 height 17
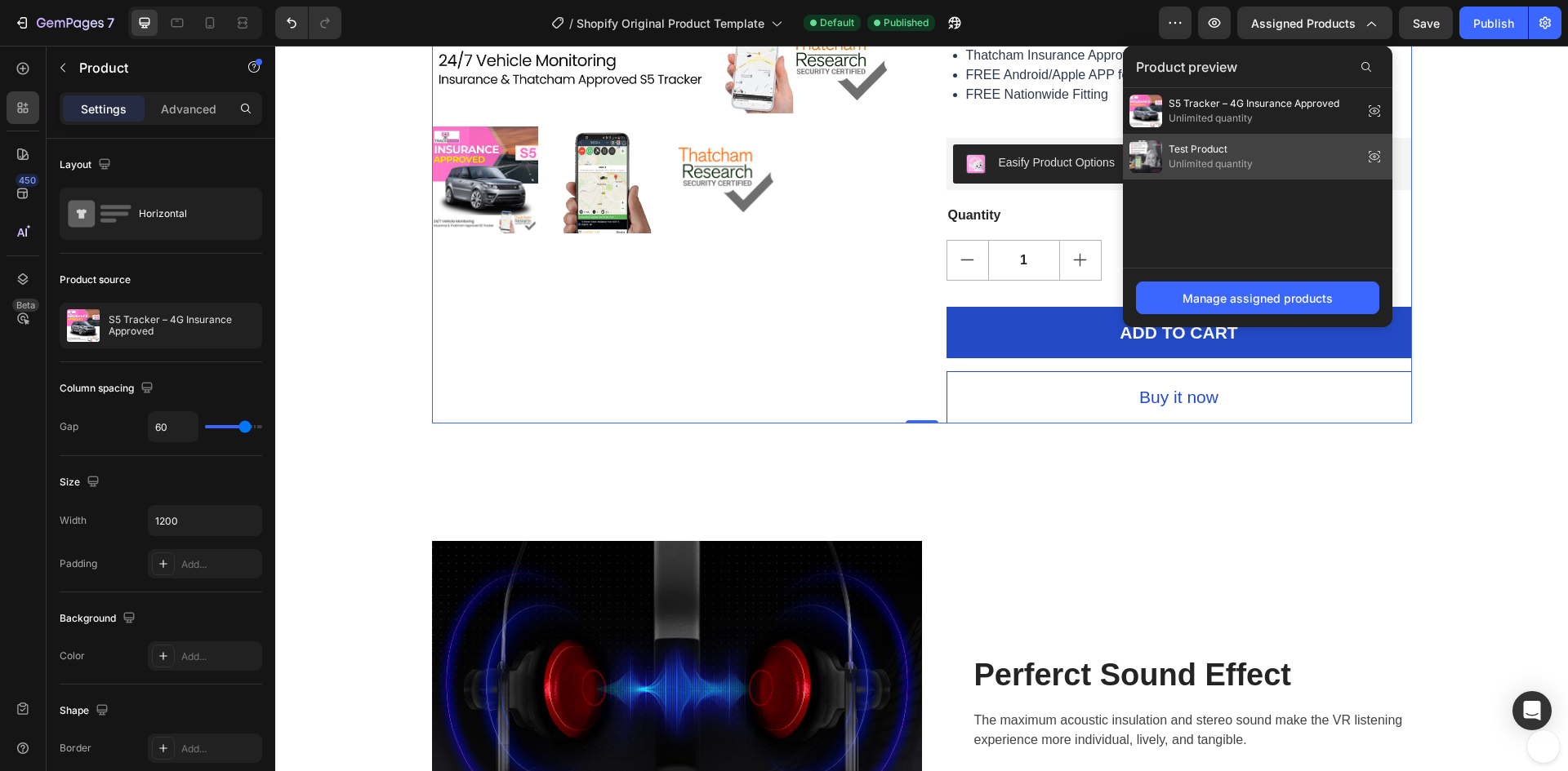
click at [1248, 158] on span "Unlimited quantity" at bounding box center [1210, 164] width 84 height 15
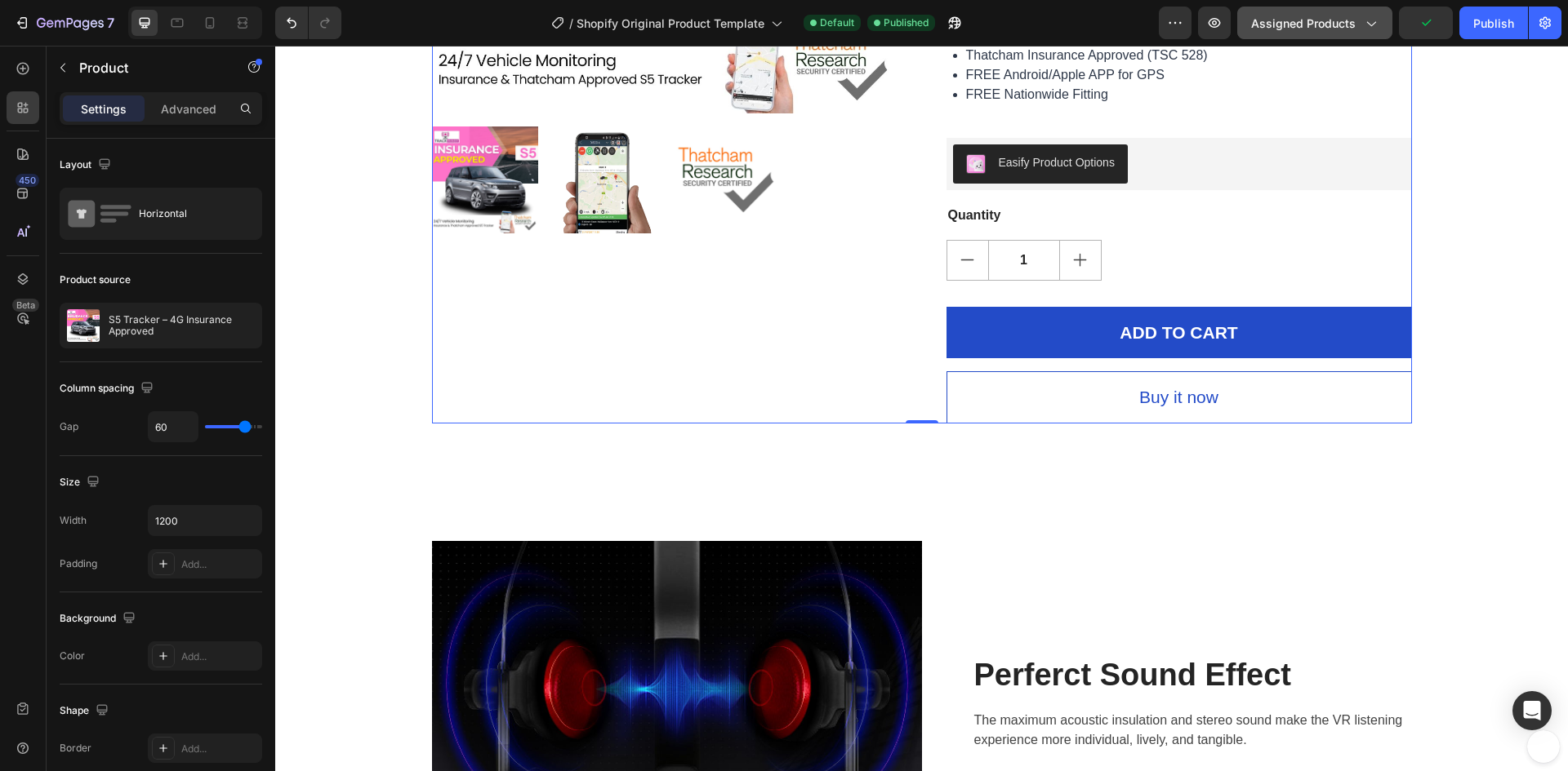
click at [1337, 25] on span "Assigned Products" at bounding box center [1303, 23] width 104 height 17
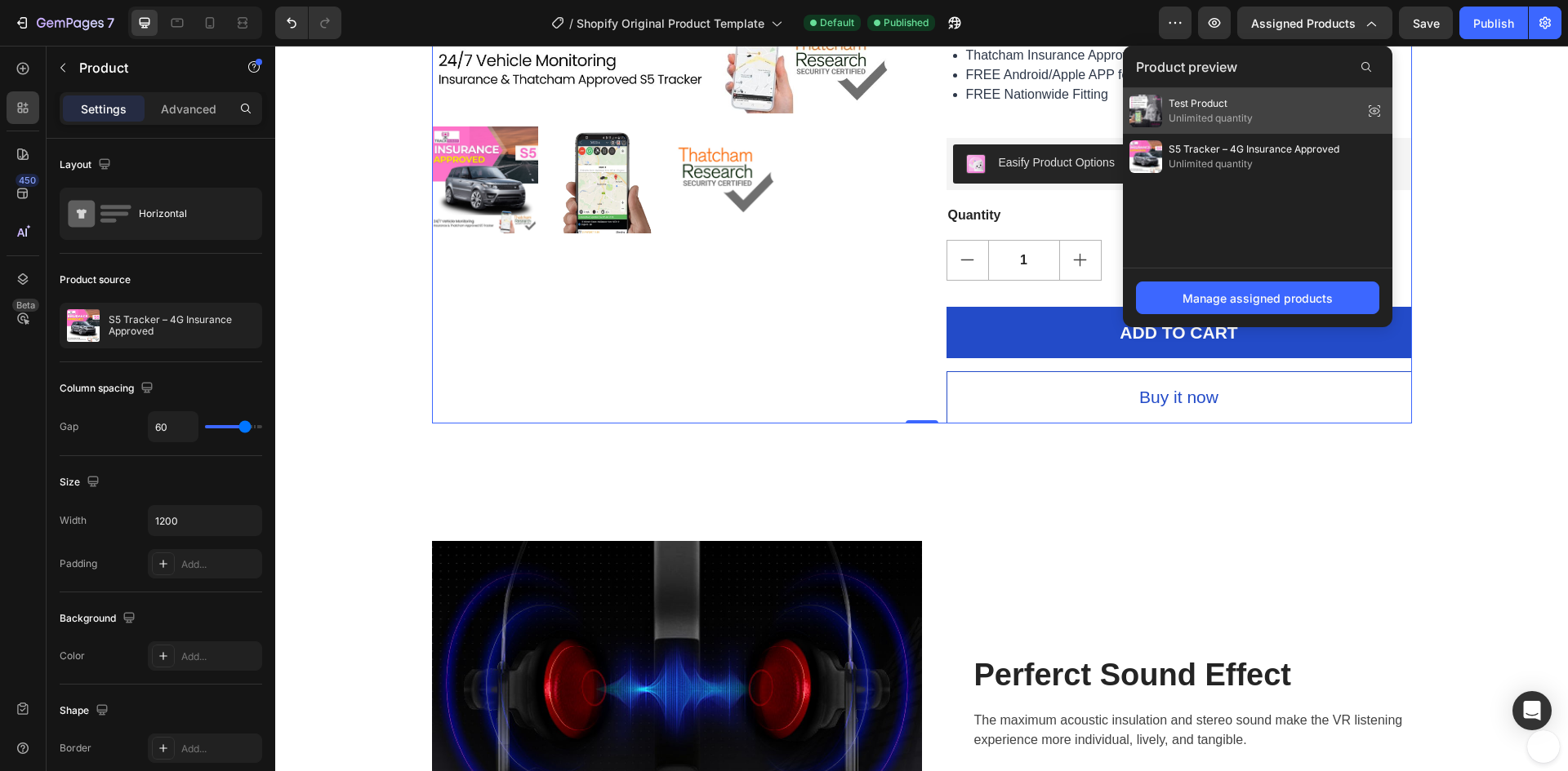
click at [1190, 109] on span "Test Product" at bounding box center [1210, 104] width 84 height 15
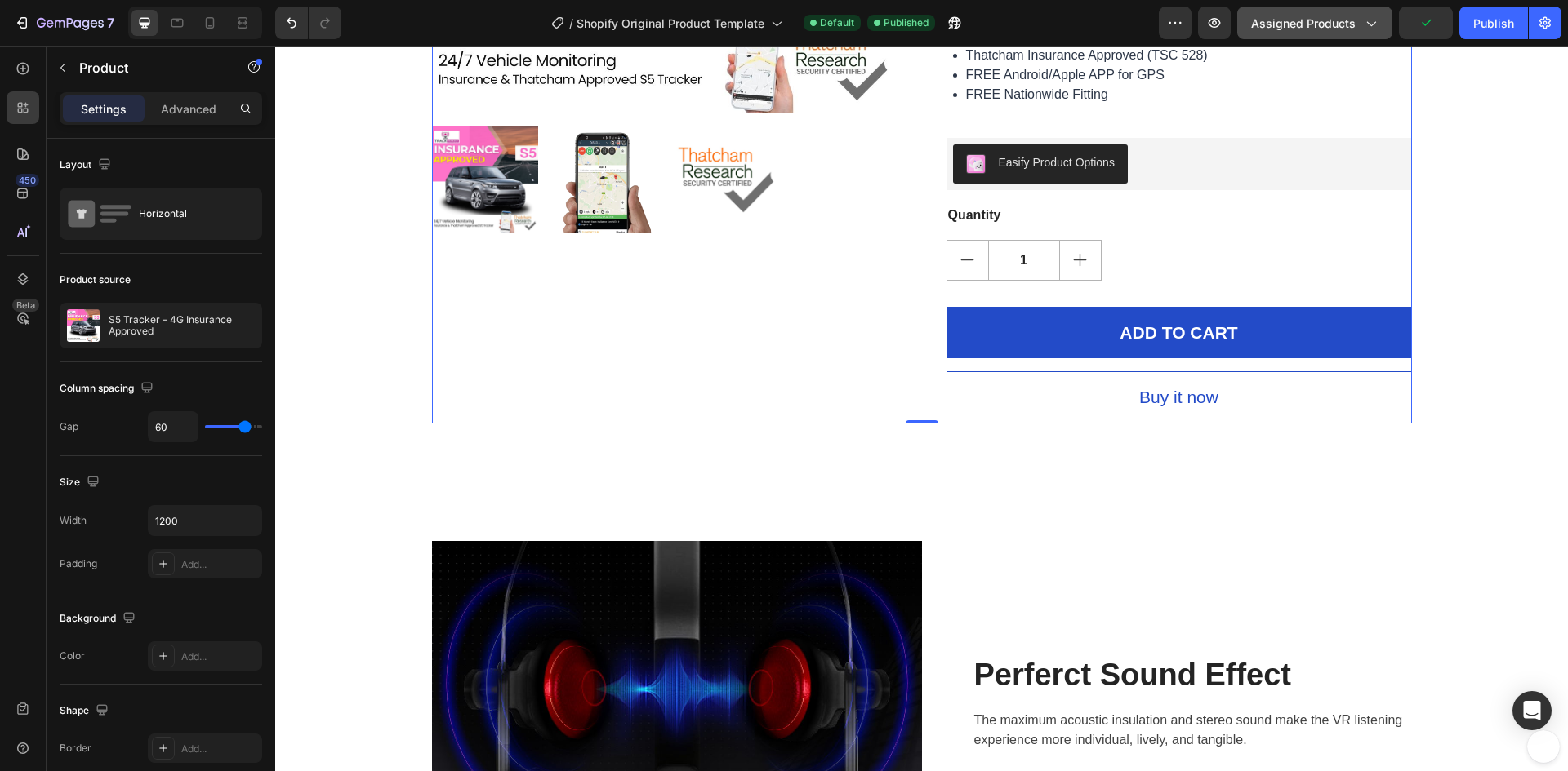
click at [1334, 26] on span "Assigned Products" at bounding box center [1303, 23] width 104 height 17
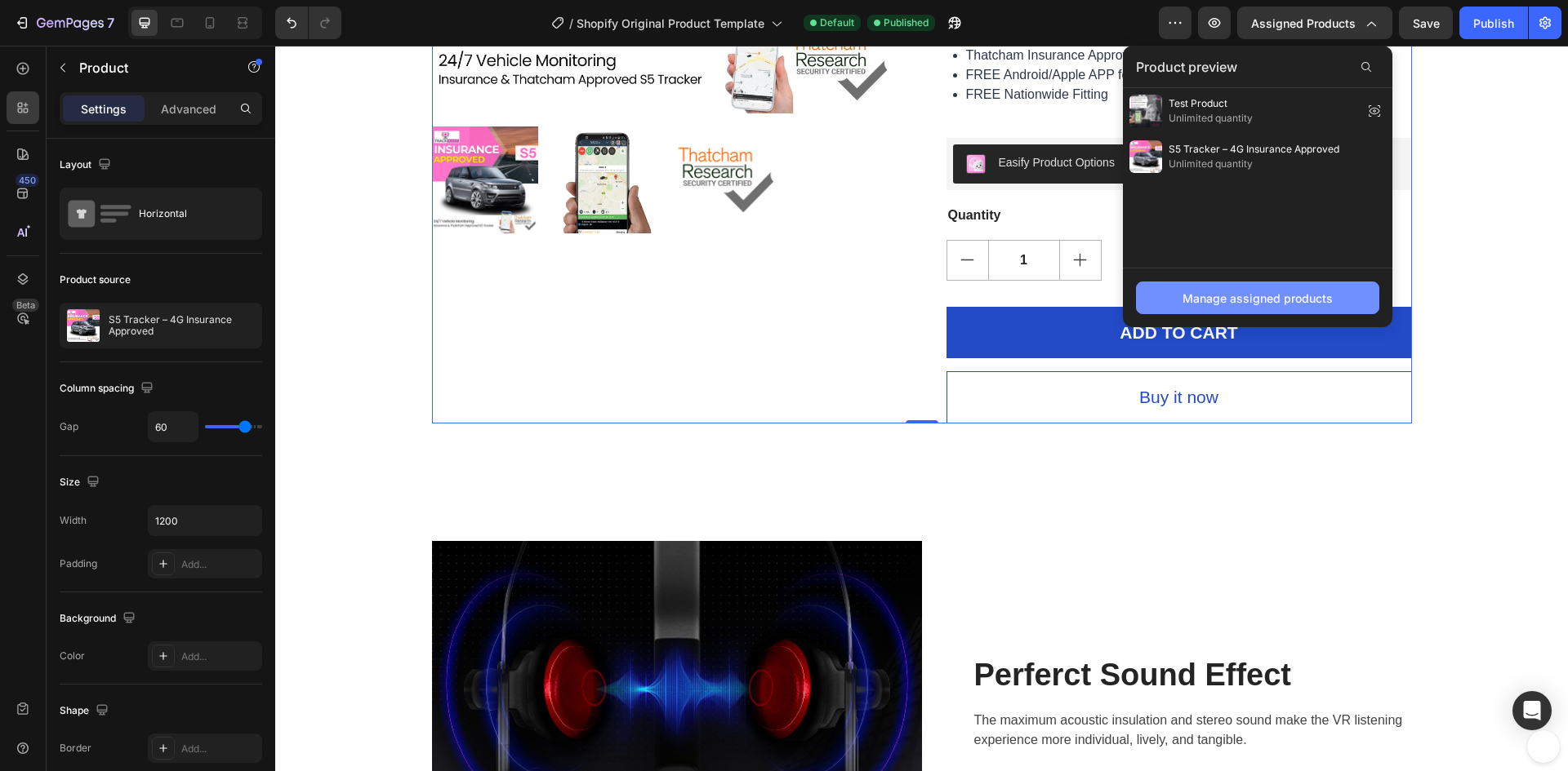
click at [1275, 295] on div "Manage assigned products" at bounding box center [1258, 298] width 151 height 17
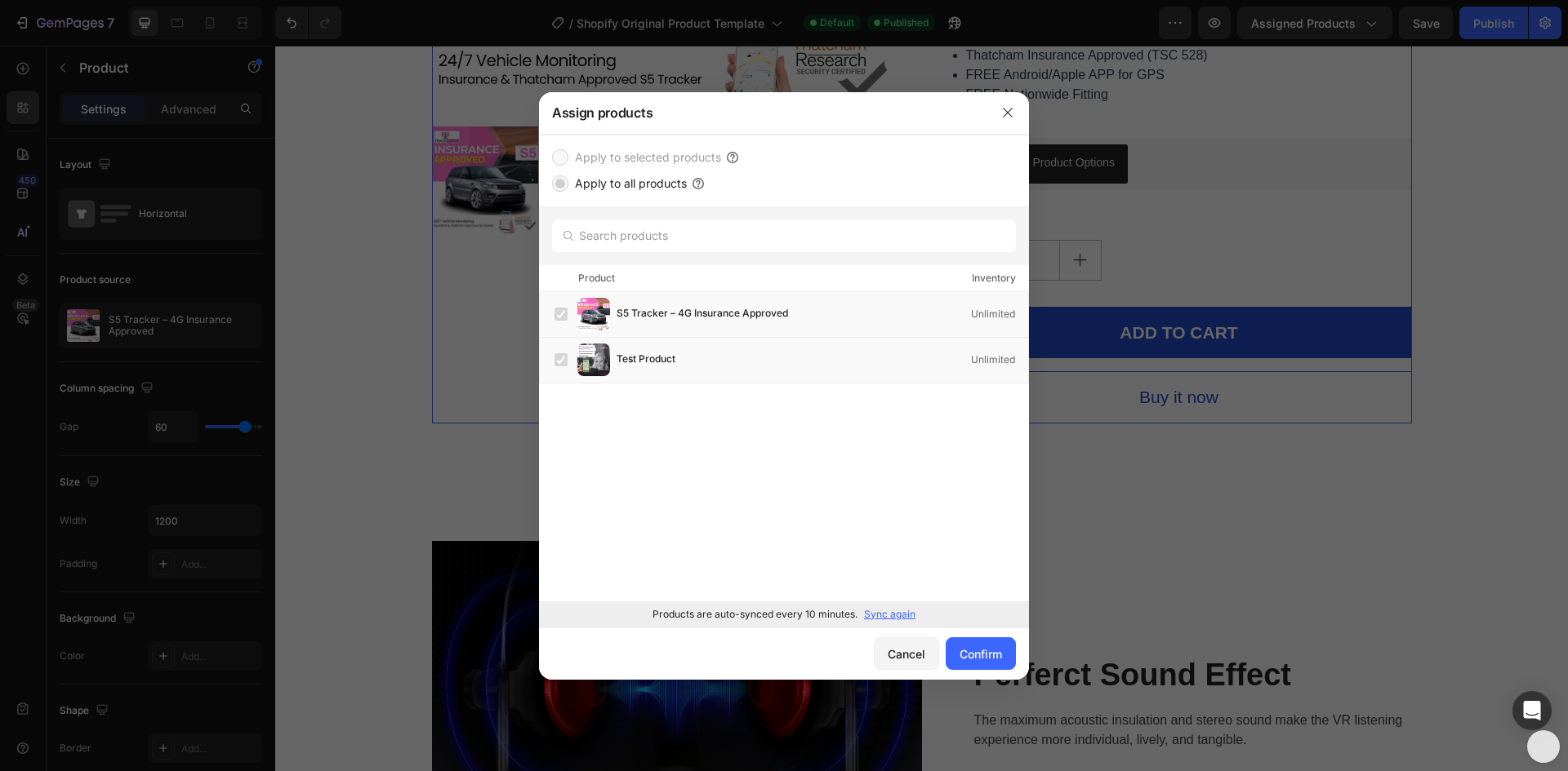
click at [897, 611] on p "Sync again" at bounding box center [889, 615] width 51 height 15
click at [1005, 113] on icon "button" at bounding box center [1008, 112] width 13 height 13
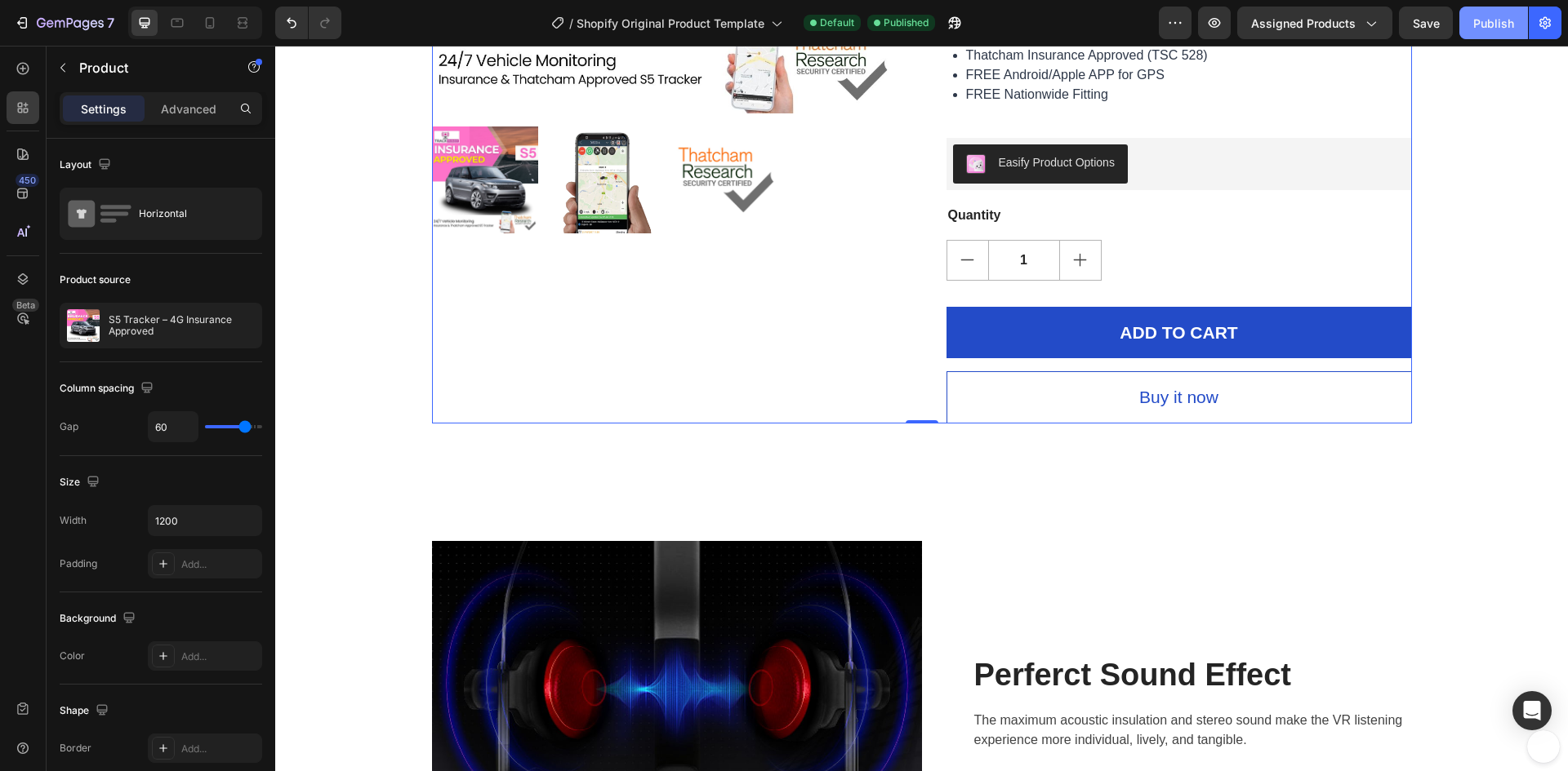
click at [1485, 21] on div "Publish" at bounding box center [1494, 23] width 41 height 17
click at [1302, 37] on button "Assigned Products" at bounding box center [1314, 22] width 155 height 33
click at [1176, 31] on icon "button" at bounding box center [1175, 23] width 17 height 17
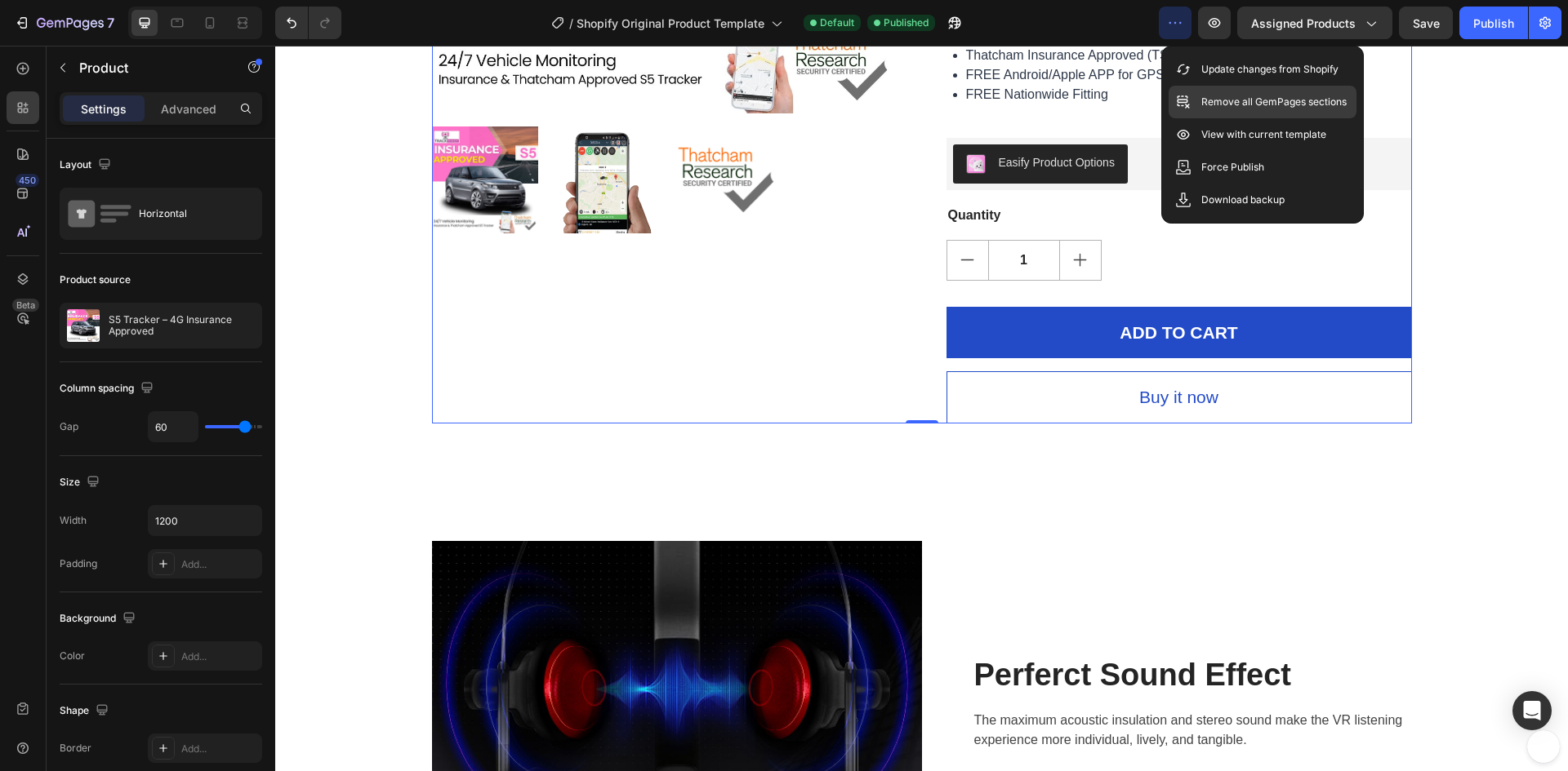
click at [1219, 91] on div "Remove all GemPages sections" at bounding box center [1262, 101] width 188 height 33
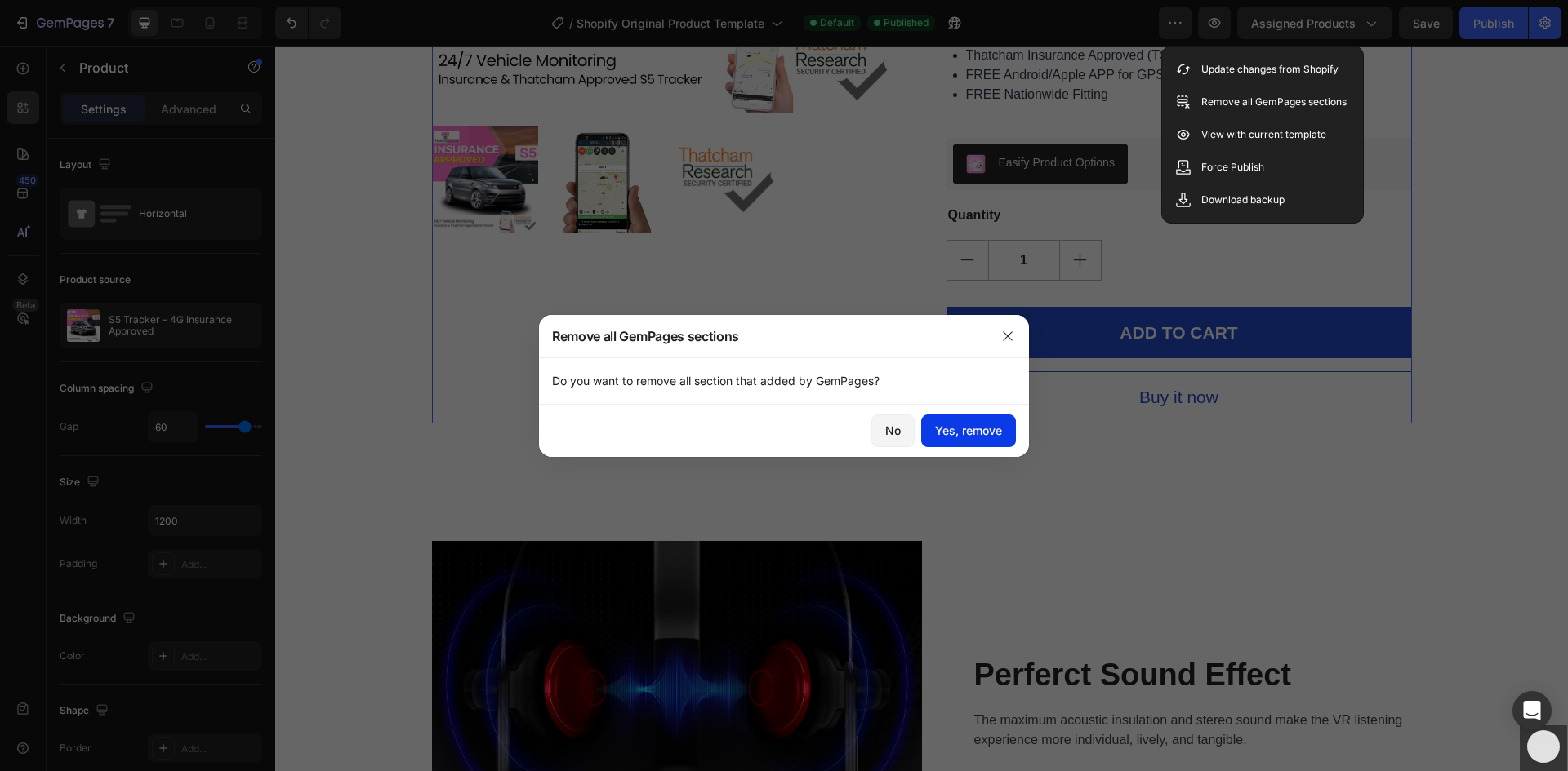
click at [974, 430] on div "Yes, remove" at bounding box center [968, 430] width 67 height 17
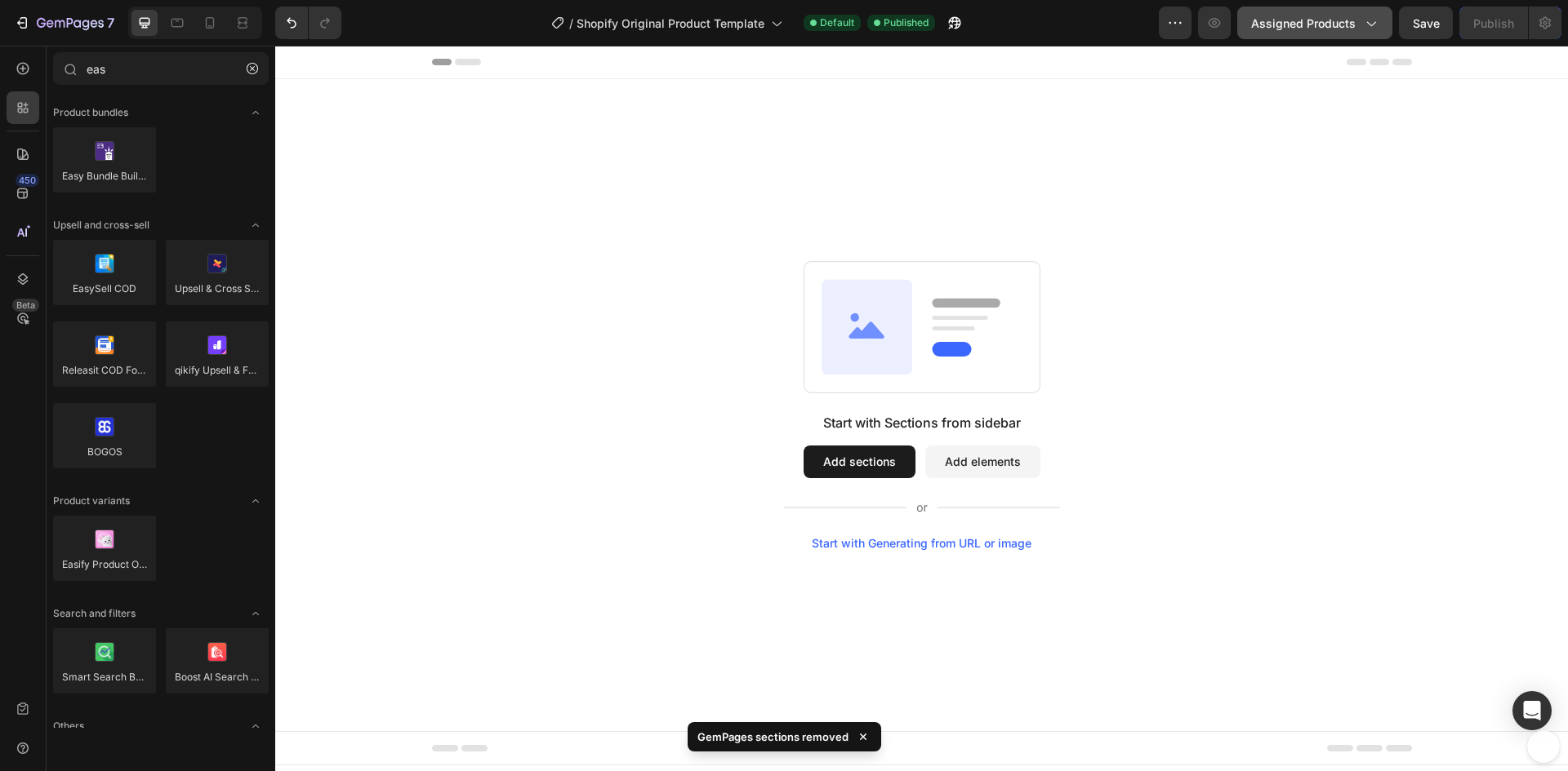
click at [1361, 33] on button "Assigned Products" at bounding box center [1314, 22] width 155 height 33
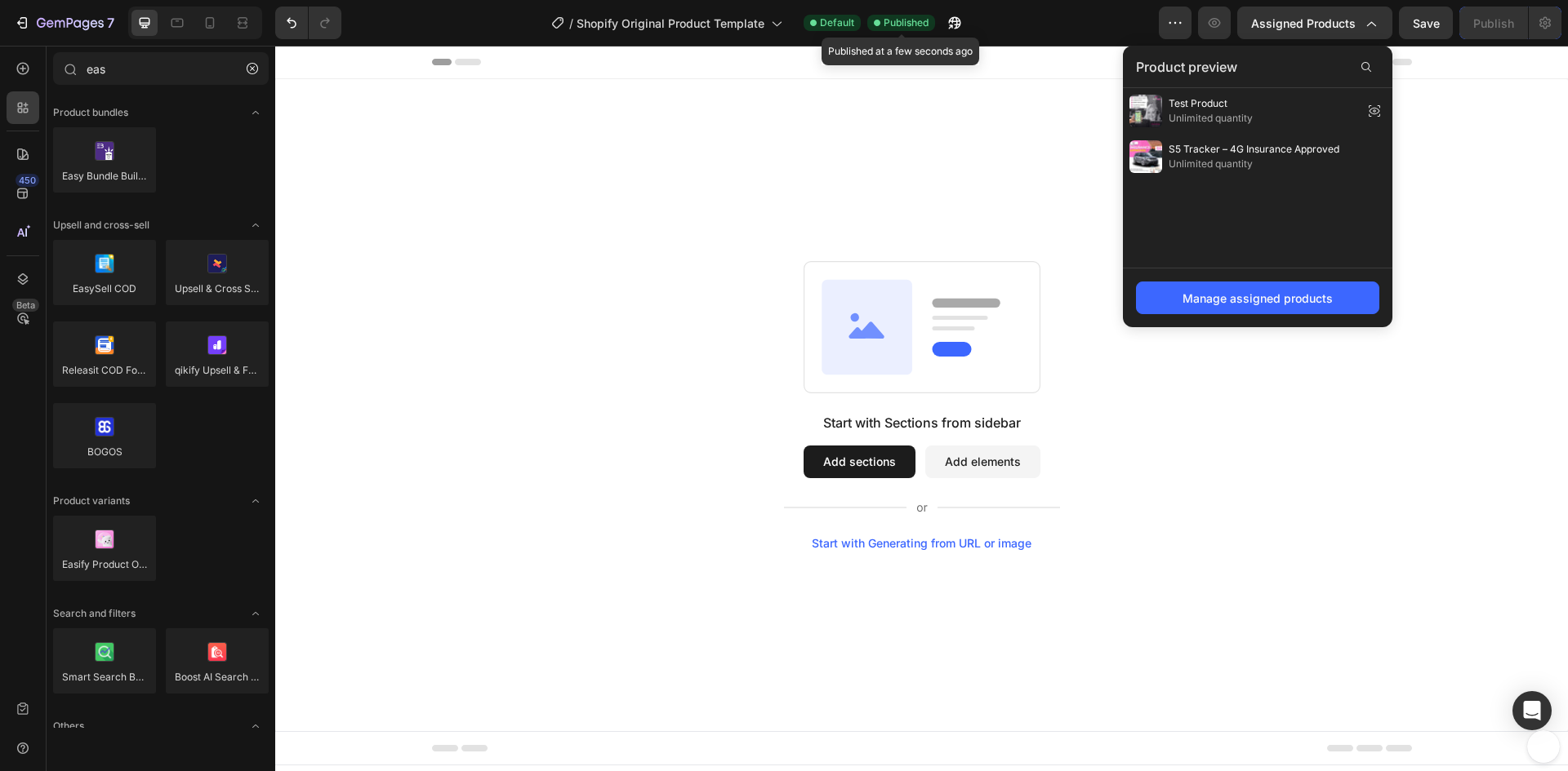
click at [902, 25] on span "Published" at bounding box center [906, 23] width 45 height 15
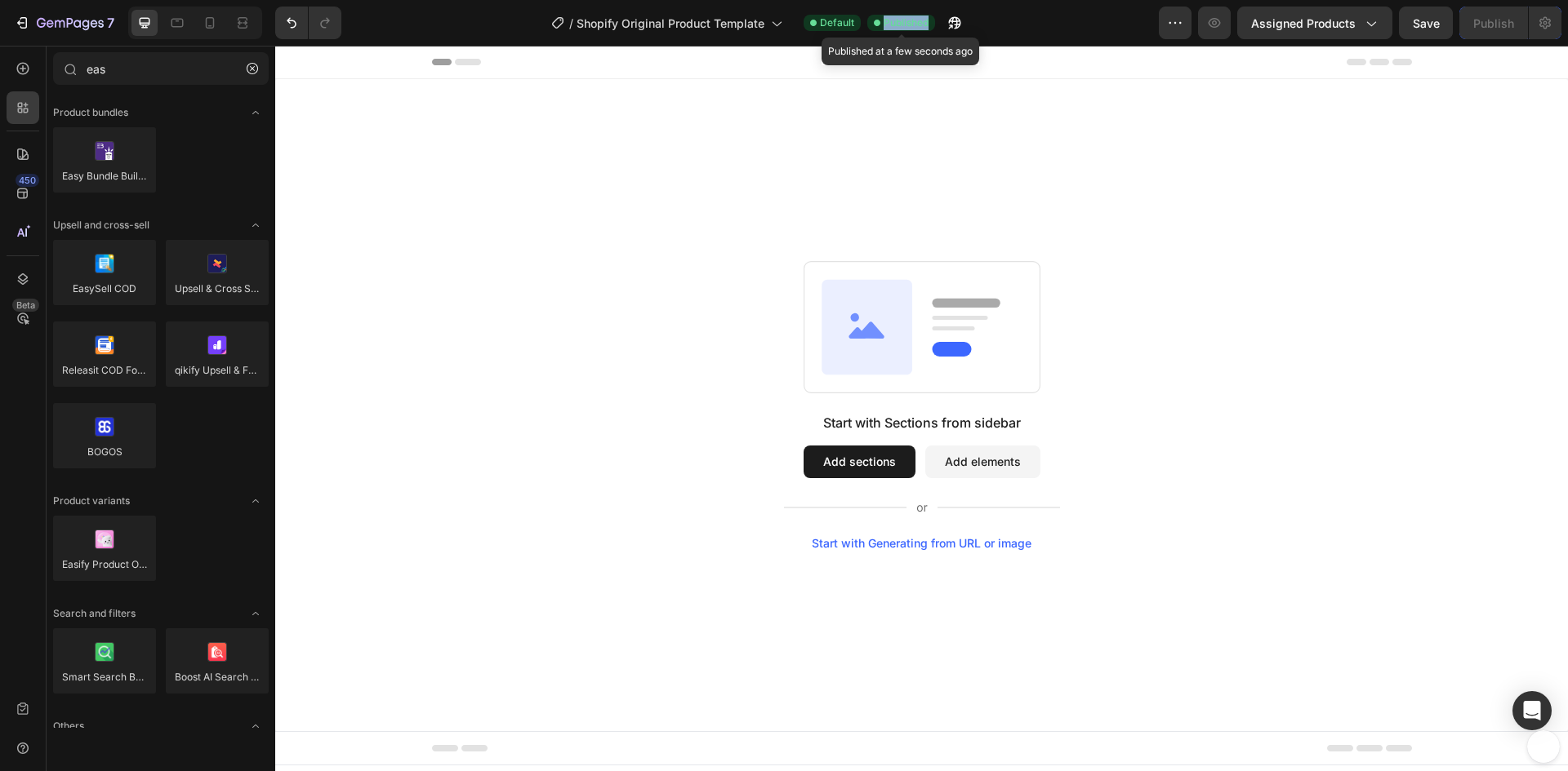
click at [902, 25] on span "Published" at bounding box center [906, 23] width 45 height 15
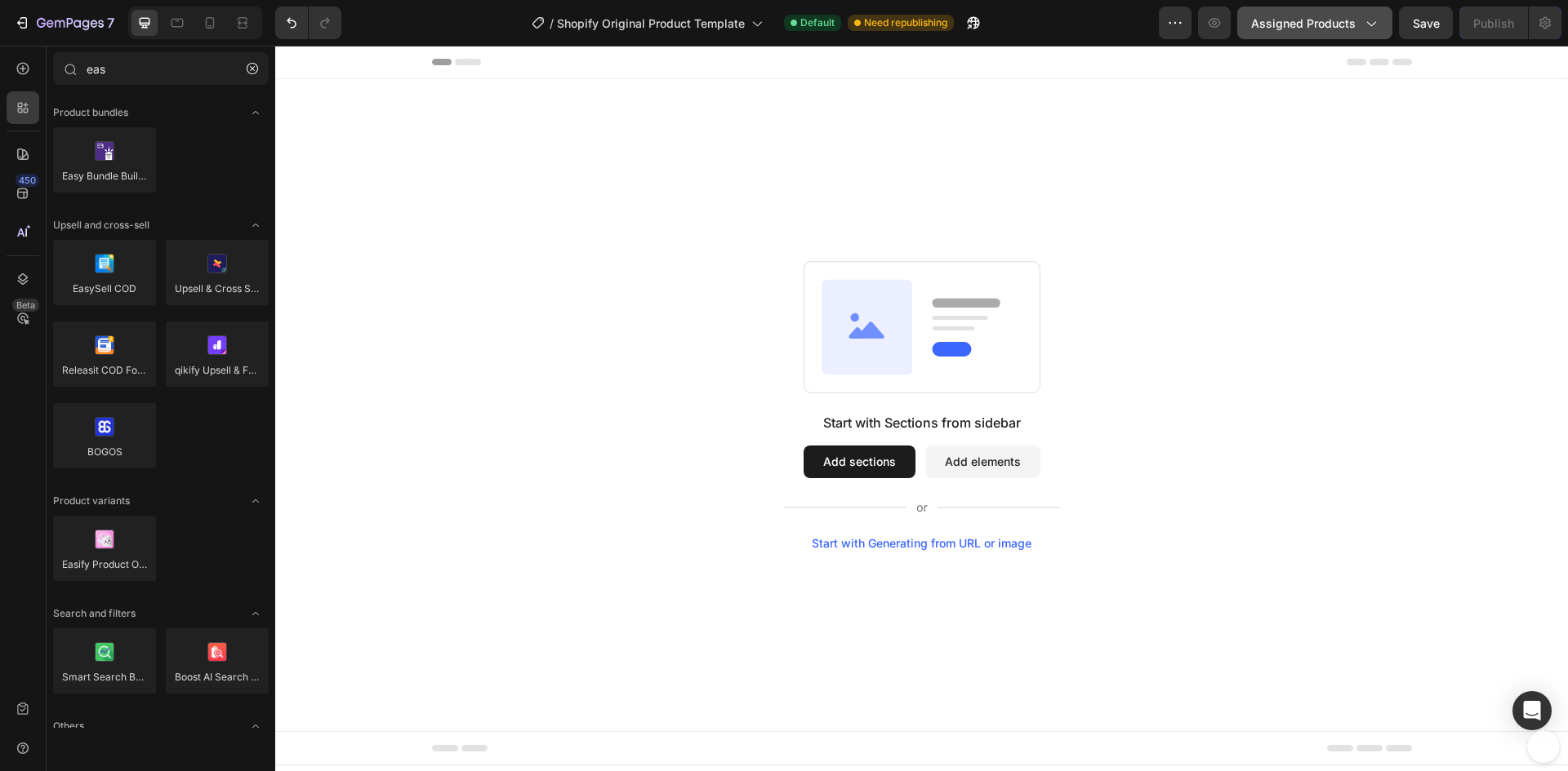
click at [1305, 31] on span "Assigned Products" at bounding box center [1303, 23] width 104 height 17
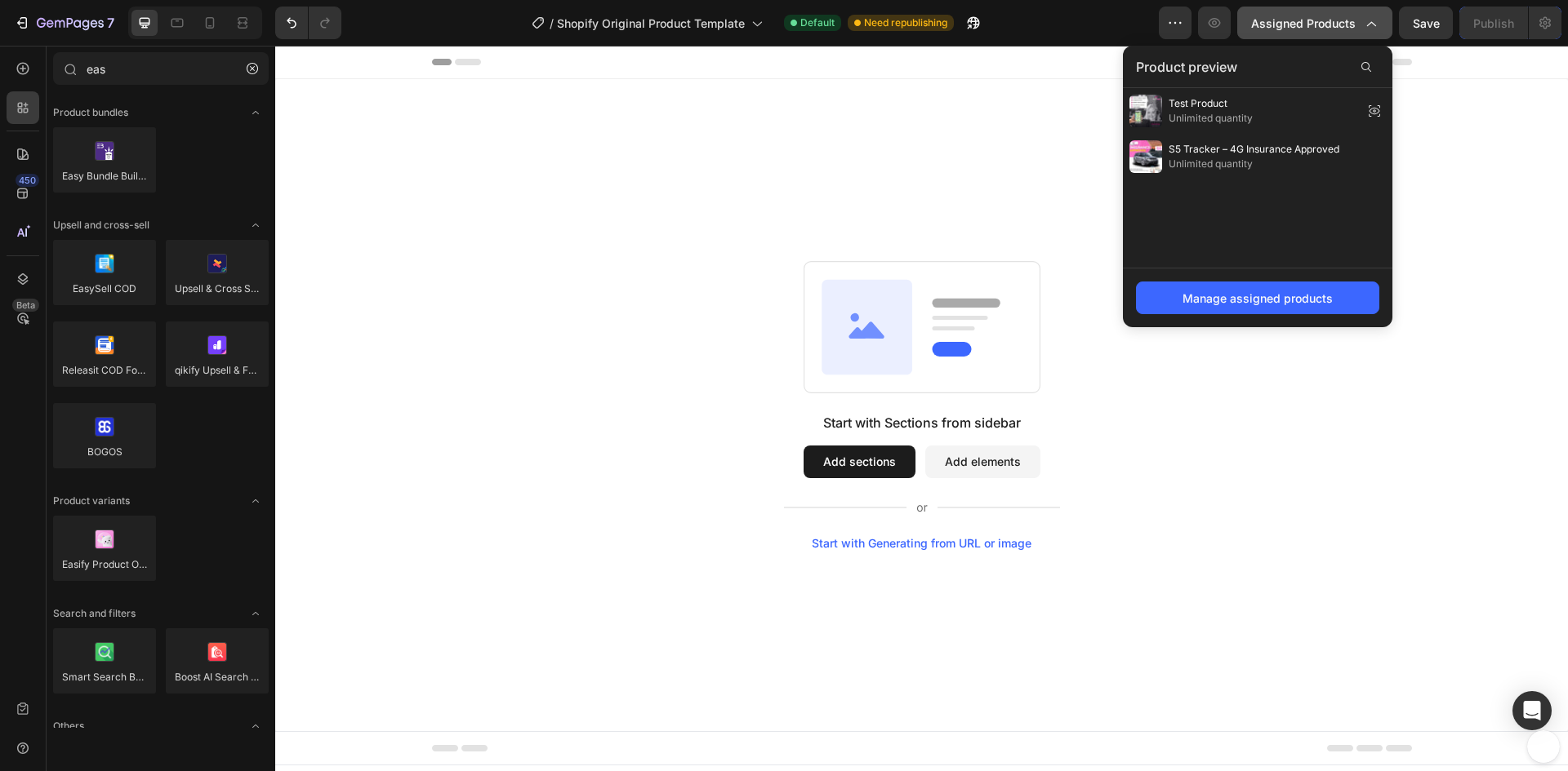
click at [1305, 31] on span "Assigned Products" at bounding box center [1303, 23] width 104 height 17
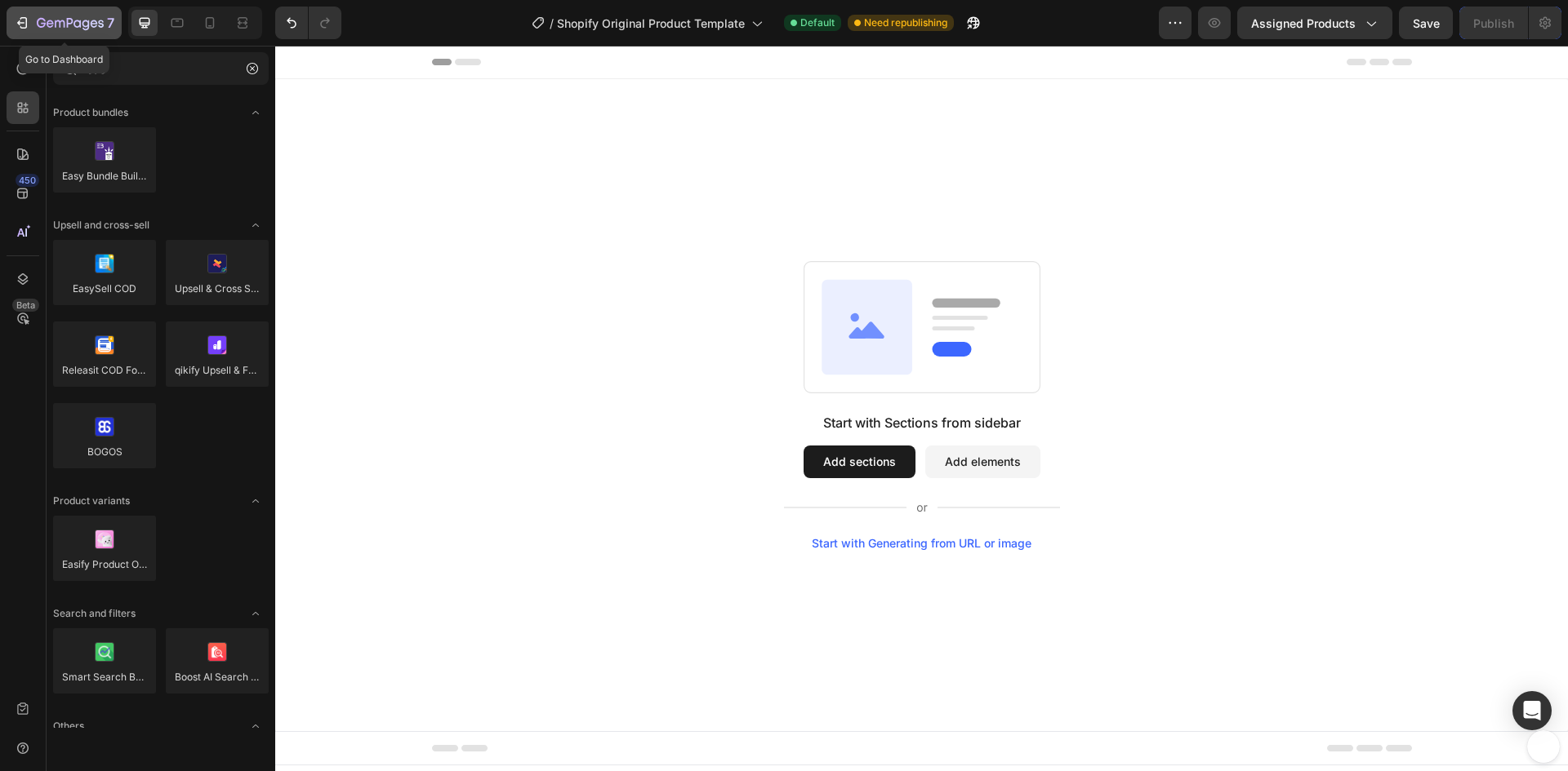
click at [31, 20] on div "7" at bounding box center [64, 22] width 100 height 20
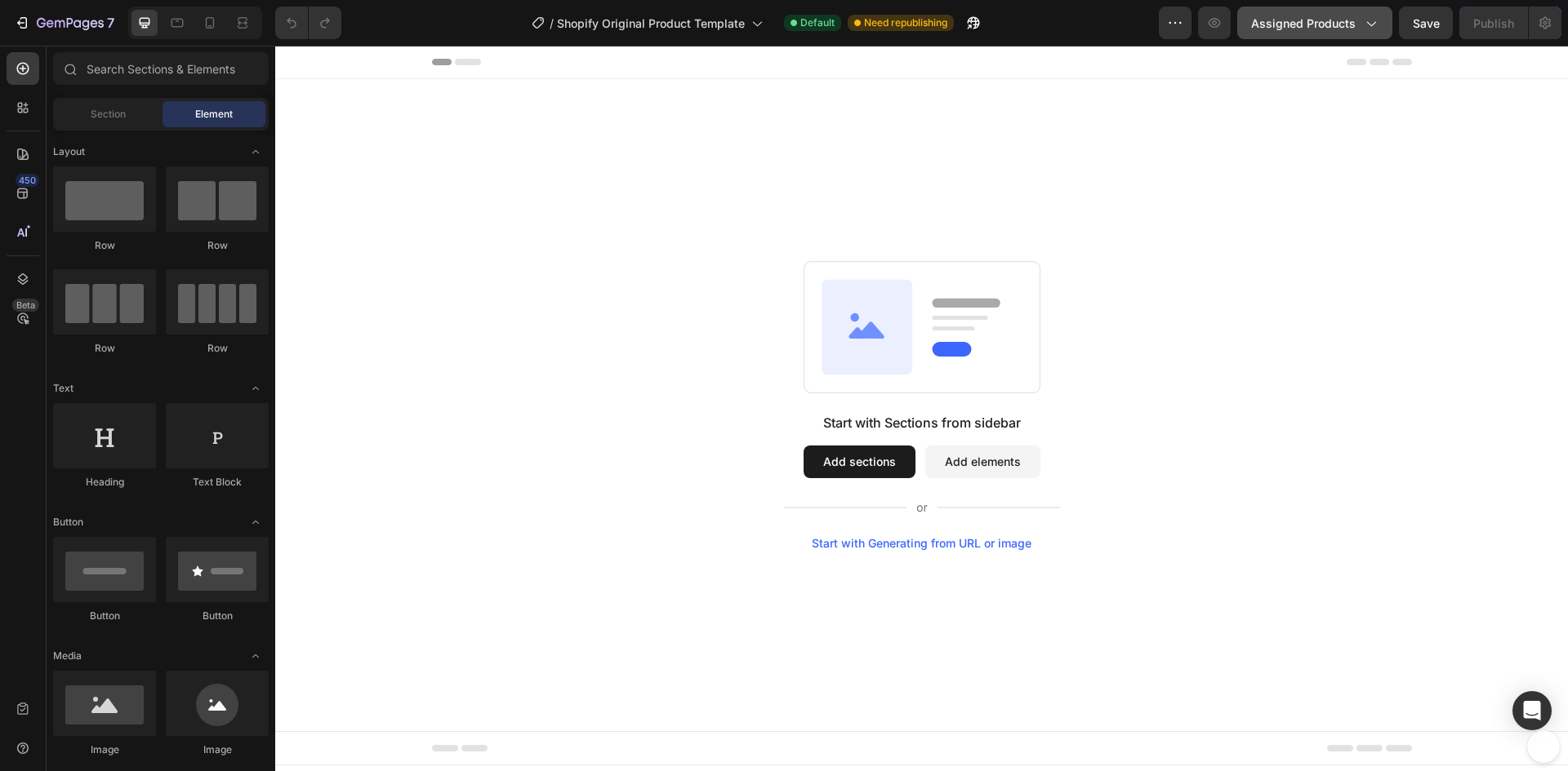
click at [1361, 37] on button "Assigned Products" at bounding box center [1314, 22] width 155 height 33
click at [1430, 80] on div "Start with Sections from sidebar Add sections Add elements Start with Generatin…" at bounding box center [921, 405] width 1293 height 652
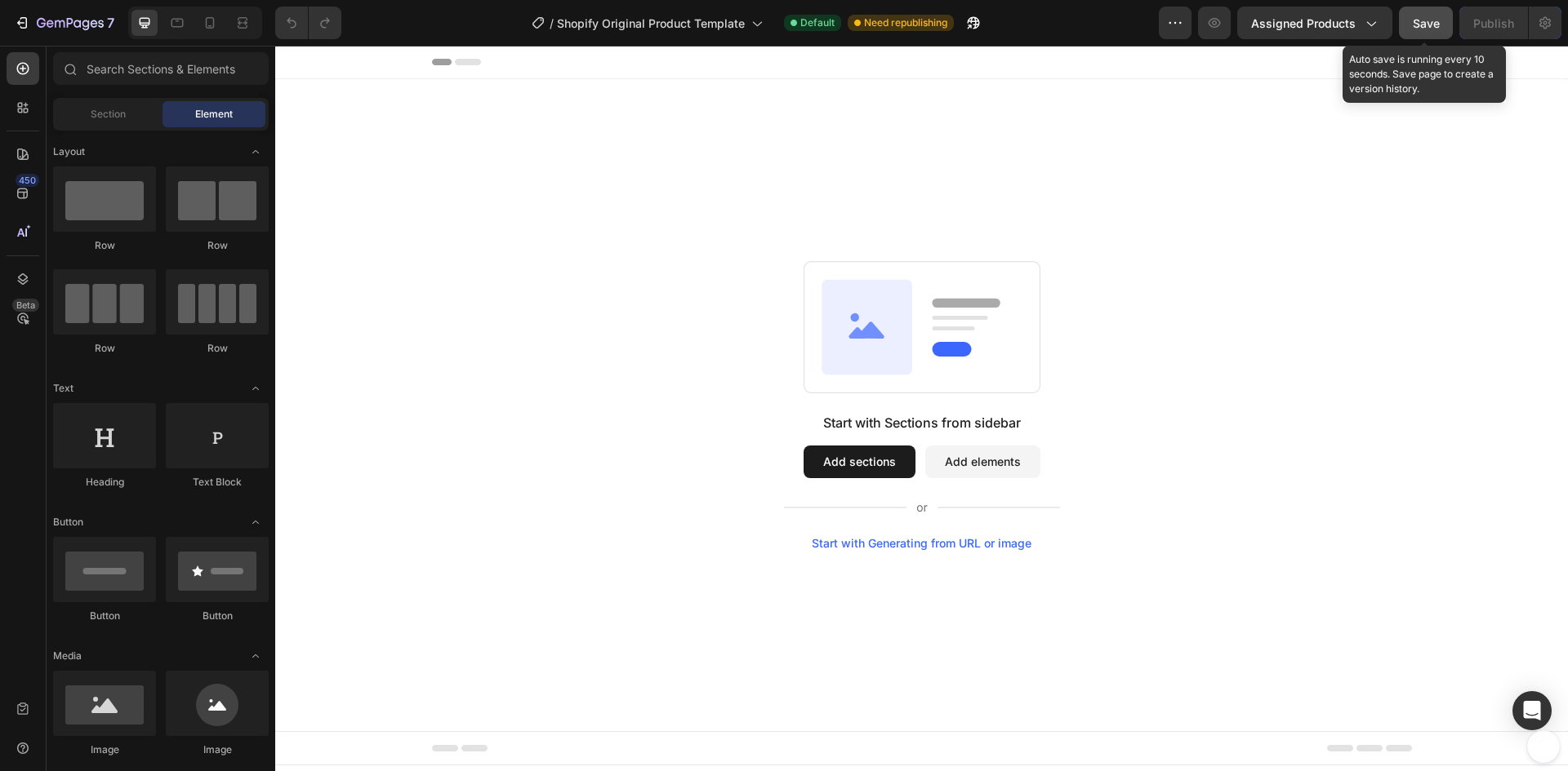
drag, startPoint x: 1148, startPoint y: -3, endPoint x: 1420, endPoint y: 27, distance: 273.6
click at [1420, 27] on span "Save" at bounding box center [1426, 23] width 27 height 14
click at [1420, 27] on icon "button" at bounding box center [1426, 23] width 17 height 17
click at [874, 457] on button "Add sections" at bounding box center [859, 462] width 112 height 33
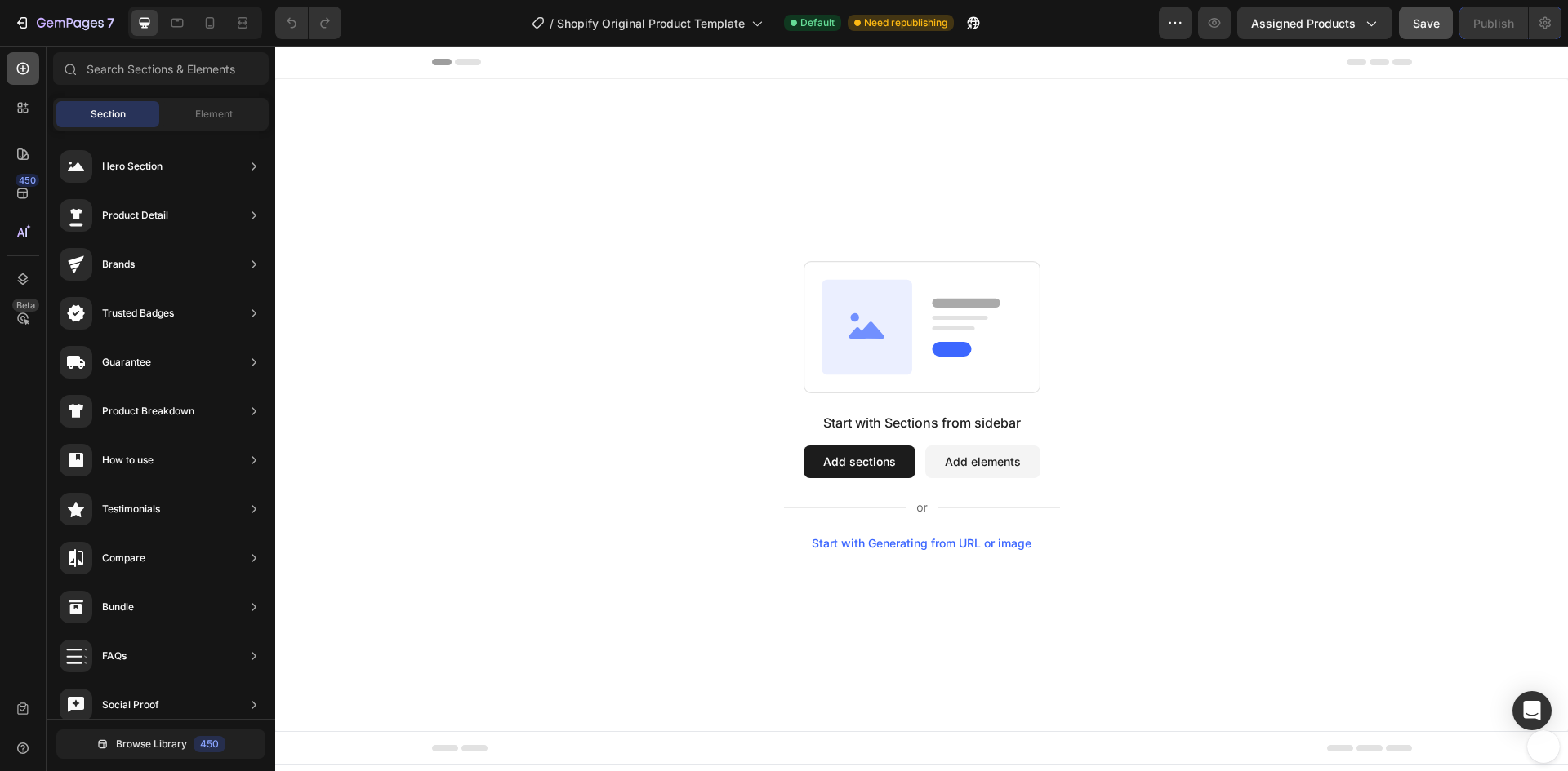
click at [20, 64] on icon at bounding box center [22, 69] width 12 height 12
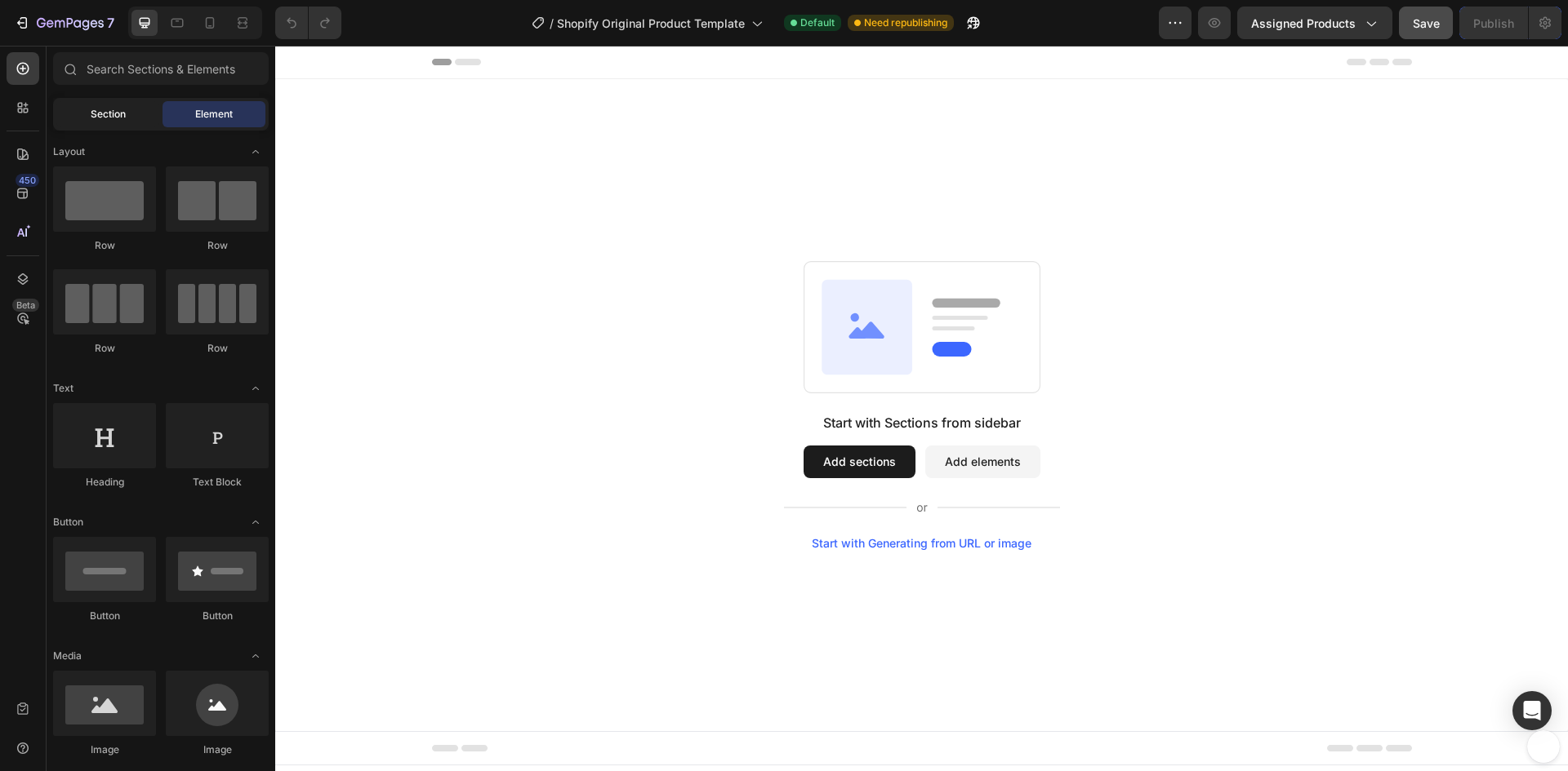
click at [104, 114] on span "Section" at bounding box center [109, 114] width 35 height 15
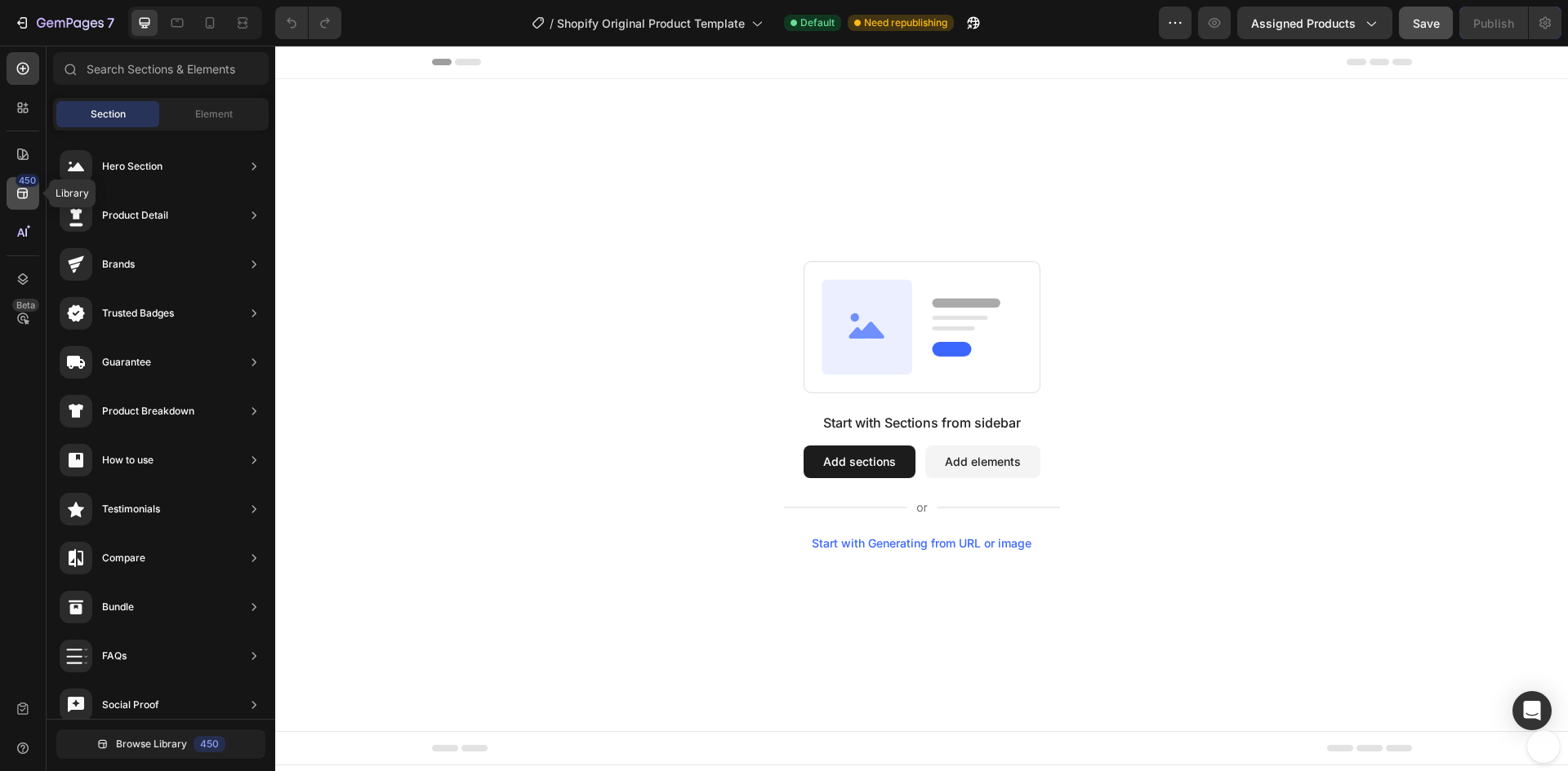
click at [27, 192] on icon at bounding box center [21, 193] width 10 height 10
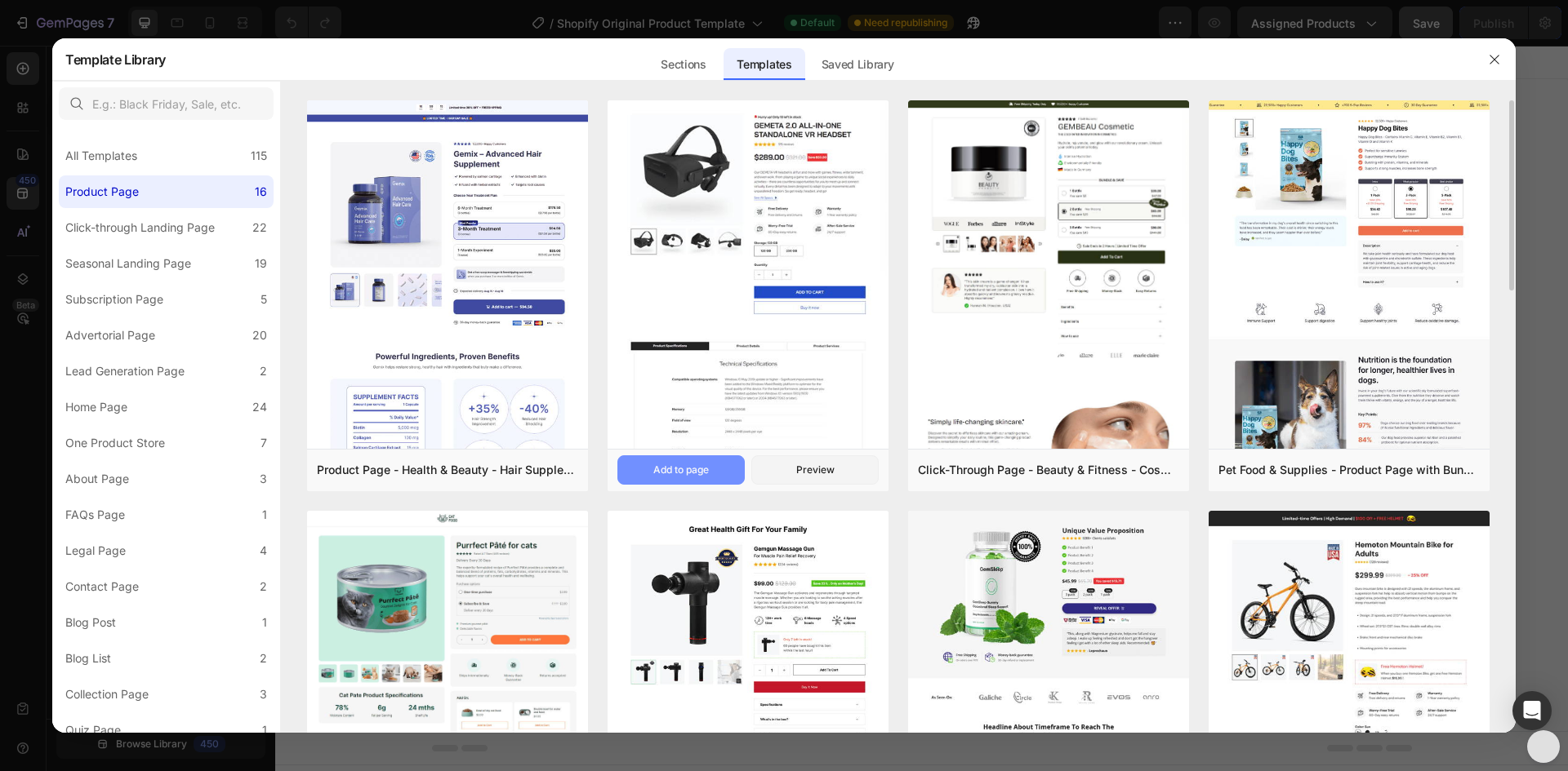
click at [681, 466] on div "Add to page" at bounding box center [681, 470] width 56 height 15
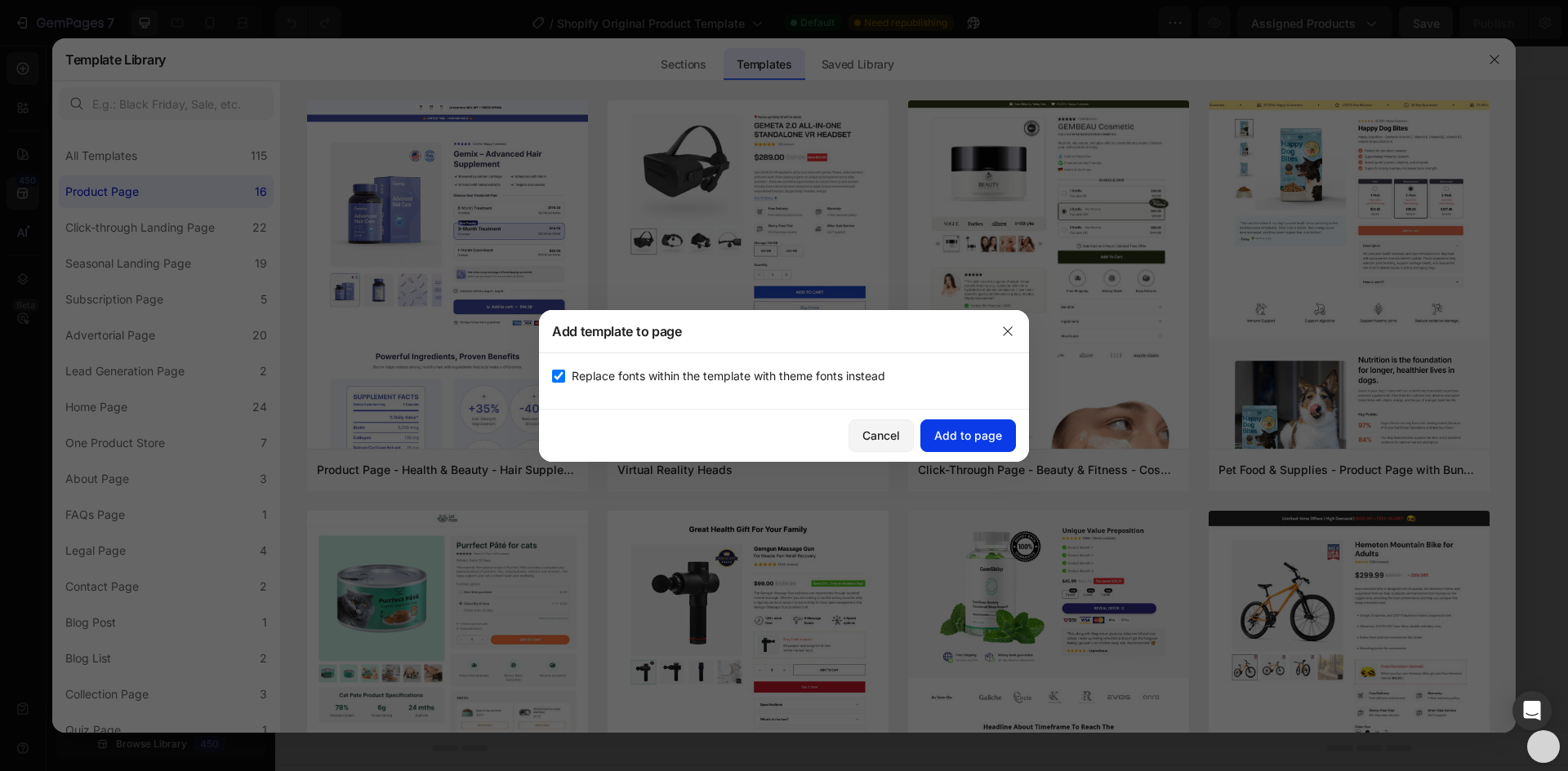
click at [968, 436] on div "Add to page" at bounding box center [968, 435] width 68 height 17
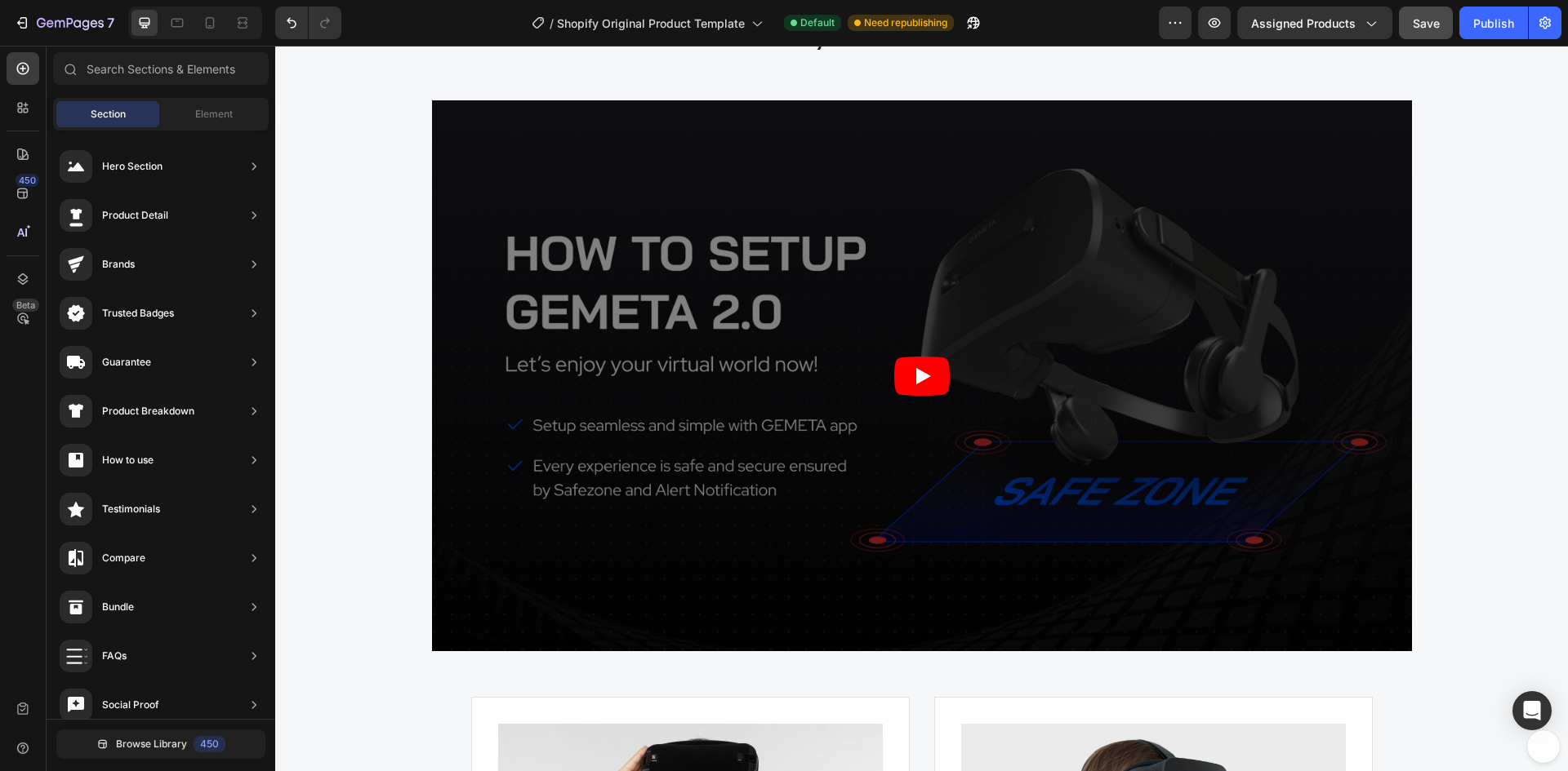
scroll to position [3346, 0]
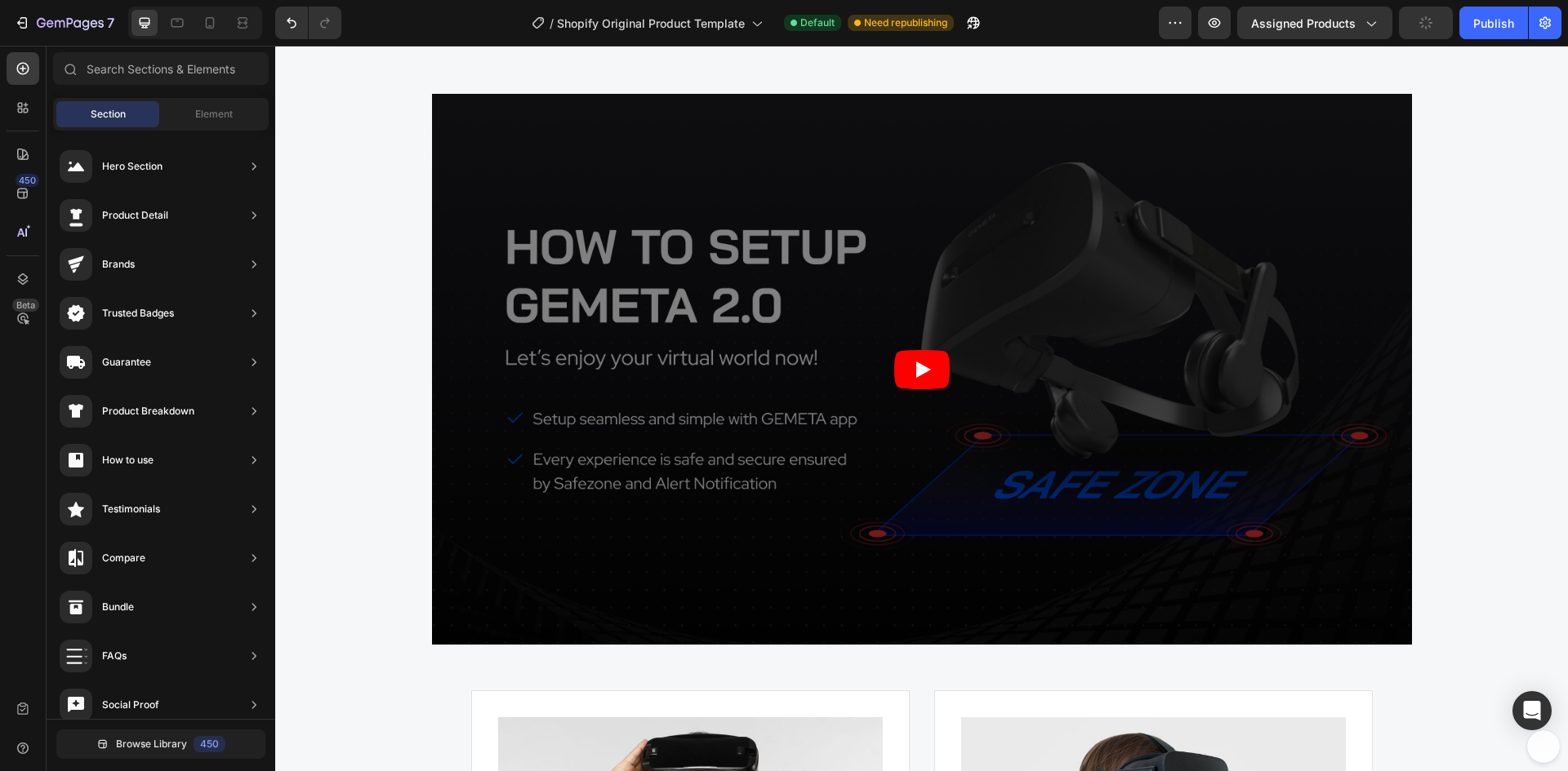
drag, startPoint x: 1560, startPoint y: 441, endPoint x: 1562, endPoint y: 647, distance: 206.0
click at [1562, 647] on writeseed-modal at bounding box center [1560, 386] width 17 height 771
drag, startPoint x: 1562, startPoint y: 447, endPoint x: 1562, endPoint y: 555, distance: 108.0
click at [1562, 555] on writeseed-modal at bounding box center [1560, 386] width 17 height 771
drag, startPoint x: 1562, startPoint y: 433, endPoint x: 1562, endPoint y: 528, distance: 95.0
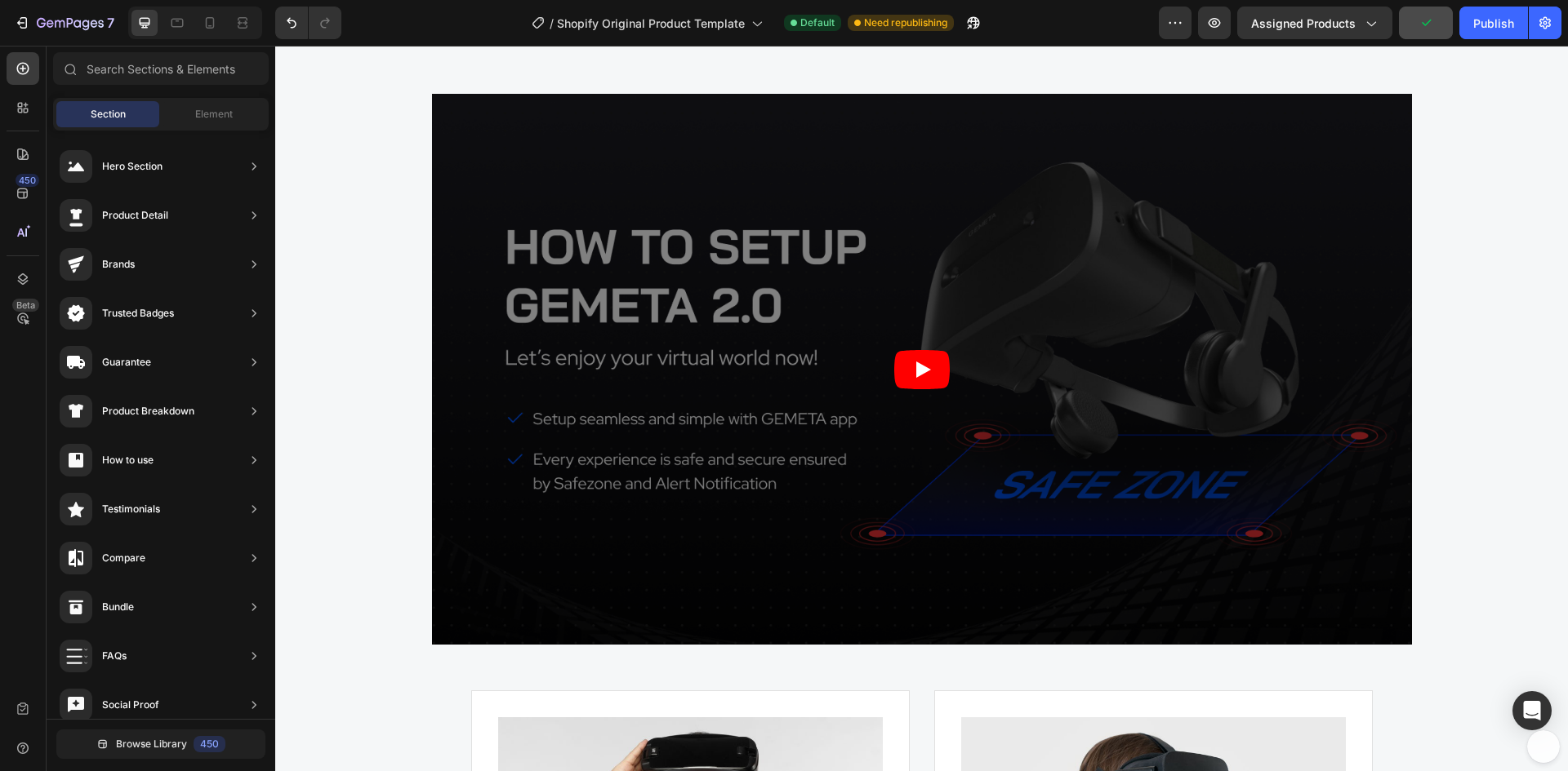
click at [1562, 528] on writeseed-modal at bounding box center [1560, 386] width 17 height 771
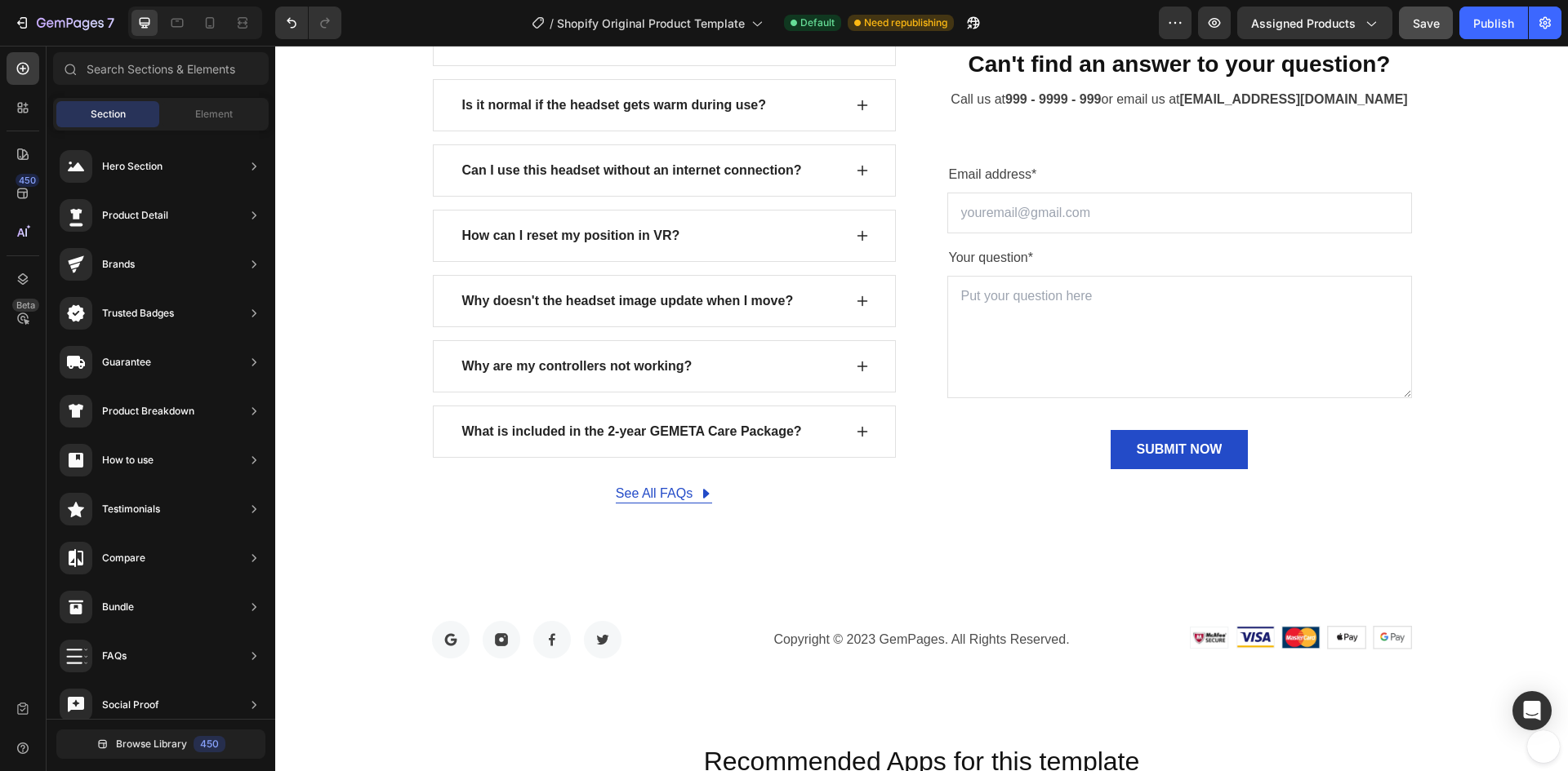
scroll to position [5875, 0]
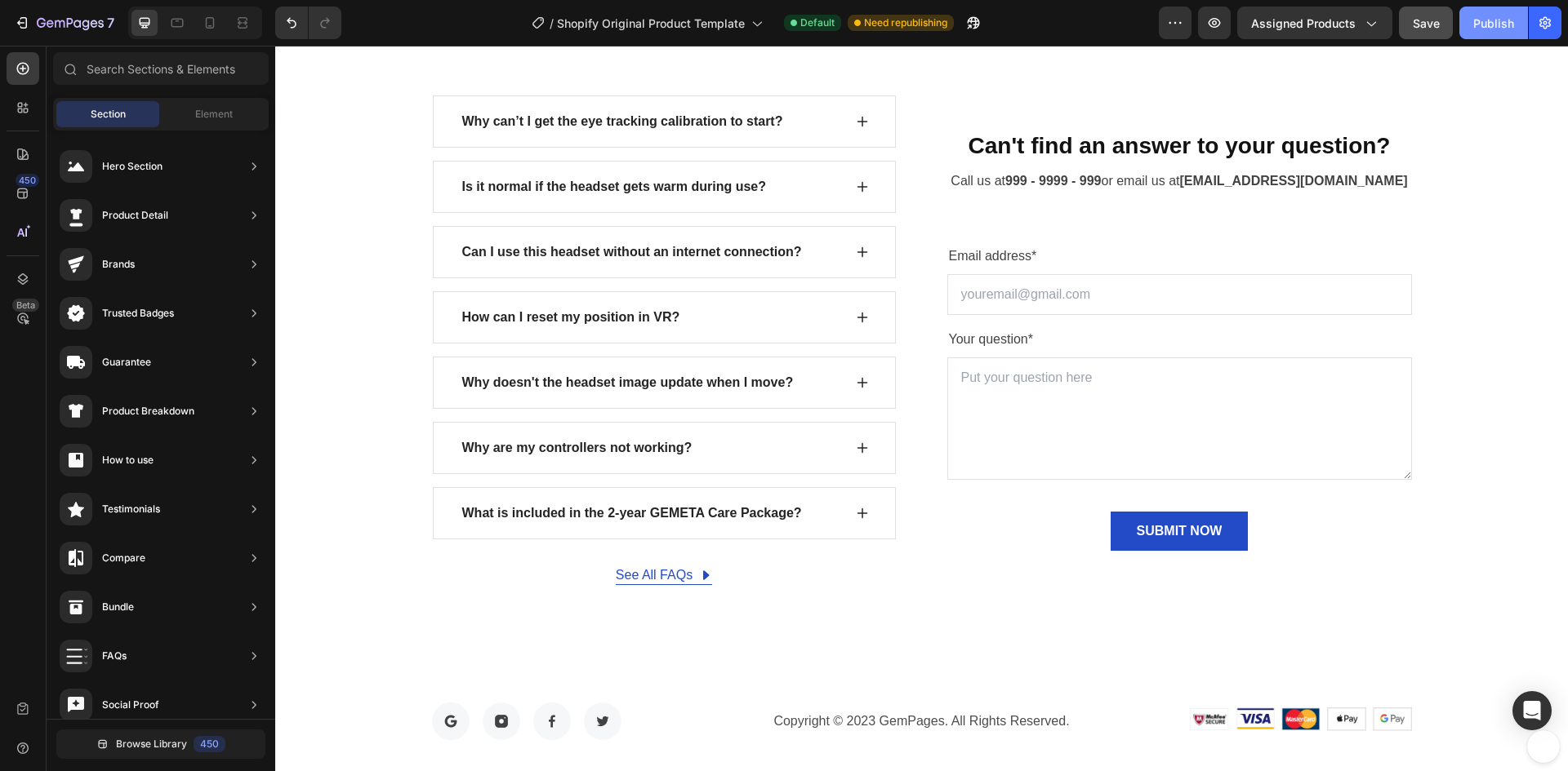
click at [1508, 28] on div "Publish" at bounding box center [1494, 23] width 41 height 17
click at [1326, 26] on span "Assigned Products" at bounding box center [1303, 23] width 104 height 17
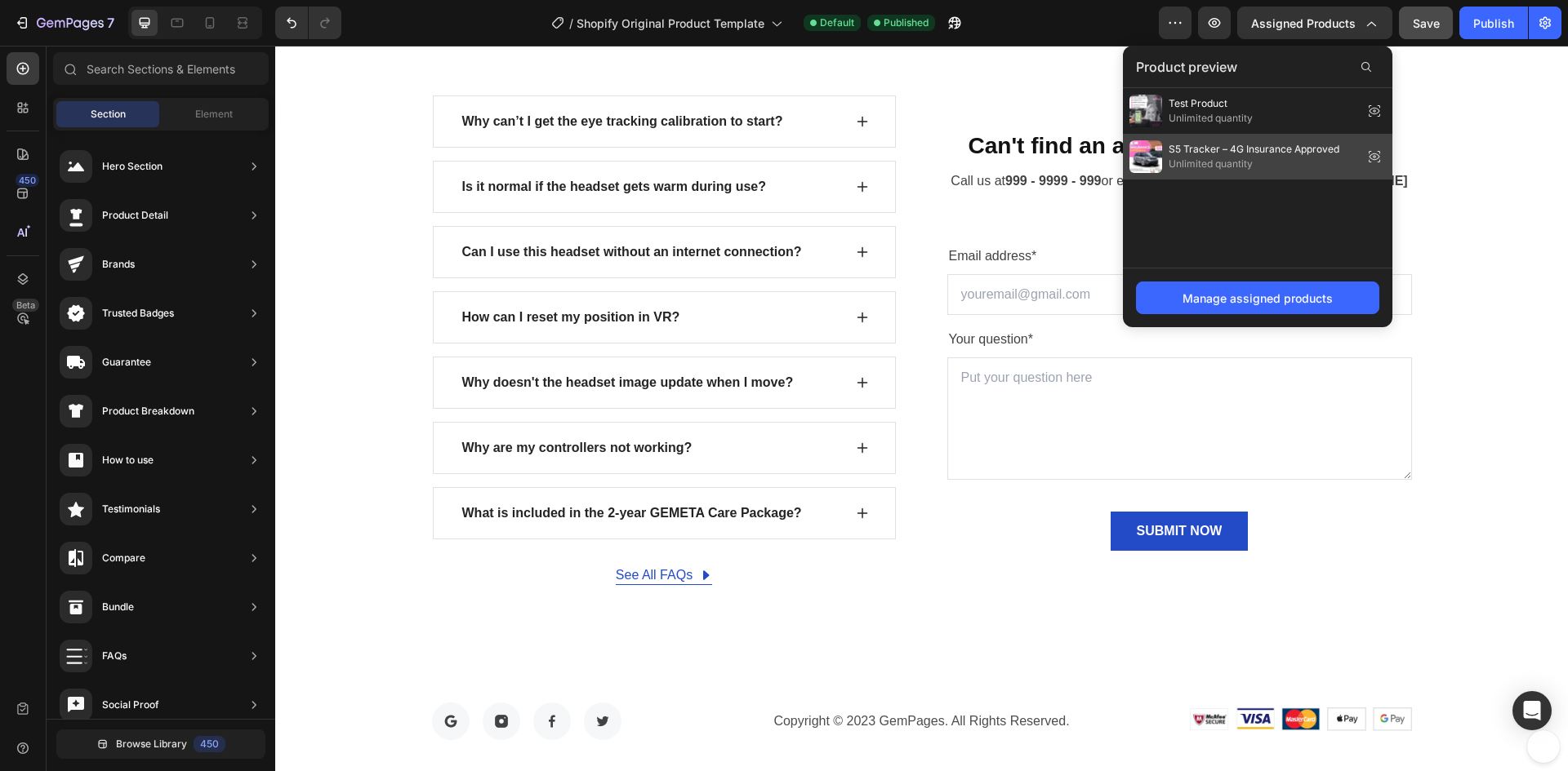
click at [1206, 152] on span "S5 Tracker – 4G Insurance Approved" at bounding box center [1254, 150] width 171 height 15
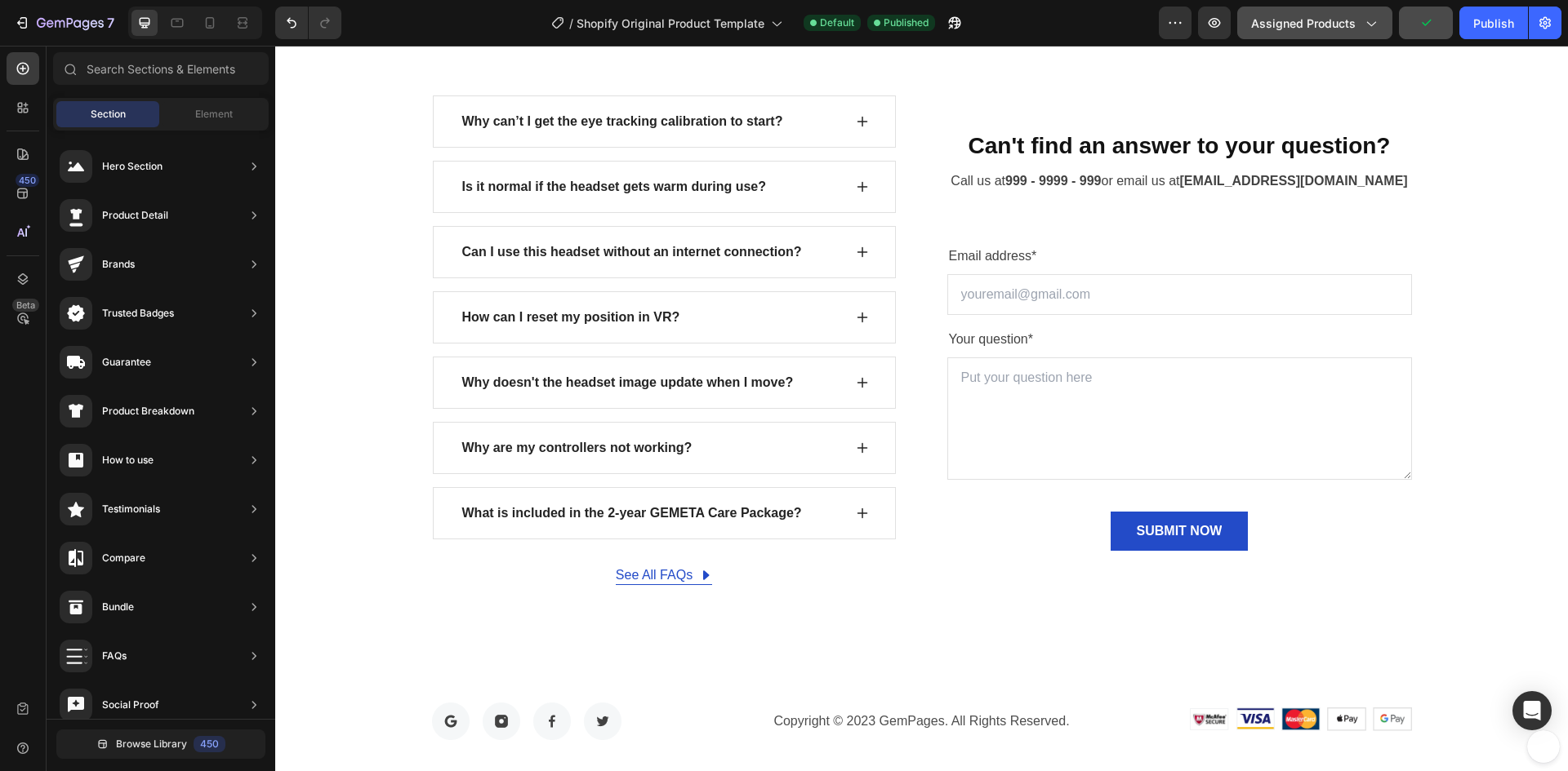
click at [1333, 23] on span "Assigned Products" at bounding box center [1303, 23] width 104 height 17
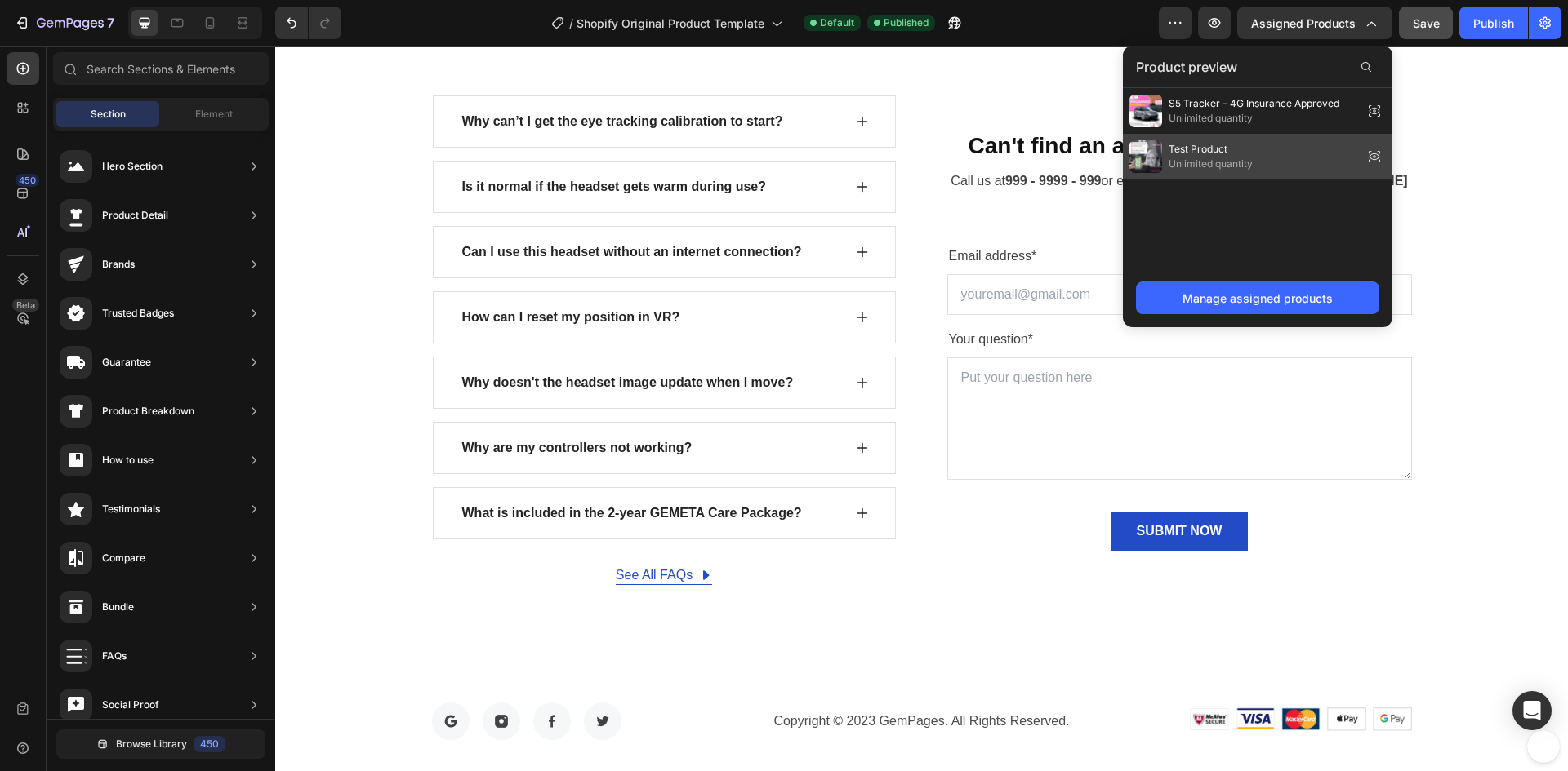
click at [1375, 158] on icon at bounding box center [1374, 156] width 23 height 23
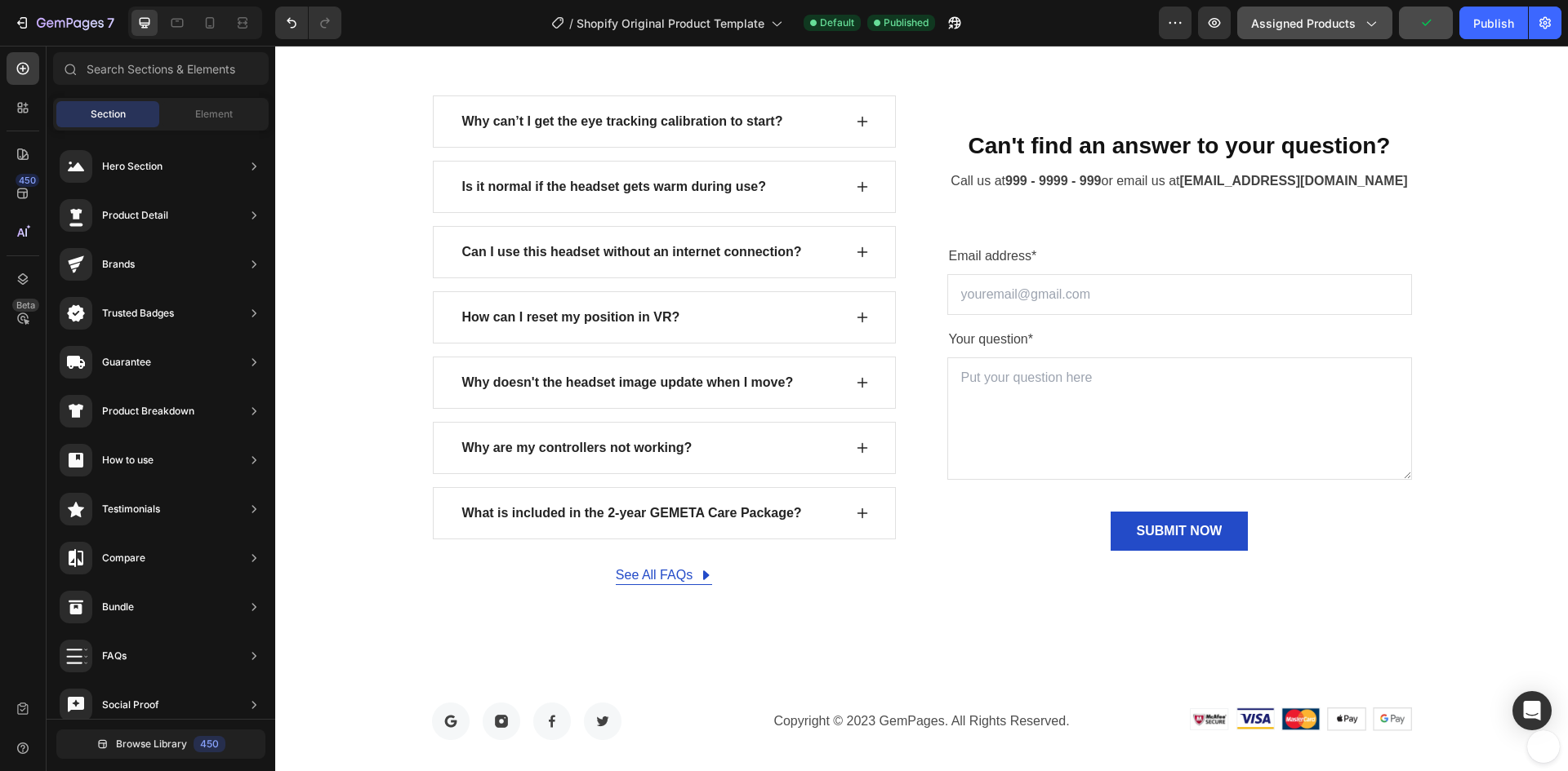
click at [1341, 26] on span "Assigned Products" at bounding box center [1303, 23] width 104 height 17
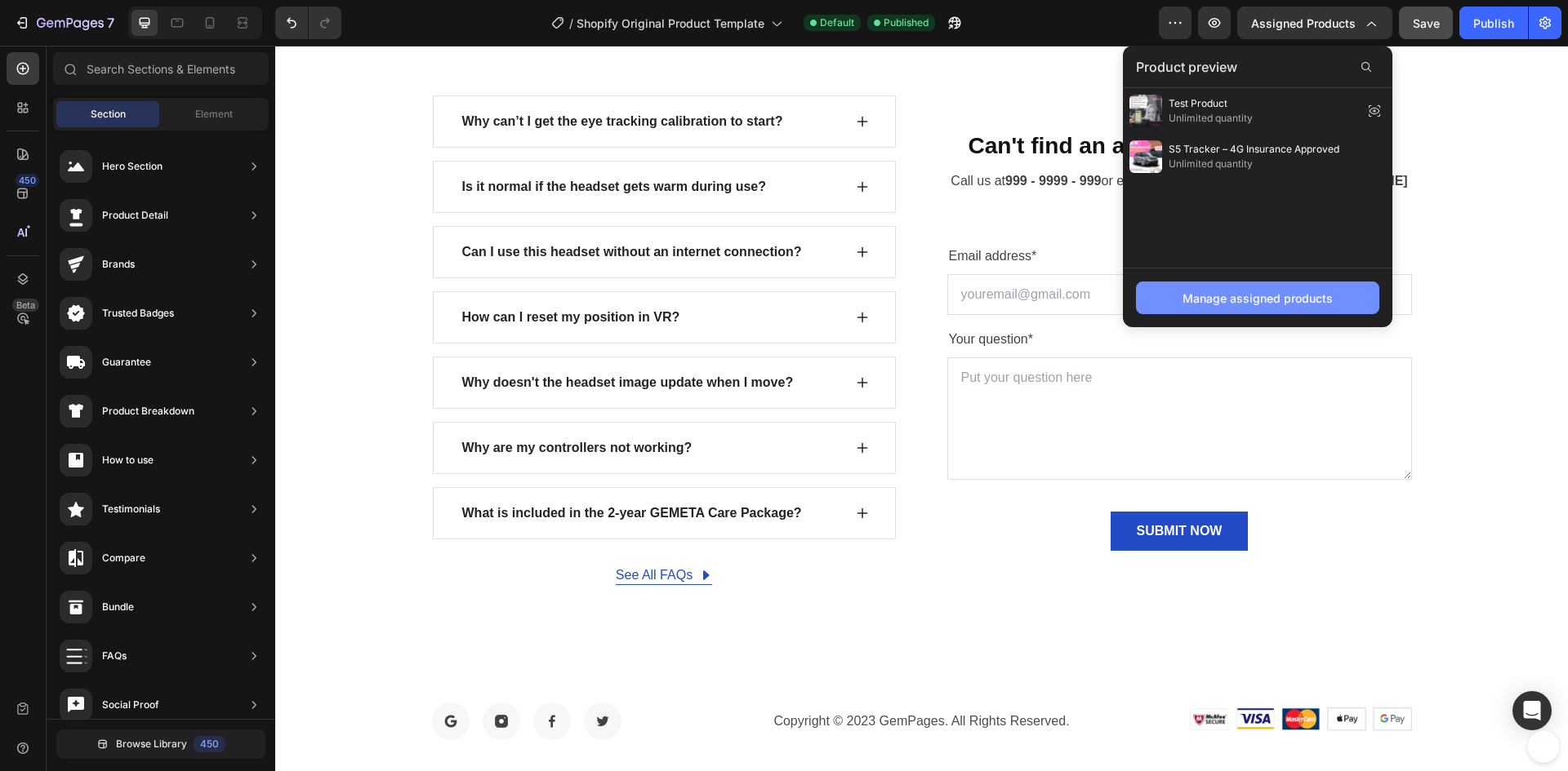
click at [1281, 304] on div "Manage assigned products" at bounding box center [1258, 298] width 151 height 17
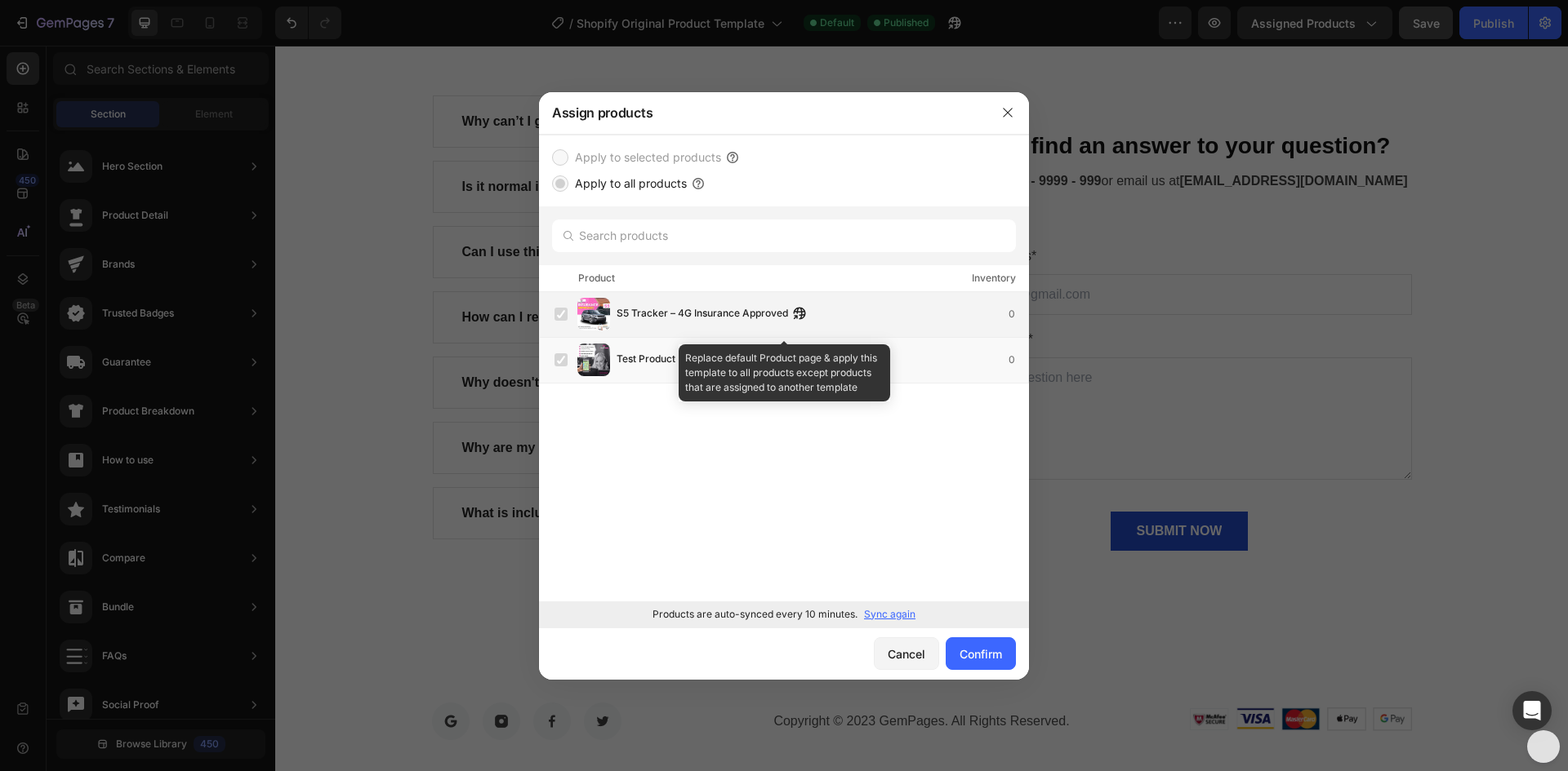
click at [565, 312] on label at bounding box center [561, 314] width 13 height 13
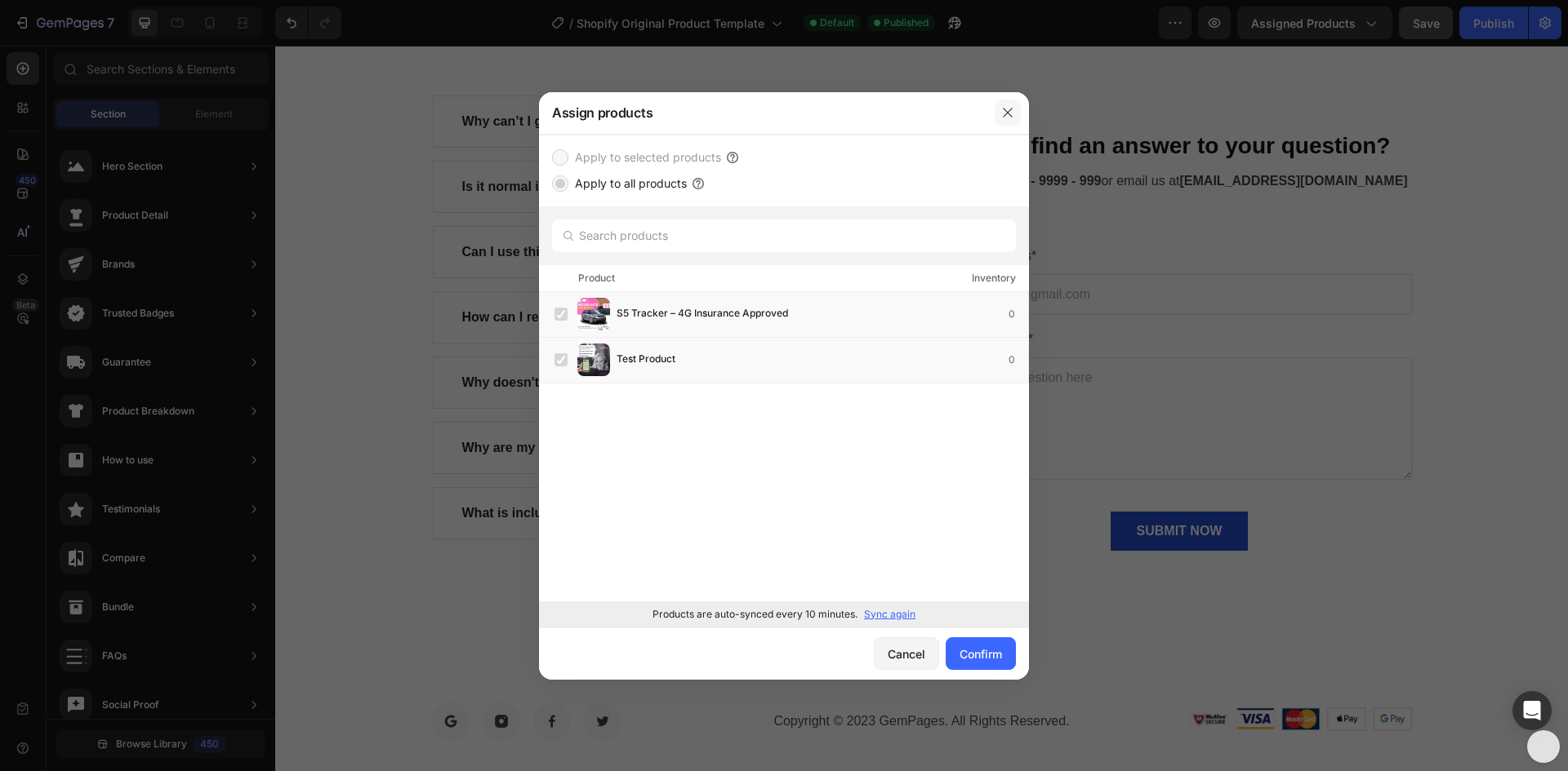
click at [1008, 110] on icon "button" at bounding box center [1008, 112] width 13 height 13
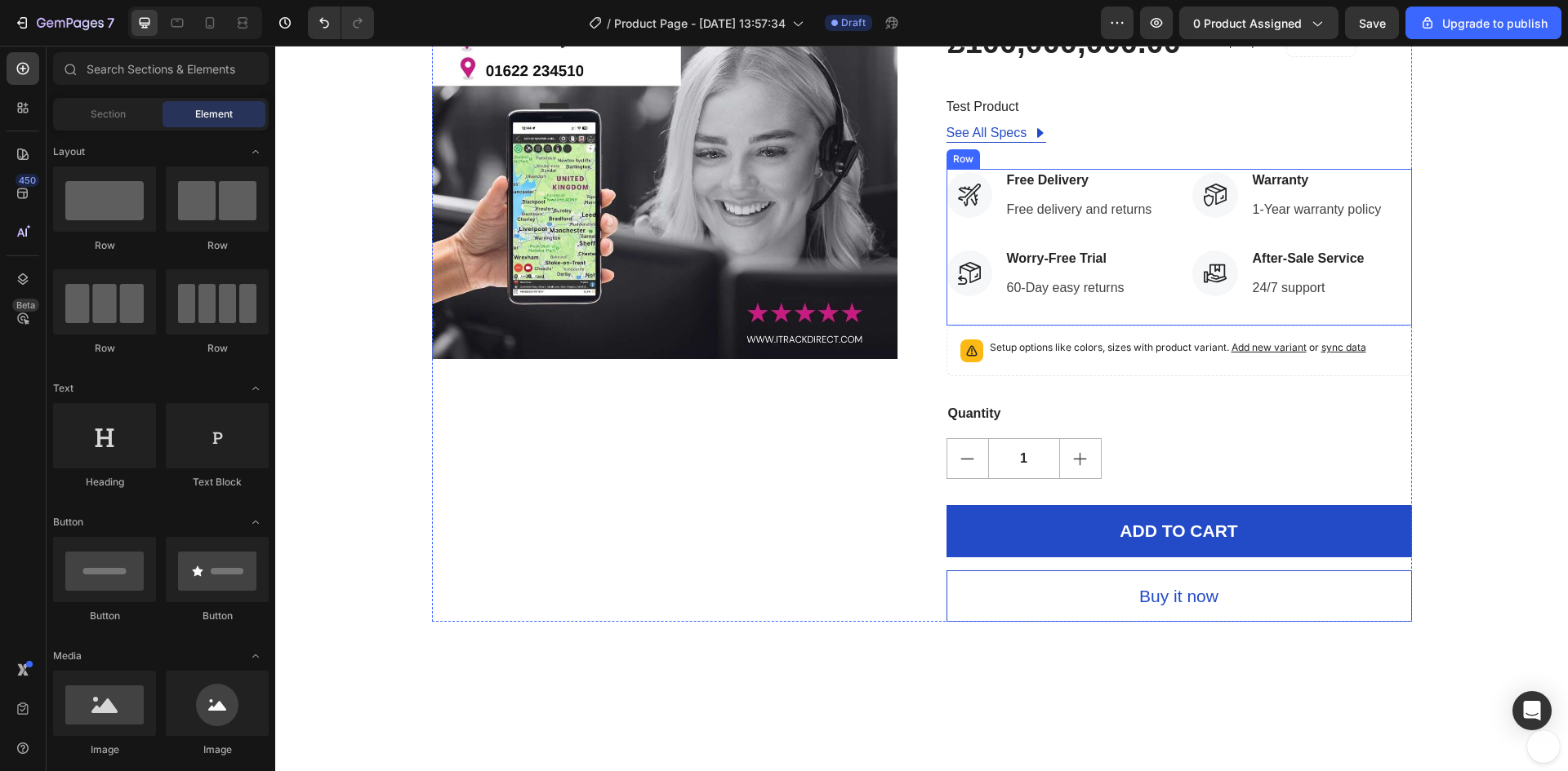
scroll to position [245, 0]
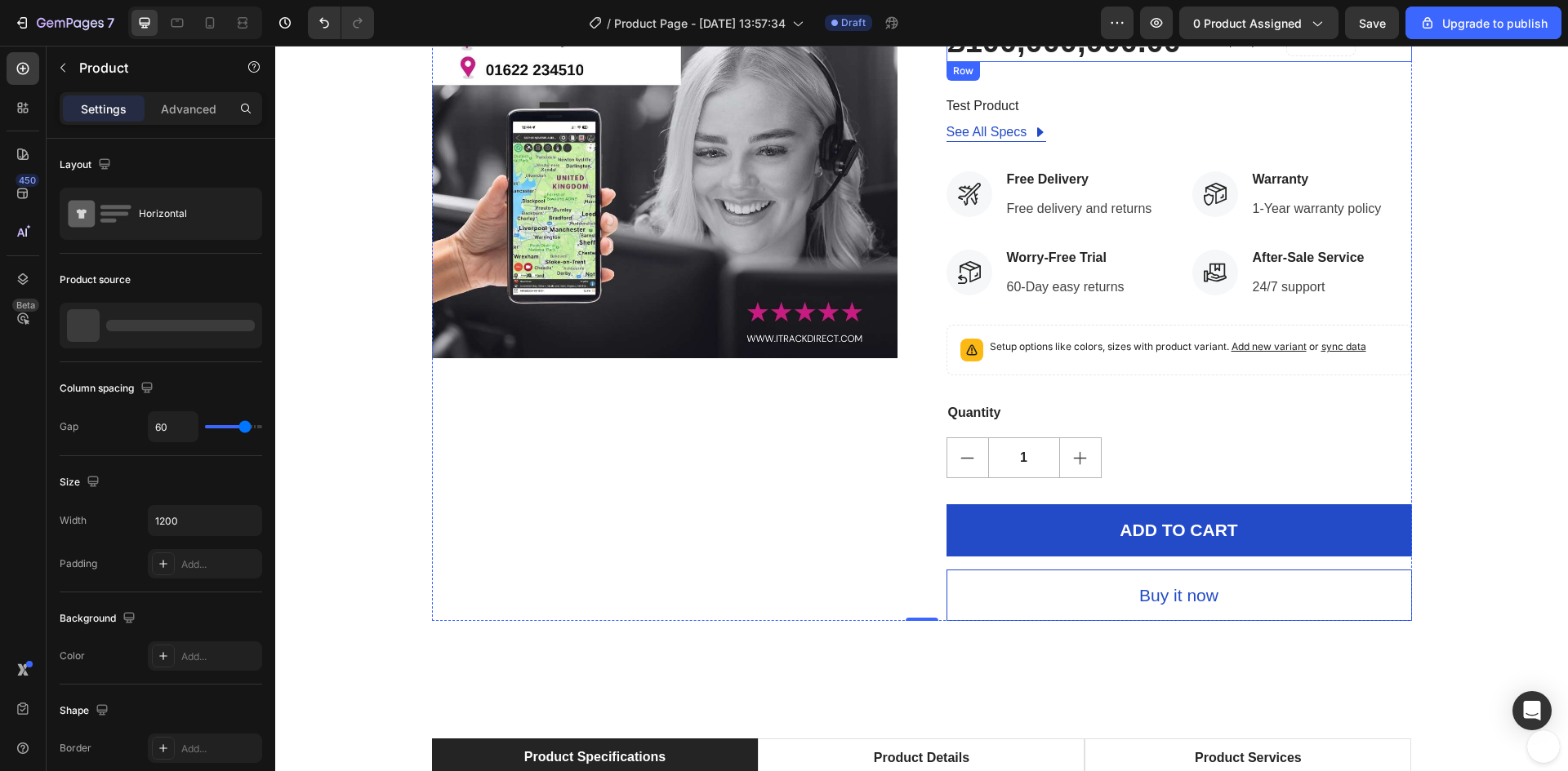
drag, startPoint x: 1362, startPoint y: 61, endPoint x: 1357, endPoint y: 71, distance: 11.2
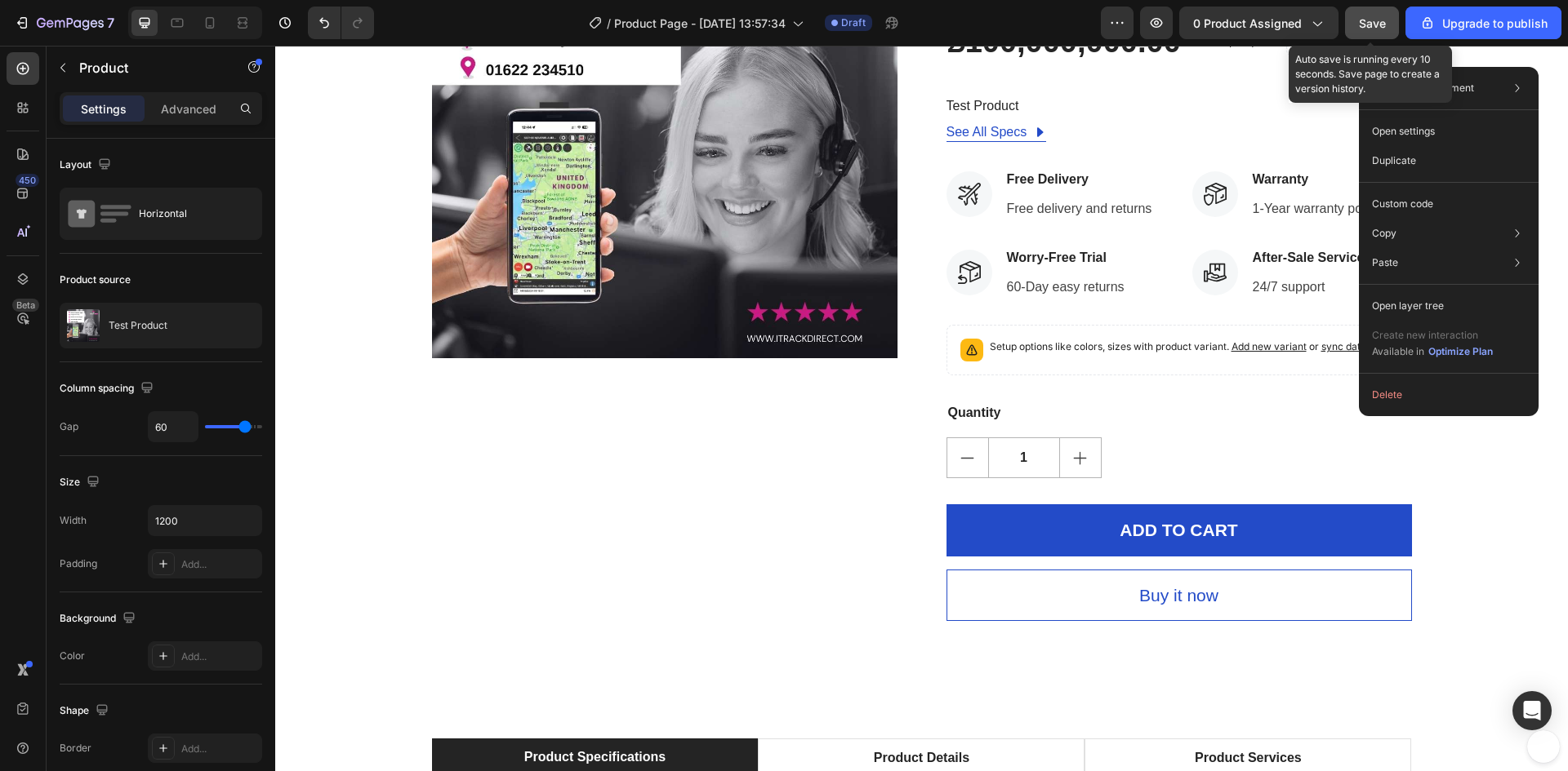
click at [1378, 29] on span "Save" at bounding box center [1372, 23] width 27 height 14
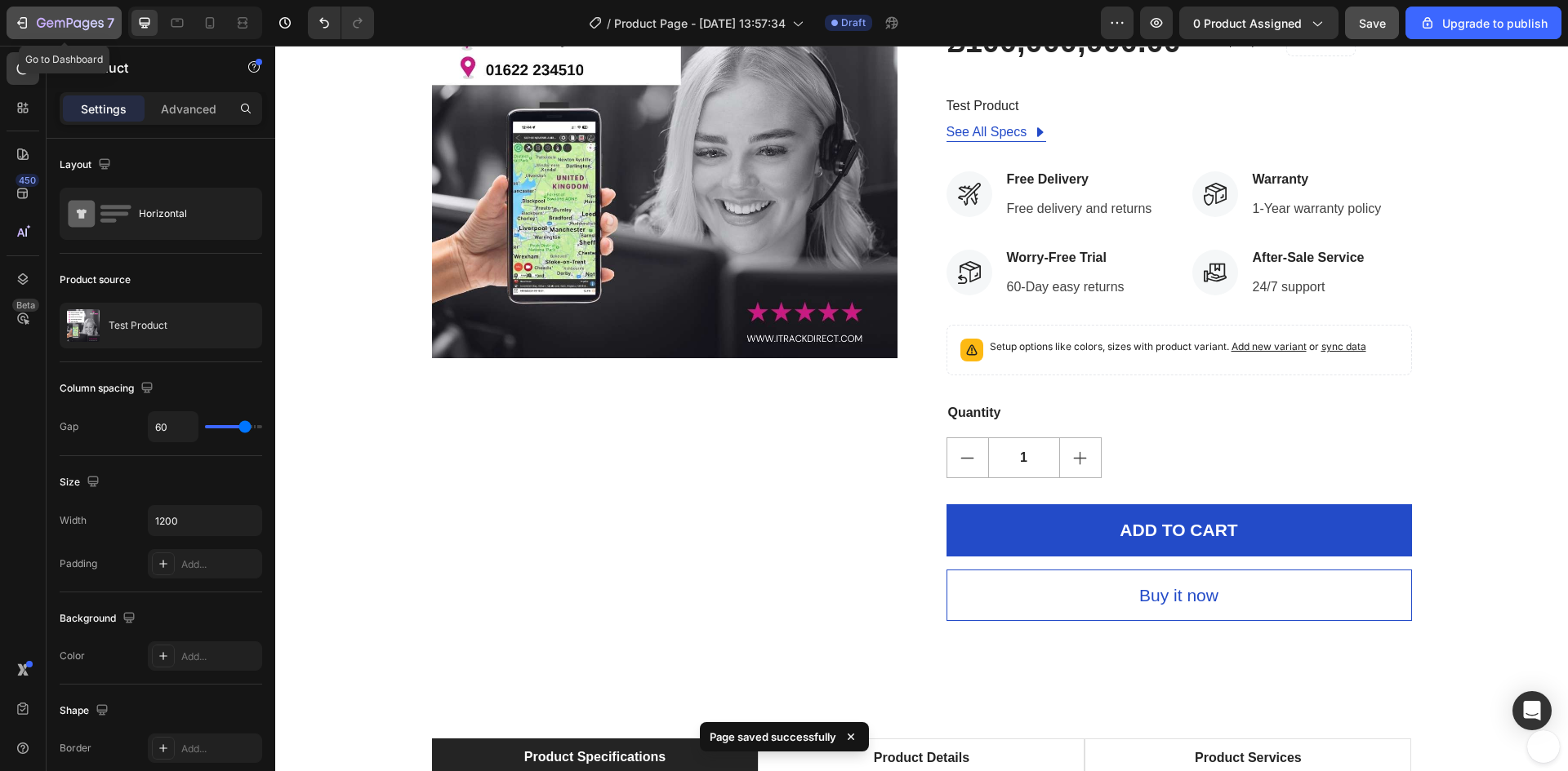
click at [20, 21] on icon "button" at bounding box center [22, 23] width 17 height 17
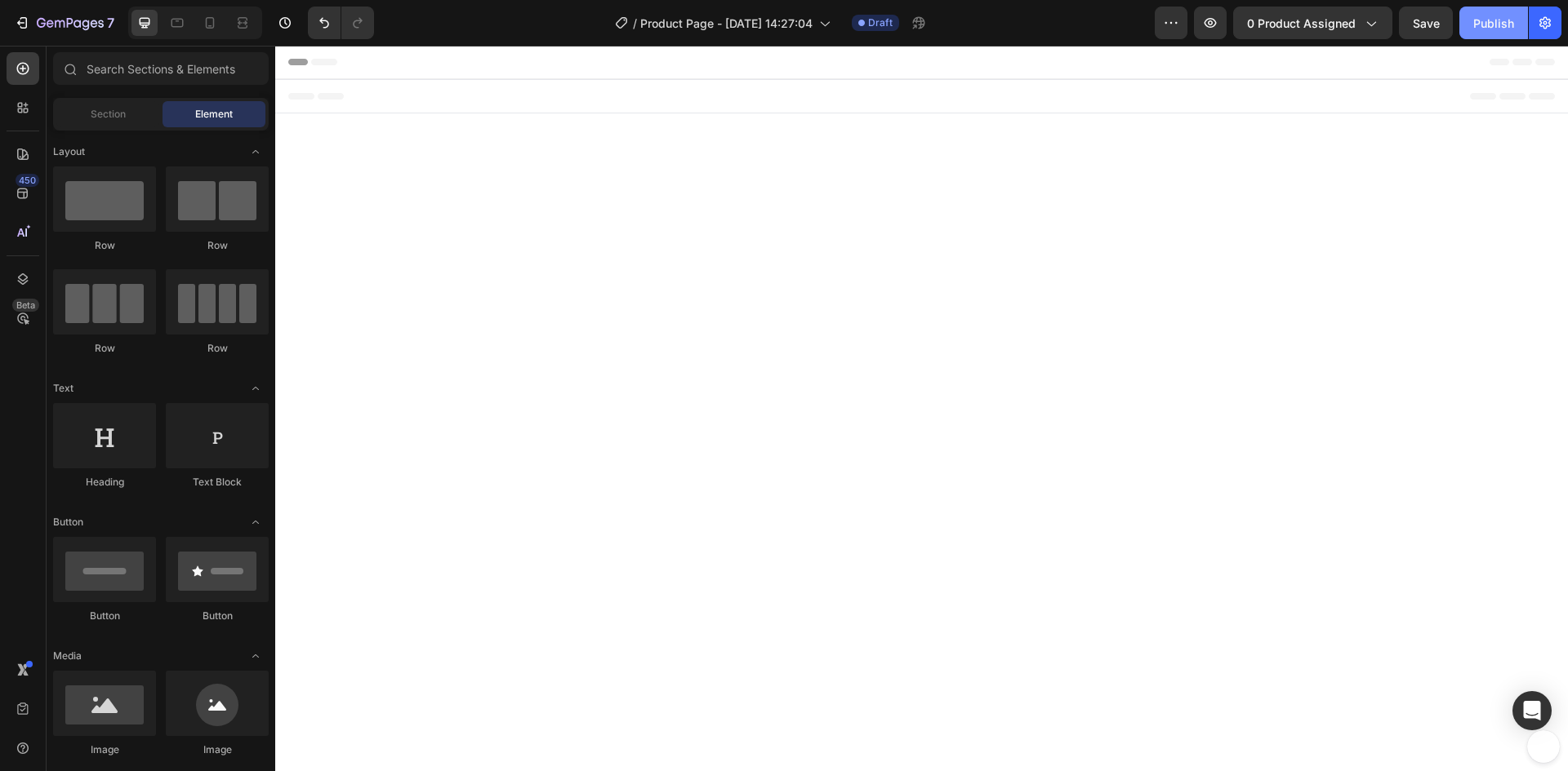
click at [1503, 22] on div "Publish" at bounding box center [1494, 23] width 41 height 17
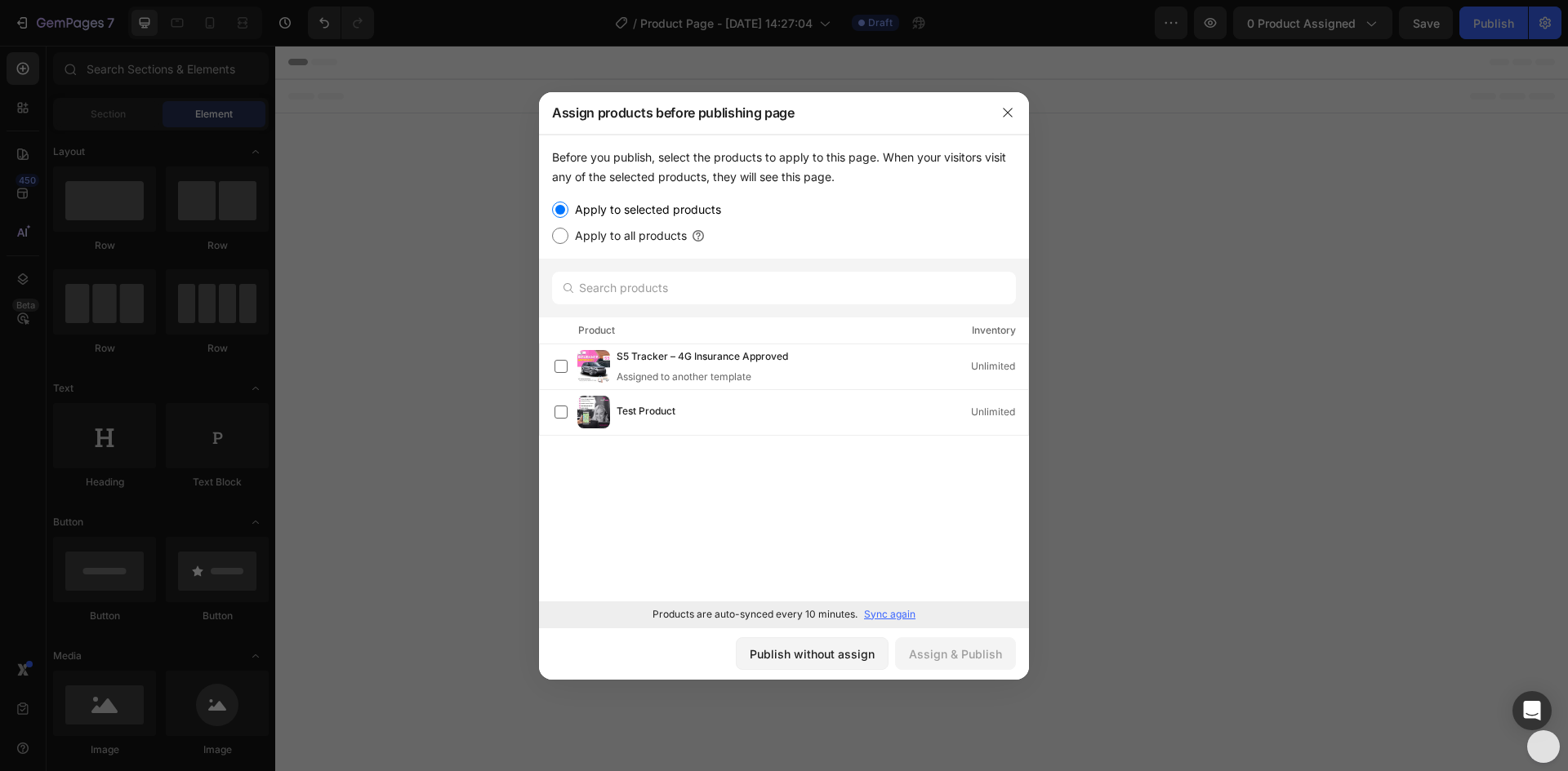
click at [564, 238] on input "Apply to all products" at bounding box center [560, 236] width 17 height 17
radio input "true"
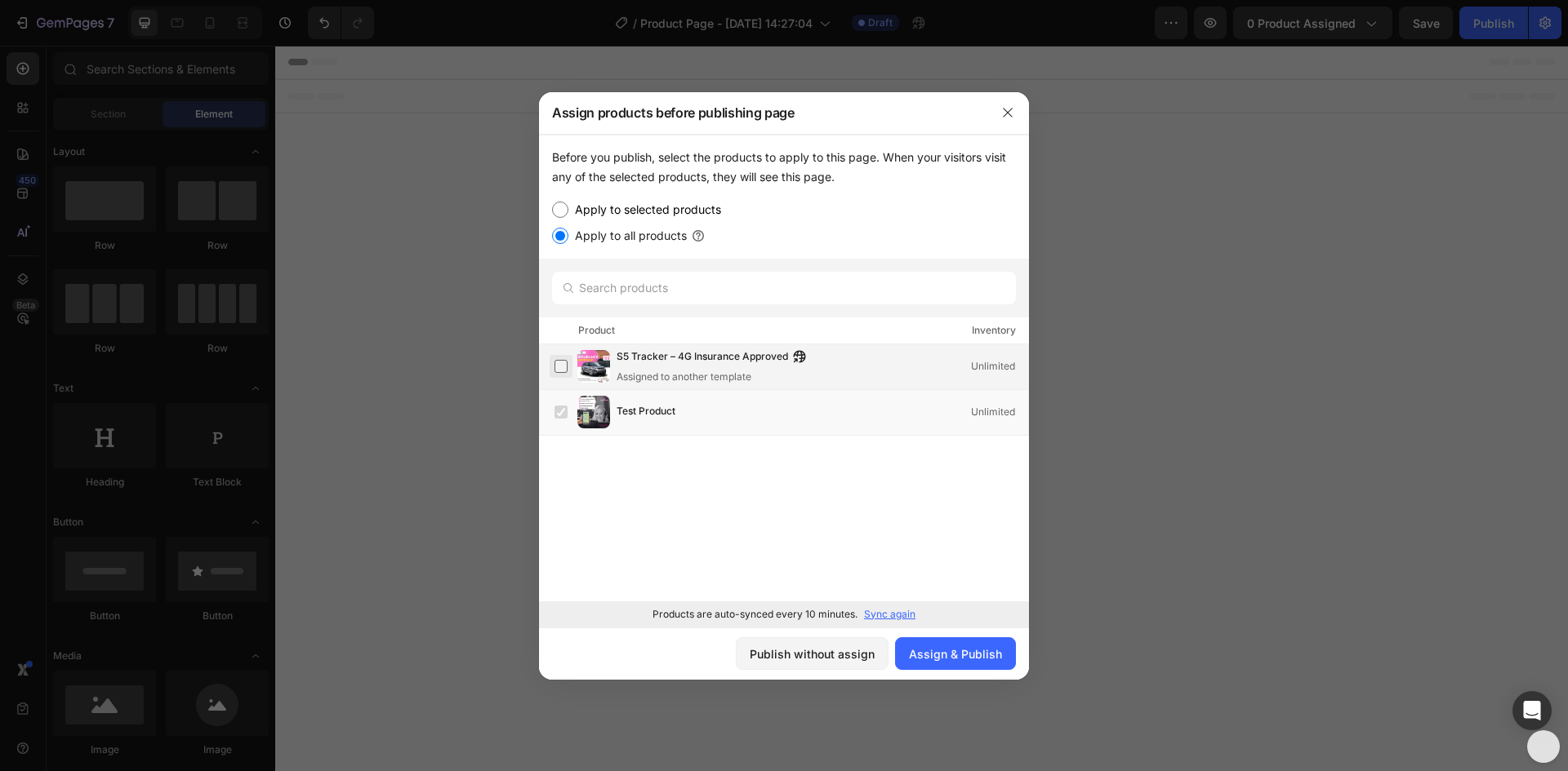
click at [561, 369] on label at bounding box center [561, 366] width 13 height 13
click at [562, 198] on div "Before you publish, select the products to apply to this page. When your visito…" at bounding box center [784, 197] width 490 height 124
click at [558, 209] on input "Apply to selected products" at bounding box center [560, 210] width 17 height 17
radio input "true"
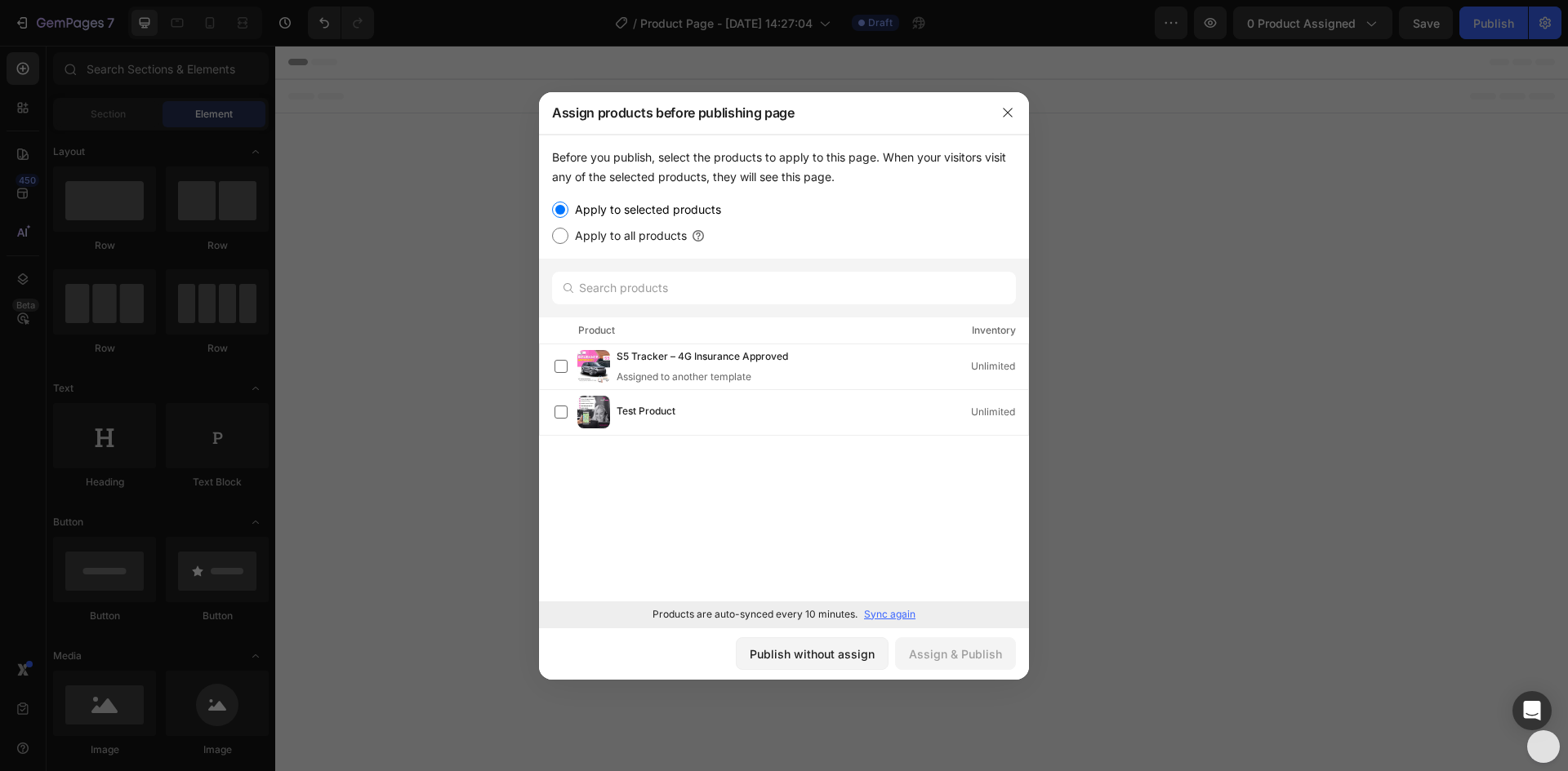
click at [559, 234] on input "Apply to all products" at bounding box center [560, 236] width 17 height 17
radio input "true"
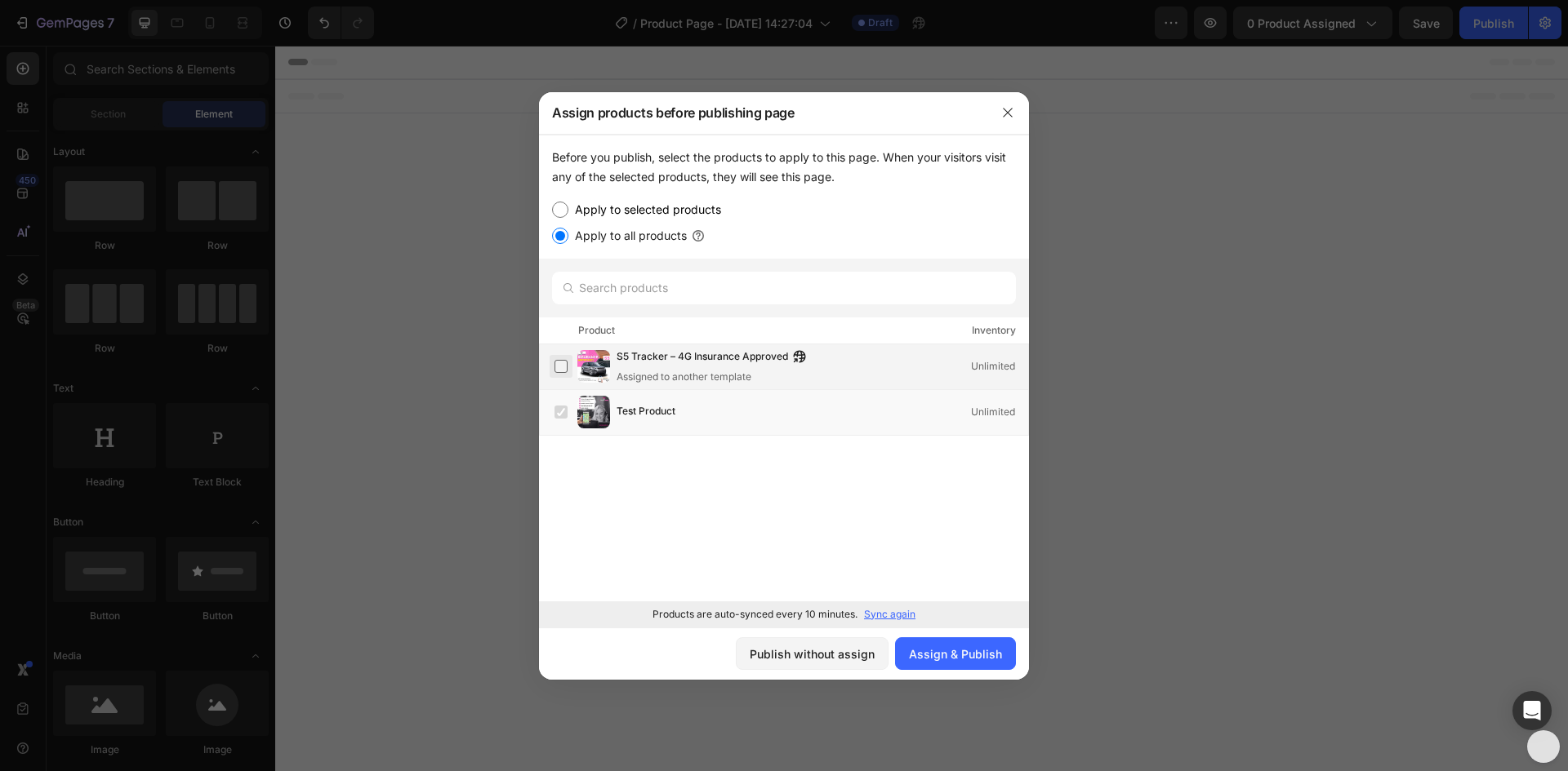
click at [560, 365] on label at bounding box center [561, 366] width 13 height 13
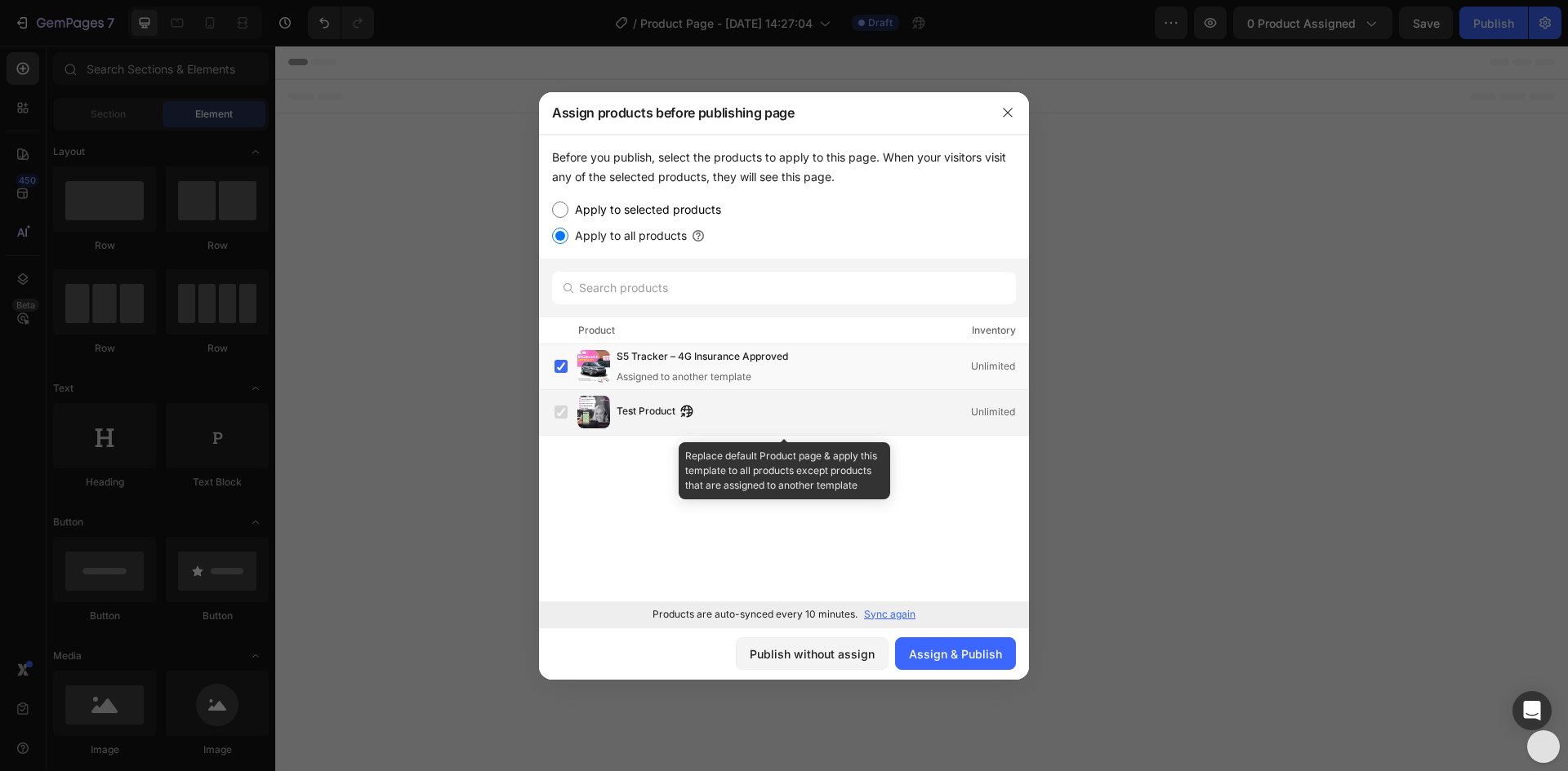
click at [562, 413] on label at bounding box center [561, 412] width 13 height 13
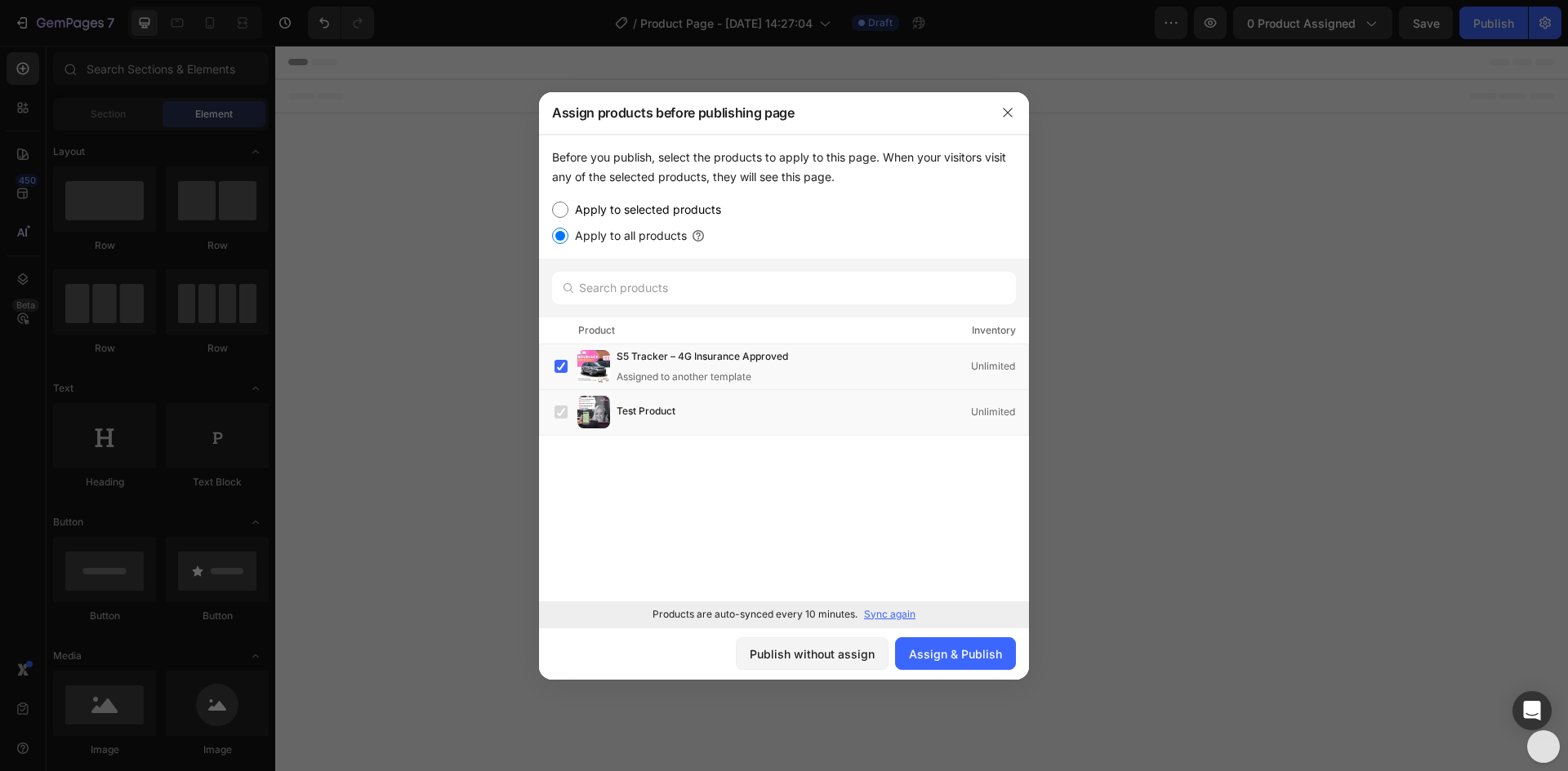
click at [565, 216] on input "Apply to selected products" at bounding box center [560, 210] width 17 height 17
radio input "true"
click at [567, 359] on label at bounding box center [561, 366] width 13 height 13
click at [950, 652] on div "Assign & Publish" at bounding box center [955, 654] width 93 height 17
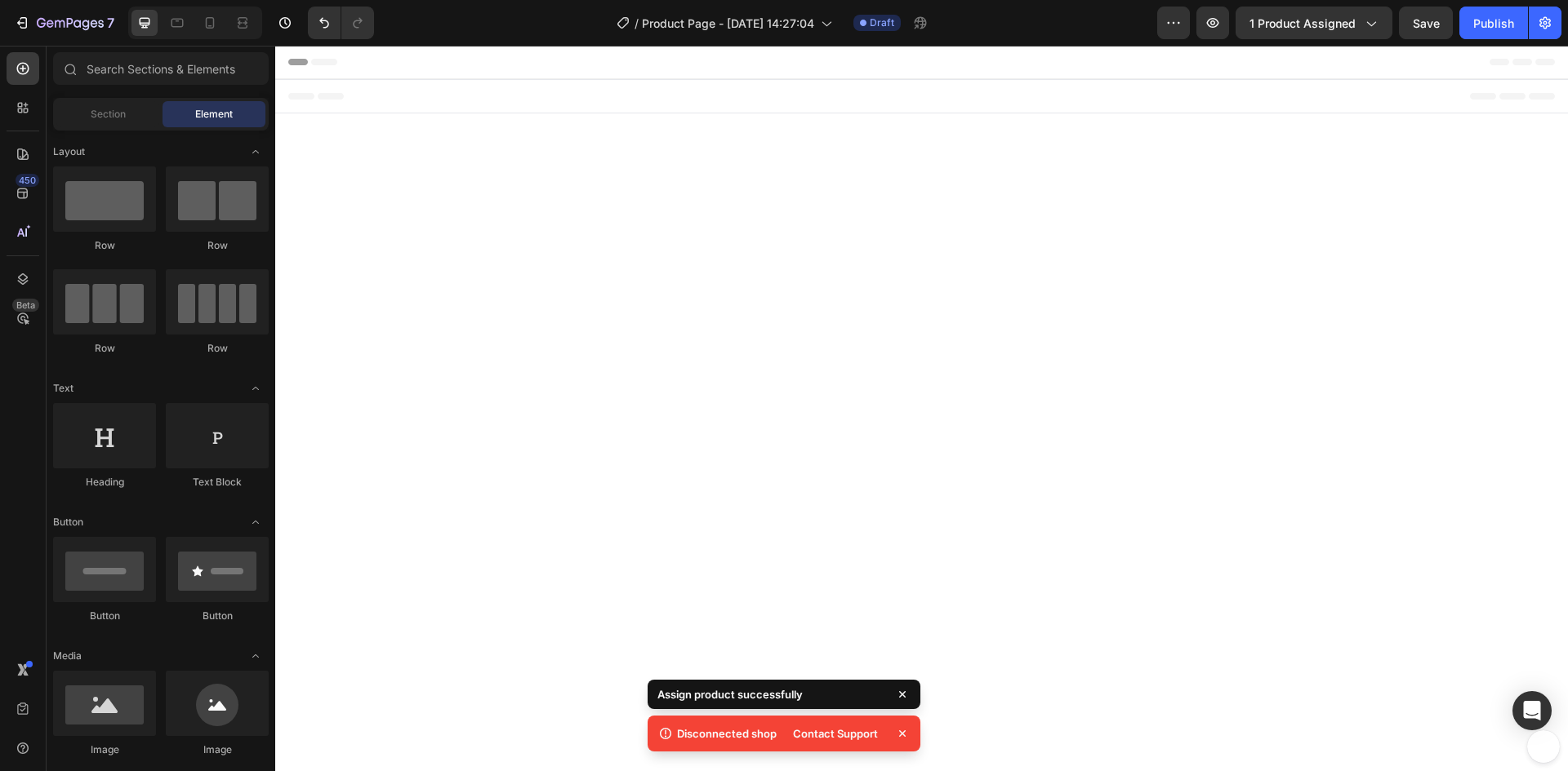
click at [902, 731] on icon at bounding box center [903, 734] width 17 height 17
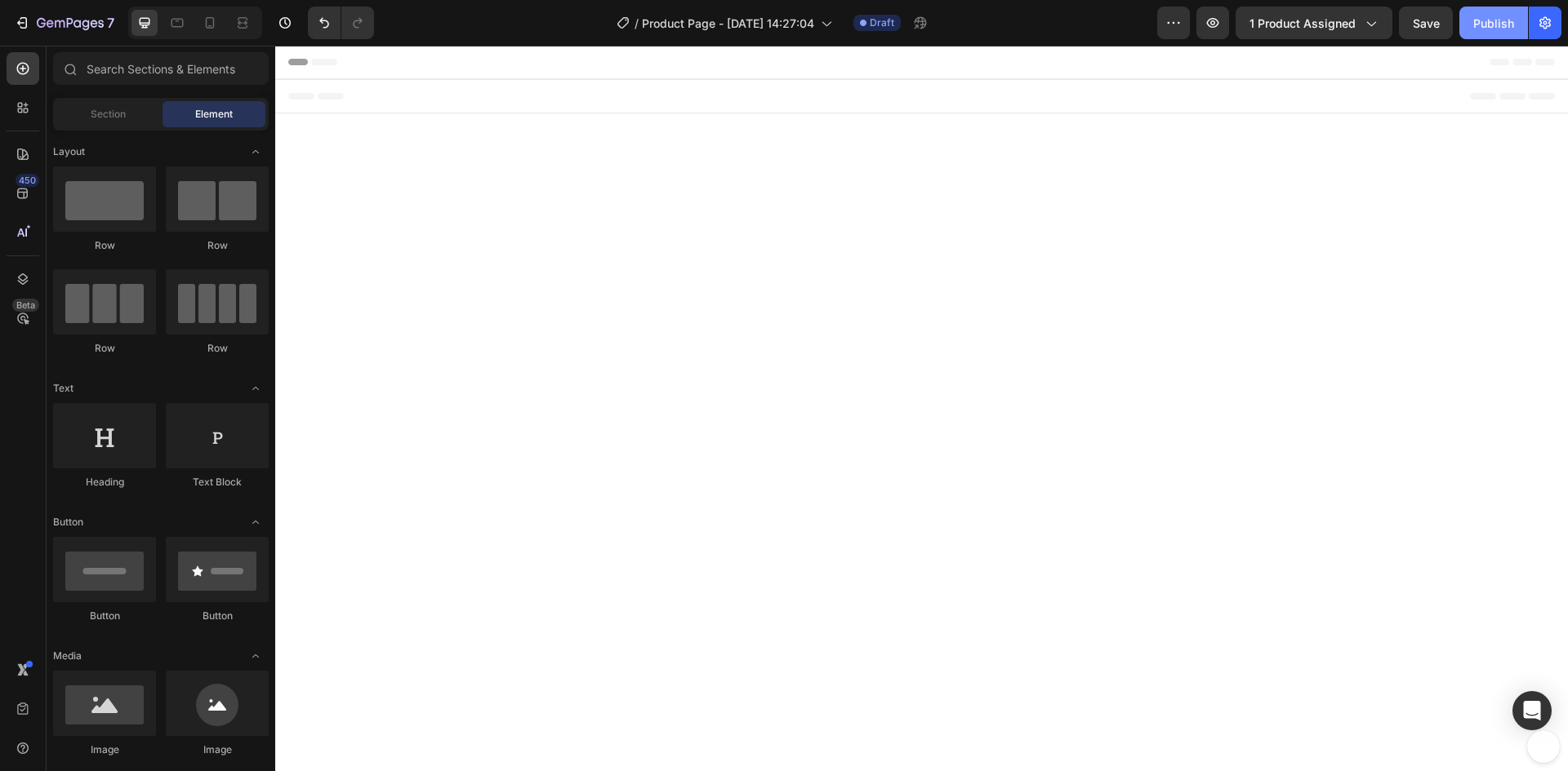
click at [1486, 23] on div "Publish" at bounding box center [1494, 23] width 41 height 17
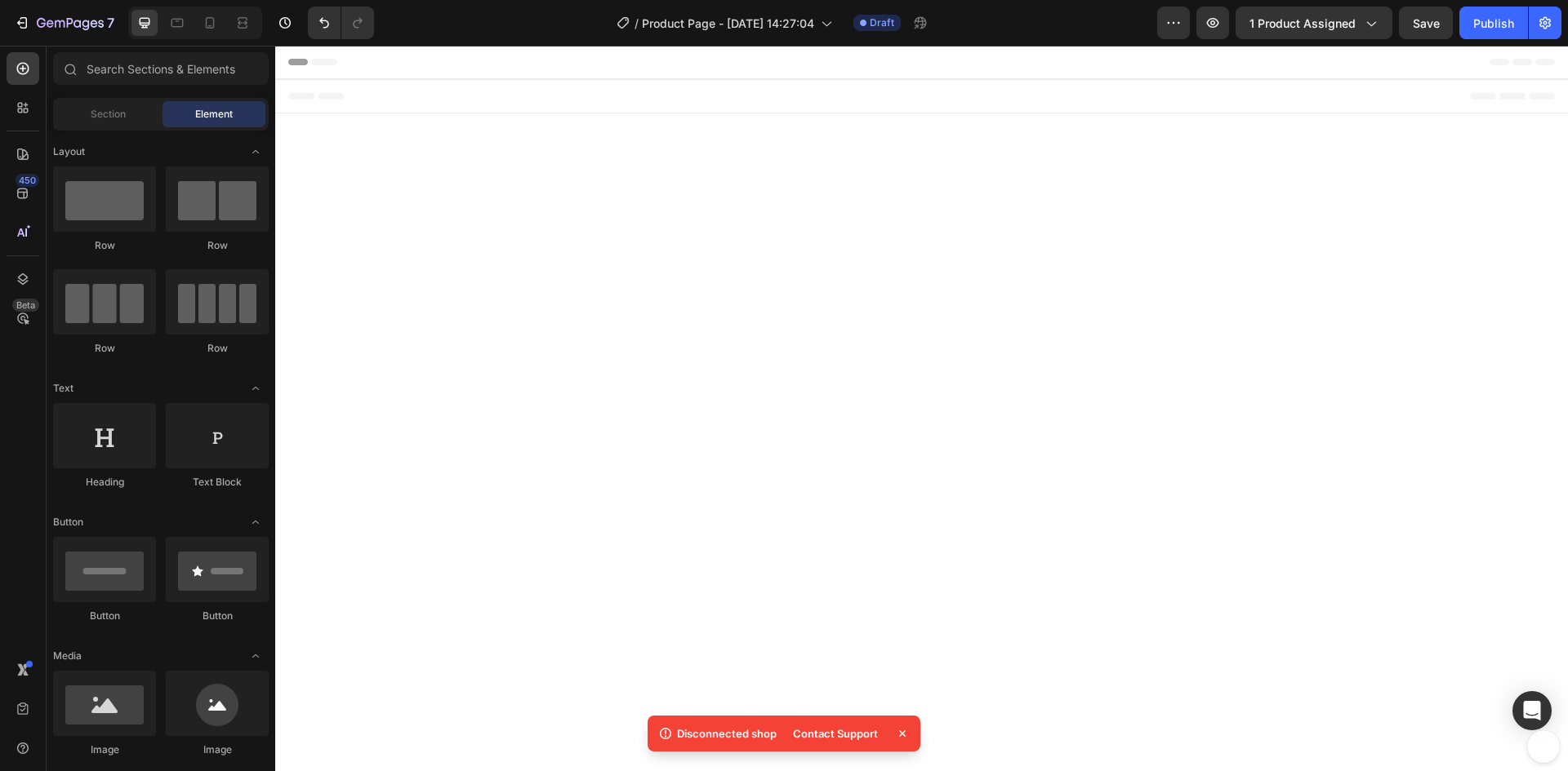
click at [748, 729] on p "Disconnected shop" at bounding box center [726, 734] width 99 height 17
click at [32, 20] on div "7" at bounding box center [64, 22] width 100 height 20
